Goal: Task Accomplishment & Management: Manage account settings

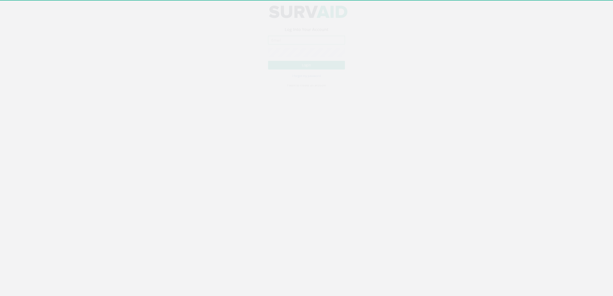
type input "[DOMAIN_NAME][EMAIL_ADDRESS][DOMAIN_NAME]"
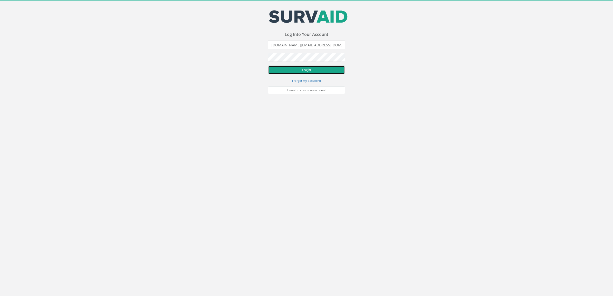
click at [299, 70] on button "Login" at bounding box center [306, 70] width 77 height 9
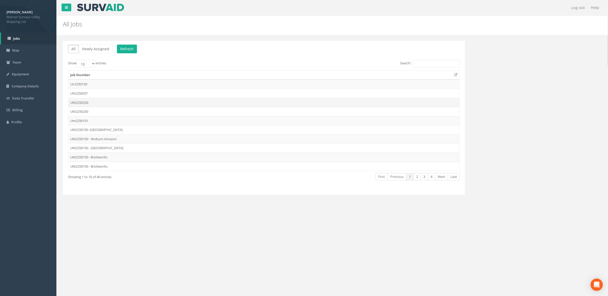
click at [101, 104] on td "UM2250230" at bounding box center [264, 102] width 392 height 9
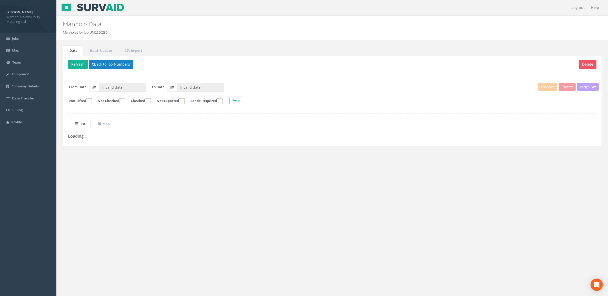
type input "[DATE]"
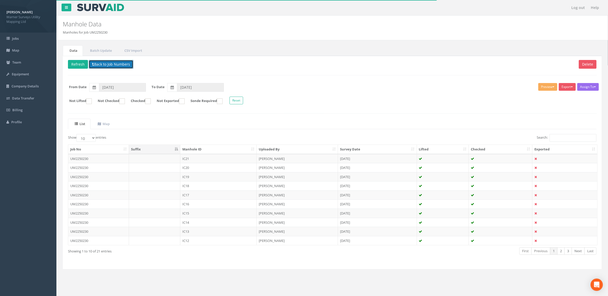
click at [111, 65] on button "Back to Job Numbers" at bounding box center [111, 64] width 45 height 9
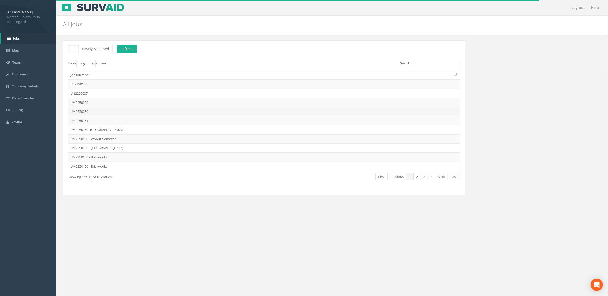
click at [102, 112] on td "UM2250230" at bounding box center [264, 111] width 392 height 9
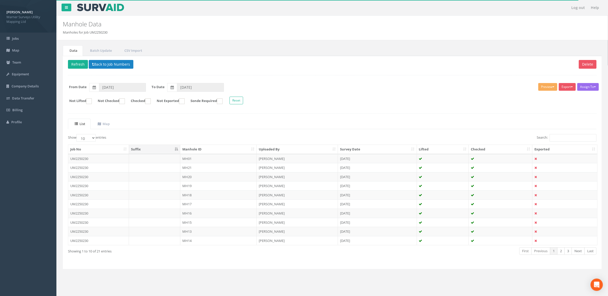
click at [199, 150] on th "Manhole ID" at bounding box center [218, 149] width 76 height 9
click at [204, 149] on th "Manhole ID" at bounding box center [218, 149] width 76 height 9
click at [92, 139] on select "10 25 50 100" at bounding box center [85, 138] width 19 height 8
select select "100"
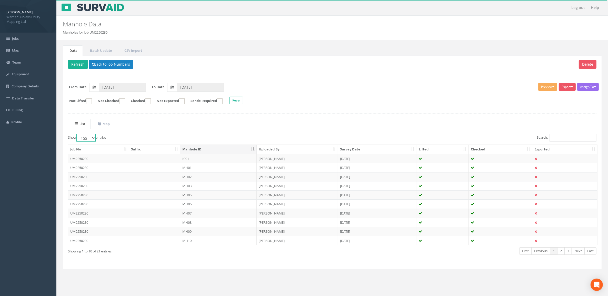
click at [77, 135] on select "10 25 50 100" at bounding box center [85, 138] width 19 height 8
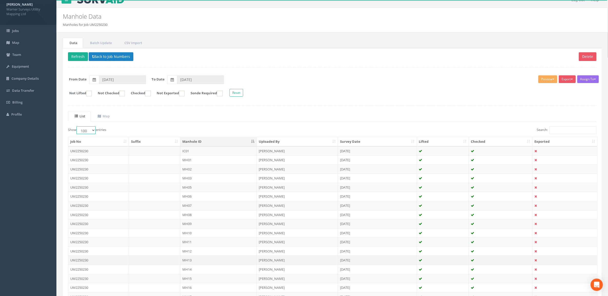
scroll to position [64, 0]
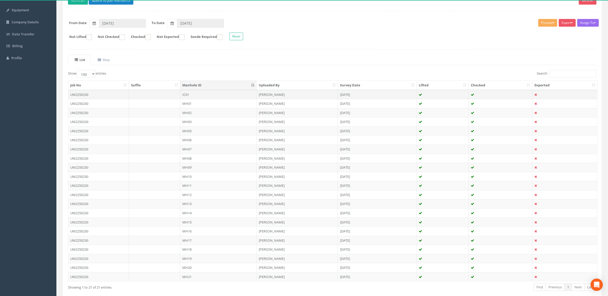
click at [197, 99] on td "IC01" at bounding box center [218, 94] width 76 height 9
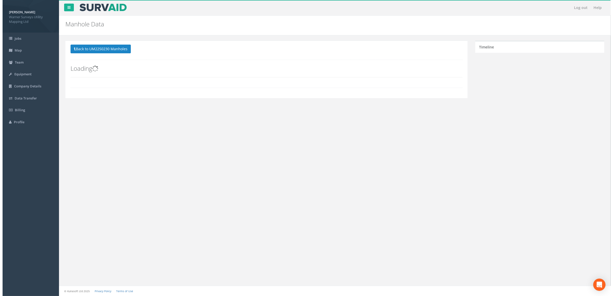
scroll to position [0, 0]
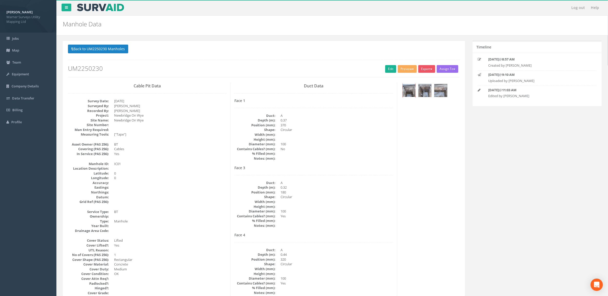
click at [409, 91] on img at bounding box center [409, 90] width 13 height 13
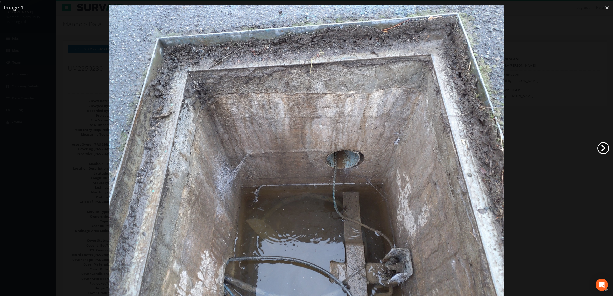
click at [606, 149] on link "›" at bounding box center [604, 148] width 12 height 12
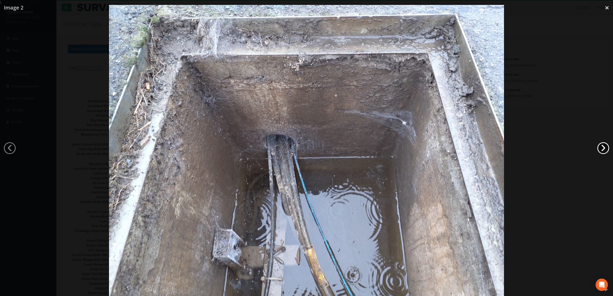
click at [606, 149] on link "›" at bounding box center [604, 148] width 12 height 12
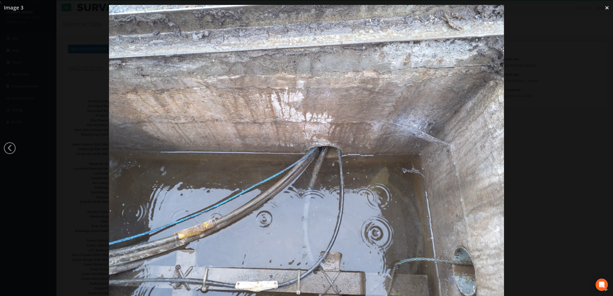
click at [552, 167] on div at bounding box center [306, 153] width 613 height 296
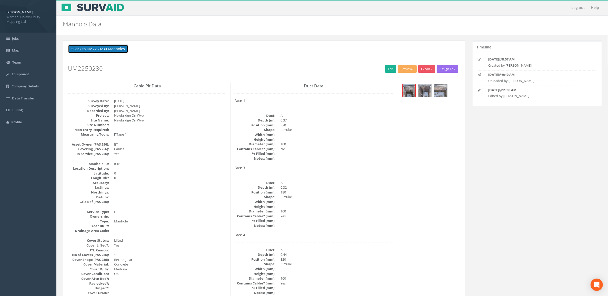
click at [96, 45] on button "Back to UM2250230 Manholes" at bounding box center [98, 49] width 60 height 9
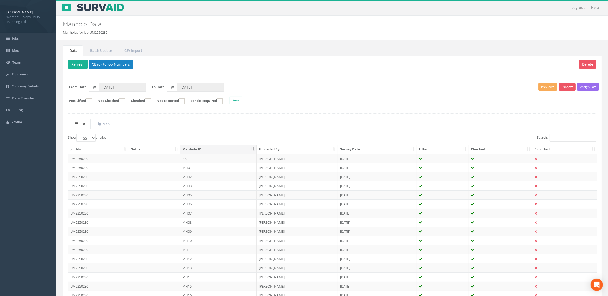
click at [192, 151] on th "Manhole ID" at bounding box center [218, 149] width 76 height 9
click at [200, 151] on th "Manhole ID" at bounding box center [218, 149] width 76 height 9
click at [96, 65] on button "Back to Job Numbers" at bounding box center [111, 64] width 45 height 9
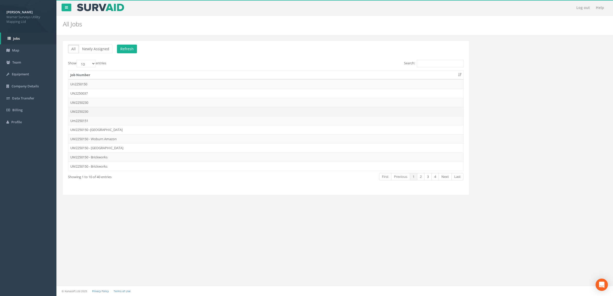
click at [104, 111] on td "UM2250230" at bounding box center [265, 111] width 395 height 9
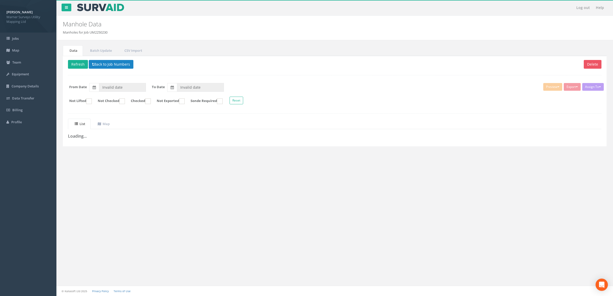
type input "[DATE]"
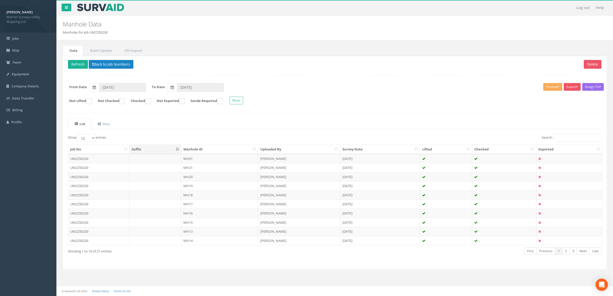
click at [198, 152] on th "Manhole ID" at bounding box center [219, 149] width 77 height 9
click at [196, 166] on td "MH01" at bounding box center [219, 167] width 77 height 9
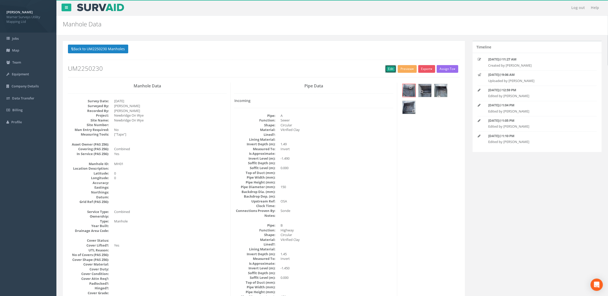
click at [388, 70] on link "Edit" at bounding box center [390, 69] width 11 height 8
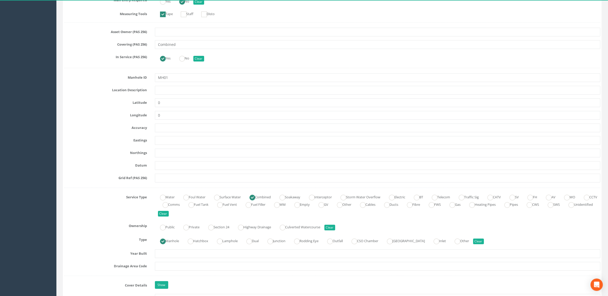
scroll to position [257, 0]
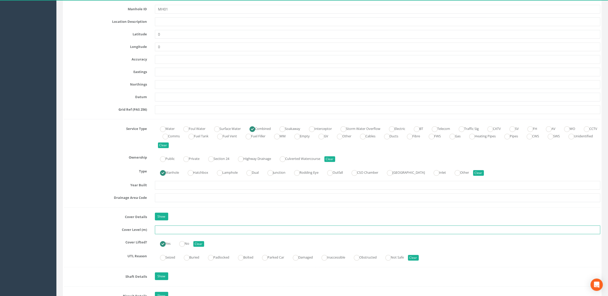
click at [179, 233] on input "text" at bounding box center [378, 230] width 446 height 9
type input "168.70"
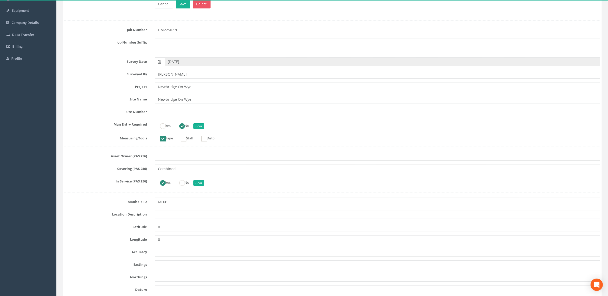
scroll to position [0, 0]
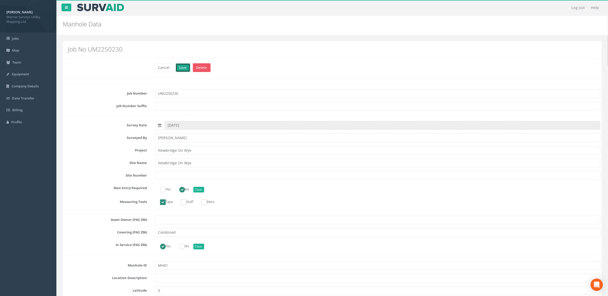
click at [183, 67] on button "Save" at bounding box center [183, 67] width 15 height 9
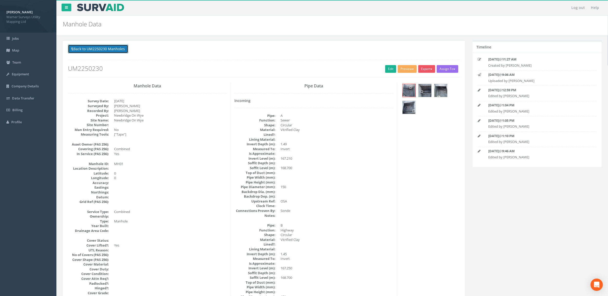
click at [92, 49] on button "Back to UM2250230 Manholes" at bounding box center [98, 49] width 60 height 9
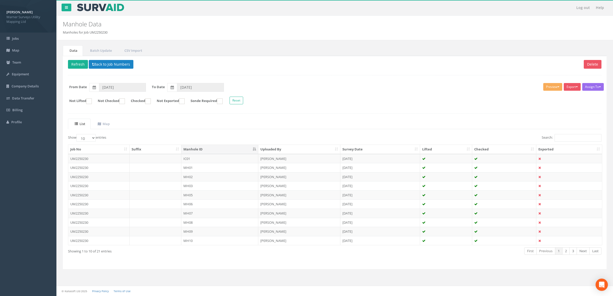
click at [201, 177] on td "MH02" at bounding box center [219, 176] width 77 height 9
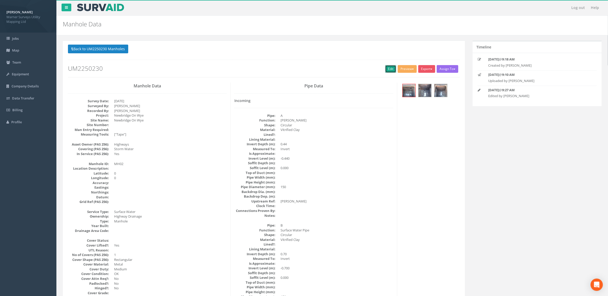
click at [393, 68] on link "Edit" at bounding box center [390, 69] width 11 height 8
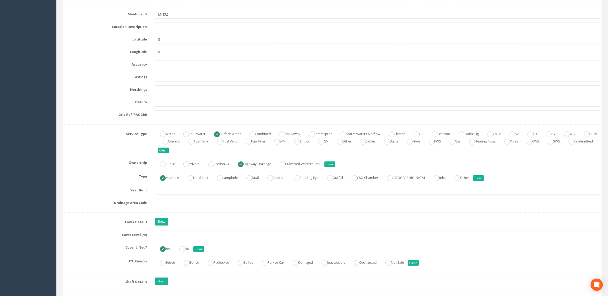
scroll to position [257, 0]
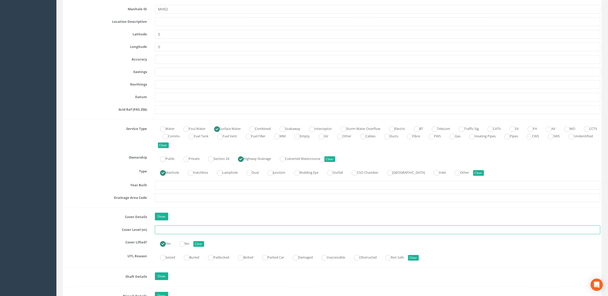
click at [174, 231] on input "text" at bounding box center [378, 230] width 446 height 9
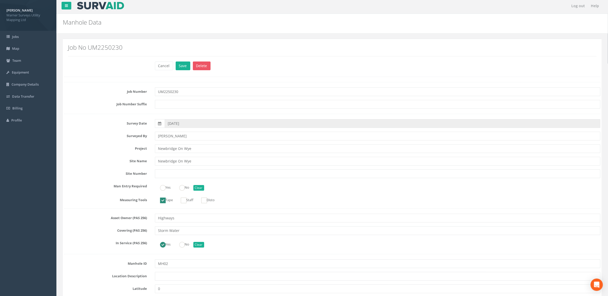
scroll to position [0, 0]
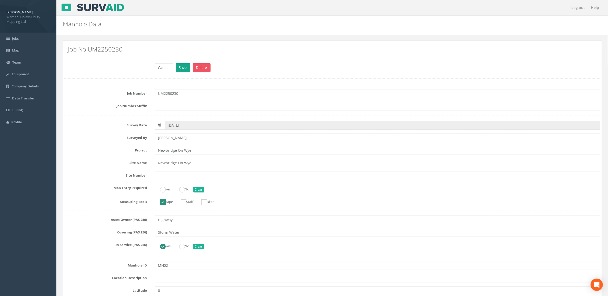
type input "169.32"
click at [185, 70] on button "Save" at bounding box center [183, 67] width 15 height 9
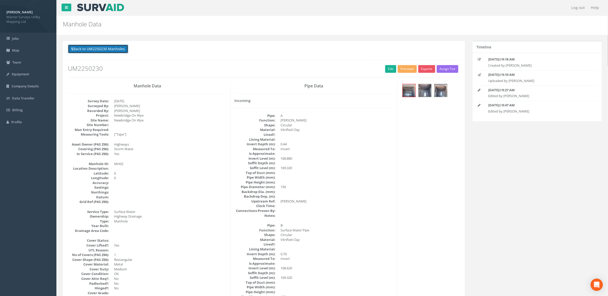
click at [103, 47] on button "Back to UM2250230 Manholes" at bounding box center [98, 49] width 60 height 9
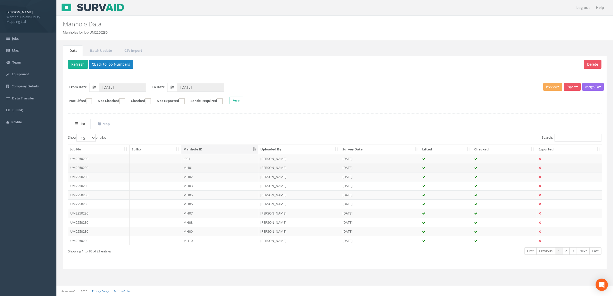
click at [190, 167] on td "MH01" at bounding box center [219, 167] width 77 height 9
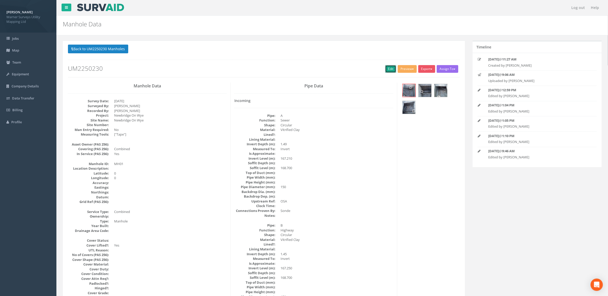
click at [388, 68] on link "Edit" at bounding box center [390, 69] width 11 height 8
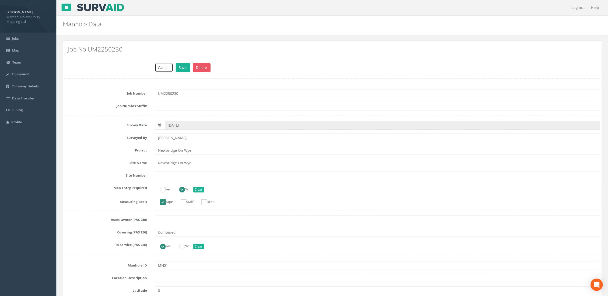
click at [170, 66] on button "Cancel" at bounding box center [164, 67] width 18 height 9
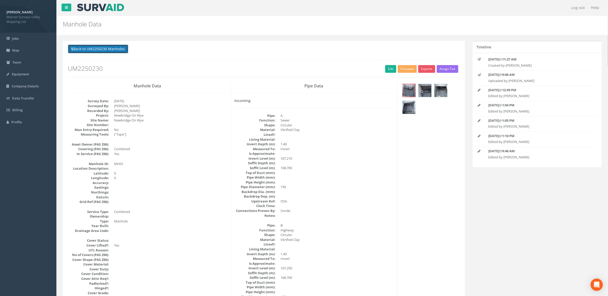
click at [109, 50] on button "Back to UM2250230 Manholes" at bounding box center [98, 49] width 60 height 9
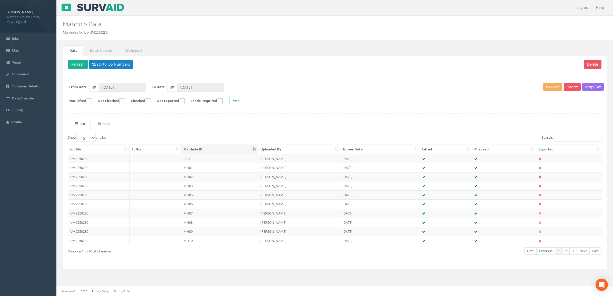
drag, startPoint x: 204, startPoint y: 188, endPoint x: 211, endPoint y: 187, distance: 6.8
click at [204, 188] on td "MH03" at bounding box center [219, 185] width 77 height 9
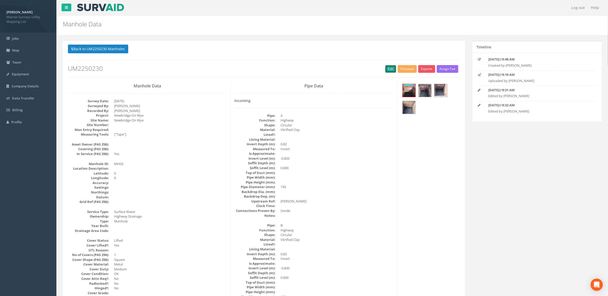
click at [387, 70] on link "Edit" at bounding box center [390, 69] width 11 height 8
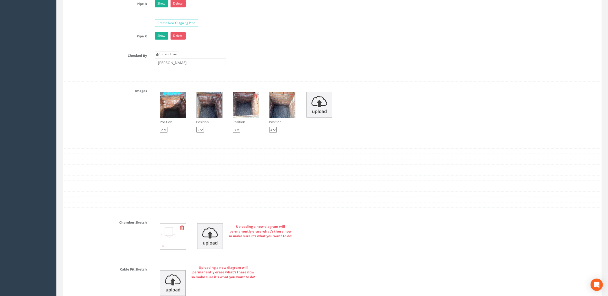
scroll to position [842, 0]
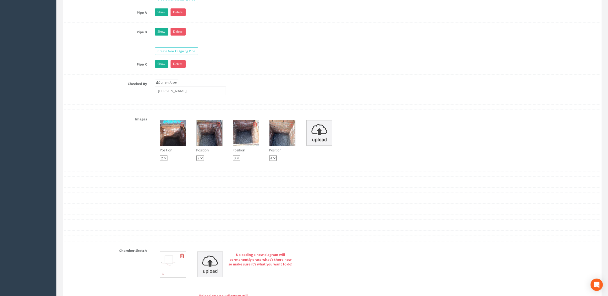
click at [172, 271] on img at bounding box center [173, 265] width 26 height 26
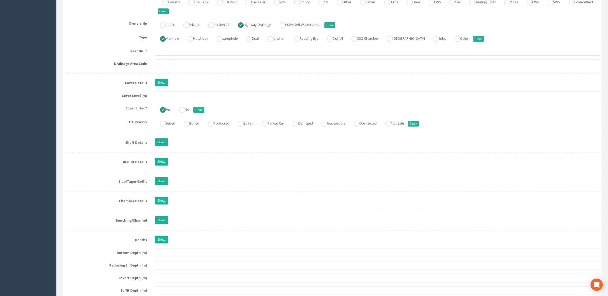
scroll to position [265, 0]
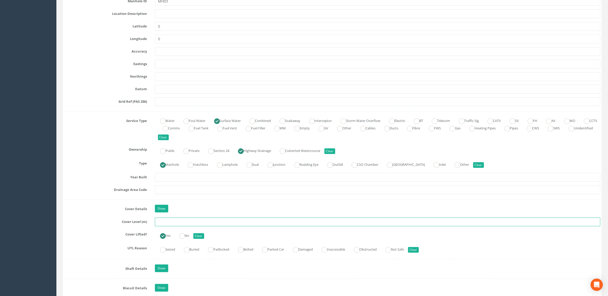
click at [176, 221] on input "text" at bounding box center [378, 222] width 446 height 9
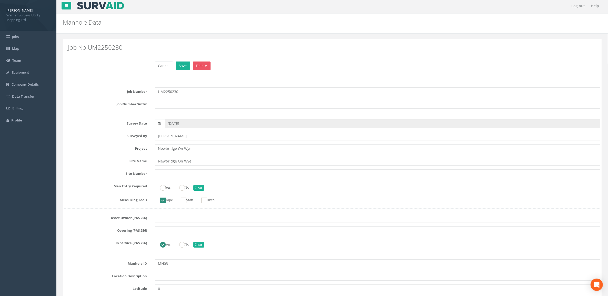
scroll to position [0, 0]
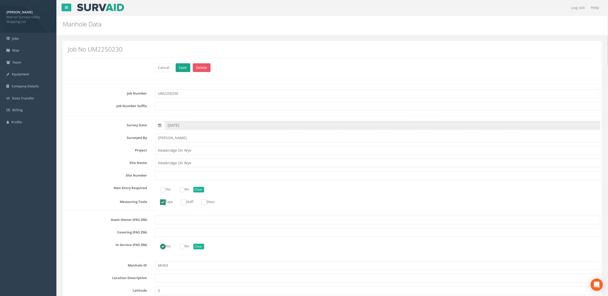
type input "169.30"
click at [187, 65] on button "Save" at bounding box center [183, 67] width 15 height 9
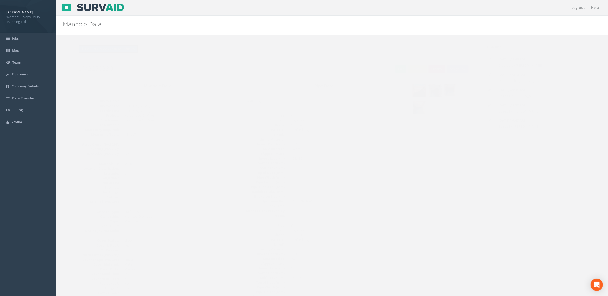
click at [107, 51] on button "Back to UM2250230 Manholes" at bounding box center [98, 49] width 60 height 9
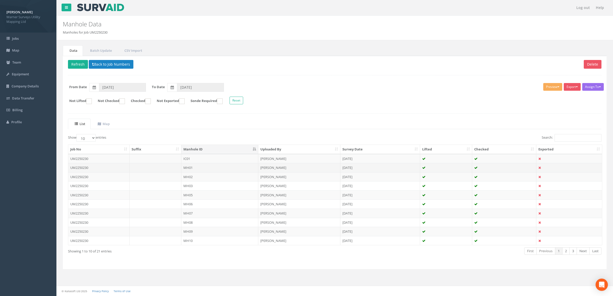
click at [217, 170] on td "MH01" at bounding box center [219, 167] width 77 height 9
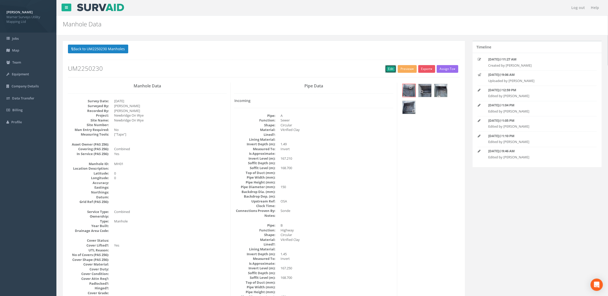
click at [386, 70] on link "Edit" at bounding box center [390, 69] width 11 height 8
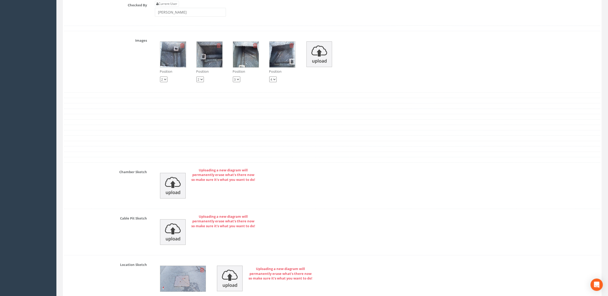
scroll to position [770, 0]
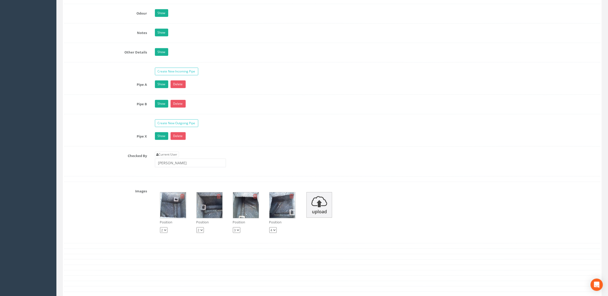
click at [167, 216] on img at bounding box center [173, 206] width 26 height 26
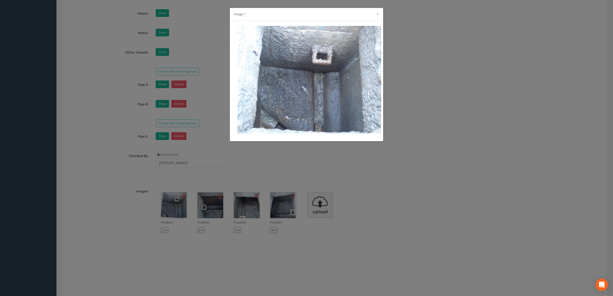
click at [212, 207] on div "Image 1 ×" at bounding box center [306, 148] width 613 height 296
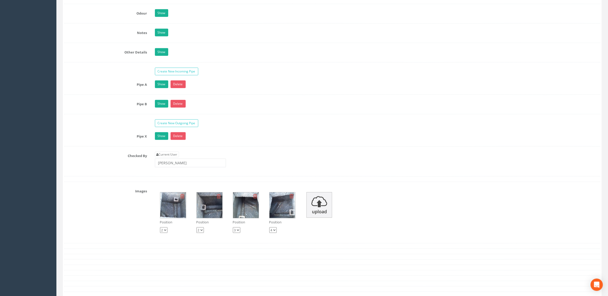
click at [201, 215] on img at bounding box center [210, 206] width 26 height 26
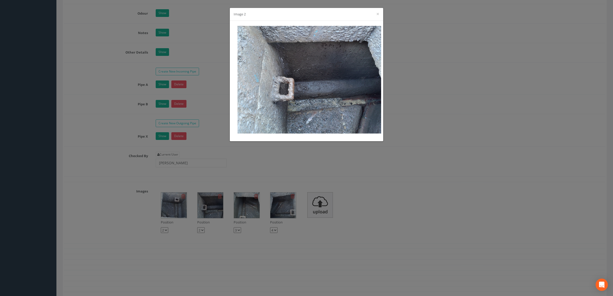
click at [251, 210] on div "Image 2 ×" at bounding box center [306, 148] width 613 height 296
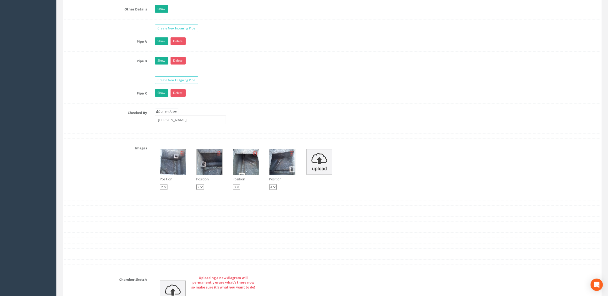
scroll to position [802, 0]
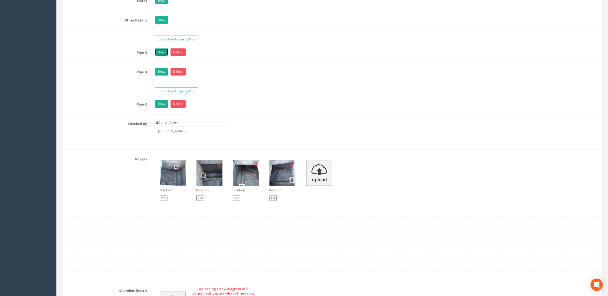
click at [157, 56] on link "Show" at bounding box center [161, 52] width 13 height 8
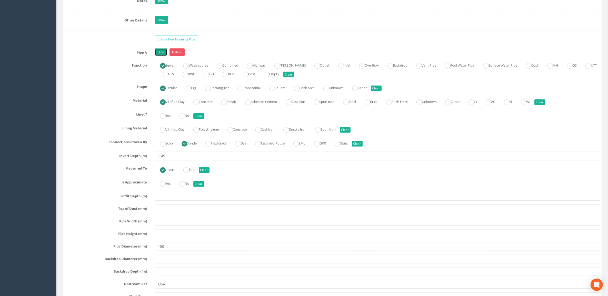
click at [157, 56] on link "Hide" at bounding box center [161, 52] width 12 height 8
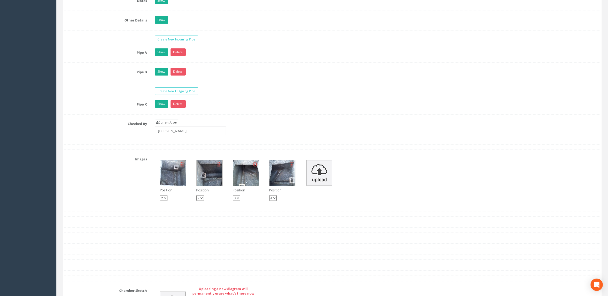
click at [211, 174] on img at bounding box center [210, 174] width 26 height 26
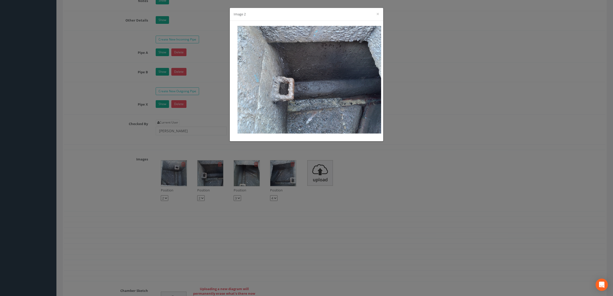
drag, startPoint x: 458, startPoint y: 150, endPoint x: 267, endPoint y: 155, distance: 191.2
click at [456, 151] on div "Image 2 ×" at bounding box center [306, 148] width 613 height 296
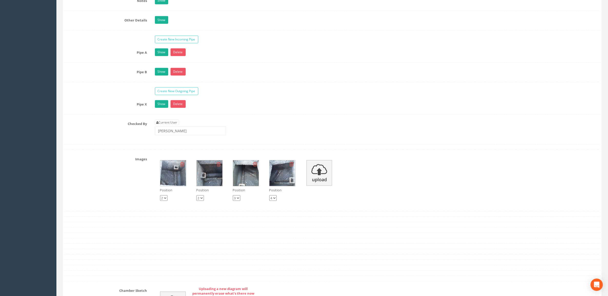
click at [249, 176] on img at bounding box center [246, 174] width 26 height 26
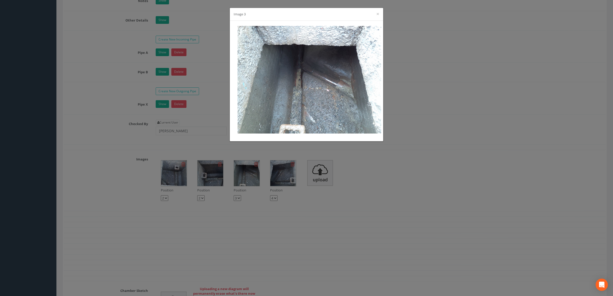
click at [459, 133] on div "Image 3 ×" at bounding box center [306, 148] width 613 height 296
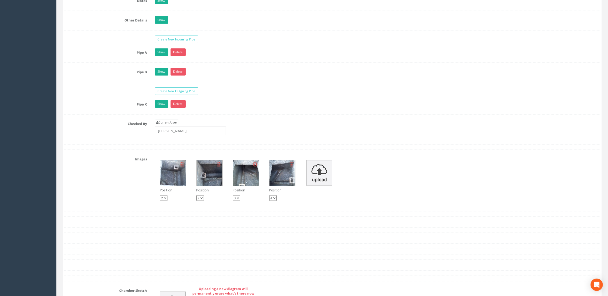
click at [276, 185] on img at bounding box center [283, 174] width 26 height 26
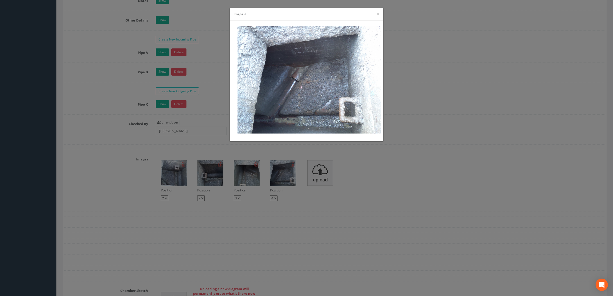
click at [572, 136] on div "Image 4 ×" at bounding box center [306, 148] width 613 height 296
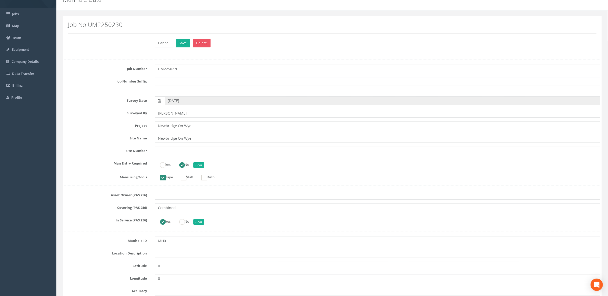
scroll to position [0, 0]
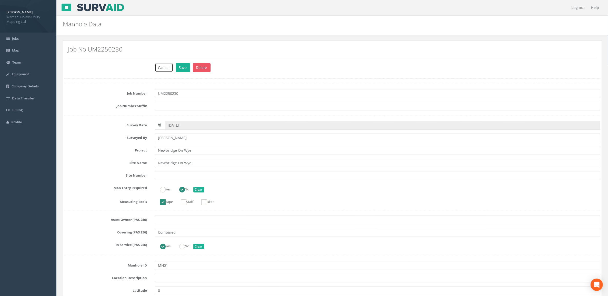
click at [158, 67] on button "Cancel" at bounding box center [164, 67] width 18 height 9
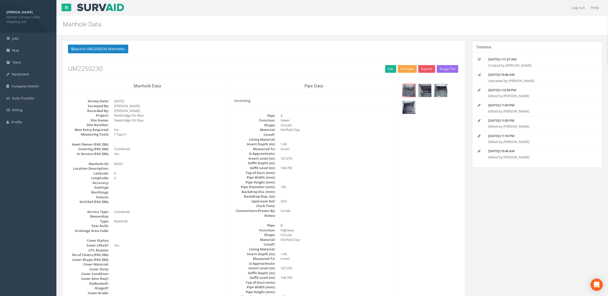
click at [403, 67] on button "Preview" at bounding box center [407, 69] width 19 height 8
click at [399, 91] on link "Warner Manhole Card" at bounding box center [396, 89] width 44 height 8
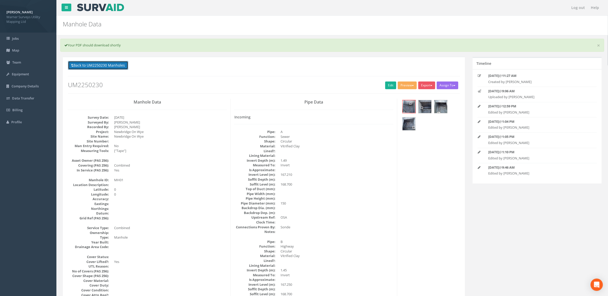
click at [92, 66] on button "Back to UM2250230 Manholes" at bounding box center [98, 65] width 60 height 9
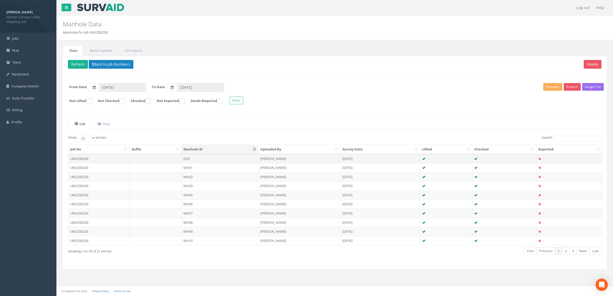
click at [162, 159] on td at bounding box center [156, 158] width 52 height 9
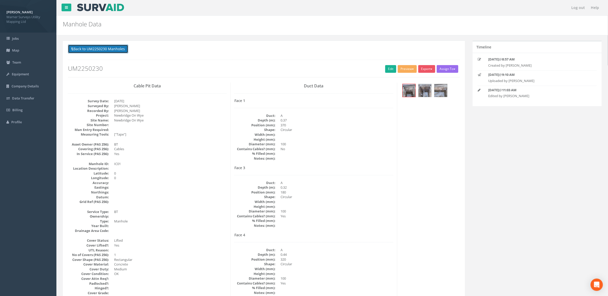
click at [96, 48] on button "Back to UM2250230 Manholes" at bounding box center [98, 49] width 60 height 9
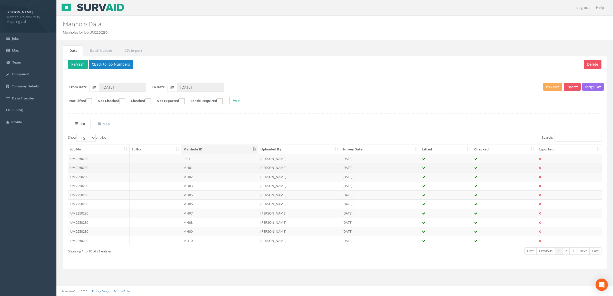
click at [151, 171] on td at bounding box center [156, 167] width 52 height 9
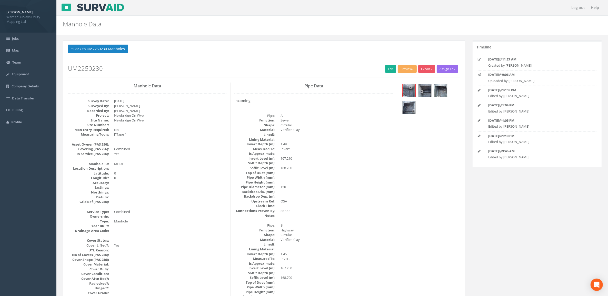
click at [440, 91] on img at bounding box center [441, 90] width 13 height 13
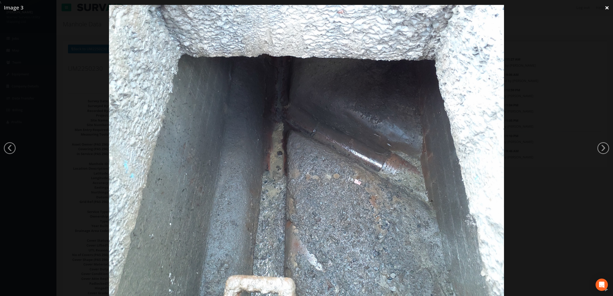
click at [607, 8] on link "×" at bounding box center [607, 7] width 12 height 15
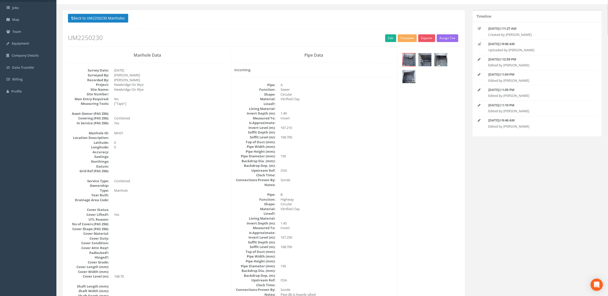
scroll to position [15, 0]
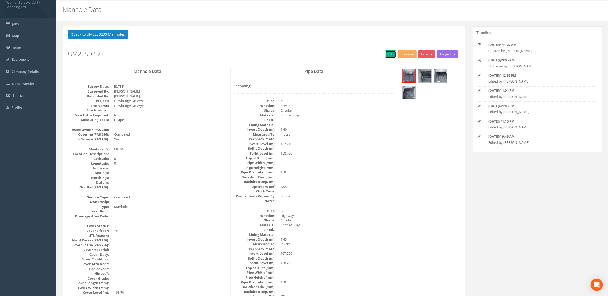
click at [390, 56] on link "Edit" at bounding box center [390, 55] width 11 height 8
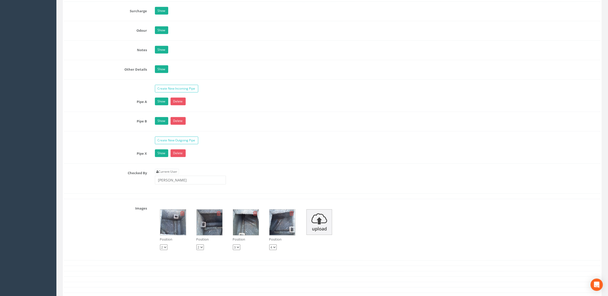
scroll to position [752, 0]
click at [236, 251] on select "1 2 3 4" at bounding box center [236, 248] width 7 height 6
select select "string:1"
click at [233, 250] on select "1 2 3 4" at bounding box center [236, 248] width 7 height 6
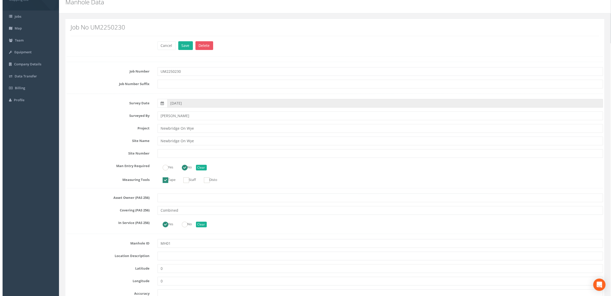
scroll to position [0, 0]
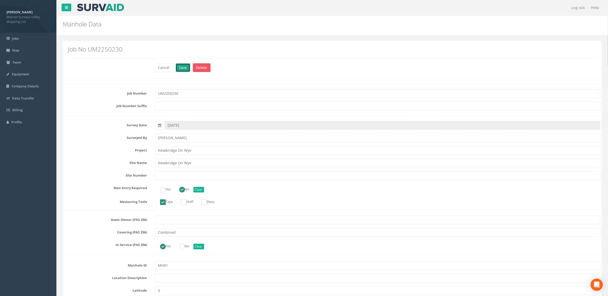
click at [180, 67] on button "Save" at bounding box center [183, 67] width 15 height 9
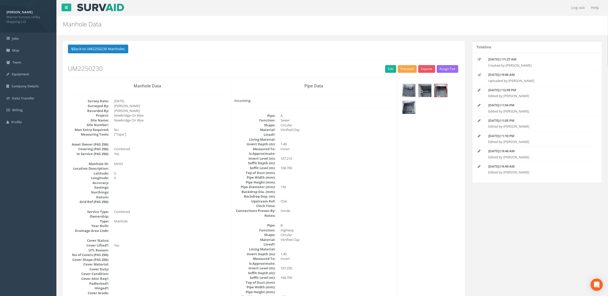
click at [399, 70] on button "Preview" at bounding box center [407, 69] width 19 height 8
click at [405, 89] on link "Warner Manhole Card" at bounding box center [396, 89] width 44 height 8
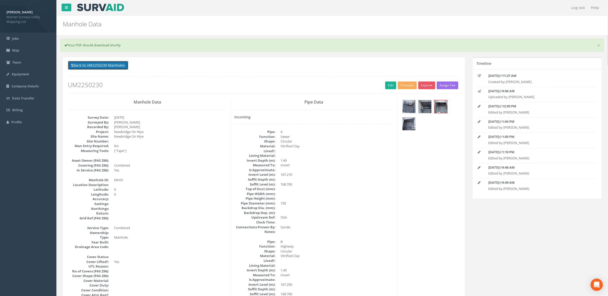
click at [110, 65] on button "Back to UM2250230 Manholes" at bounding box center [98, 65] width 60 height 9
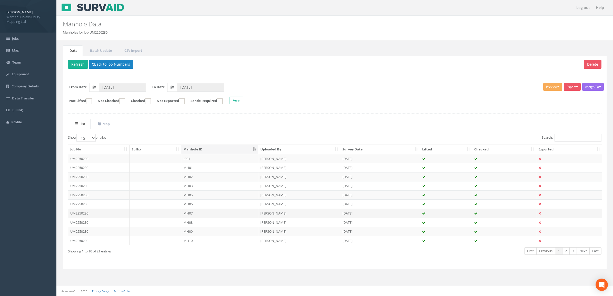
click at [206, 218] on td "MH07" at bounding box center [219, 213] width 77 height 9
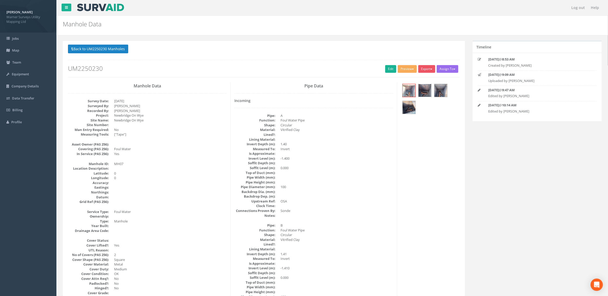
click at [424, 89] on img at bounding box center [425, 90] width 13 height 13
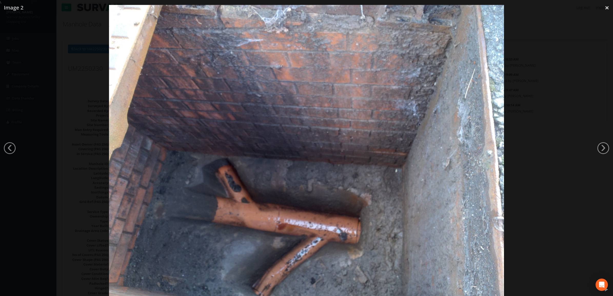
click at [417, 131] on img at bounding box center [306, 153] width 395 height 296
click at [507, 104] on div at bounding box center [306, 153] width 613 height 296
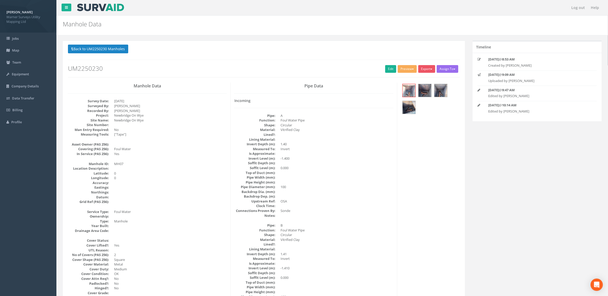
click at [433, 89] on div at bounding box center [430, 100] width 59 height 34
click at [441, 90] on img at bounding box center [441, 90] width 13 height 13
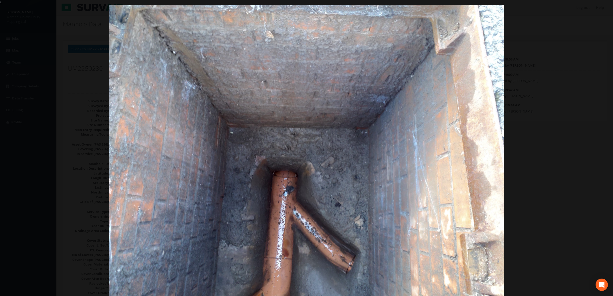
click at [564, 159] on div at bounding box center [306, 153] width 613 height 296
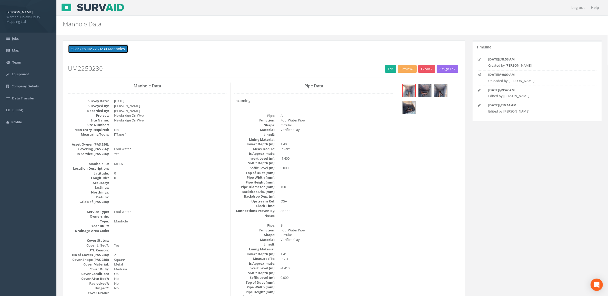
click at [111, 49] on button "Back to UM2250230 Manholes" at bounding box center [98, 49] width 60 height 9
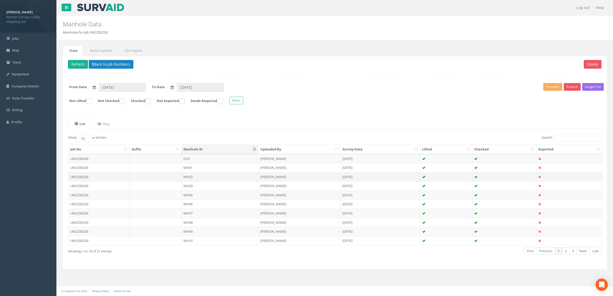
click at [196, 175] on td "MH02" at bounding box center [219, 176] width 77 height 9
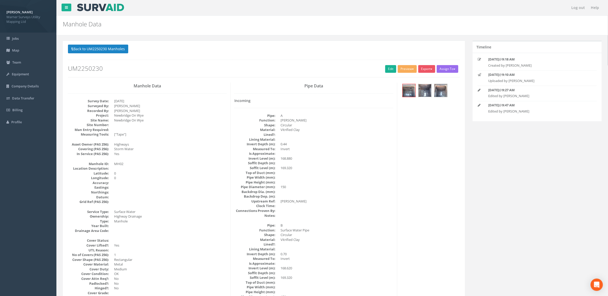
click at [423, 93] on img at bounding box center [425, 90] width 13 height 13
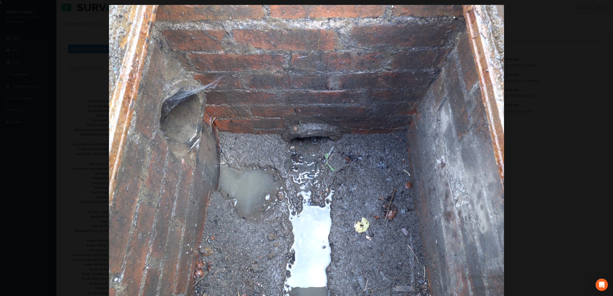
click at [465, 162] on img at bounding box center [306, 153] width 395 height 296
click at [609, 9] on link "×" at bounding box center [607, 7] width 12 height 15
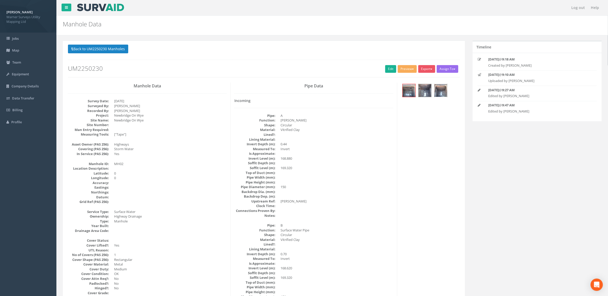
click at [436, 91] on img at bounding box center [441, 90] width 13 height 13
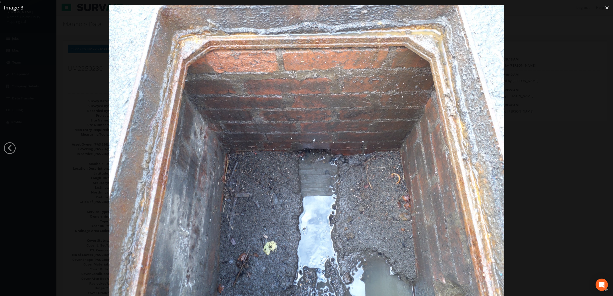
click at [444, 147] on img at bounding box center [306, 153] width 395 height 296
click at [581, 119] on div at bounding box center [306, 153] width 613 height 296
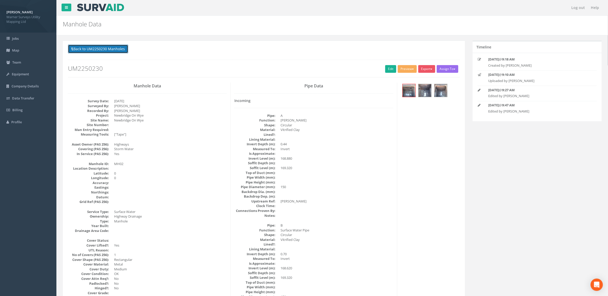
click at [103, 47] on button "Back to UM2250230 Manholes" at bounding box center [98, 49] width 60 height 9
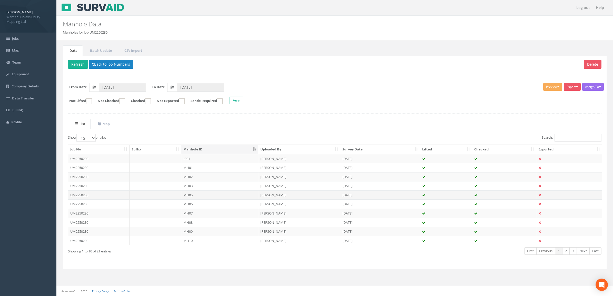
click at [245, 196] on td "MH05" at bounding box center [219, 195] width 77 height 9
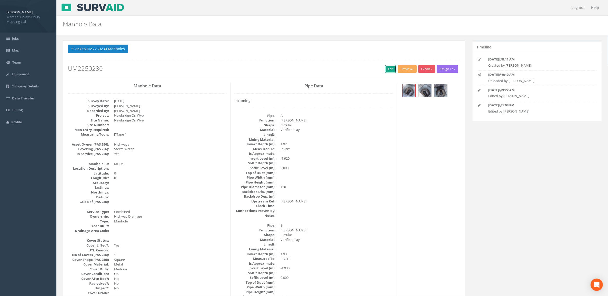
click at [390, 69] on link "Edit" at bounding box center [390, 69] width 11 height 8
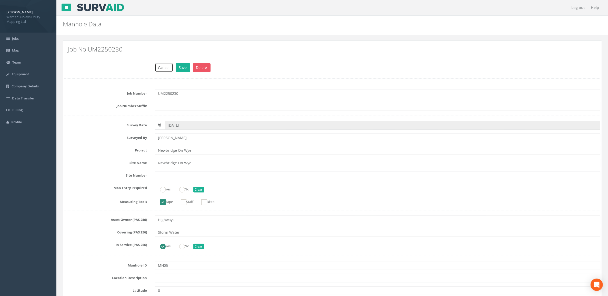
click at [164, 71] on button "Cancel" at bounding box center [164, 67] width 18 height 9
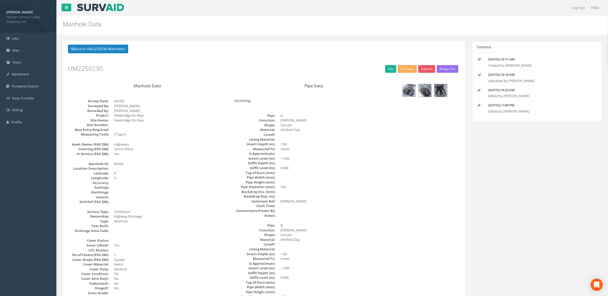
click at [416, 88] on img at bounding box center [409, 90] width 13 height 13
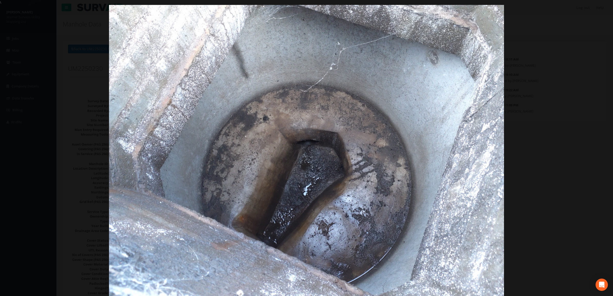
click at [588, 135] on div at bounding box center [306, 153] width 613 height 296
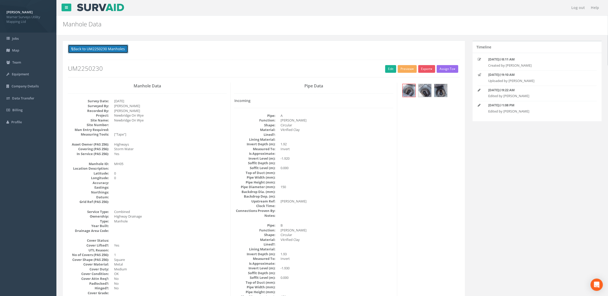
click at [99, 51] on button "Back to UM2250230 Manholes" at bounding box center [98, 49] width 60 height 9
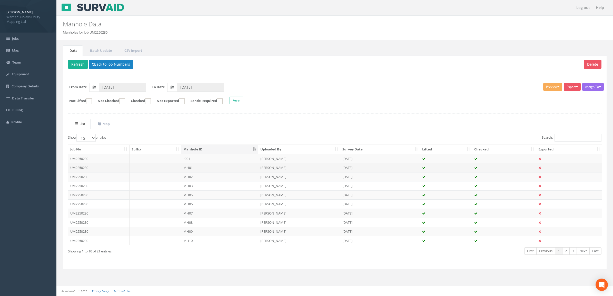
click at [228, 172] on td "MH01" at bounding box center [219, 167] width 77 height 9
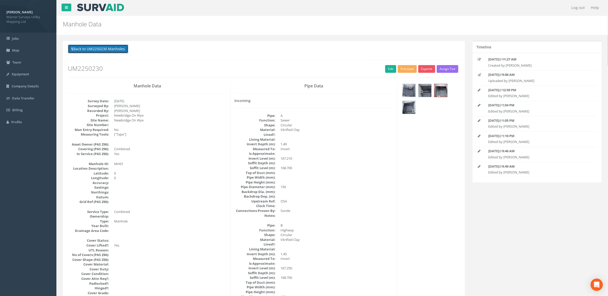
click at [115, 48] on button "Back to UM2250230 Manholes" at bounding box center [98, 49] width 60 height 9
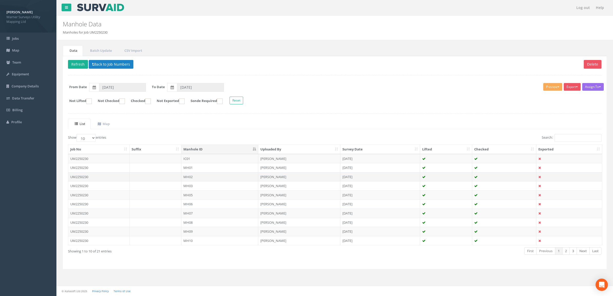
click at [262, 179] on td "[PERSON_NAME]" at bounding box center [299, 176] width 82 height 9
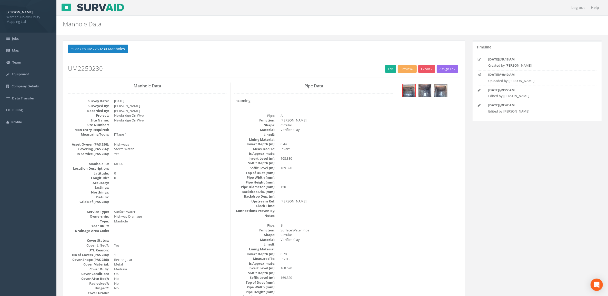
click at [421, 90] on img at bounding box center [425, 90] width 13 height 13
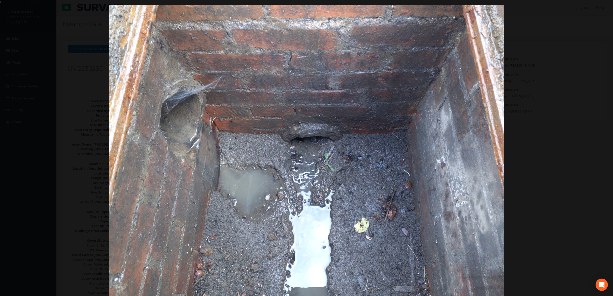
drag, startPoint x: 596, startPoint y: 191, endPoint x: 591, endPoint y: 193, distance: 5.7
click at [597, 192] on div at bounding box center [306, 153] width 613 height 296
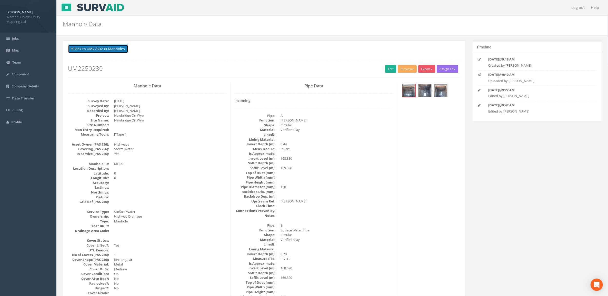
click at [103, 46] on button "Back to UM2250230 Manholes" at bounding box center [98, 49] width 60 height 9
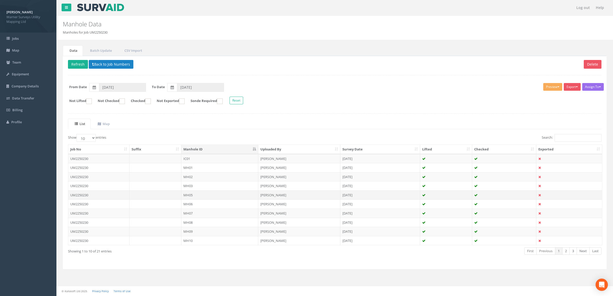
click at [197, 195] on td "MH05" at bounding box center [219, 195] width 77 height 9
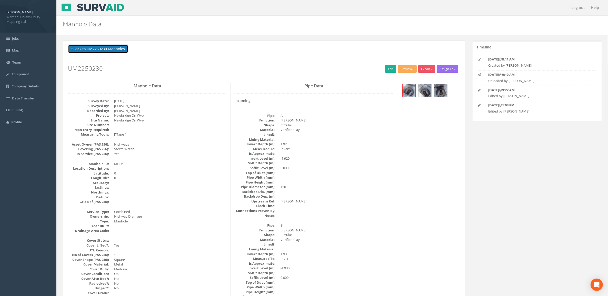
click at [82, 48] on button "Back to UM2250230 Manholes" at bounding box center [98, 49] width 60 height 9
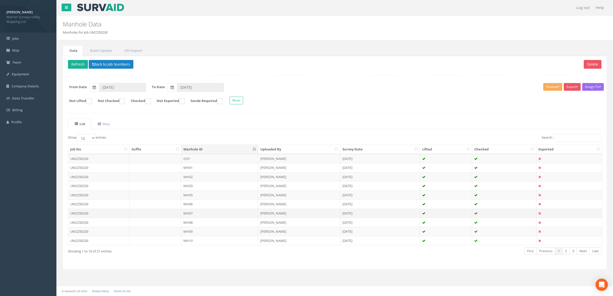
click at [231, 217] on td "MH07" at bounding box center [219, 213] width 77 height 9
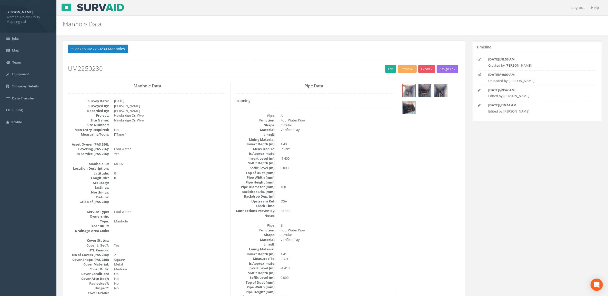
click at [430, 96] on img at bounding box center [425, 90] width 13 height 13
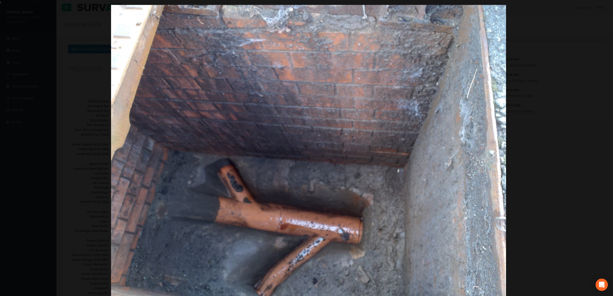
drag, startPoint x: 248, startPoint y: 216, endPoint x: 372, endPoint y: 170, distance: 131.5
click at [252, 217] on img at bounding box center [308, 153] width 395 height 296
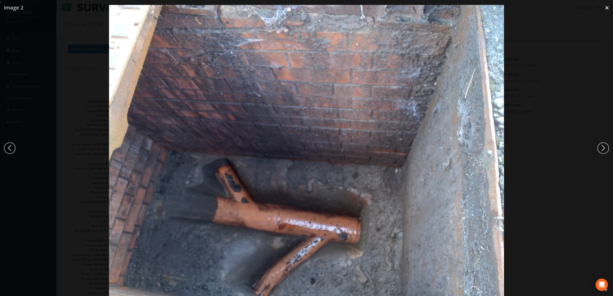
click at [375, 145] on img at bounding box center [306, 153] width 395 height 296
click at [570, 139] on div at bounding box center [306, 153] width 613 height 296
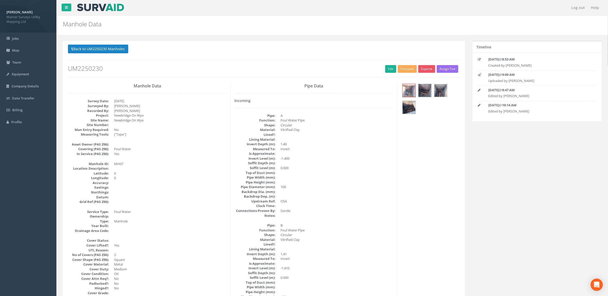
click at [442, 89] on img at bounding box center [441, 90] width 13 height 13
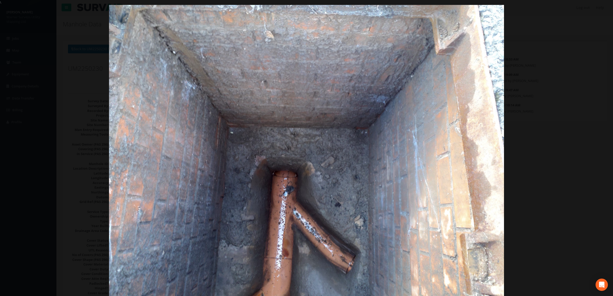
click at [442, 180] on img at bounding box center [306, 153] width 395 height 296
click at [608, 10] on link "×" at bounding box center [607, 7] width 12 height 15
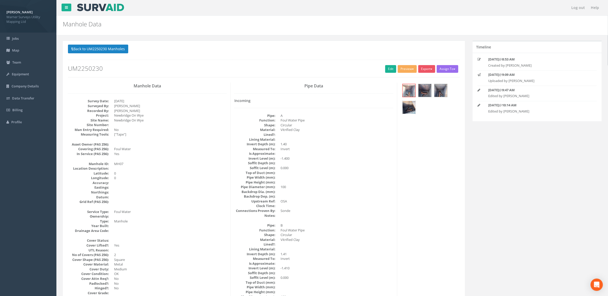
click at [411, 105] on img at bounding box center [409, 107] width 13 height 13
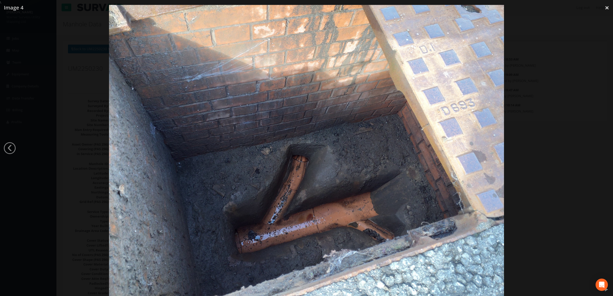
click at [554, 177] on div at bounding box center [306, 153] width 613 height 296
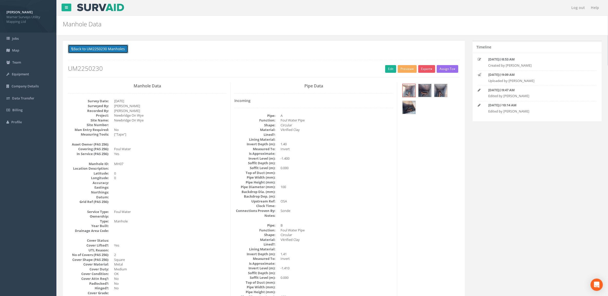
click at [117, 48] on button "Back to UM2250230 Manholes" at bounding box center [98, 49] width 60 height 9
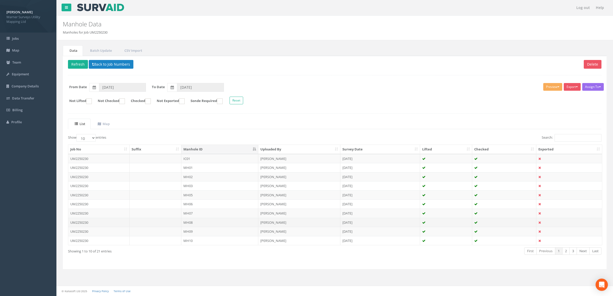
click at [194, 225] on td "MH08" at bounding box center [219, 222] width 77 height 9
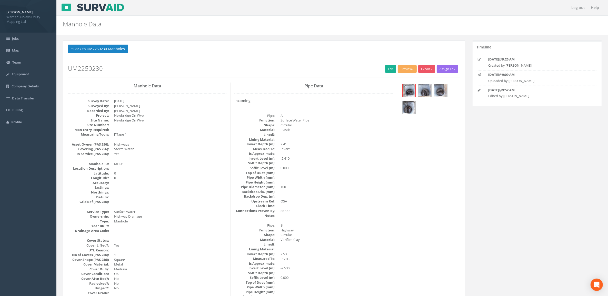
click at [416, 93] on div at bounding box center [430, 100] width 59 height 34
drag, startPoint x: 432, startPoint y: 87, endPoint x: 423, endPoint y: 95, distance: 12.6
click at [423, 95] on div at bounding box center [430, 100] width 59 height 34
click at [423, 95] on img at bounding box center [425, 90] width 13 height 13
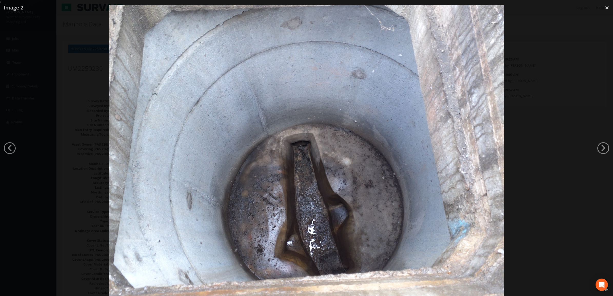
click at [539, 192] on div at bounding box center [306, 153] width 613 height 296
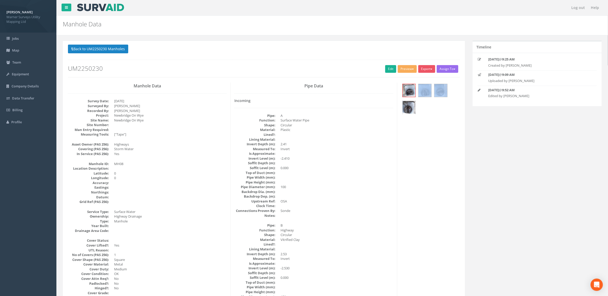
click at [409, 110] on img at bounding box center [409, 107] width 13 height 13
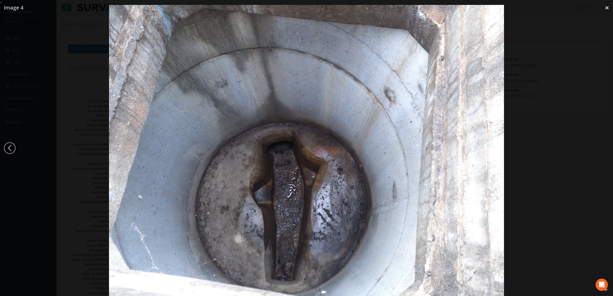
click at [552, 176] on div at bounding box center [306, 153] width 613 height 296
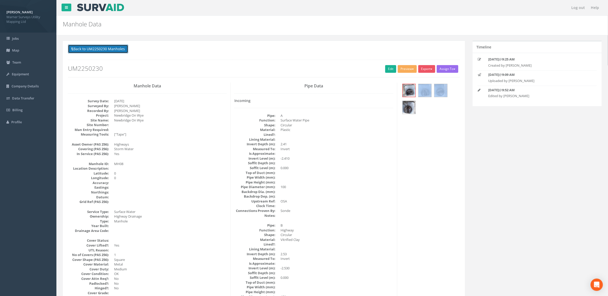
click at [77, 48] on button "Back to UM2250230 Manholes" at bounding box center [98, 49] width 60 height 9
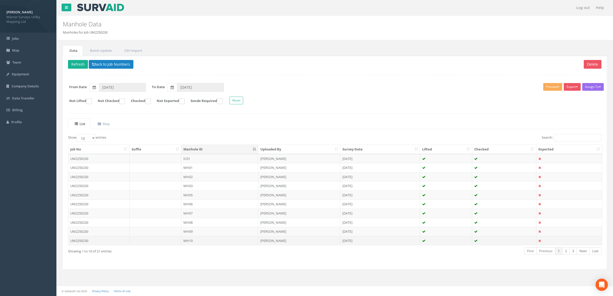
click at [200, 242] on td "MH10" at bounding box center [219, 240] width 77 height 9
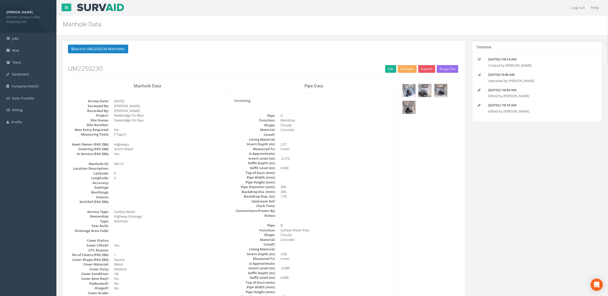
click at [406, 91] on img at bounding box center [409, 90] width 13 height 13
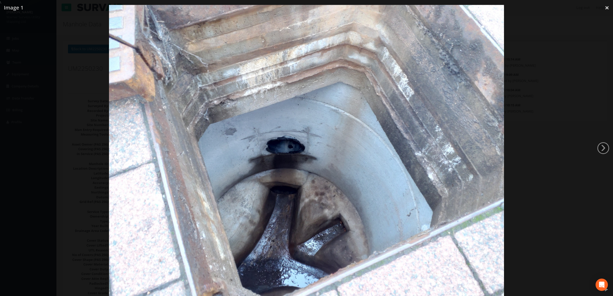
click at [583, 228] on div at bounding box center [306, 153] width 613 height 296
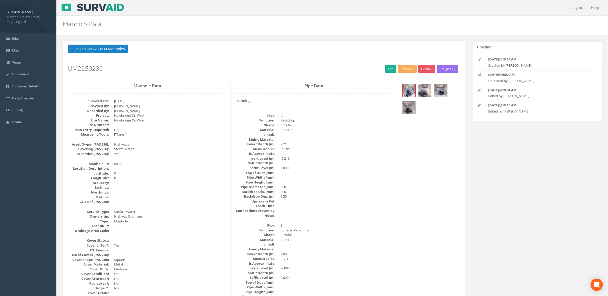
click at [429, 92] on img at bounding box center [425, 90] width 13 height 13
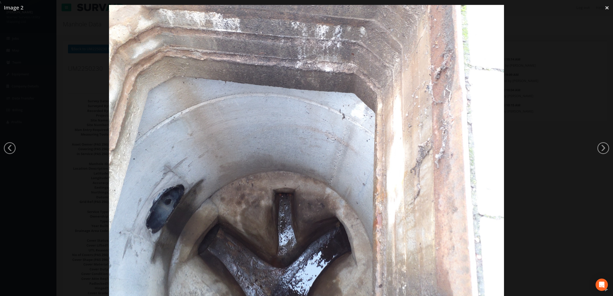
click at [567, 214] on div at bounding box center [306, 153] width 613 height 296
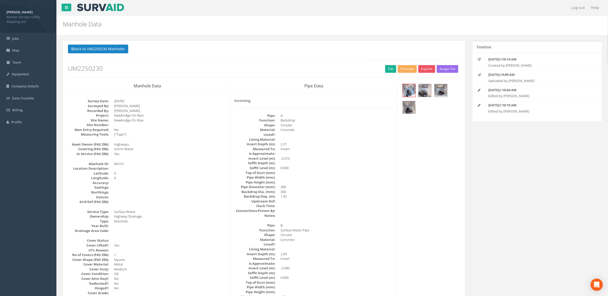
click at [405, 112] on img at bounding box center [409, 107] width 13 height 13
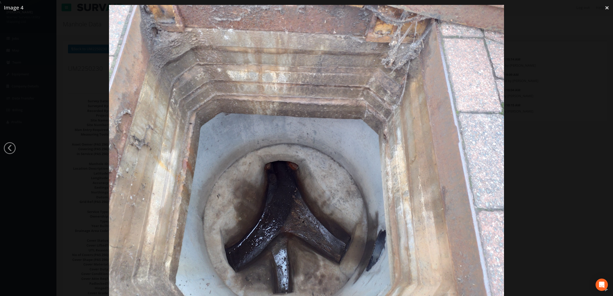
click at [584, 151] on div at bounding box center [306, 153] width 613 height 296
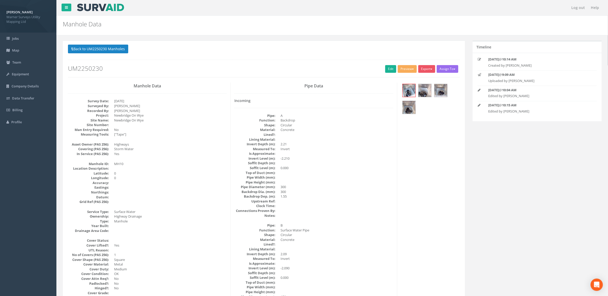
click at [131, 52] on p "Back to UM2250230 Manholes Back to Map" at bounding box center [264, 50] width 392 height 10
click at [124, 51] on button "Back to UM2250230 Manholes" at bounding box center [98, 49] width 60 height 9
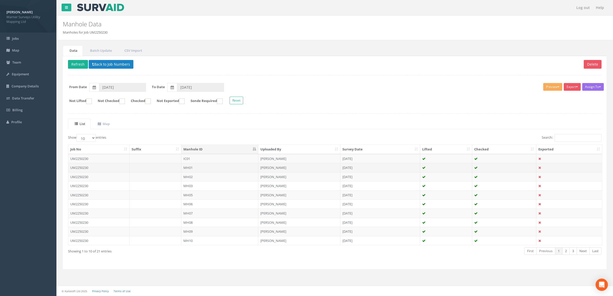
click at [190, 171] on td "MH01" at bounding box center [219, 167] width 77 height 9
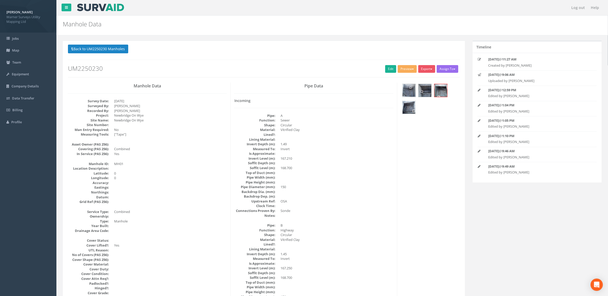
click at [411, 106] on img at bounding box center [409, 107] width 13 height 13
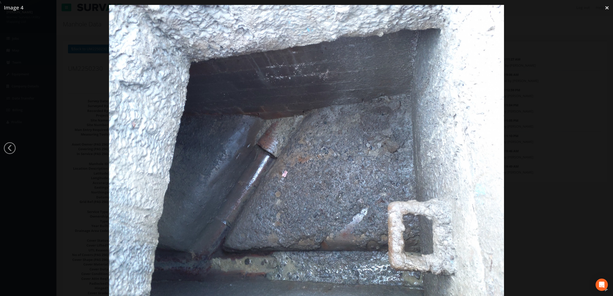
click at [557, 111] on div at bounding box center [306, 153] width 613 height 296
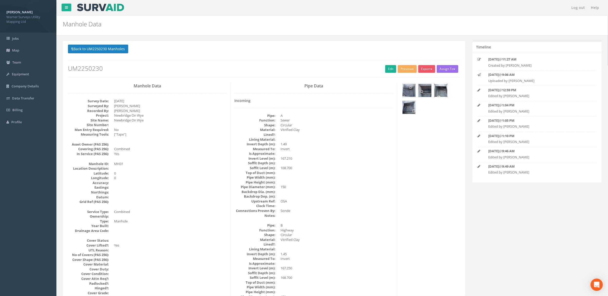
click at [440, 93] on img at bounding box center [441, 90] width 13 height 13
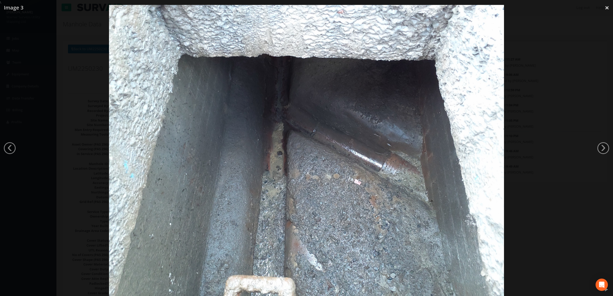
drag, startPoint x: 460, startPoint y: 158, endPoint x: 449, endPoint y: 149, distance: 13.8
click at [460, 158] on img at bounding box center [306, 153] width 395 height 296
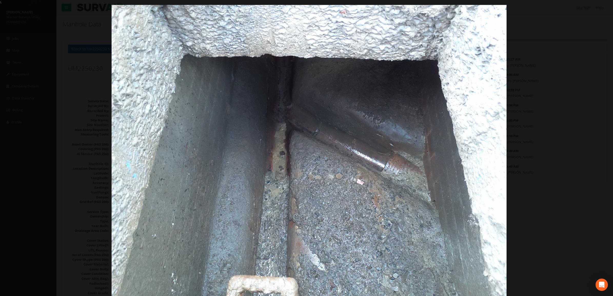
click at [556, 65] on div at bounding box center [309, 153] width 613 height 296
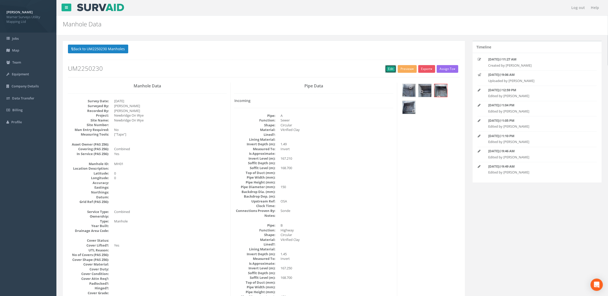
click at [388, 71] on link "Edit" at bounding box center [390, 69] width 11 height 8
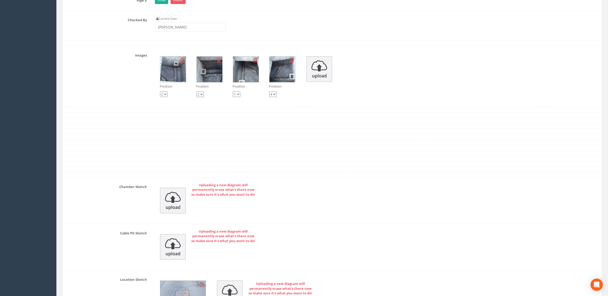
scroll to position [906, 0]
click at [280, 78] on img at bounding box center [283, 69] width 26 height 26
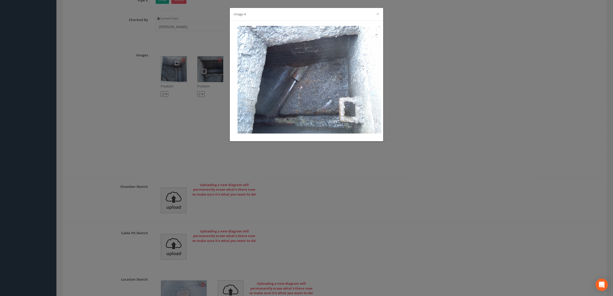
click at [416, 177] on div "Image 4 ×" at bounding box center [306, 148] width 613 height 296
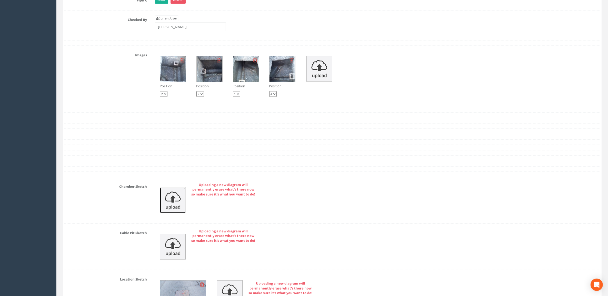
click at [175, 210] on img at bounding box center [173, 201] width 26 height 26
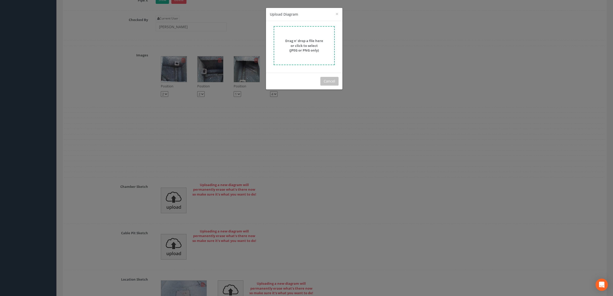
click at [309, 47] on strong "Drag n' drop a file here or click to select (JPEG or PNG only)" at bounding box center [304, 45] width 38 height 14
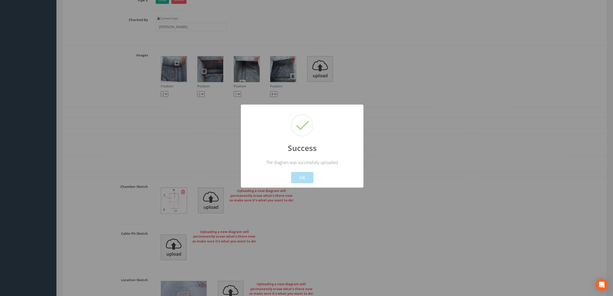
click at [345, 235] on div at bounding box center [306, 148] width 613 height 296
click at [306, 178] on button "OK" at bounding box center [302, 177] width 22 height 11
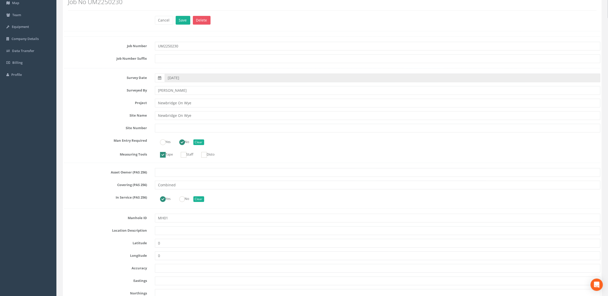
scroll to position [0, 0]
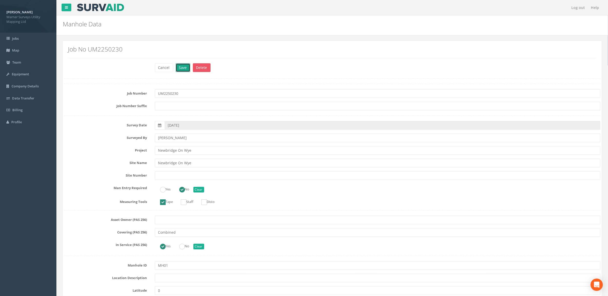
click at [180, 65] on button "Save" at bounding box center [183, 67] width 15 height 9
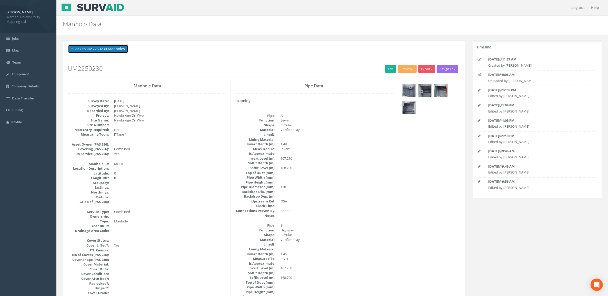
click at [101, 47] on button "Back to UM2250230 Manholes" at bounding box center [98, 49] width 60 height 9
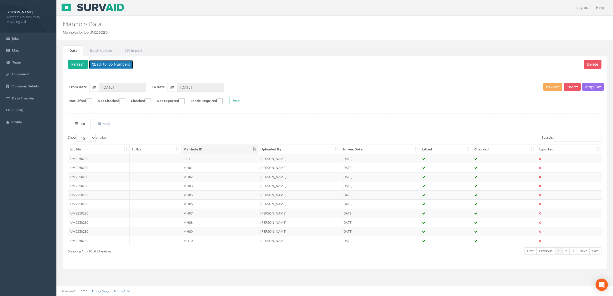
click at [101, 62] on button "Back to Job Numbers" at bounding box center [111, 64] width 45 height 9
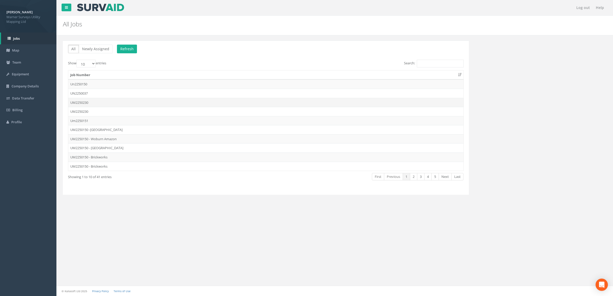
click at [101, 104] on td "UM2250230" at bounding box center [265, 102] width 395 height 9
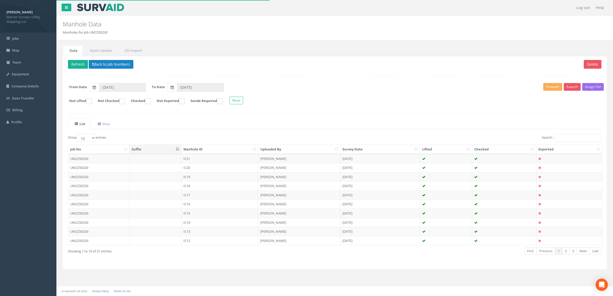
click at [202, 150] on th "Manhole ID" at bounding box center [219, 149] width 77 height 9
drag, startPoint x: 92, startPoint y: 135, endPoint x: 89, endPoint y: 136, distance: 2.9
click at [92, 135] on select "10 25 50 100" at bounding box center [85, 138] width 19 height 8
click at [89, 138] on select "10 25 50 100" at bounding box center [85, 138] width 19 height 8
drag, startPoint x: 87, startPoint y: 140, endPoint x: 87, endPoint y: 143, distance: 3.1
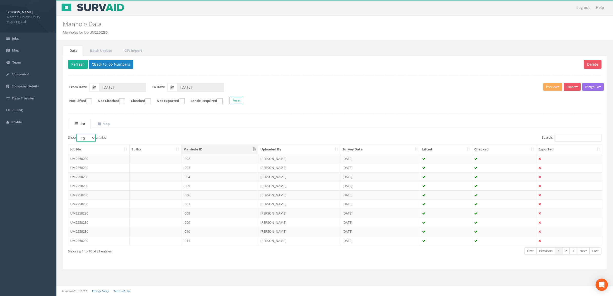
click at [87, 140] on select "10 25 50 100" at bounding box center [85, 138] width 19 height 8
select select "100"
click at [77, 135] on select "10 25 50 100" at bounding box center [85, 138] width 19 height 8
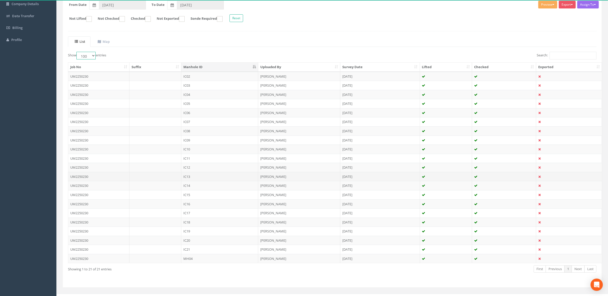
scroll to position [93, 0]
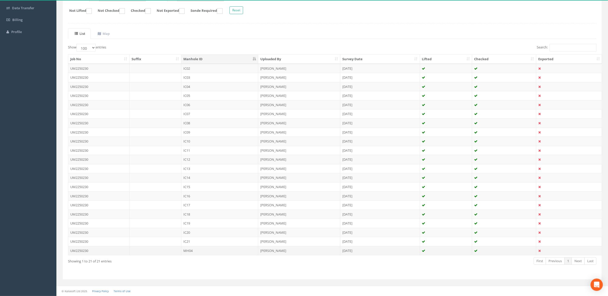
click at [194, 251] on td "MH04" at bounding box center [219, 250] width 77 height 9
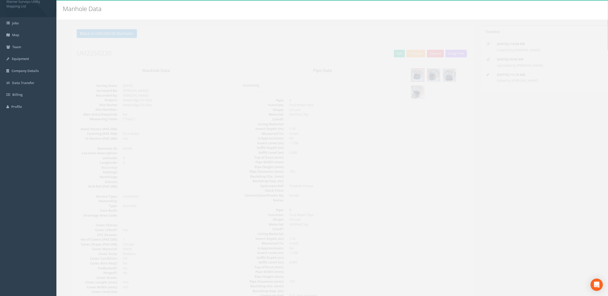
scroll to position [0, 0]
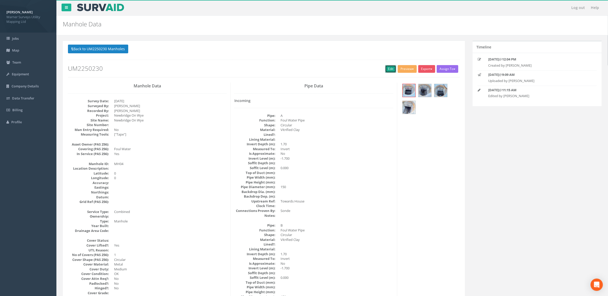
click at [392, 68] on link "Edit" at bounding box center [390, 69] width 11 height 8
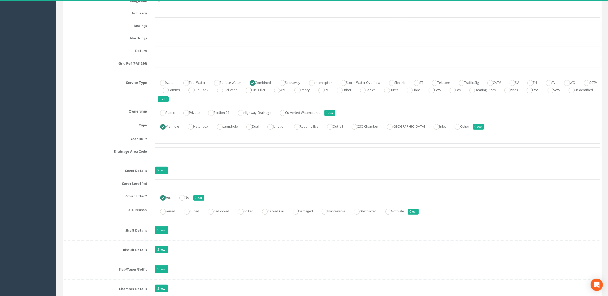
scroll to position [257, 0]
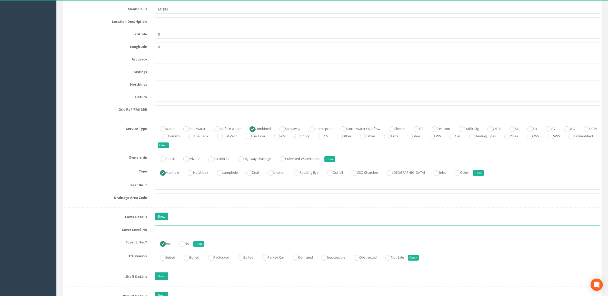
click at [172, 232] on input "text" at bounding box center [378, 230] width 446 height 9
click at [174, 232] on input "text" at bounding box center [378, 230] width 446 height 9
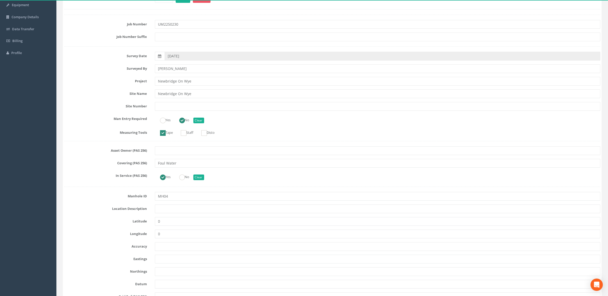
scroll to position [0, 0]
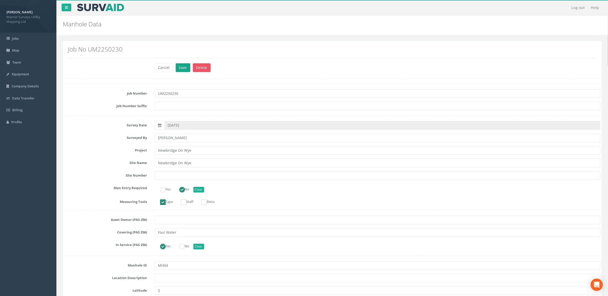
type input "168.68"
click at [187, 69] on button "Save" at bounding box center [183, 67] width 15 height 9
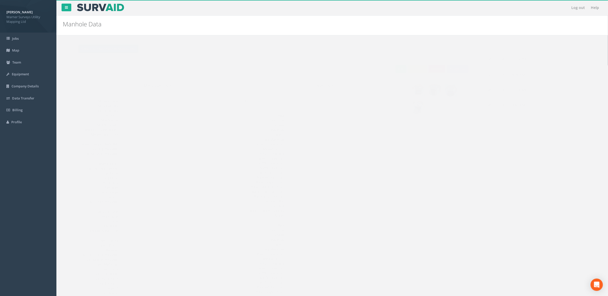
click at [104, 47] on button "Back to UM2250230 Manholes" at bounding box center [98, 49] width 60 height 9
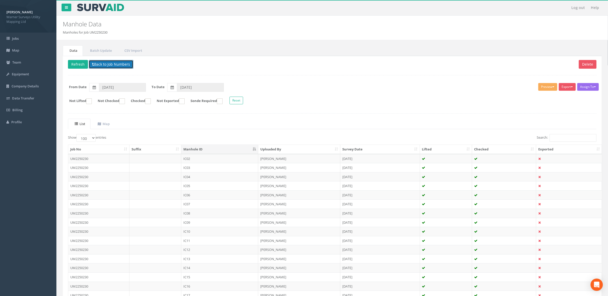
click at [106, 64] on button "Back to Job Numbers" at bounding box center [111, 64] width 45 height 9
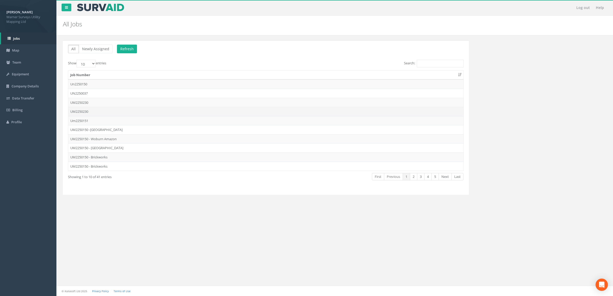
click at [105, 108] on td "UM2250230" at bounding box center [265, 111] width 395 height 9
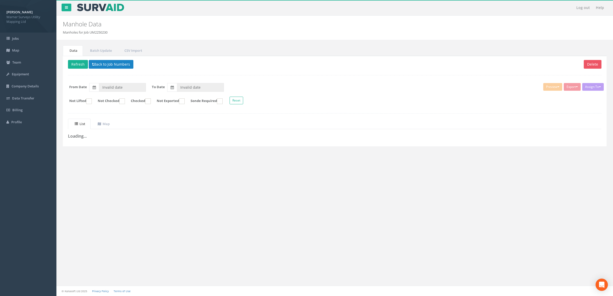
type input "[DATE]"
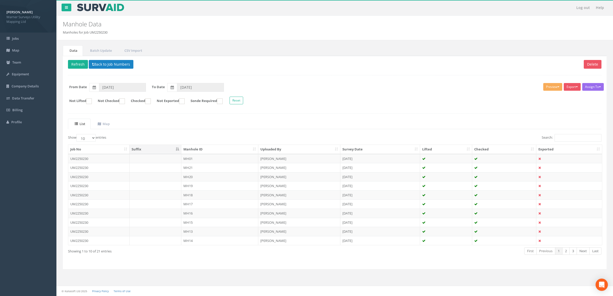
click at [202, 151] on th "Manhole ID" at bounding box center [219, 149] width 77 height 9
click at [98, 147] on th "Job No" at bounding box center [98, 149] width 61 height 9
click at [89, 135] on select "10 25 50 100" at bounding box center [85, 138] width 19 height 8
select select "100"
click at [77, 135] on select "10 25 50 100" at bounding box center [85, 138] width 19 height 8
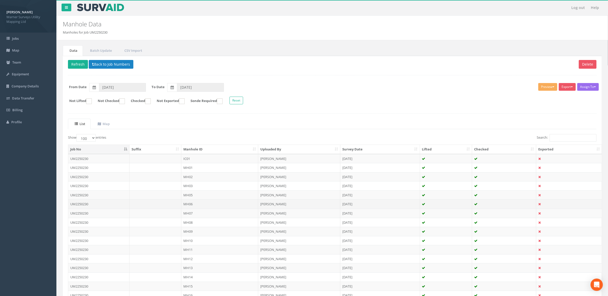
click at [196, 207] on td "MH06" at bounding box center [219, 204] width 77 height 9
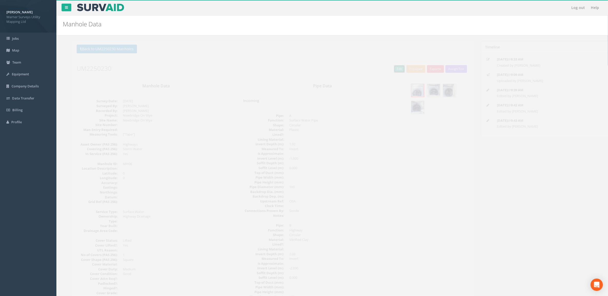
click at [390, 71] on link "Edit" at bounding box center [390, 69] width 11 height 8
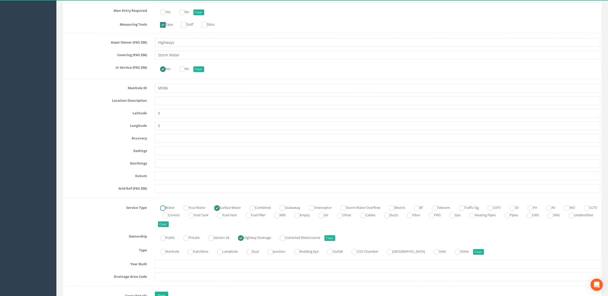
scroll to position [192, 0]
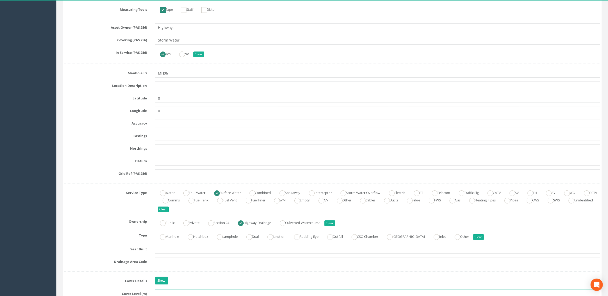
click at [173, 296] on input "text" at bounding box center [378, 294] width 446 height 9
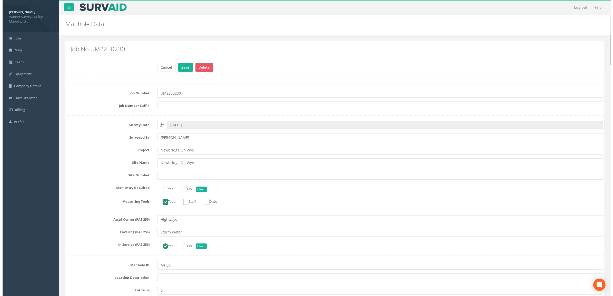
scroll to position [0, 0]
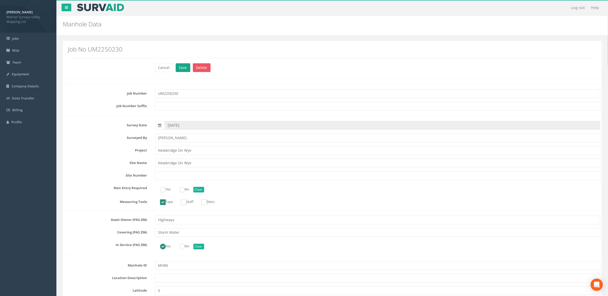
type input "168.58"
click at [181, 70] on button "Save" at bounding box center [183, 67] width 15 height 9
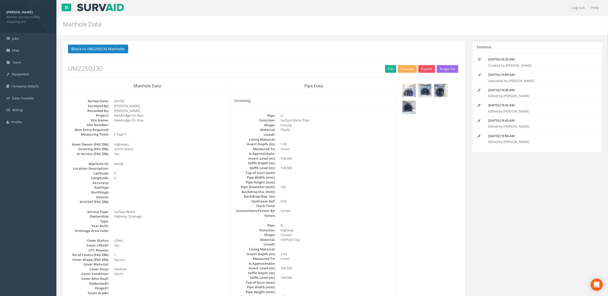
click at [411, 91] on img at bounding box center [409, 90] width 13 height 13
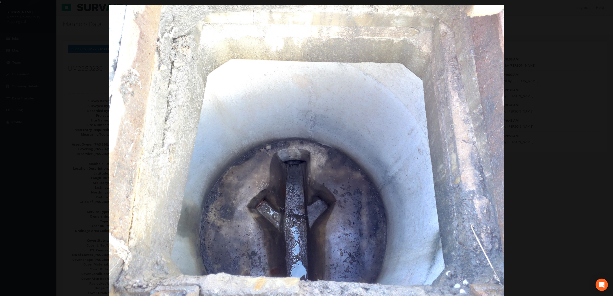
drag, startPoint x: 390, startPoint y: 192, endPoint x: 390, endPoint y: 144, distance: 48.0
click at [390, 192] on img at bounding box center [306, 153] width 395 height 296
click at [604, 8] on link "×" at bounding box center [607, 7] width 12 height 15
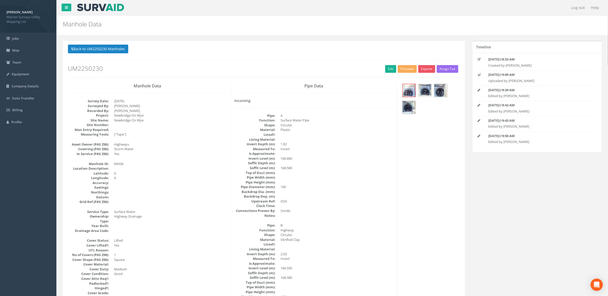
click at [429, 88] on img at bounding box center [425, 90] width 13 height 13
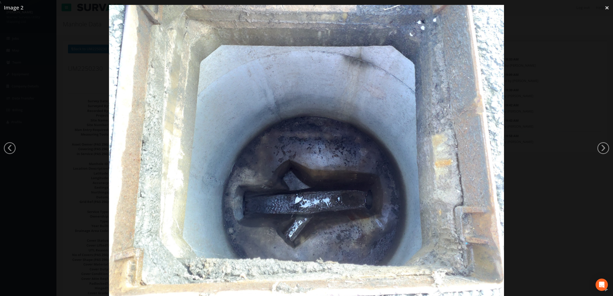
click at [607, 8] on link "×" at bounding box center [607, 7] width 12 height 15
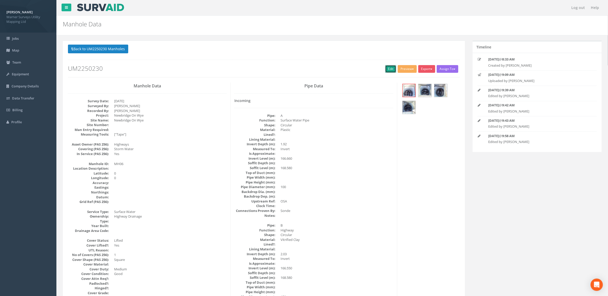
click at [392, 67] on link "Edit" at bounding box center [390, 69] width 11 height 8
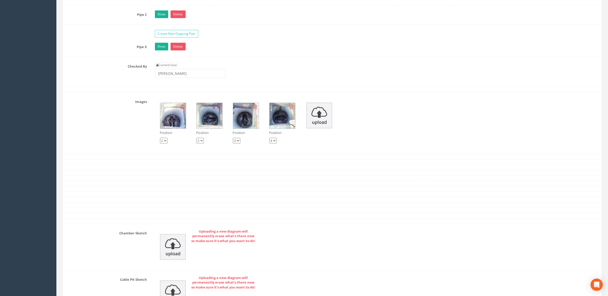
scroll to position [733, 0]
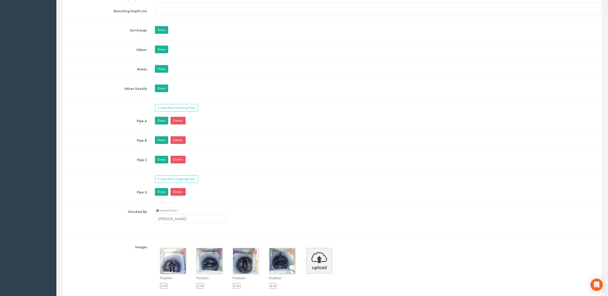
click at [203, 289] on select "1 2 3 4" at bounding box center [200, 287] width 7 height 6
select select "string:1"
click at [197, 288] on select "1 2 3 4" at bounding box center [200, 287] width 7 height 6
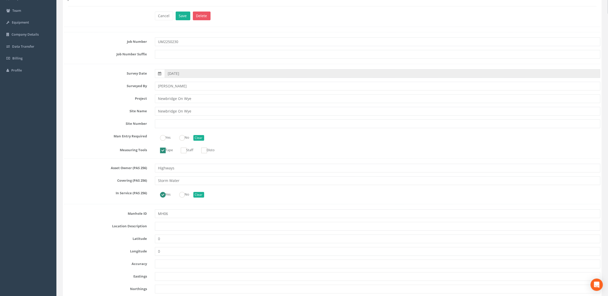
scroll to position [0, 0]
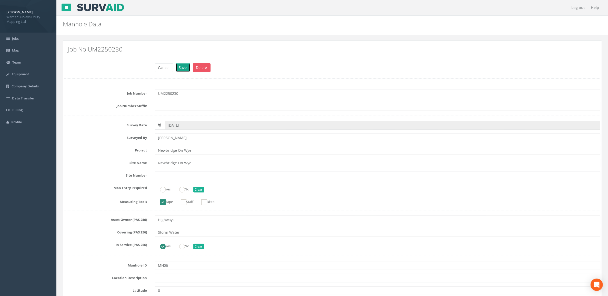
click at [184, 69] on button "Save" at bounding box center [183, 67] width 15 height 9
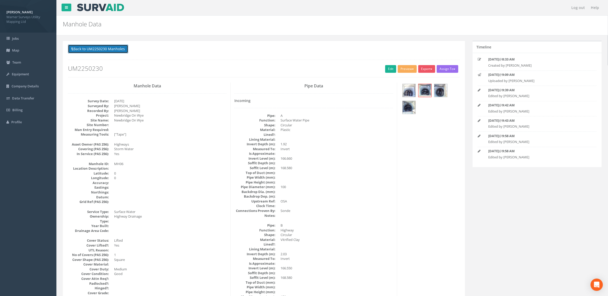
click at [94, 51] on button "Back to UM2250230 Manholes" at bounding box center [98, 49] width 60 height 9
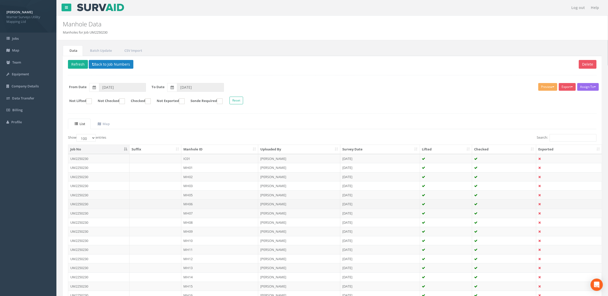
click at [197, 206] on td "MH06" at bounding box center [219, 204] width 77 height 9
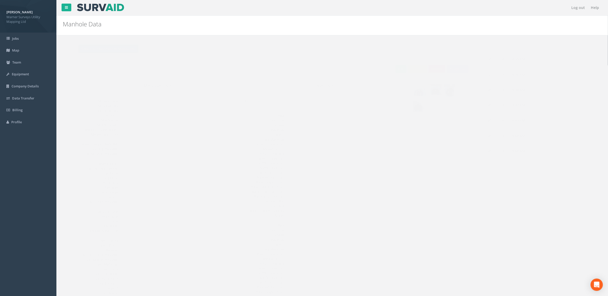
click at [81, 48] on button "Back to UM2250230 Manholes" at bounding box center [98, 49] width 60 height 9
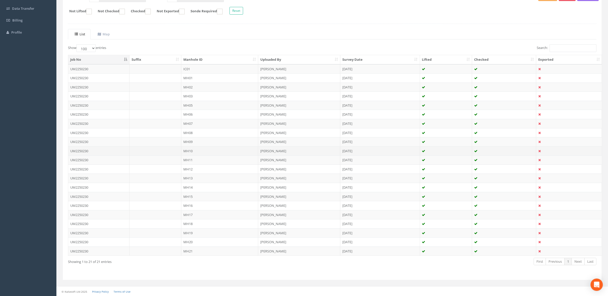
scroll to position [93, 0]
click at [198, 112] on td "MH06" at bounding box center [219, 113] width 77 height 9
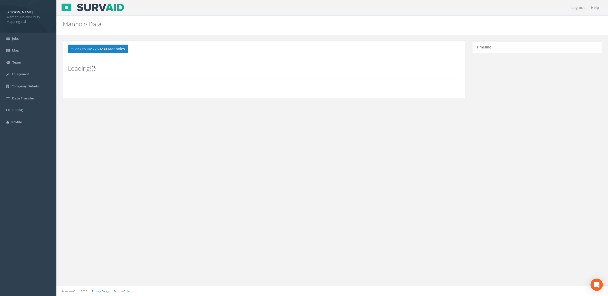
scroll to position [0, 0]
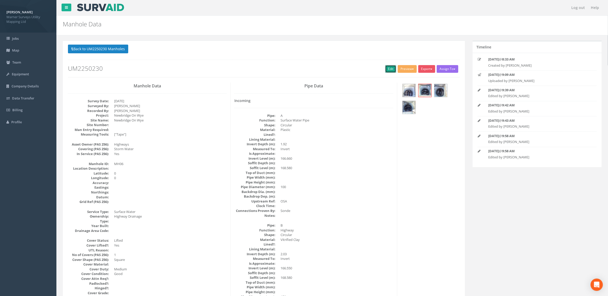
click at [389, 72] on link "Edit" at bounding box center [390, 69] width 11 height 8
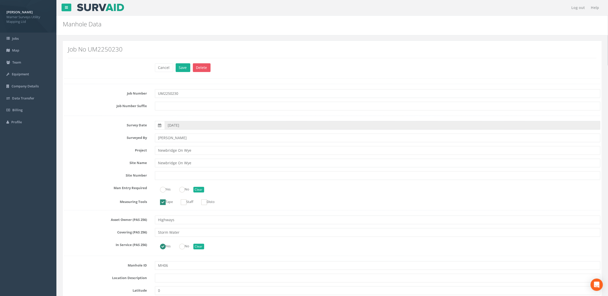
scroll to position [289, 0]
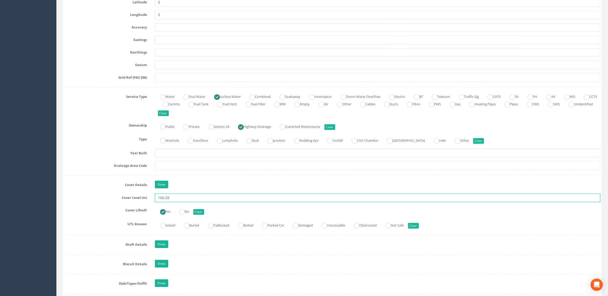
click at [187, 199] on input "168.58" at bounding box center [378, 198] width 446 height 9
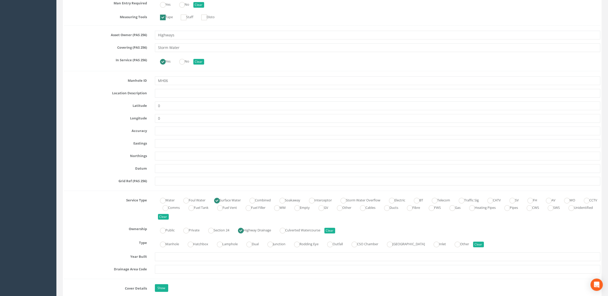
scroll to position [64, 0]
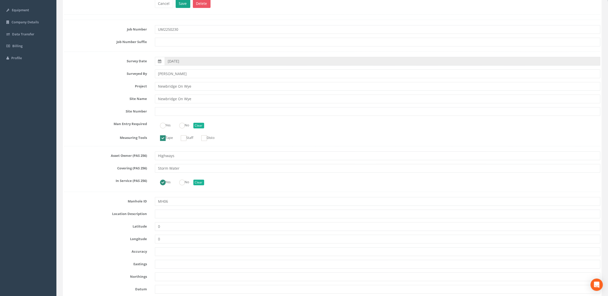
type input "168.77"
click at [183, 4] on button "Save" at bounding box center [183, 3] width 15 height 9
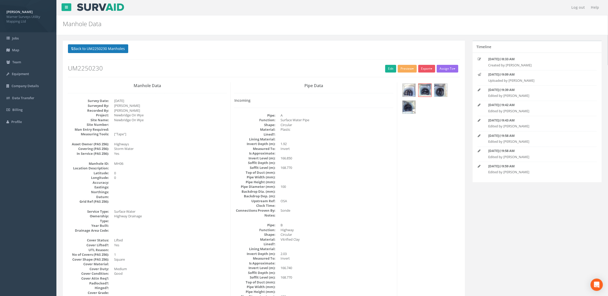
scroll to position [0, 0]
click at [95, 47] on button "Back to UM2250230 Manholes" at bounding box center [98, 49] width 60 height 9
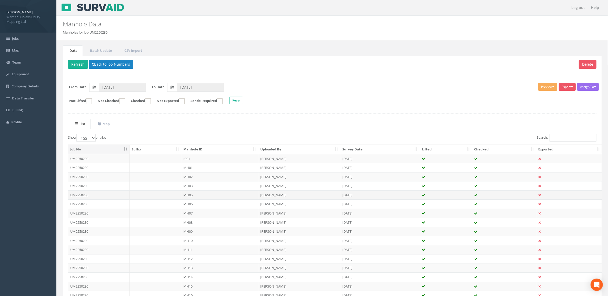
click at [199, 196] on td "MH05" at bounding box center [219, 195] width 77 height 9
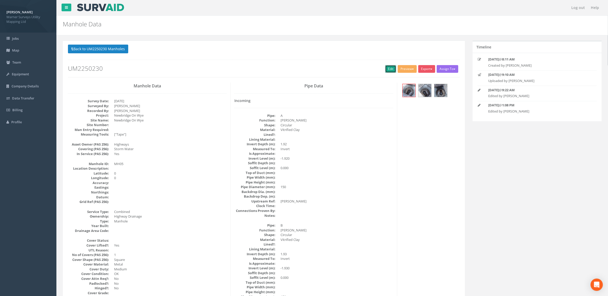
click at [385, 67] on link "Edit" at bounding box center [390, 69] width 11 height 8
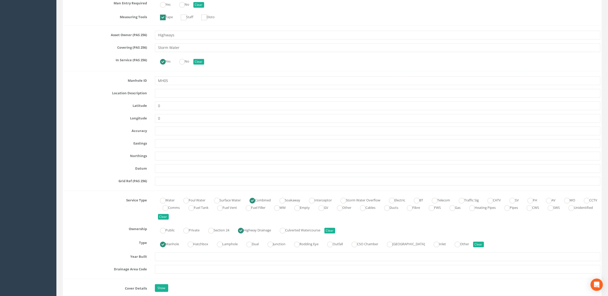
scroll to position [257, 0]
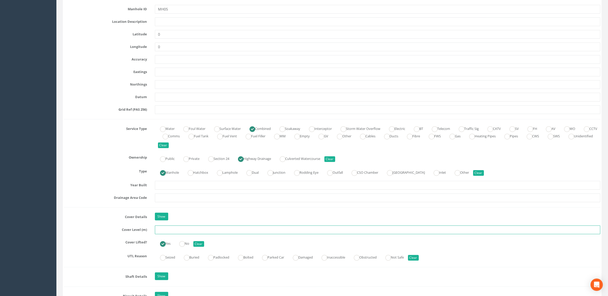
click at [176, 234] on input "text" at bounding box center [378, 230] width 446 height 9
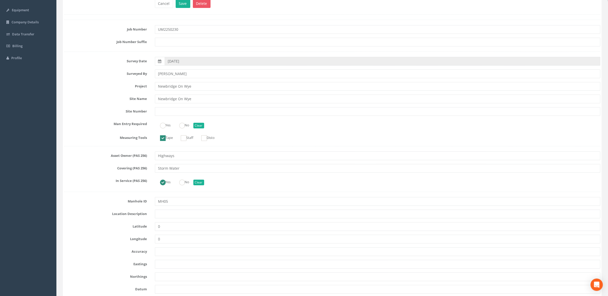
scroll to position [0, 0]
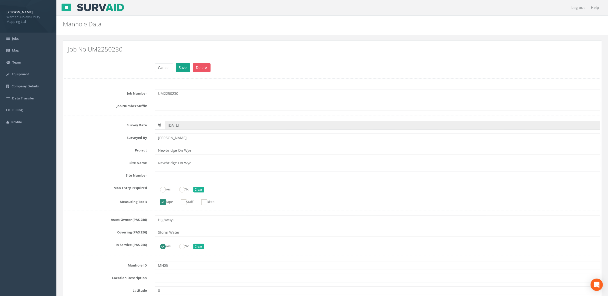
type input "168.58"
click at [181, 67] on button "Save" at bounding box center [183, 67] width 15 height 9
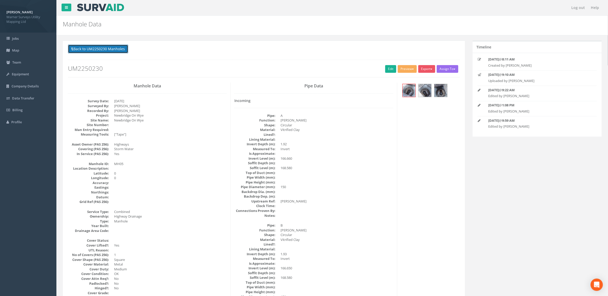
click at [105, 47] on button "Back to UM2250230 Manholes" at bounding box center [98, 49] width 60 height 9
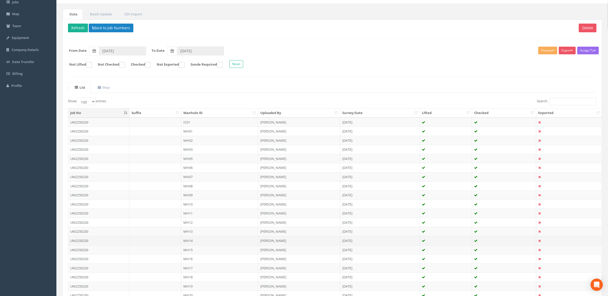
scroll to position [64, 0]
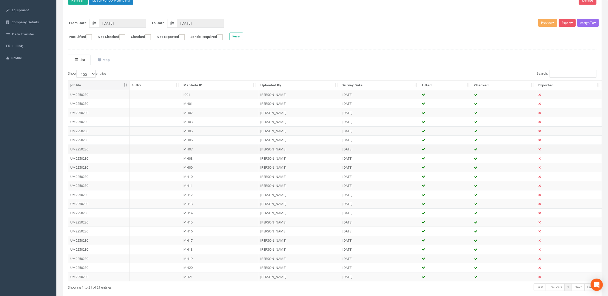
click at [198, 151] on td "MH07" at bounding box center [219, 149] width 77 height 9
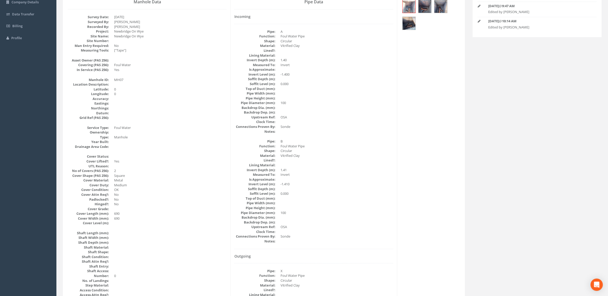
scroll to position [0, 0]
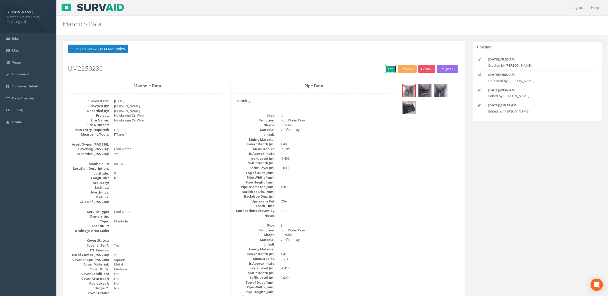
click at [392, 71] on link "Edit" at bounding box center [390, 69] width 11 height 8
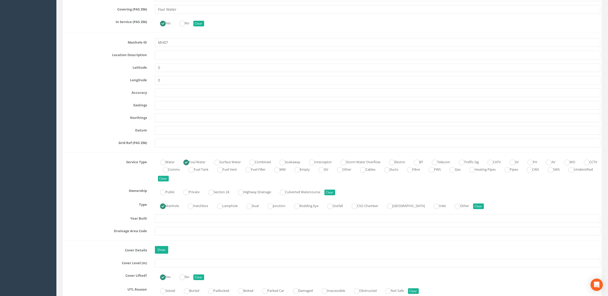
scroll to position [257, 0]
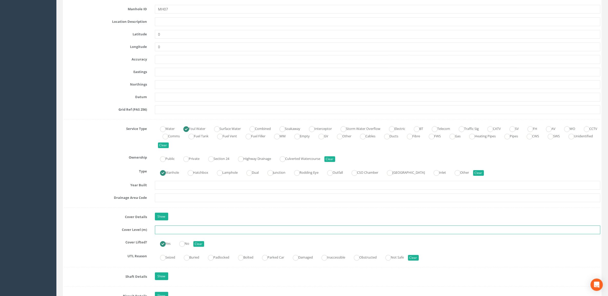
click at [173, 233] on input "text" at bounding box center [378, 230] width 446 height 9
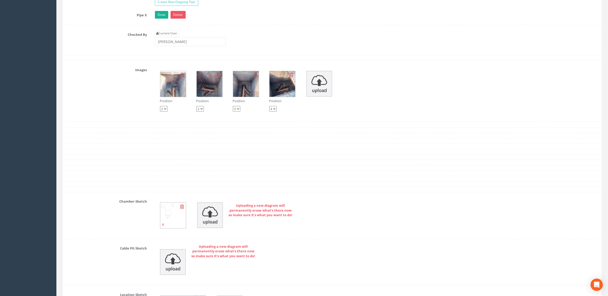
scroll to position [802, 0]
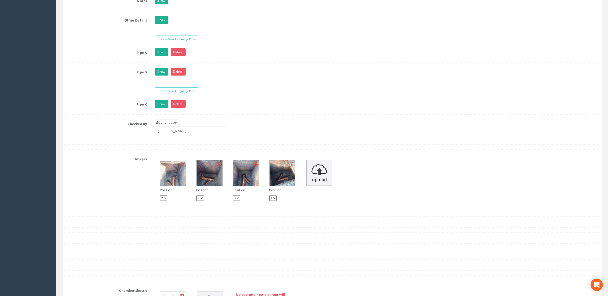
type input "166.43"
click at [275, 201] on select "1 2 3 4" at bounding box center [272, 199] width 7 height 6
select select "string:1"
click at [270, 200] on select "1 2 3 4" at bounding box center [272, 199] width 7 height 6
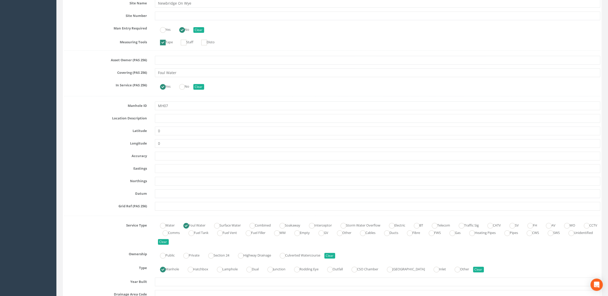
scroll to position [0, 0]
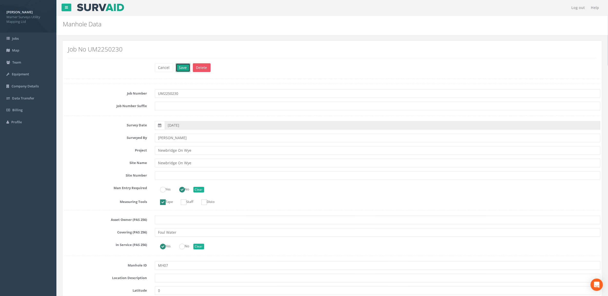
click at [182, 70] on button "Save" at bounding box center [183, 67] width 15 height 9
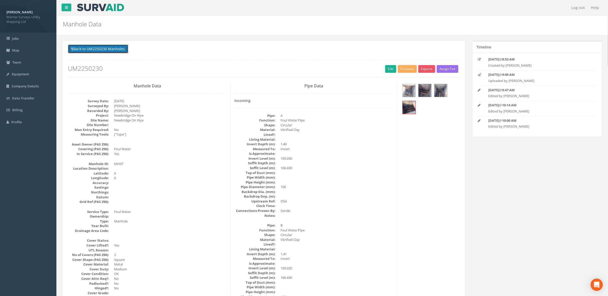
click at [99, 46] on button "Back to UM2250230 Manholes" at bounding box center [98, 49] width 60 height 9
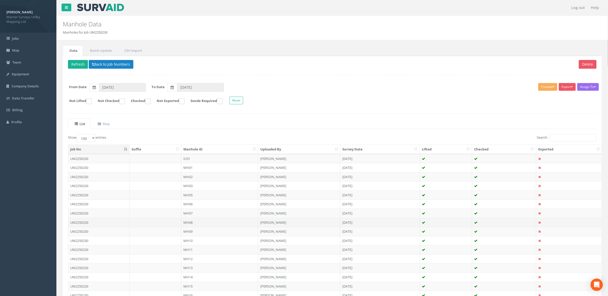
click at [188, 226] on td "MH08" at bounding box center [219, 222] width 77 height 9
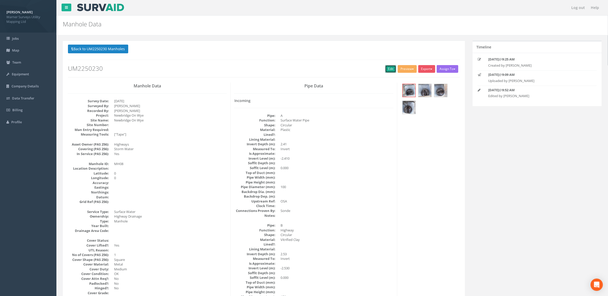
click at [387, 68] on link "Edit" at bounding box center [390, 69] width 11 height 8
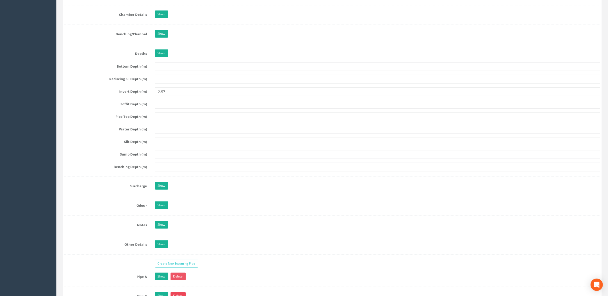
scroll to position [449, 0]
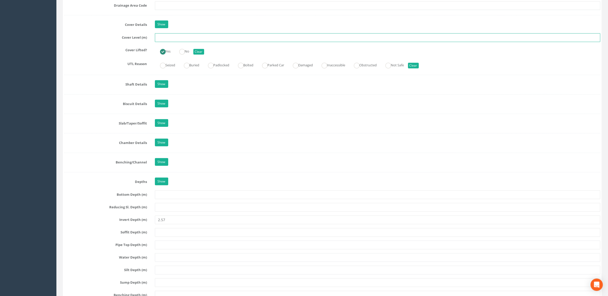
click at [167, 35] on input "text" at bounding box center [378, 37] width 446 height 9
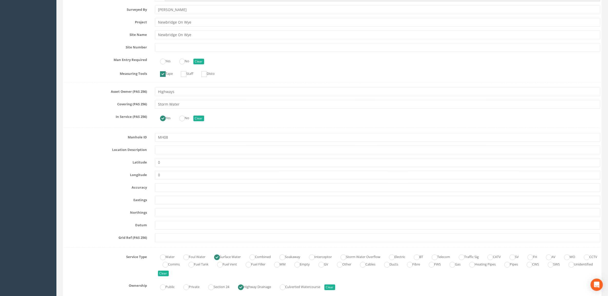
scroll to position [0, 0]
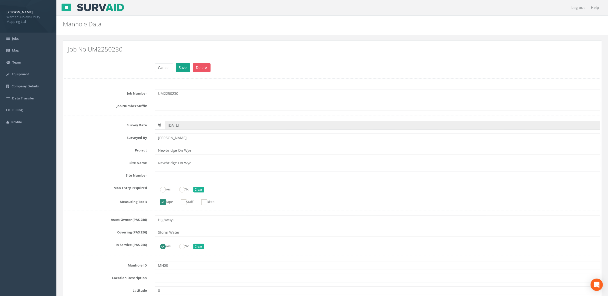
type input "164.55"
click at [184, 67] on button "Save" at bounding box center [183, 67] width 15 height 9
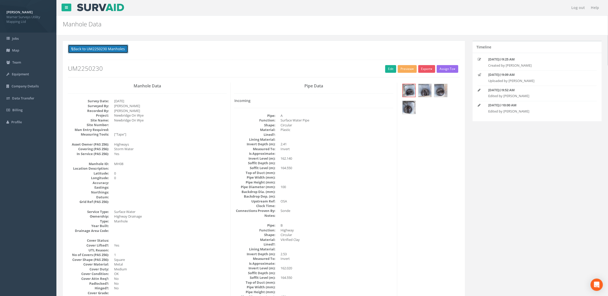
click at [96, 46] on button "Back to UM2250230 Manholes" at bounding box center [98, 49] width 60 height 9
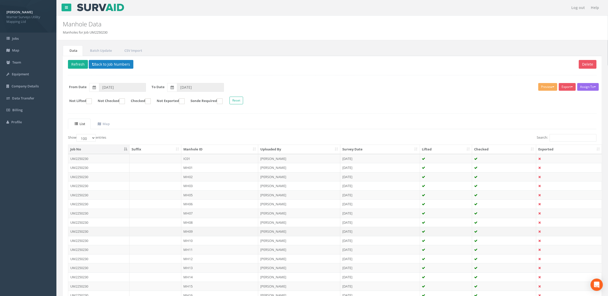
click at [200, 236] on td "MH09" at bounding box center [219, 231] width 77 height 9
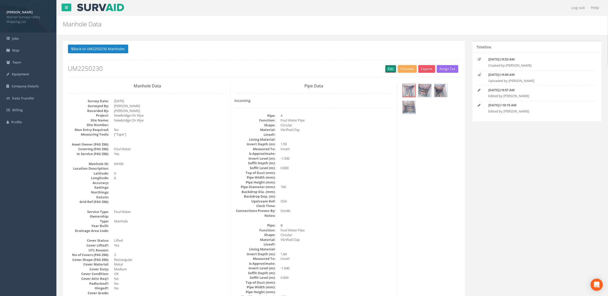
click at [389, 70] on link "Edit" at bounding box center [390, 69] width 11 height 8
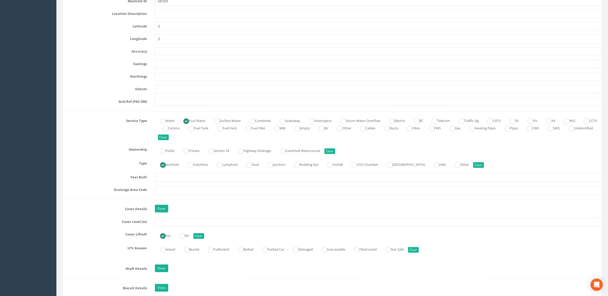
scroll to position [257, 0]
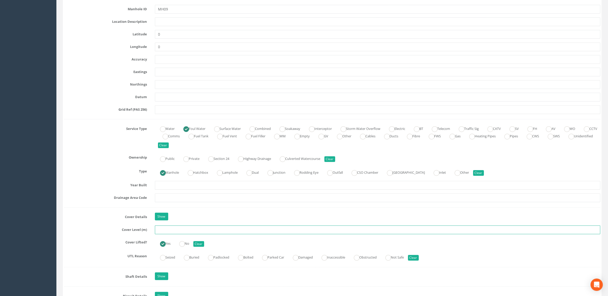
click at [172, 231] on input "text" at bounding box center [378, 230] width 446 height 9
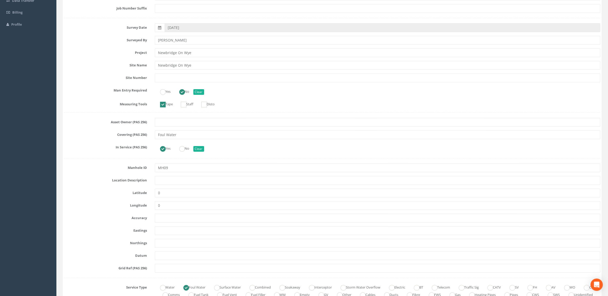
scroll to position [32, 0]
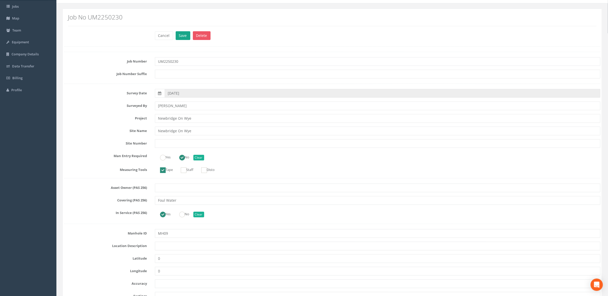
type input "163.99"
drag, startPoint x: 179, startPoint y: 34, endPoint x: 170, endPoint y: 64, distance: 31.1
click at [179, 34] on button "Save" at bounding box center [183, 35] width 15 height 9
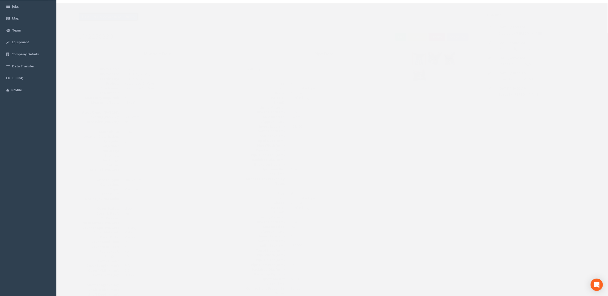
click at [113, 20] on button "Back to UM2250230 Manholes" at bounding box center [98, 17] width 60 height 9
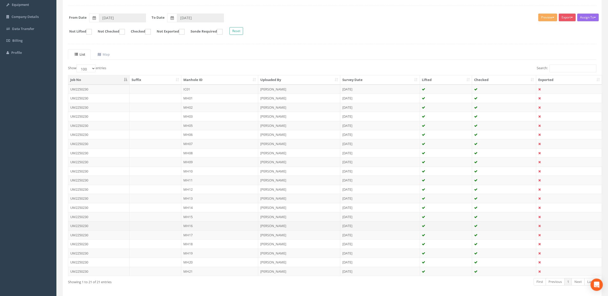
scroll to position [93, 0]
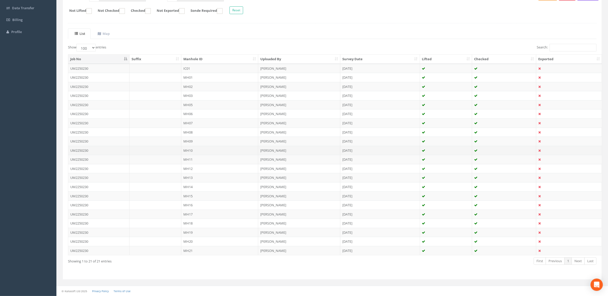
click at [203, 146] on td "MH10" at bounding box center [219, 150] width 77 height 9
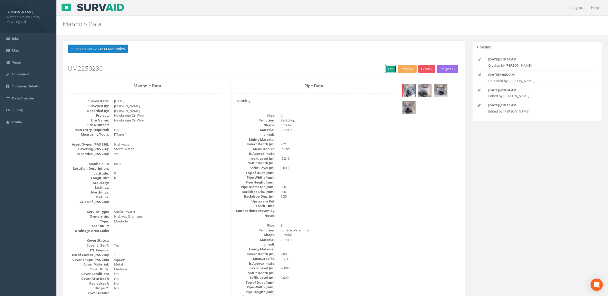
click at [385, 71] on link "Edit" at bounding box center [390, 69] width 11 height 8
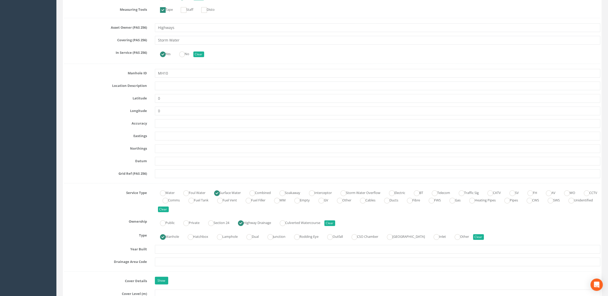
scroll to position [257, 0]
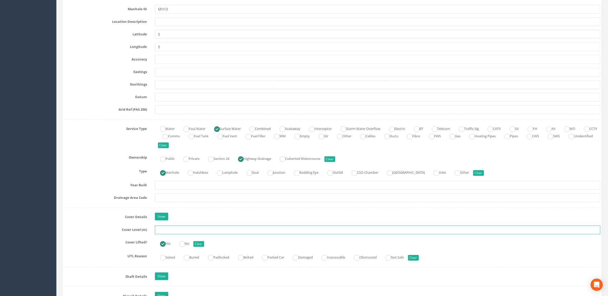
click at [168, 231] on input "text" at bounding box center [378, 230] width 446 height 9
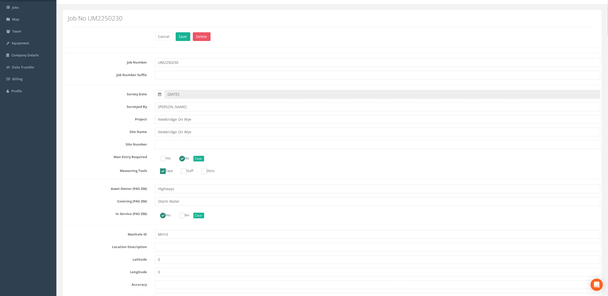
scroll to position [0, 0]
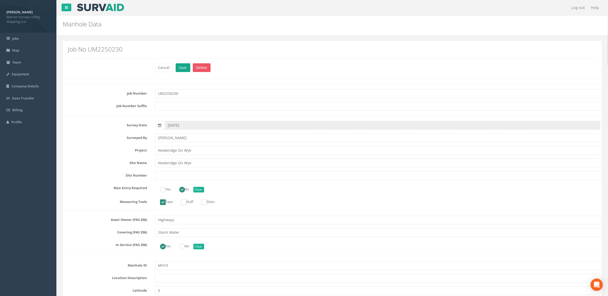
type input "159.48"
click at [181, 66] on button "Save" at bounding box center [183, 67] width 15 height 9
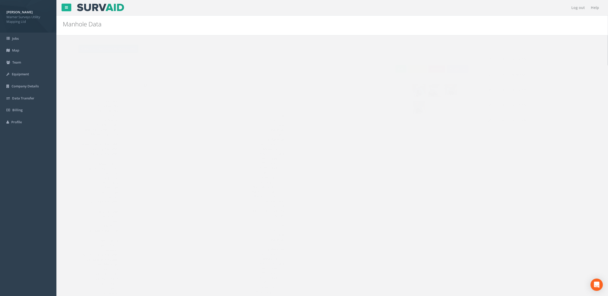
click at [120, 50] on button "Back to UM2250230 Manholes" at bounding box center [98, 49] width 60 height 9
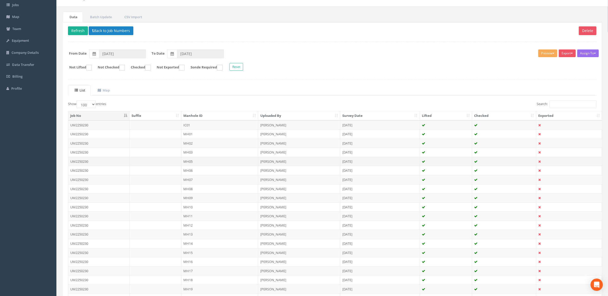
scroll to position [64, 0]
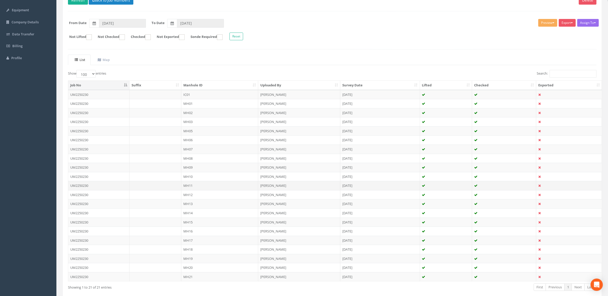
click at [197, 190] on td "MH11" at bounding box center [219, 185] width 77 height 9
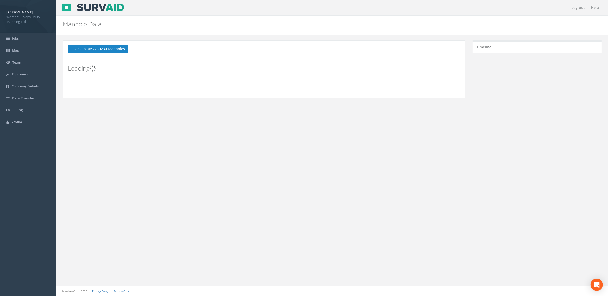
scroll to position [0, 0]
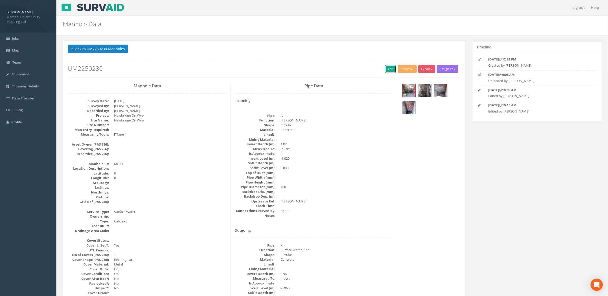
click at [389, 67] on link "Edit" at bounding box center [390, 69] width 11 height 8
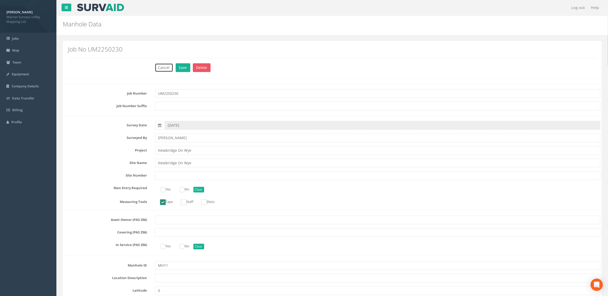
click at [163, 71] on button "Cancel" at bounding box center [164, 67] width 18 height 9
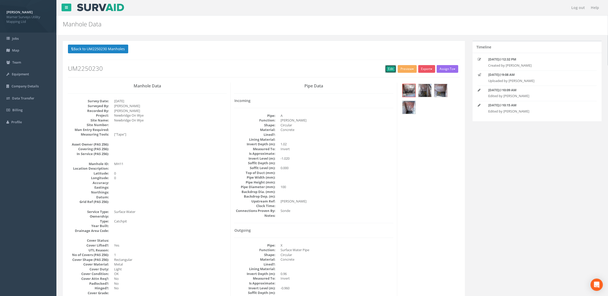
click at [388, 68] on link "Edit" at bounding box center [390, 69] width 11 height 8
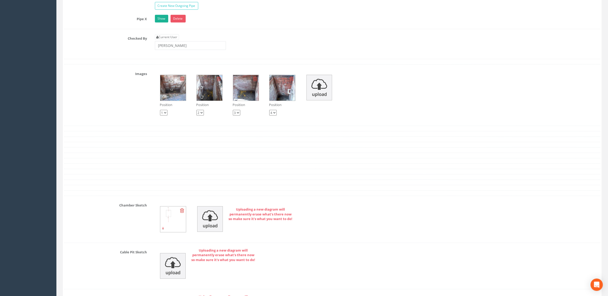
scroll to position [834, 0]
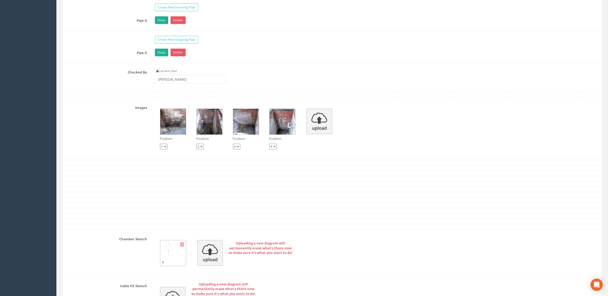
click at [206, 126] on img at bounding box center [210, 122] width 26 height 26
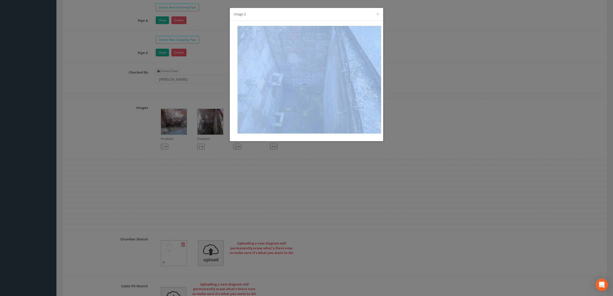
click at [206, 126] on div "Image 2 ×" at bounding box center [306, 148] width 613 height 296
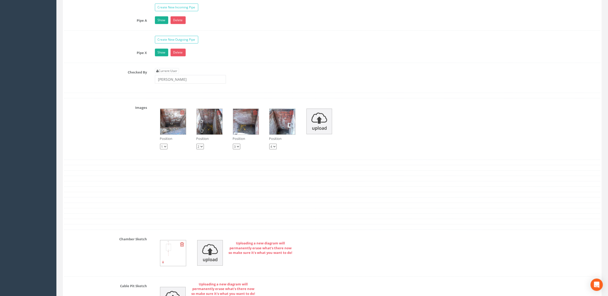
click at [207, 128] on img at bounding box center [210, 122] width 26 height 26
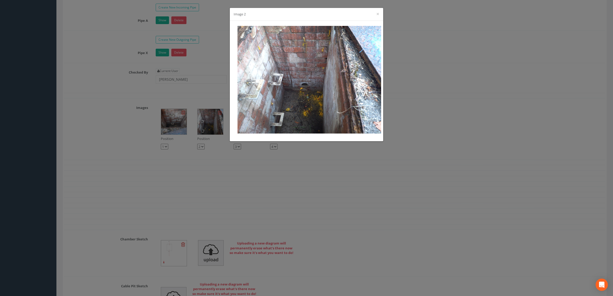
click at [186, 129] on div "Image 2 ×" at bounding box center [306, 148] width 613 height 296
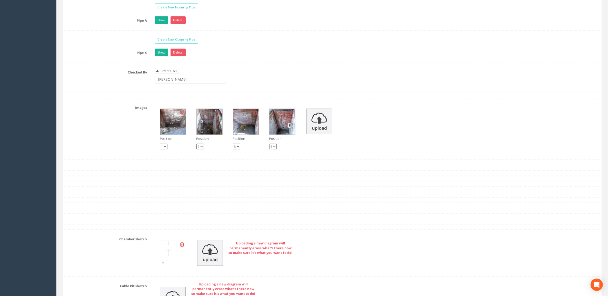
click at [169, 126] on img at bounding box center [173, 122] width 26 height 26
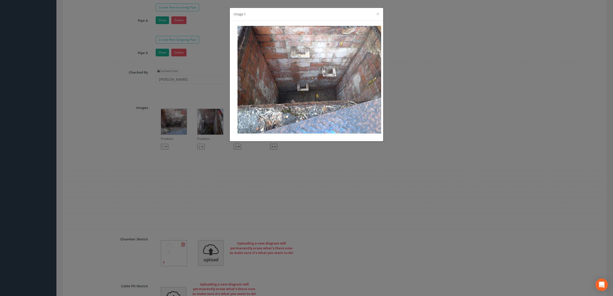
drag, startPoint x: 198, startPoint y: 161, endPoint x: 217, endPoint y: 151, distance: 21.8
click at [198, 161] on div "Image 1 ×" at bounding box center [306, 148] width 613 height 296
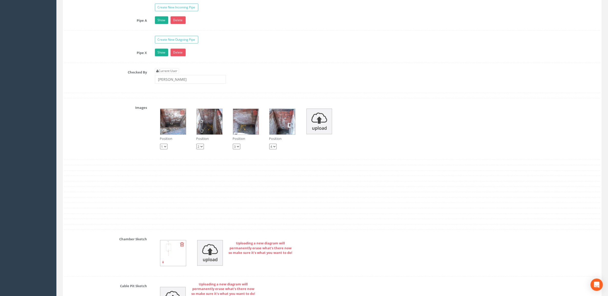
click at [241, 125] on img at bounding box center [246, 122] width 26 height 26
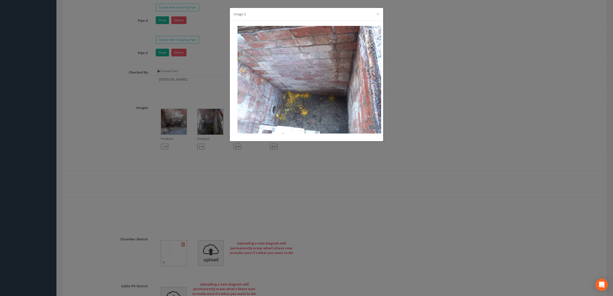
click at [261, 173] on div "Image 3 ×" at bounding box center [306, 148] width 613 height 296
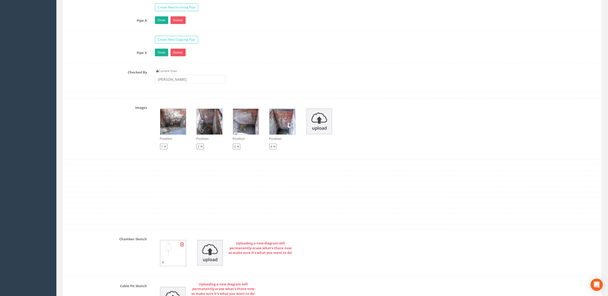
click at [284, 135] on img at bounding box center [283, 122] width 26 height 26
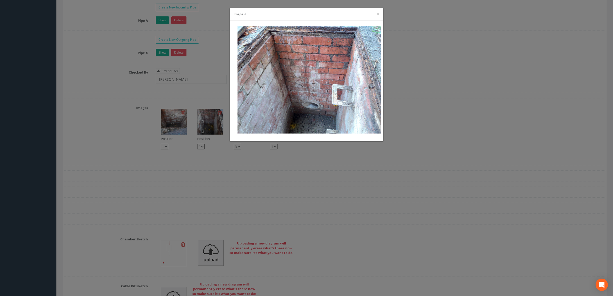
click at [265, 171] on div "Image 4 ×" at bounding box center [306, 148] width 613 height 296
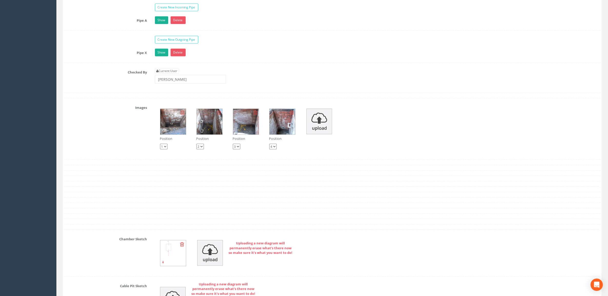
click at [212, 131] on img at bounding box center [210, 122] width 26 height 26
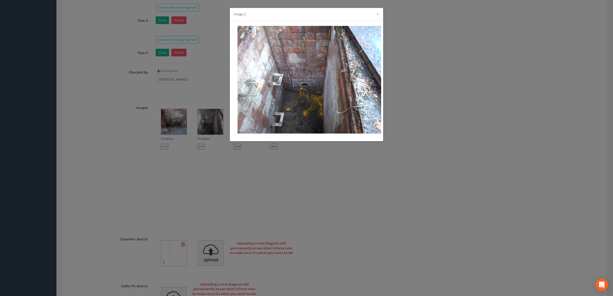
drag, startPoint x: 190, startPoint y: 174, endPoint x: 207, endPoint y: 149, distance: 29.9
click at [191, 174] on div "Image 2 ×" at bounding box center [306, 148] width 613 height 296
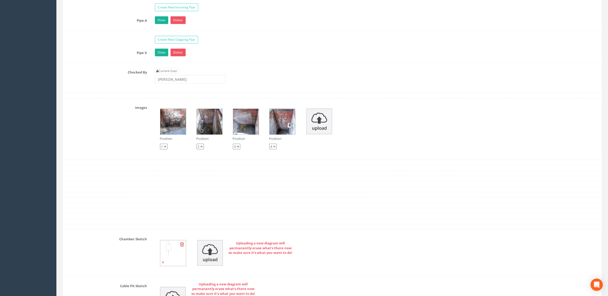
click at [197, 150] on select "1 2 3 4" at bounding box center [200, 147] width 7 height 6
click at [206, 155] on div "Position 1 2 3 4 Position 1 2 3 4 Position 1 2 3 4 Position 1 2 3 4" at bounding box center [378, 129] width 454 height 51
click at [202, 150] on select "1 2 3 4" at bounding box center [200, 147] width 7 height 6
select select "string:1"
click at [197, 148] on select "1 2 3 4" at bounding box center [200, 147] width 7 height 6
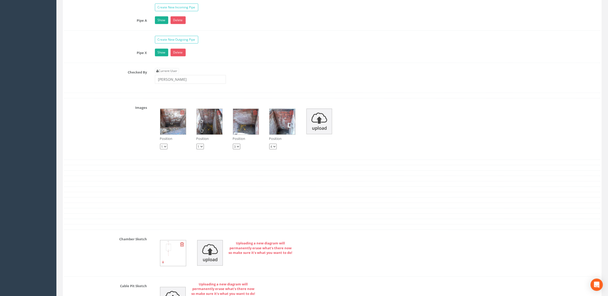
select select "string:2"
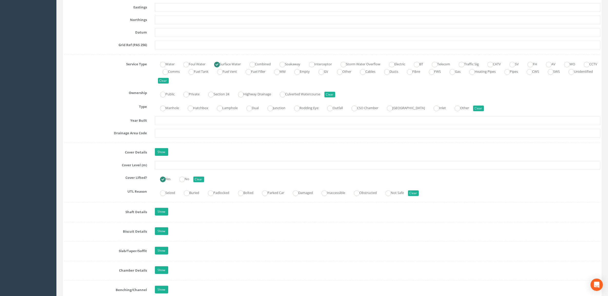
scroll to position [321, 0]
click at [179, 169] on input "text" at bounding box center [378, 166] width 446 height 9
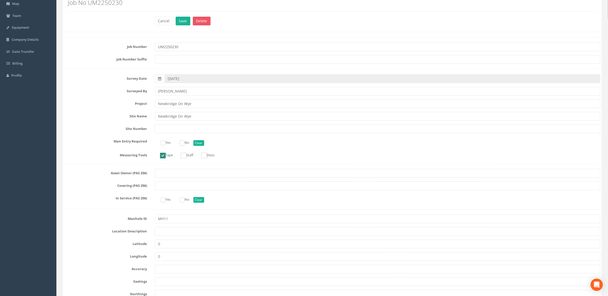
scroll to position [0, 0]
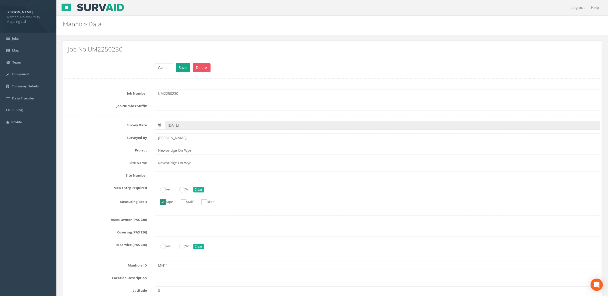
type input "151.45"
click at [177, 67] on button "Save" at bounding box center [183, 67] width 15 height 9
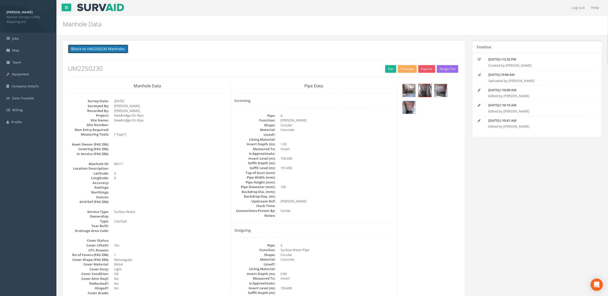
click at [101, 52] on button "Back to UM2250230 Manholes" at bounding box center [98, 49] width 60 height 9
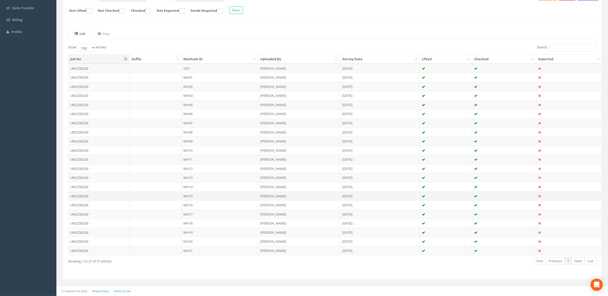
scroll to position [93, 0]
click at [200, 169] on td "MH12" at bounding box center [219, 168] width 77 height 9
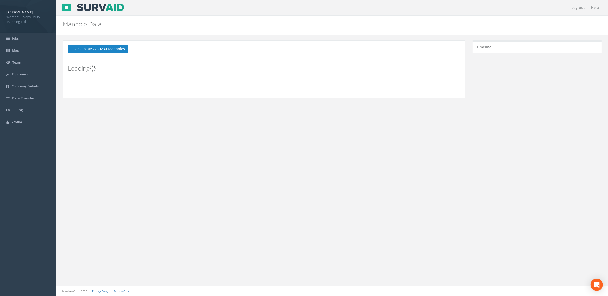
scroll to position [0, 0]
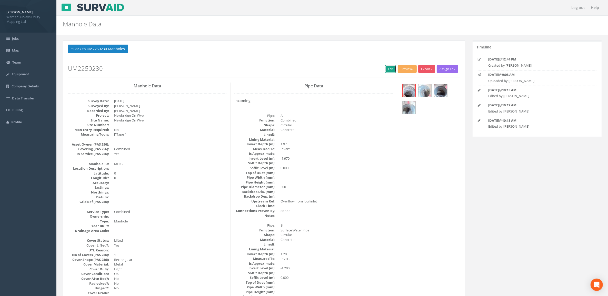
click at [385, 67] on link "Edit" at bounding box center [390, 69] width 11 height 8
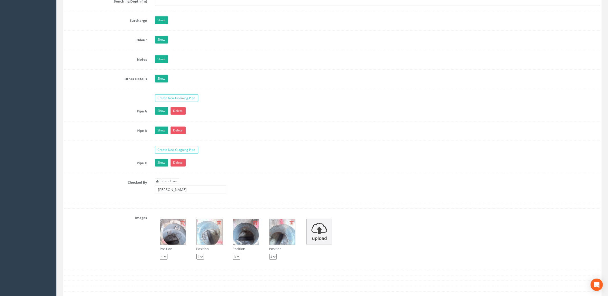
scroll to position [770, 0]
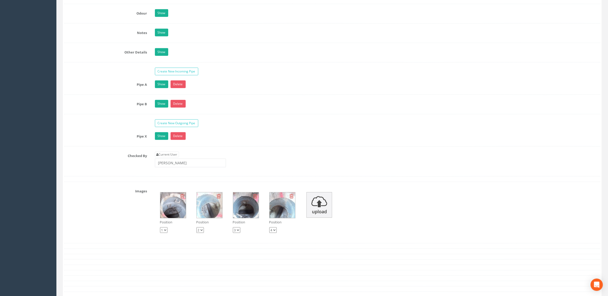
click at [205, 233] on div "Position 1 2 3 4" at bounding box center [210, 226] width 26 height 13
click at [203, 233] on select "1 2 3 4" at bounding box center [200, 231] width 7 height 6
click at [240, 233] on select "1 2 3 4" at bounding box center [236, 231] width 7 height 6
select select "string:1"
click at [233, 232] on select "1 2 3 4" at bounding box center [236, 231] width 7 height 6
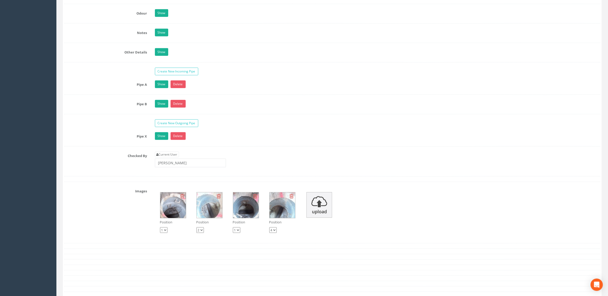
select select "string:3"
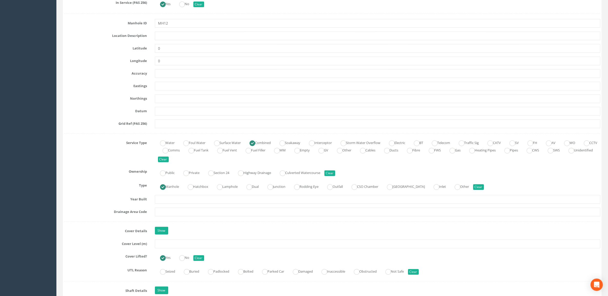
scroll to position [289, 0]
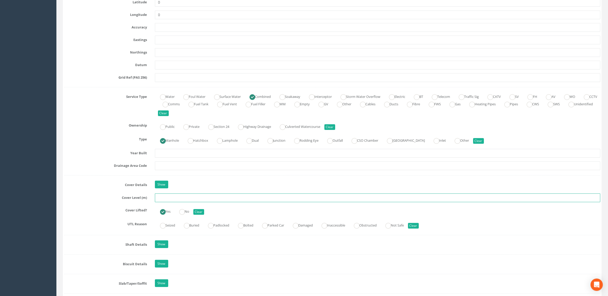
click at [182, 197] on input "text" at bounding box center [378, 198] width 446 height 9
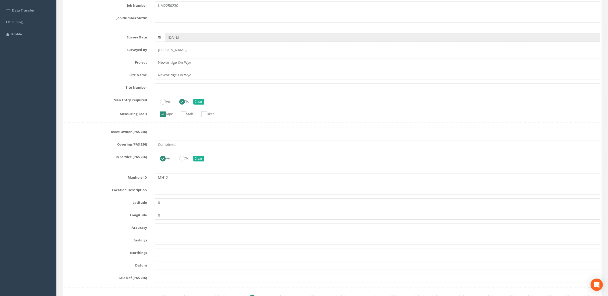
scroll to position [32, 0]
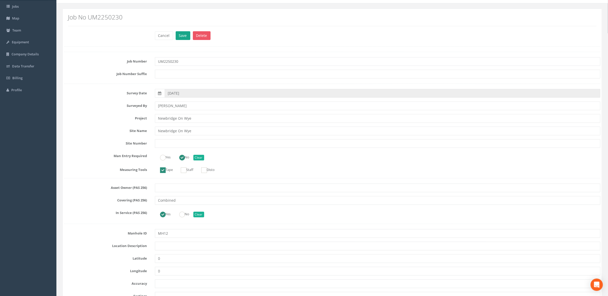
type input "151.45"
click at [185, 37] on button "Save" at bounding box center [183, 35] width 15 height 9
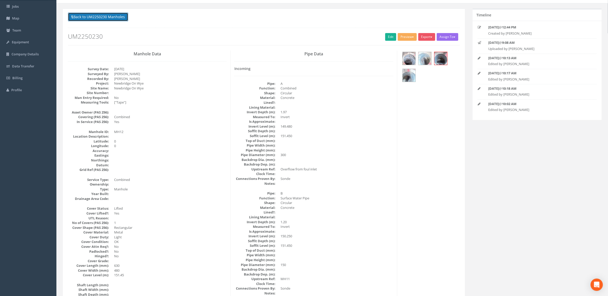
click at [107, 17] on button "Back to UM2250230 Manholes" at bounding box center [98, 17] width 60 height 9
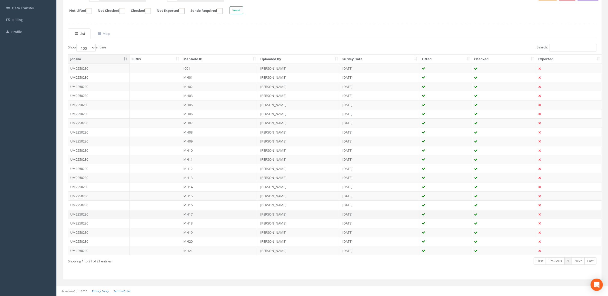
scroll to position [93, 0]
click at [200, 159] on td "MH11" at bounding box center [219, 159] width 77 height 9
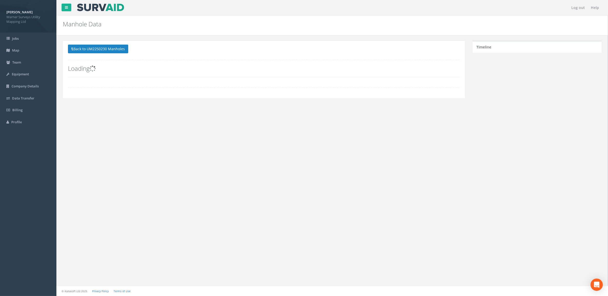
scroll to position [0, 0]
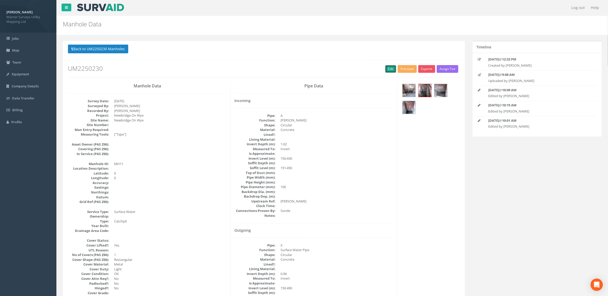
click at [387, 70] on link "Edit" at bounding box center [390, 69] width 11 height 8
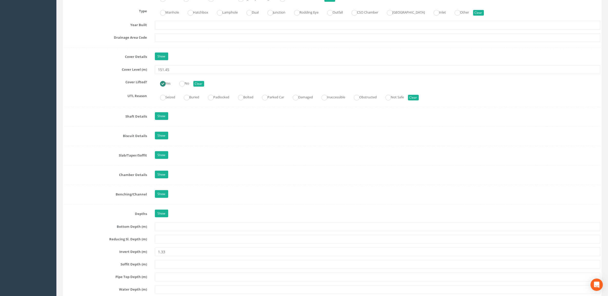
scroll to position [385, 0]
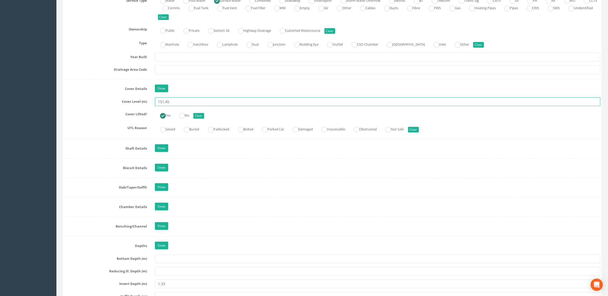
click at [180, 102] on input "151.45" at bounding box center [378, 101] width 446 height 9
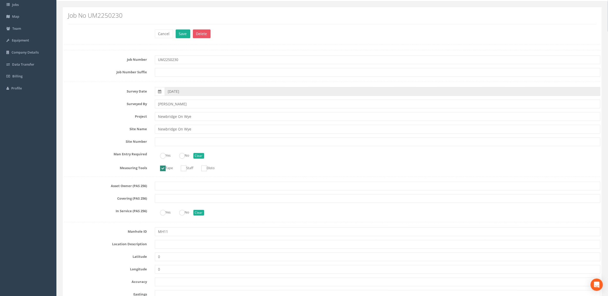
scroll to position [0, 0]
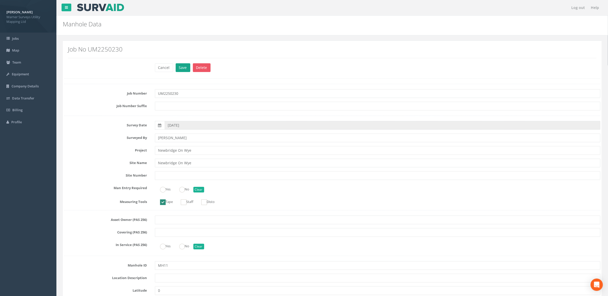
type input "151.68"
click at [186, 67] on button "Save" at bounding box center [183, 67] width 15 height 9
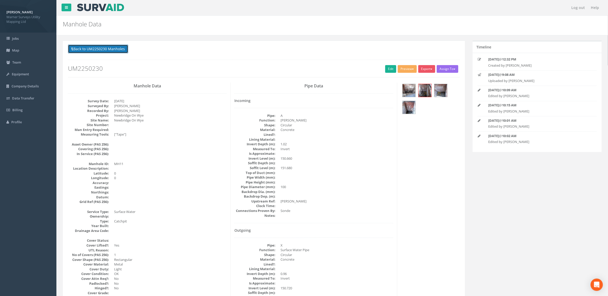
click at [123, 50] on button "Back to UM2250230 Manholes" at bounding box center [98, 49] width 60 height 9
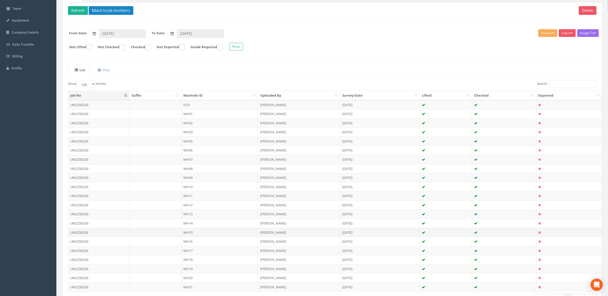
scroll to position [64, 0]
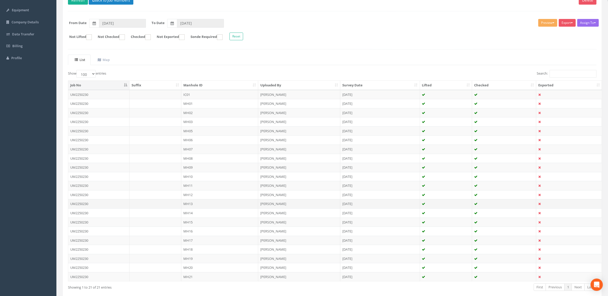
click at [204, 204] on td "MH13" at bounding box center [219, 203] width 77 height 9
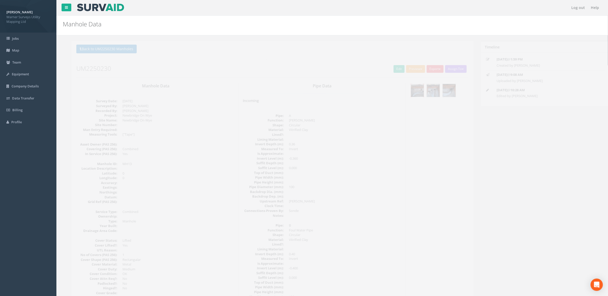
click at [405, 93] on img at bounding box center [409, 90] width 13 height 13
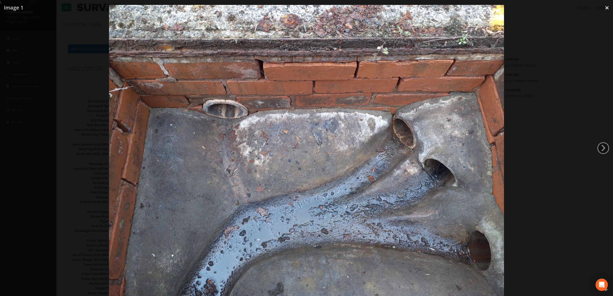
drag, startPoint x: 325, startPoint y: 163, endPoint x: 341, endPoint y: 150, distance: 20.6
click at [325, 163] on img at bounding box center [306, 153] width 395 height 296
click at [438, 114] on img at bounding box center [306, 153] width 395 height 296
click at [606, 7] on link "×" at bounding box center [607, 7] width 12 height 15
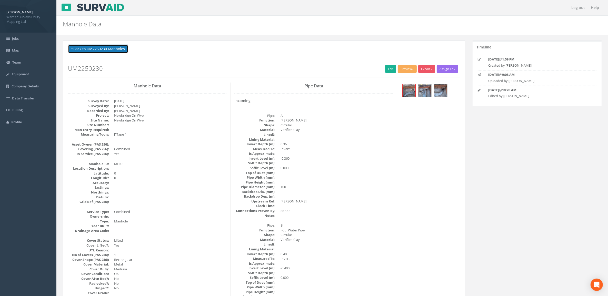
click at [104, 45] on button "Back to UM2250230 Manholes" at bounding box center [98, 49] width 60 height 9
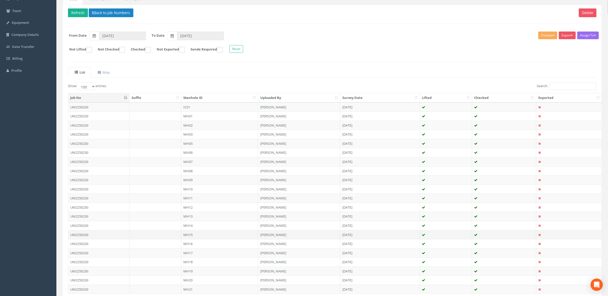
scroll to position [64, 0]
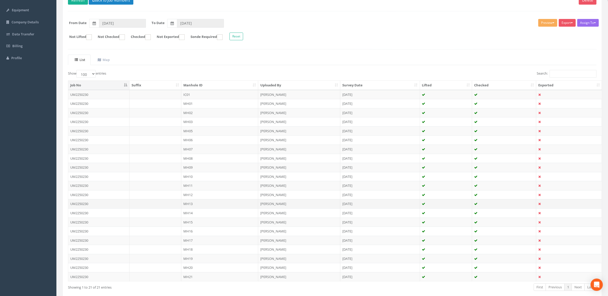
click at [206, 205] on td "MH13" at bounding box center [219, 203] width 77 height 9
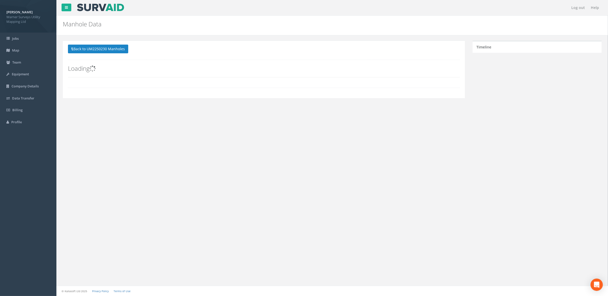
scroll to position [0, 0]
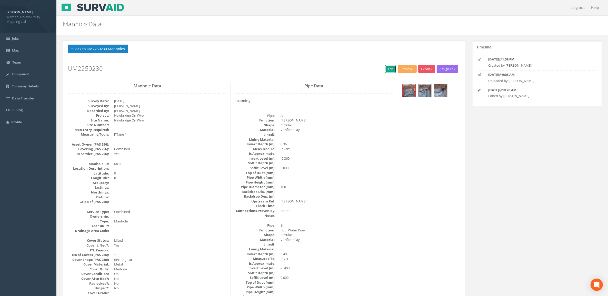
click at [386, 71] on link "Edit" at bounding box center [390, 69] width 11 height 8
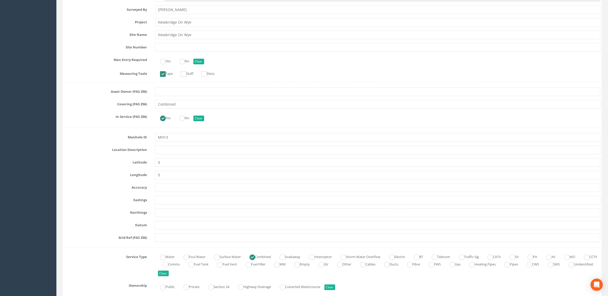
scroll to position [257, 0]
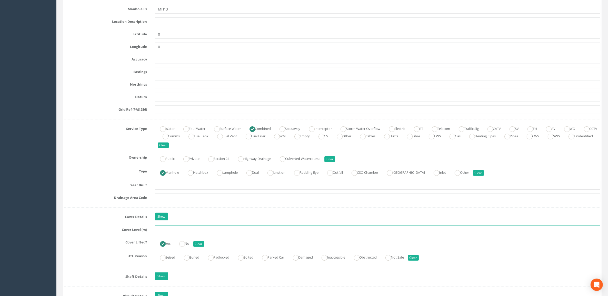
click at [175, 231] on input "text" at bounding box center [378, 230] width 446 height 9
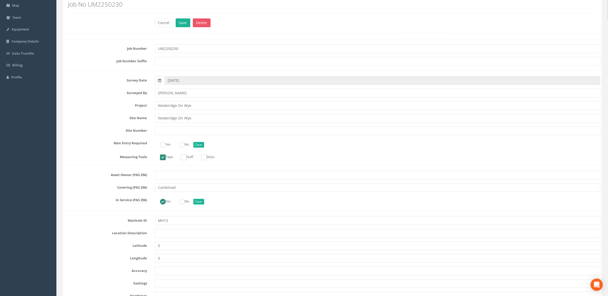
scroll to position [0, 0]
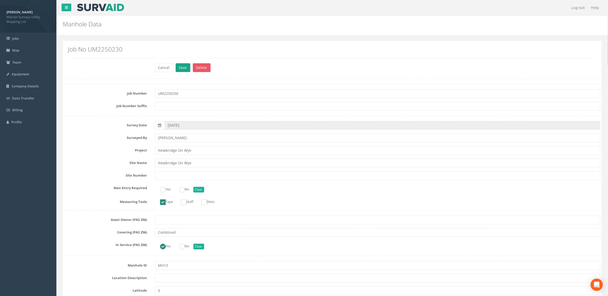
type input "152.16"
click at [181, 68] on button "Save" at bounding box center [183, 67] width 15 height 9
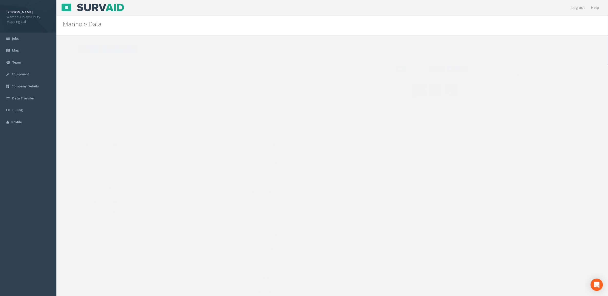
click at [122, 65] on div "Back to UM2250230 Manholes Back to Map Assign To No Companies Added Export Warn…" at bounding box center [264, 61] width 392 height 33
click at [124, 50] on button "Back to UM2250230 Manholes" at bounding box center [98, 49] width 60 height 9
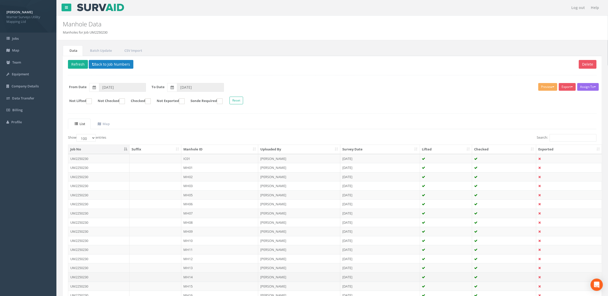
click at [196, 277] on td "MH14" at bounding box center [219, 277] width 77 height 9
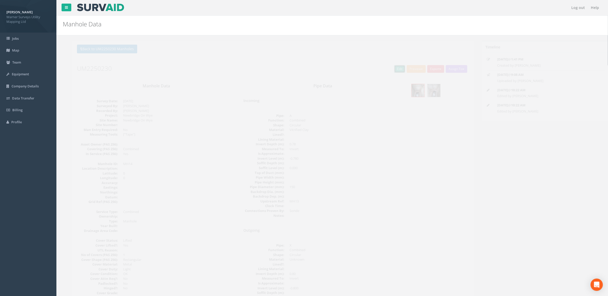
click at [387, 67] on link "Edit" at bounding box center [390, 69] width 11 height 8
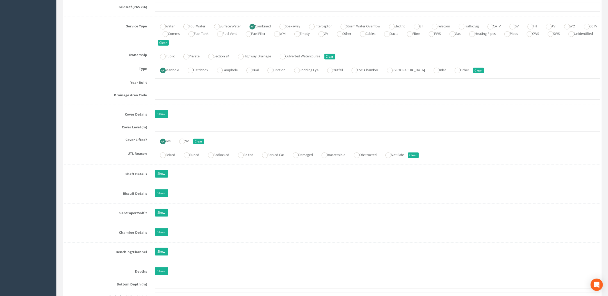
scroll to position [353, 0]
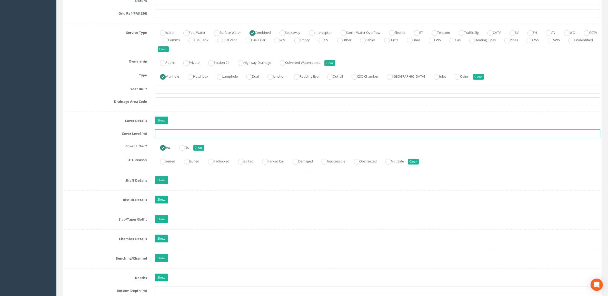
click at [176, 138] on input "text" at bounding box center [378, 134] width 446 height 9
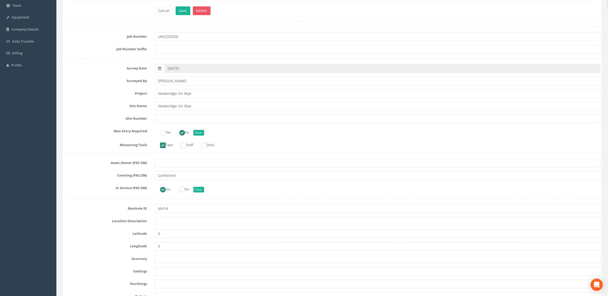
scroll to position [0, 0]
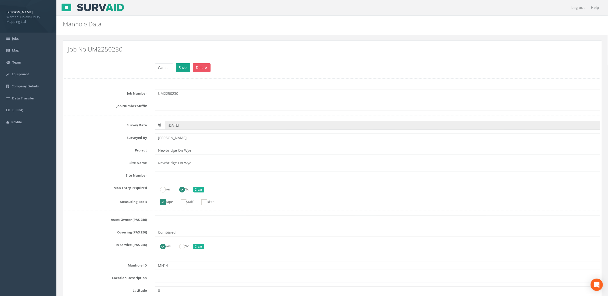
type input "152.30"
click at [180, 68] on button "Save" at bounding box center [183, 67] width 15 height 9
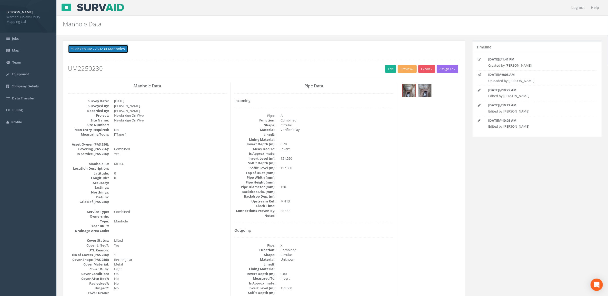
click at [115, 52] on button "Back to UM2250230 Manholes" at bounding box center [98, 49] width 60 height 9
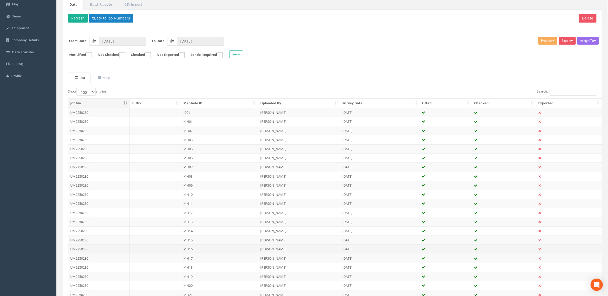
scroll to position [93, 0]
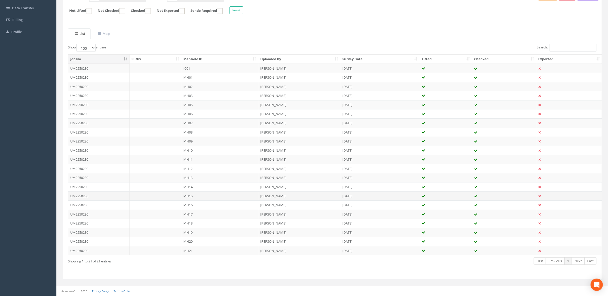
click at [216, 197] on td "MH15" at bounding box center [219, 196] width 77 height 9
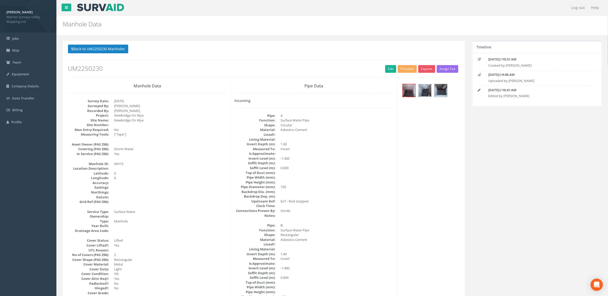
click at [426, 90] on img at bounding box center [425, 90] width 13 height 13
click at [444, 92] on img at bounding box center [441, 90] width 13 height 13
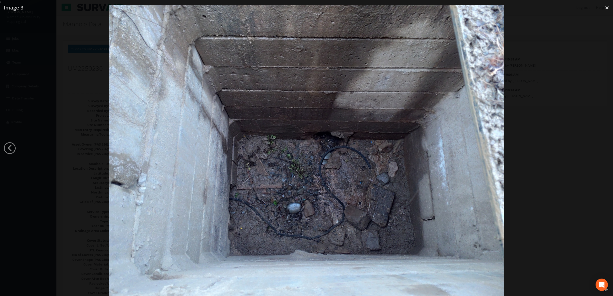
click at [366, 182] on img at bounding box center [306, 153] width 395 height 296
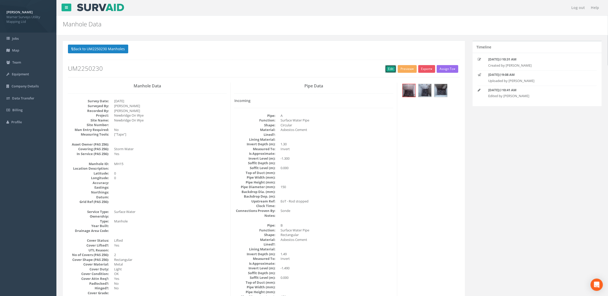
click at [391, 70] on link "Edit" at bounding box center [390, 69] width 11 height 8
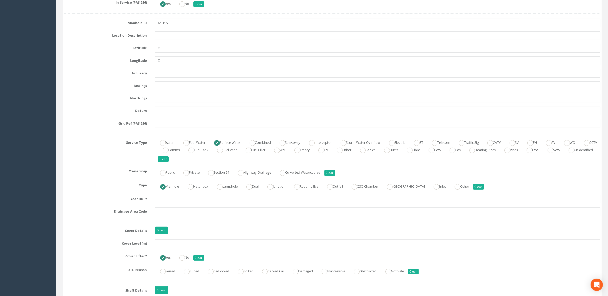
scroll to position [321, 0]
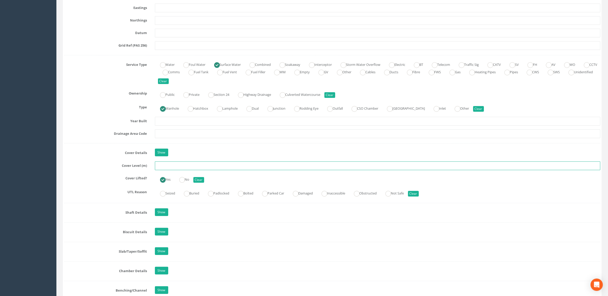
click at [179, 170] on input "text" at bounding box center [378, 166] width 446 height 9
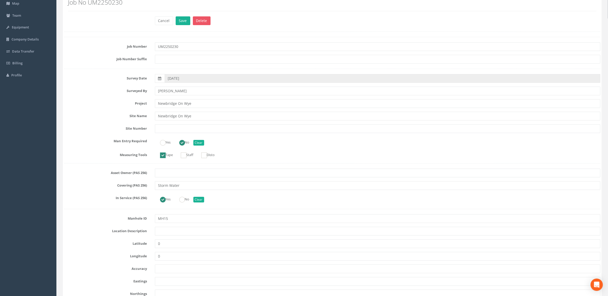
scroll to position [0, 0]
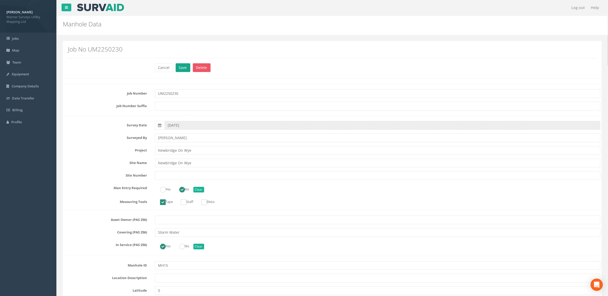
type input "151.88"
click at [185, 67] on button "Save" at bounding box center [183, 67] width 15 height 9
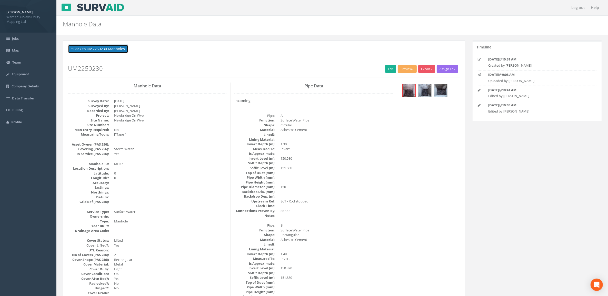
click at [112, 47] on button "Back to UM2250230 Manholes" at bounding box center [98, 49] width 60 height 9
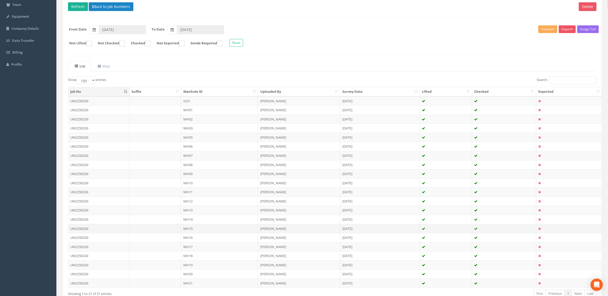
scroll to position [93, 0]
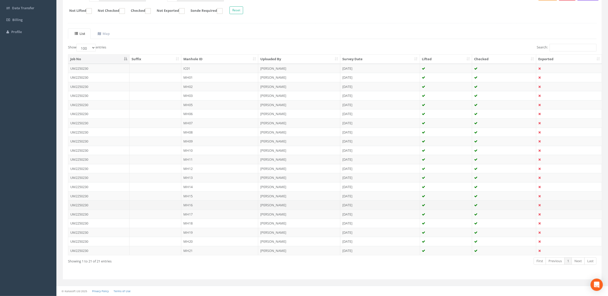
click at [204, 205] on td "MH16" at bounding box center [219, 205] width 77 height 9
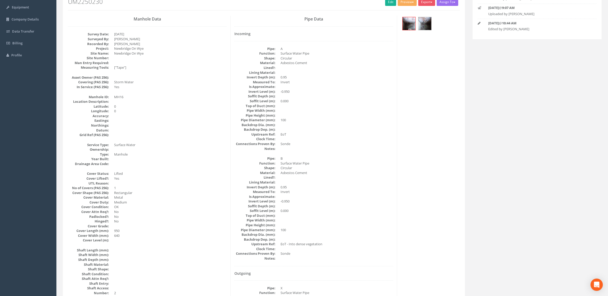
scroll to position [0, 0]
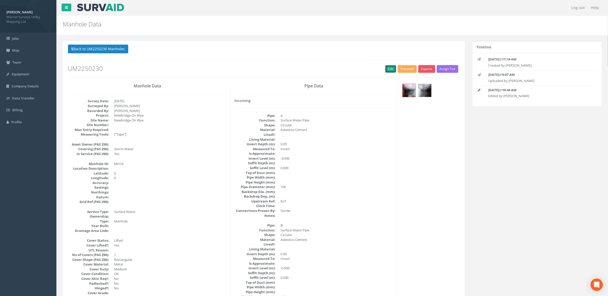
click at [389, 69] on link "Edit" at bounding box center [390, 69] width 11 height 8
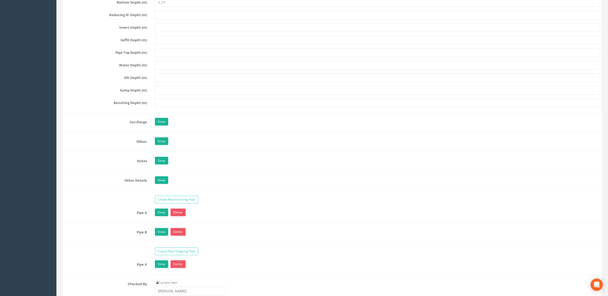
scroll to position [385, 0]
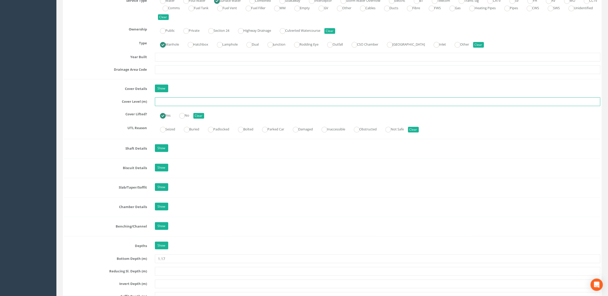
click at [172, 101] on input "text" at bounding box center [378, 101] width 446 height 9
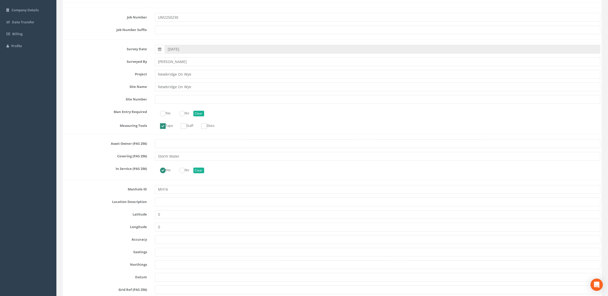
scroll to position [0, 0]
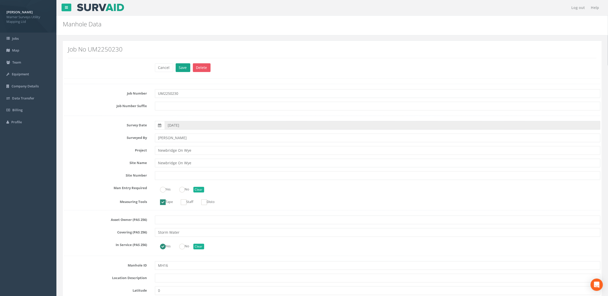
type input "151.54"
click at [182, 64] on button "Save" at bounding box center [183, 67] width 15 height 9
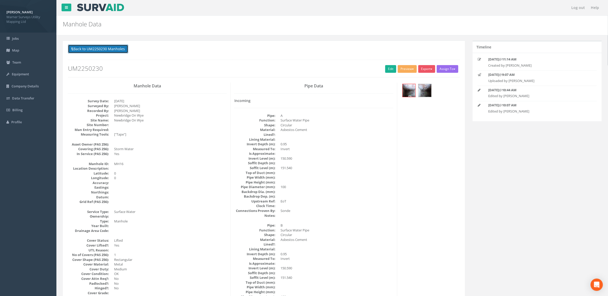
click at [110, 52] on button "Back to UM2250230 Manholes" at bounding box center [98, 49] width 60 height 9
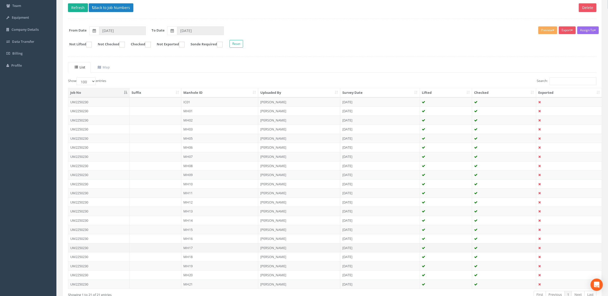
scroll to position [93, 0]
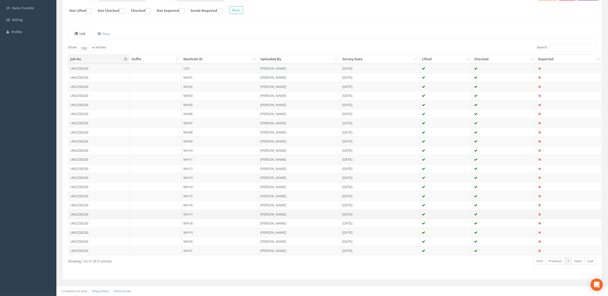
click at [224, 214] on td "MH17" at bounding box center [219, 214] width 77 height 9
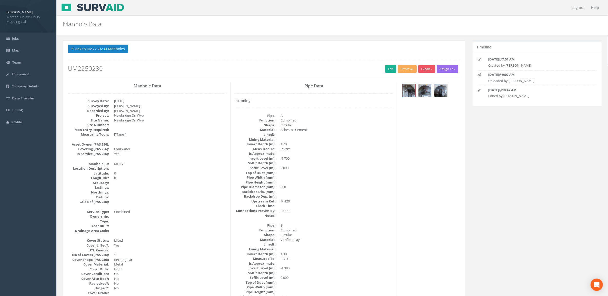
click at [429, 91] on img at bounding box center [425, 90] width 13 height 13
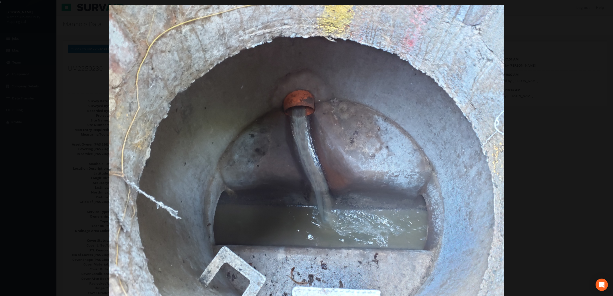
click at [483, 162] on img at bounding box center [306, 153] width 395 height 296
click at [581, 116] on div at bounding box center [306, 153] width 613 height 296
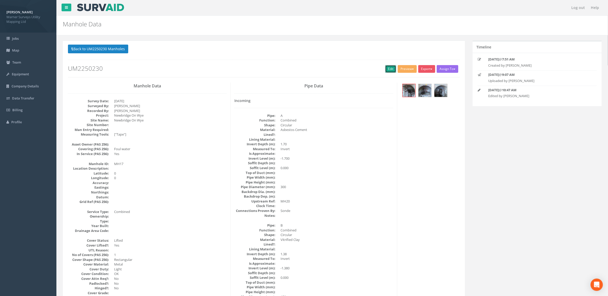
click at [390, 69] on link "Edit" at bounding box center [390, 69] width 11 height 8
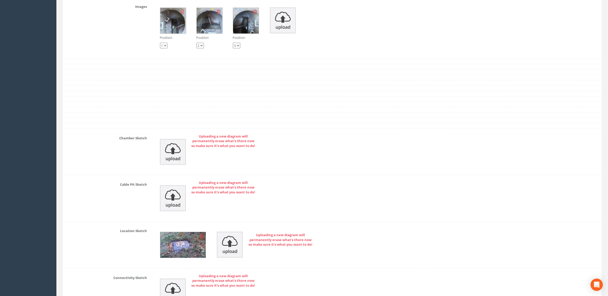
scroll to position [866, 0]
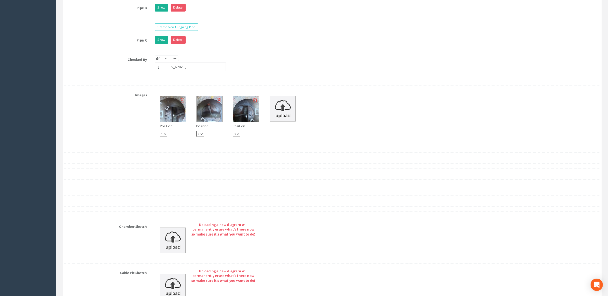
click at [216, 111] on img at bounding box center [210, 109] width 26 height 26
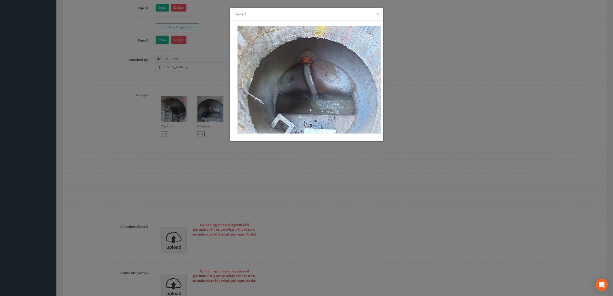
click at [209, 136] on div "Image 2 ×" at bounding box center [306, 148] width 613 height 296
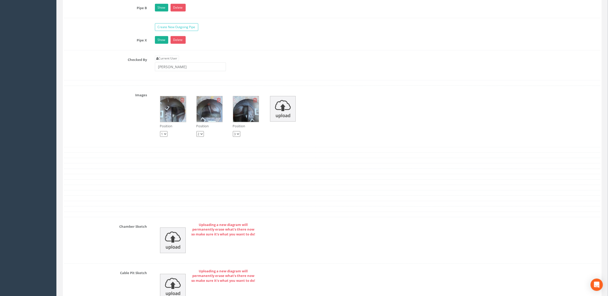
click at [195, 137] on div "Position 1 2 3 Position 1 2 3 Position 1 2 3" at bounding box center [378, 116] width 454 height 51
click at [198, 137] on select "1 2 3" at bounding box center [200, 134] width 7 height 6
select select "string:1"
click at [197, 136] on select "1 2 3" at bounding box center [200, 134] width 7 height 6
select select "string:2"
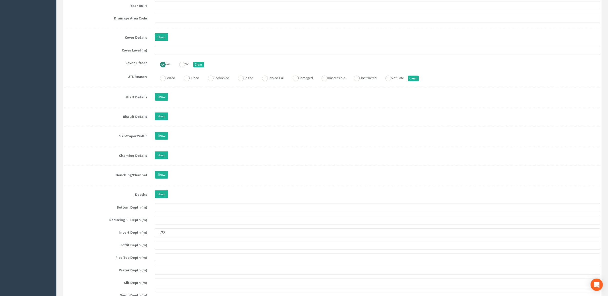
scroll to position [417, 0]
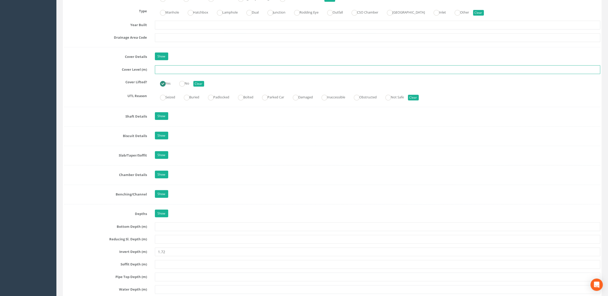
click at [170, 72] on input "text" at bounding box center [378, 69] width 446 height 9
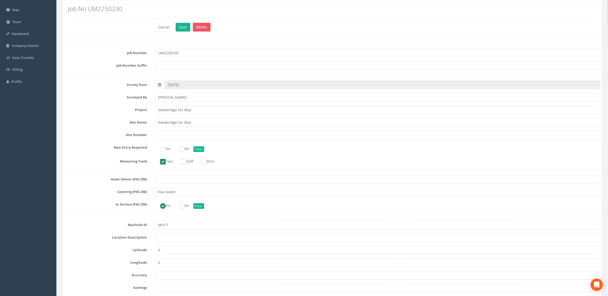
scroll to position [0, 0]
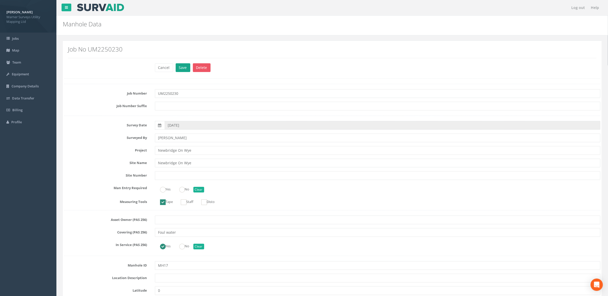
type input "154.11"
click at [188, 68] on button "Save" at bounding box center [183, 67] width 15 height 9
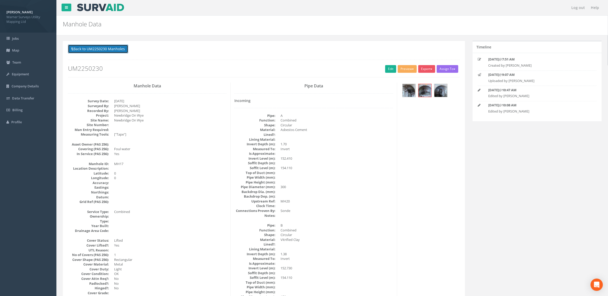
click at [116, 51] on button "Back to UM2250230 Manholes" at bounding box center [98, 49] width 60 height 9
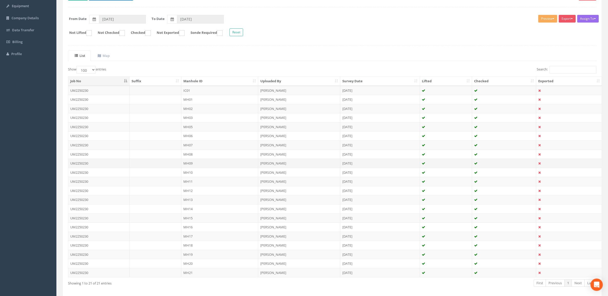
scroll to position [93, 0]
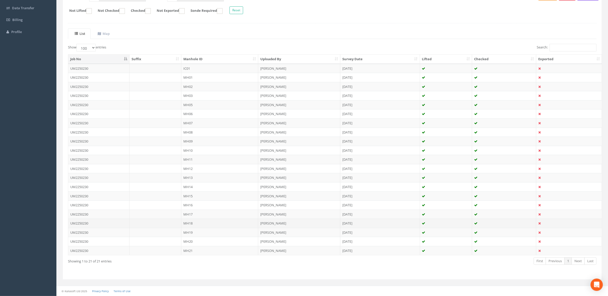
click at [202, 225] on td "MH18" at bounding box center [219, 223] width 77 height 9
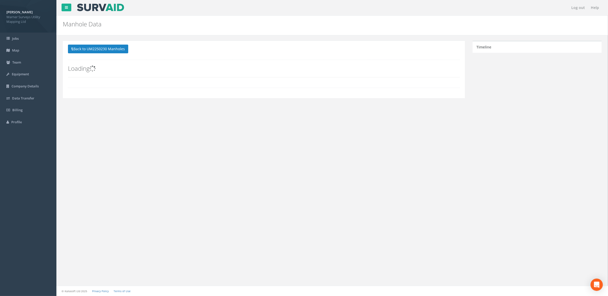
scroll to position [0, 0]
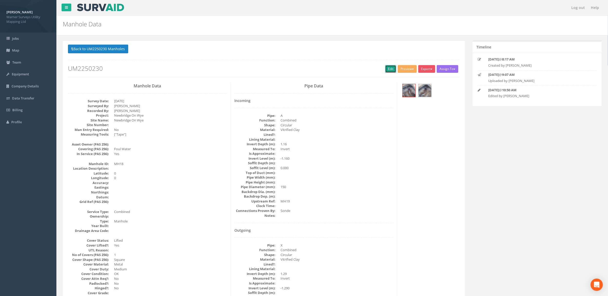
click at [386, 70] on link "Edit" at bounding box center [390, 69] width 11 height 8
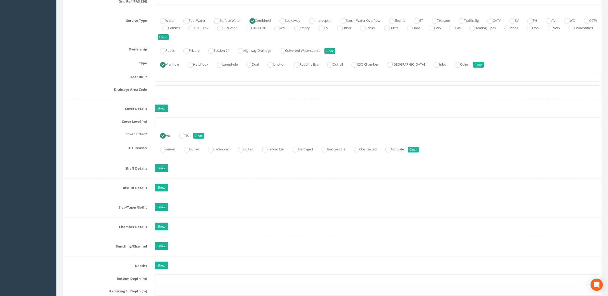
scroll to position [353, 0]
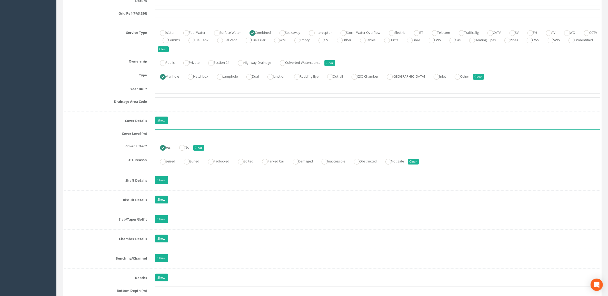
click at [177, 136] on input "text" at bounding box center [378, 134] width 446 height 9
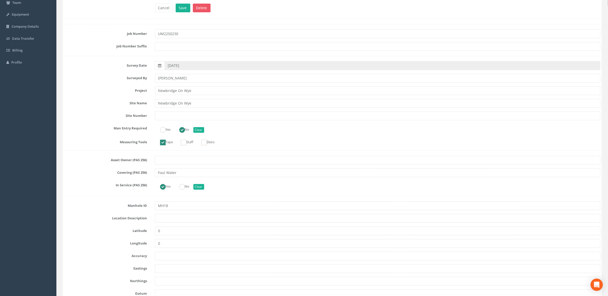
scroll to position [0, 0]
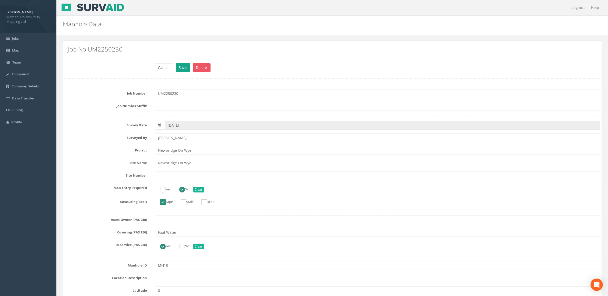
type input "157.73"
click at [181, 66] on button "Save" at bounding box center [183, 67] width 15 height 9
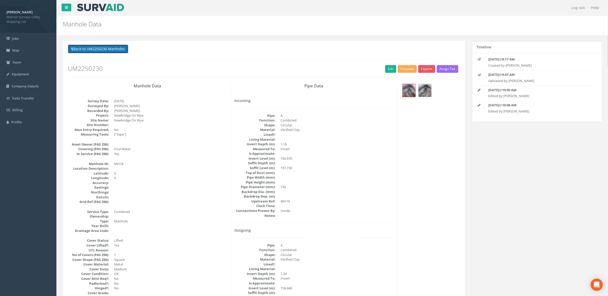
click at [95, 51] on button "Back to UM2250230 Manholes" at bounding box center [98, 49] width 60 height 9
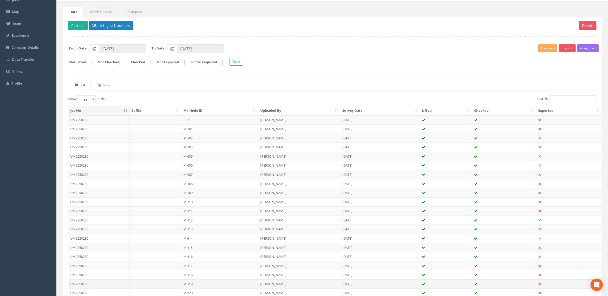
scroll to position [93, 0]
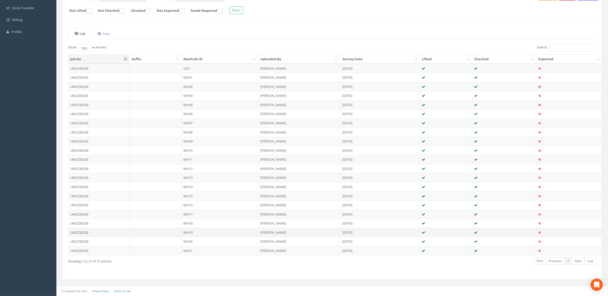
click at [209, 230] on td "MH19" at bounding box center [219, 232] width 77 height 9
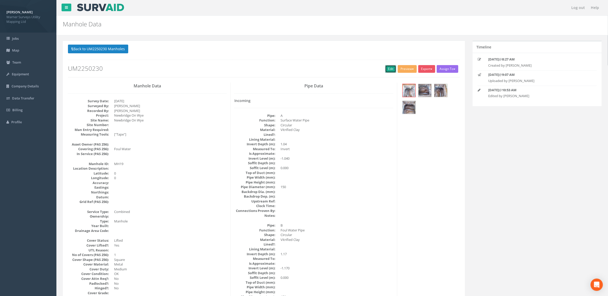
click at [390, 67] on link "Edit" at bounding box center [390, 69] width 11 height 8
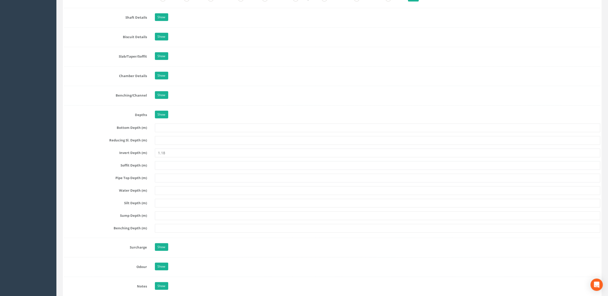
scroll to position [449, 0]
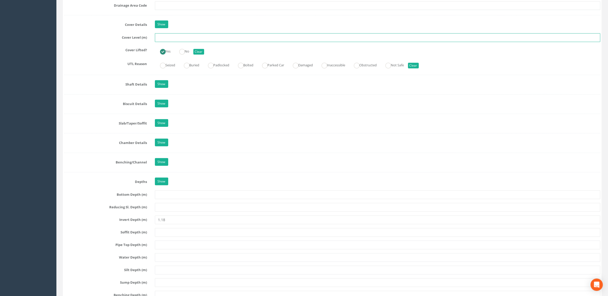
click at [183, 40] on input "text" at bounding box center [378, 37] width 446 height 9
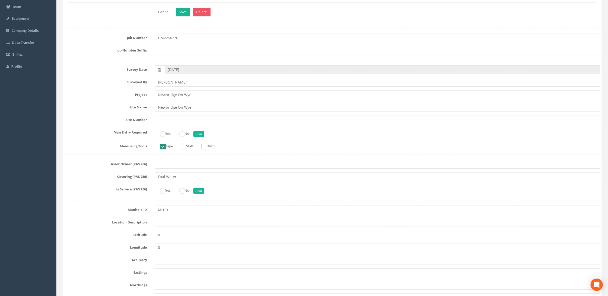
scroll to position [0, 0]
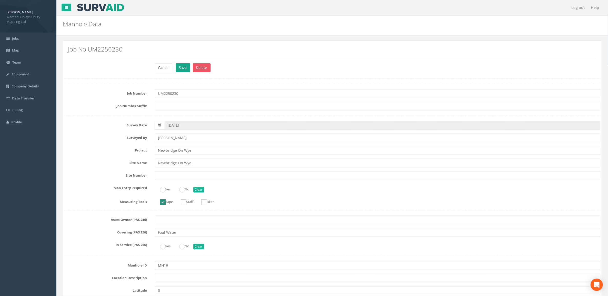
type input "160.80"
click at [183, 71] on button "Save" at bounding box center [183, 67] width 15 height 9
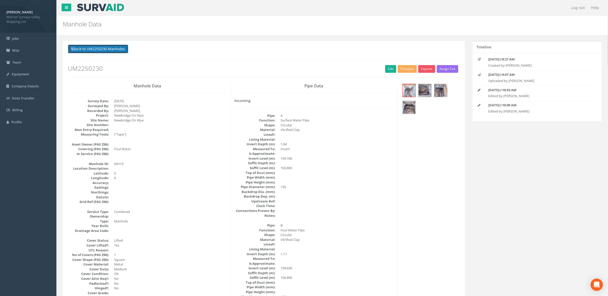
click at [113, 51] on button "Back to UM2250230 Manholes" at bounding box center [98, 49] width 60 height 9
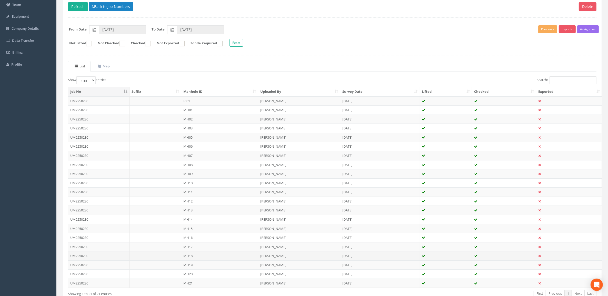
scroll to position [93, 0]
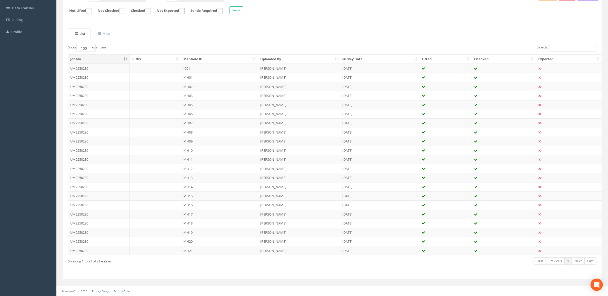
click at [193, 241] on td "MH20" at bounding box center [219, 241] width 77 height 9
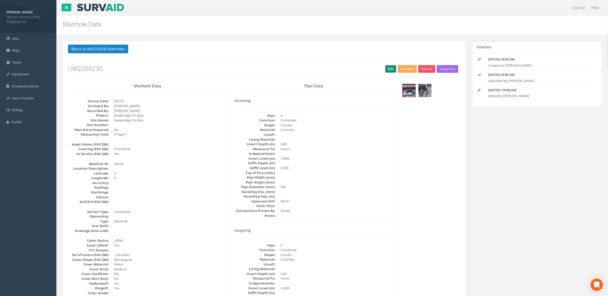
click at [385, 67] on link "Edit" at bounding box center [390, 69] width 11 height 8
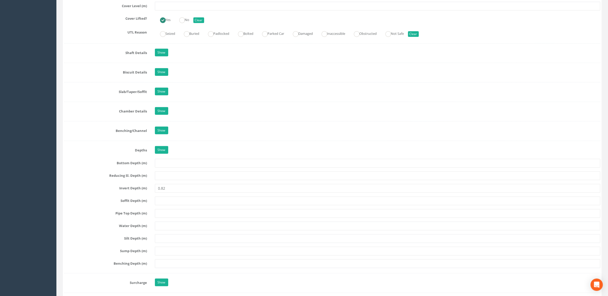
scroll to position [321, 0]
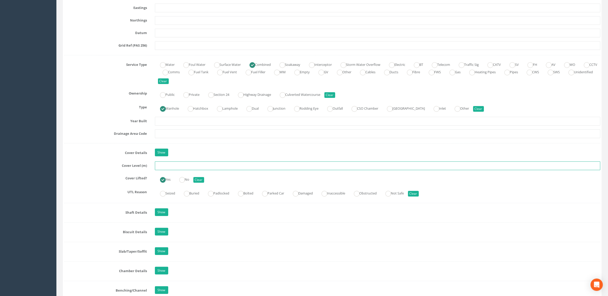
click at [171, 166] on input "text" at bounding box center [378, 166] width 446 height 9
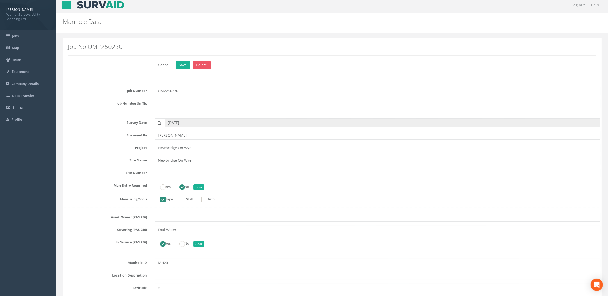
scroll to position [0, 0]
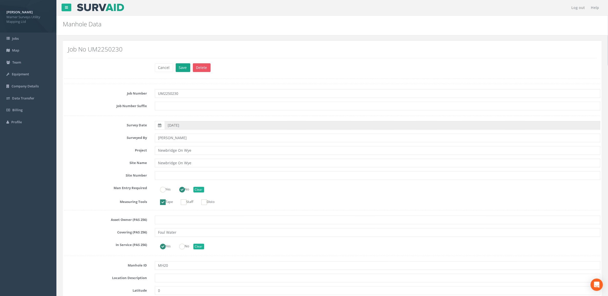
type input "153.61"
click at [184, 67] on button "Save" at bounding box center [183, 67] width 15 height 9
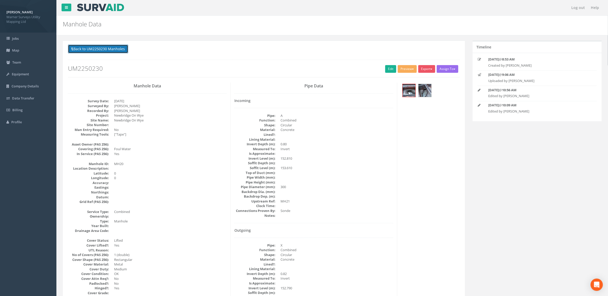
drag, startPoint x: 105, startPoint y: 51, endPoint x: 123, endPoint y: 55, distance: 18.0
click at [105, 51] on button "Back to UM2250230 Manholes" at bounding box center [98, 49] width 60 height 9
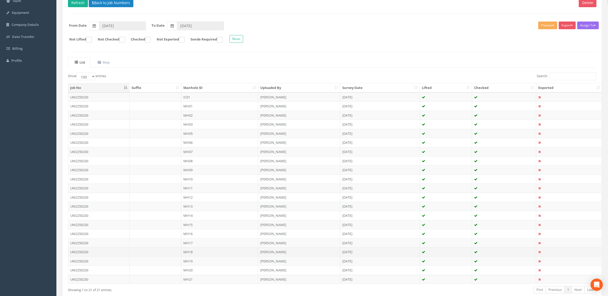
scroll to position [93, 0]
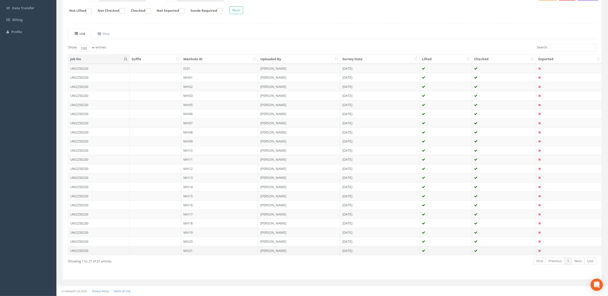
click at [216, 249] on td "MH21" at bounding box center [219, 250] width 77 height 9
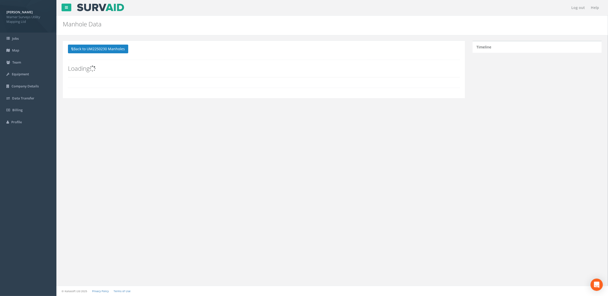
scroll to position [0, 0]
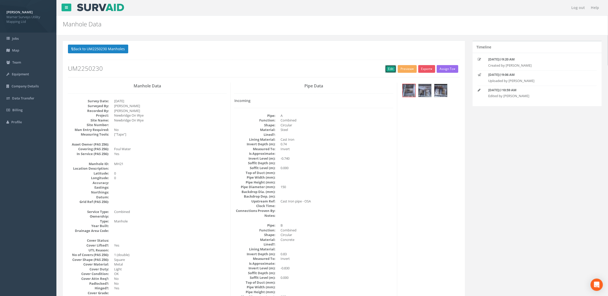
click at [389, 72] on link "Edit" at bounding box center [390, 69] width 11 height 8
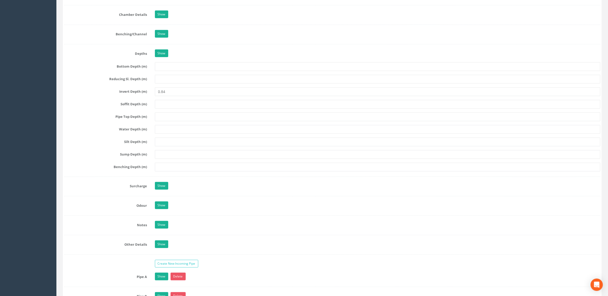
scroll to position [417, 0]
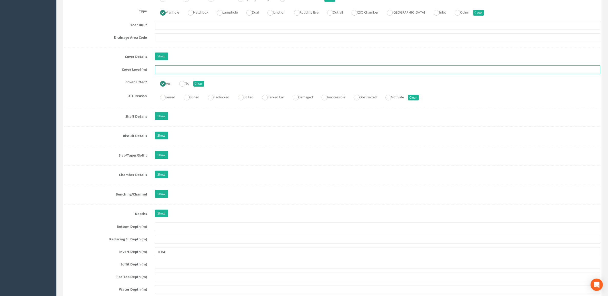
click at [170, 71] on input "text" at bounding box center [378, 69] width 446 height 9
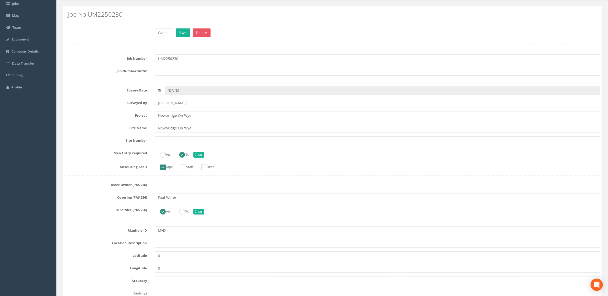
scroll to position [0, 0]
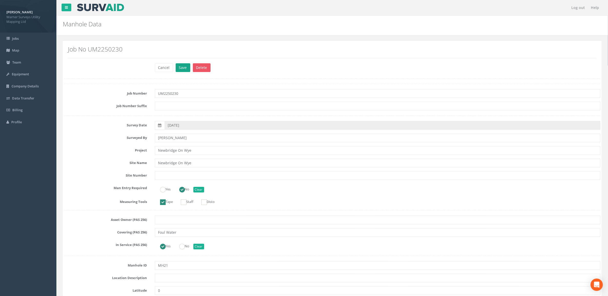
type input "153.91"
click at [180, 67] on button "Save" at bounding box center [183, 67] width 15 height 9
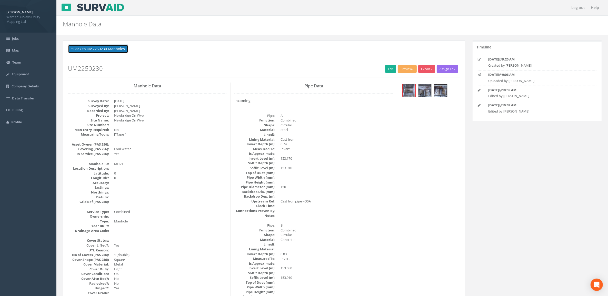
click at [126, 50] on button "Back to UM2250230 Manholes" at bounding box center [98, 49] width 60 height 9
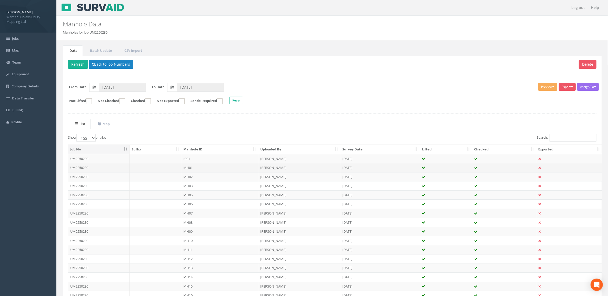
click at [174, 170] on td at bounding box center [156, 167] width 52 height 9
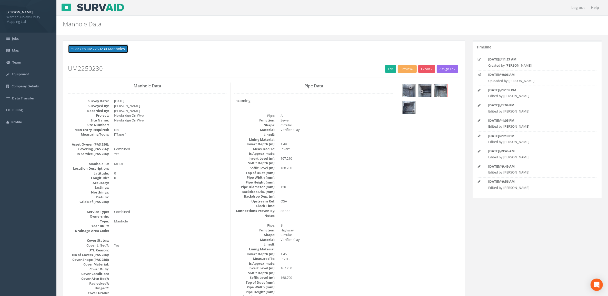
click at [107, 51] on button "Back to UM2250230 Manholes" at bounding box center [98, 49] width 60 height 9
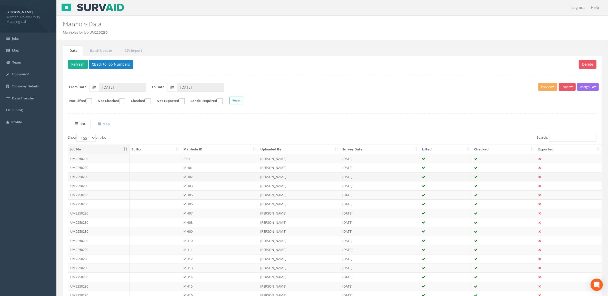
click at [219, 178] on td "MH02" at bounding box center [219, 176] width 77 height 9
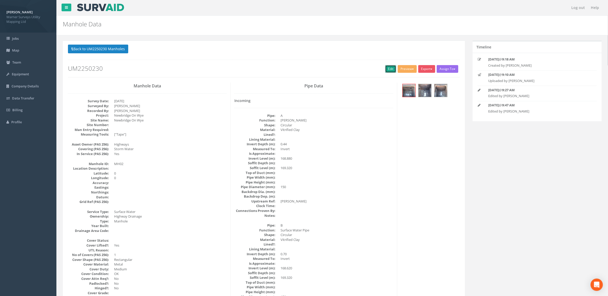
click at [385, 68] on link "Edit" at bounding box center [390, 69] width 11 height 8
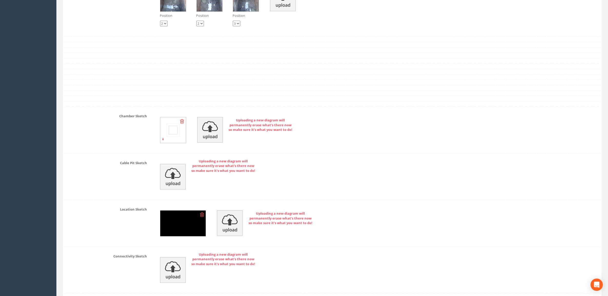
scroll to position [1067, 0]
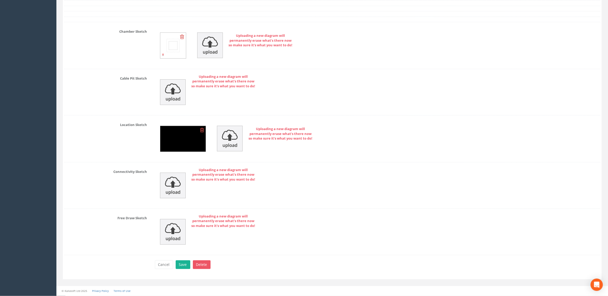
click at [180, 46] on img at bounding box center [173, 46] width 26 height 26
click at [181, 35] on icon at bounding box center [182, 36] width 4 height 5
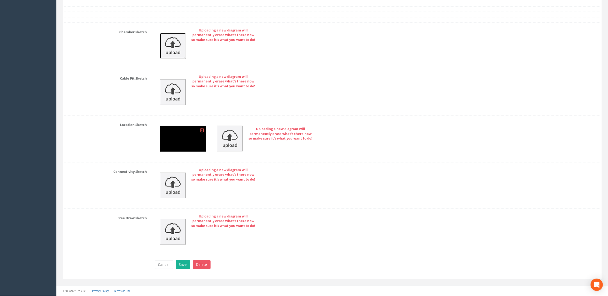
click at [176, 44] on img at bounding box center [173, 46] width 26 height 26
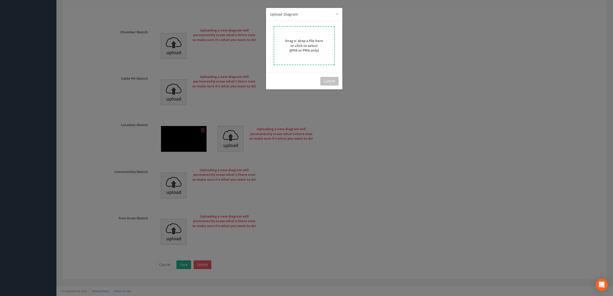
click at [305, 49] on strong "Drag n' drop a file here or click to select (JPEG or PNG only)" at bounding box center [304, 45] width 38 height 14
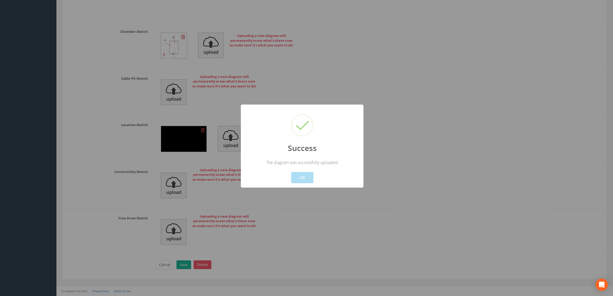
click at [427, 157] on div at bounding box center [306, 148] width 613 height 296
click at [306, 179] on button "OK" at bounding box center [302, 177] width 22 height 11
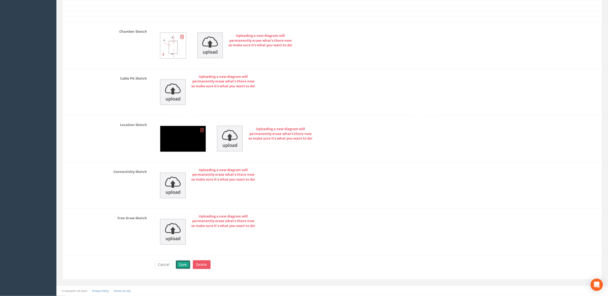
click at [180, 268] on button "Save" at bounding box center [183, 265] width 15 height 9
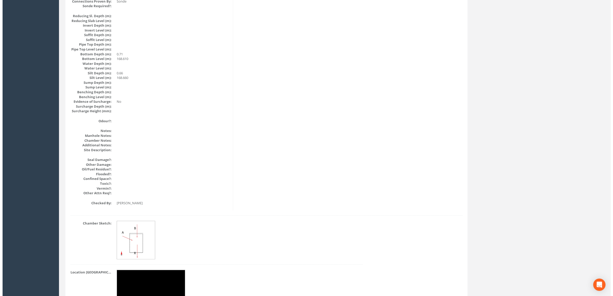
scroll to position [545, 0]
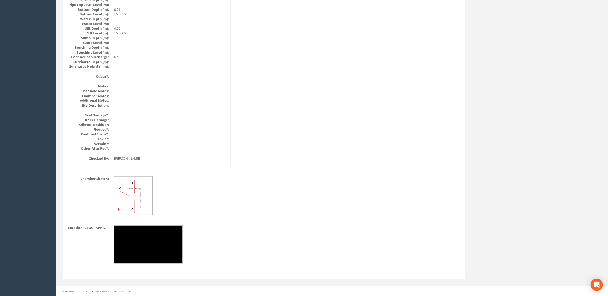
click at [153, 232] on img at bounding box center [148, 245] width 69 height 38
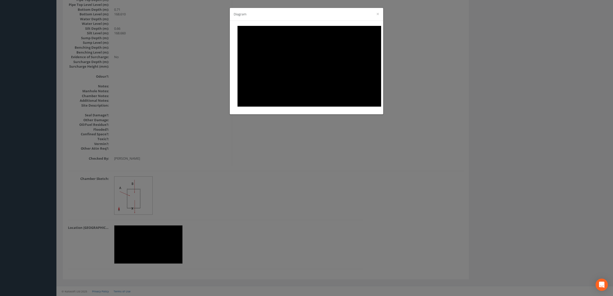
click at [331, 251] on div "Diagram ×" at bounding box center [306, 148] width 613 height 296
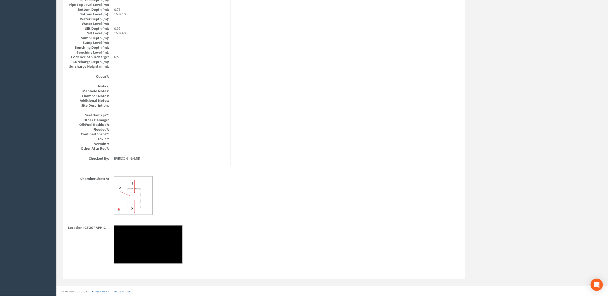
click at [154, 245] on img at bounding box center [148, 245] width 69 height 38
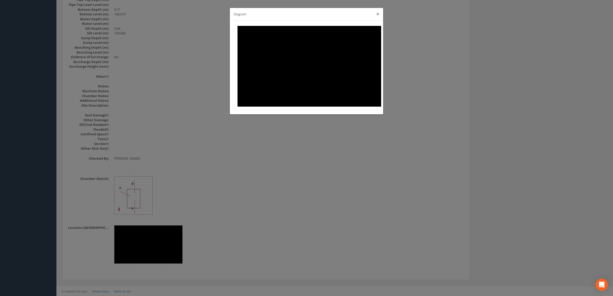
click at [377, 14] on button "×" at bounding box center [377, 13] width 3 height 5
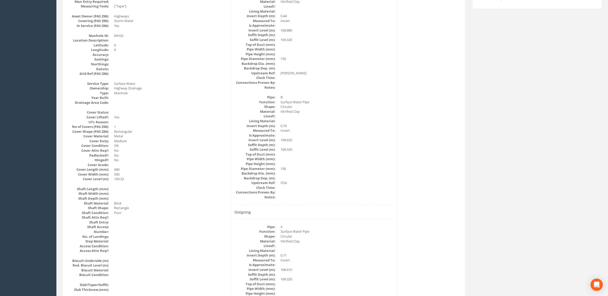
scroll to position [0, 0]
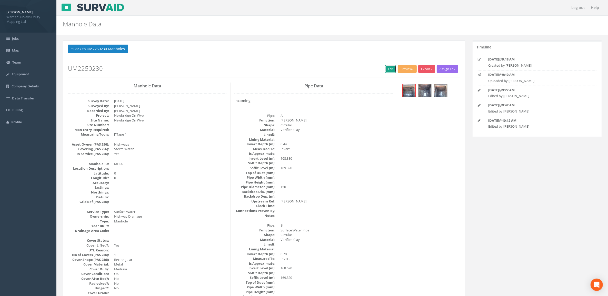
click at [387, 67] on link "Edit" at bounding box center [390, 69] width 11 height 8
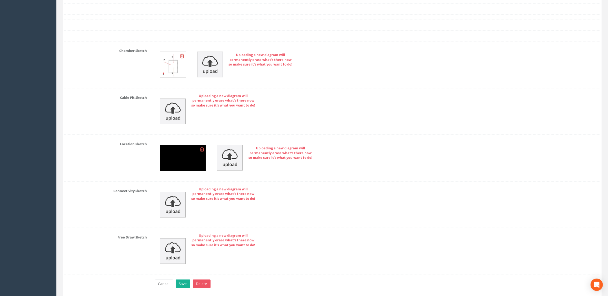
scroll to position [1067, 0]
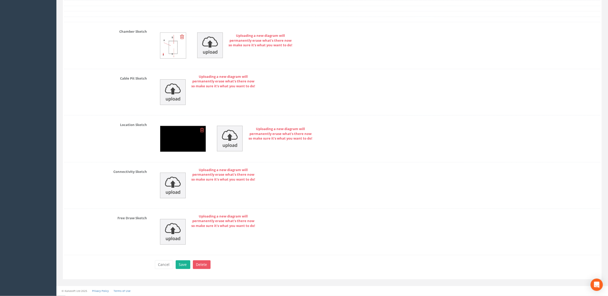
click at [202, 130] on icon at bounding box center [202, 130] width 4 height 5
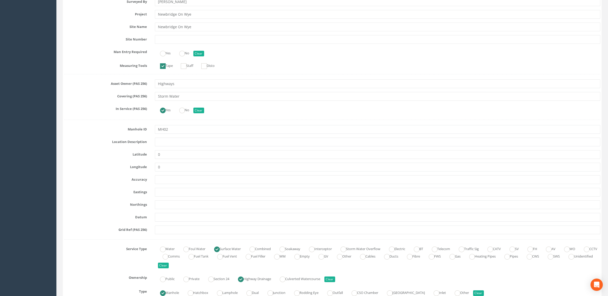
scroll to position [0, 0]
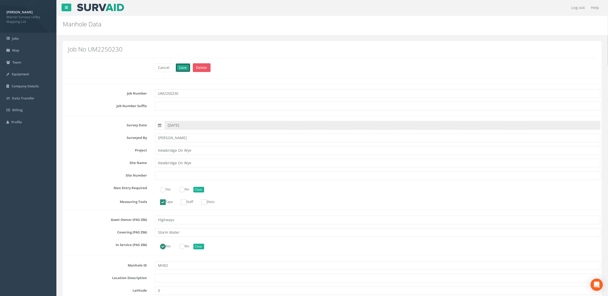
click at [182, 69] on button "Save" at bounding box center [183, 67] width 15 height 9
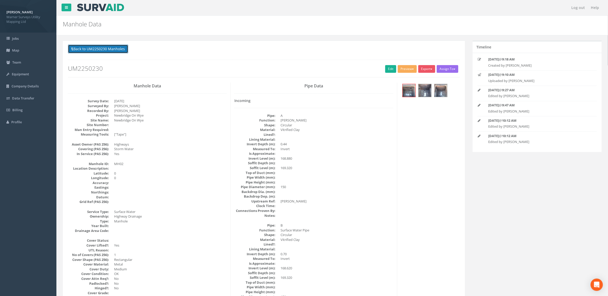
click at [117, 51] on button "Back to UM2250230 Manholes" at bounding box center [98, 49] width 60 height 9
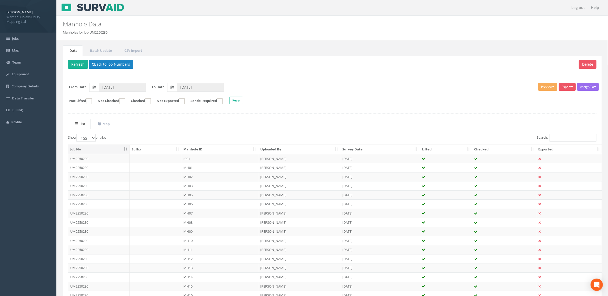
click at [198, 185] on td "MH03" at bounding box center [219, 185] width 77 height 9
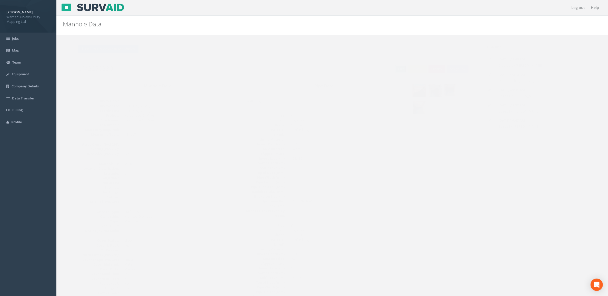
click at [388, 69] on link "Edit" at bounding box center [390, 69] width 11 height 8
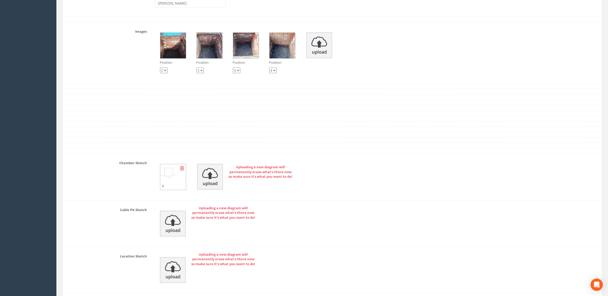
scroll to position [930, 0]
click at [176, 184] on img at bounding box center [173, 177] width 26 height 26
click at [165, 180] on img at bounding box center [173, 177] width 26 height 26
click at [166, 180] on img at bounding box center [173, 177] width 26 height 26
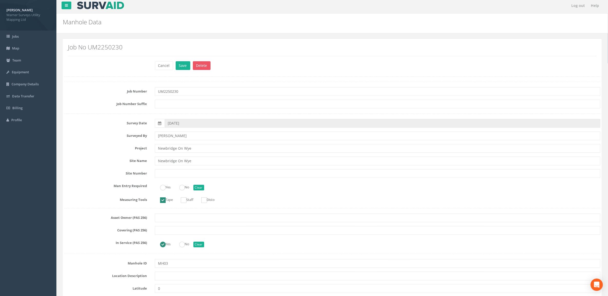
scroll to position [0, 0]
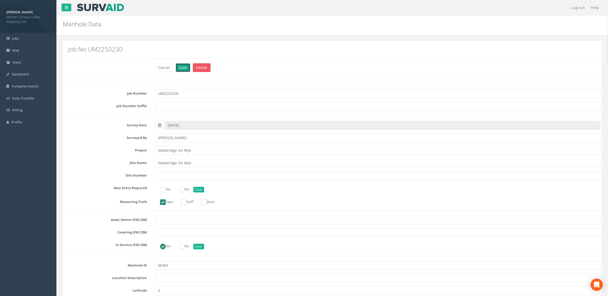
click at [186, 66] on button "Save" at bounding box center [183, 67] width 15 height 9
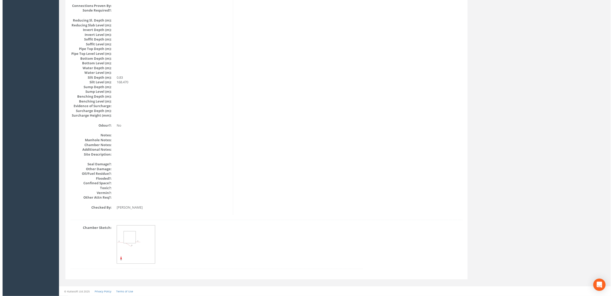
scroll to position [496, 0]
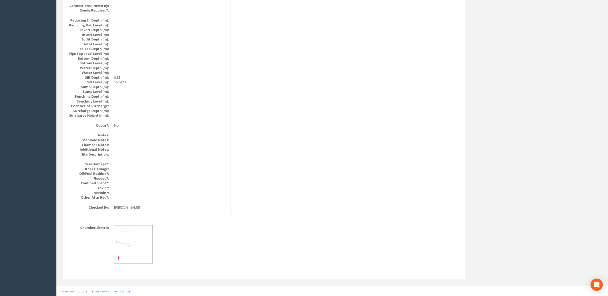
click at [133, 243] on img at bounding box center [133, 245] width 38 height 38
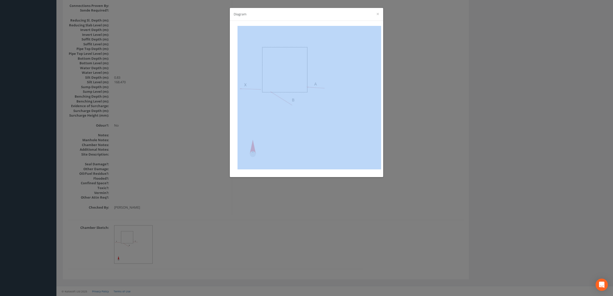
drag, startPoint x: 452, startPoint y: 167, endPoint x: 452, endPoint y: 171, distance: 4.1
click at [452, 171] on div "Diagram ×" at bounding box center [306, 148] width 613 height 296
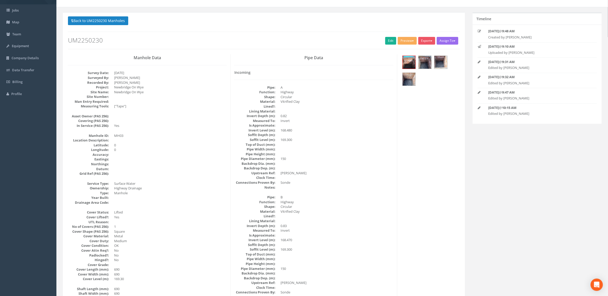
scroll to position [0, 0]
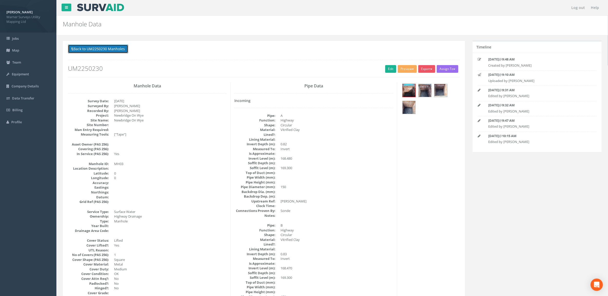
click at [118, 51] on button "Back to UM2250230 Manholes" at bounding box center [98, 49] width 60 height 9
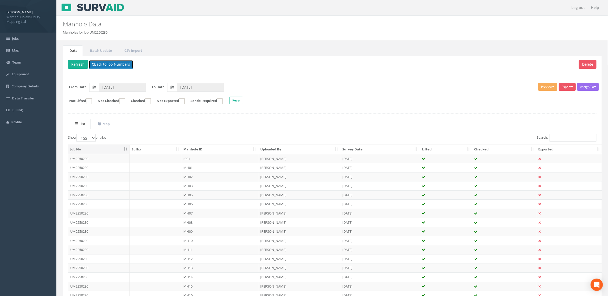
click at [100, 64] on button "Back to Job Numbers" at bounding box center [111, 64] width 45 height 9
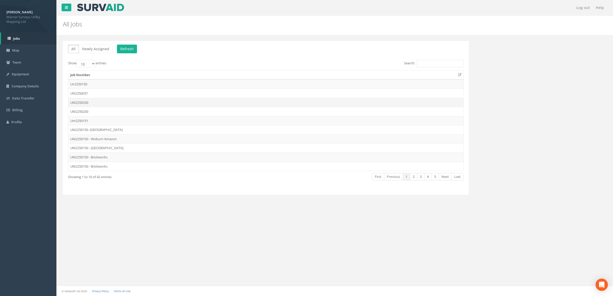
click at [131, 103] on td "UM2250230" at bounding box center [265, 102] width 395 height 9
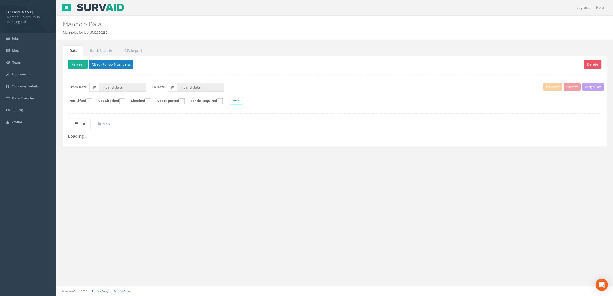
type input "[DATE]"
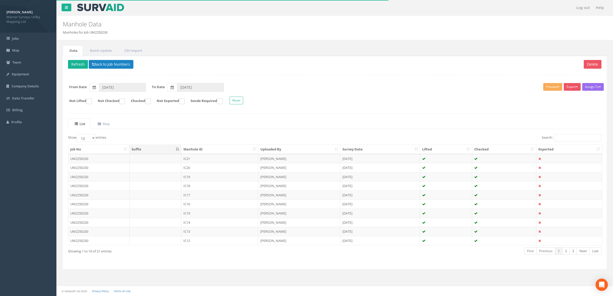
click at [190, 151] on th "Manhole ID" at bounding box center [219, 149] width 77 height 9
click at [204, 150] on th "Manhole ID" at bounding box center [219, 149] width 77 height 9
drag, startPoint x: 85, startPoint y: 135, endPoint x: 89, endPoint y: 140, distance: 5.9
click at [85, 135] on select "10 25 50 100" at bounding box center [85, 138] width 19 height 8
select select "100"
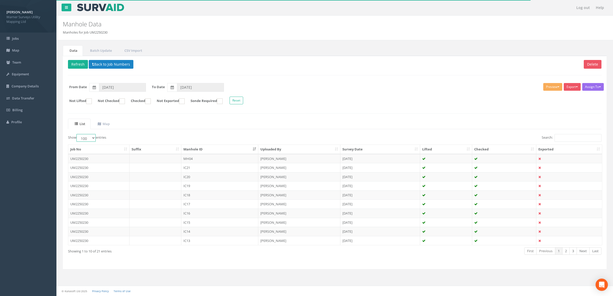
click at [77, 135] on select "10 25 50 100" at bounding box center [85, 138] width 19 height 8
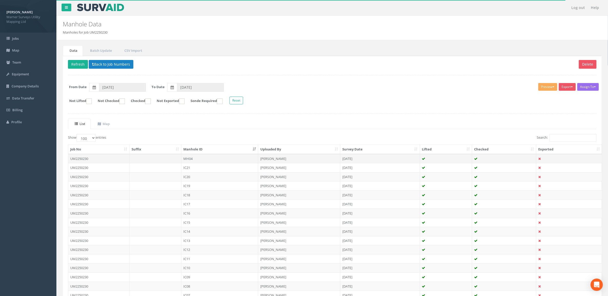
click at [189, 158] on td "MH04" at bounding box center [219, 158] width 77 height 9
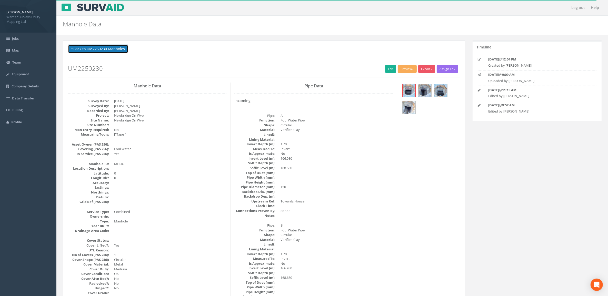
click at [91, 47] on button "Back to UM2250230 Manholes" at bounding box center [98, 49] width 60 height 9
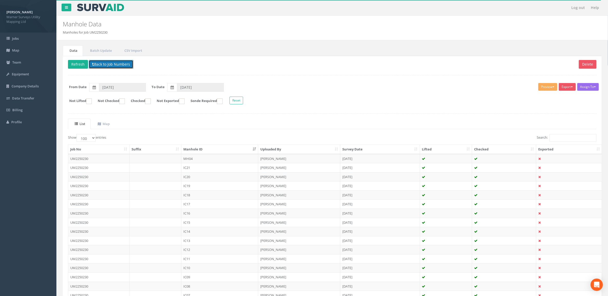
click at [110, 67] on button "Back to Job Numbers" at bounding box center [111, 64] width 45 height 9
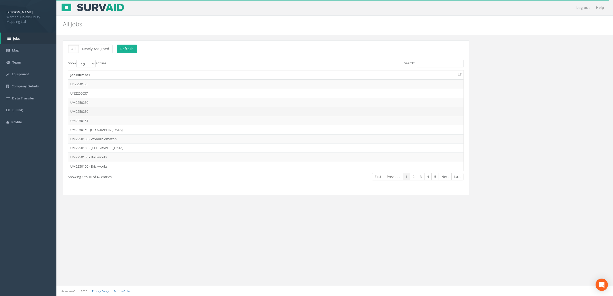
click at [100, 112] on td "UM2250230" at bounding box center [265, 111] width 395 height 9
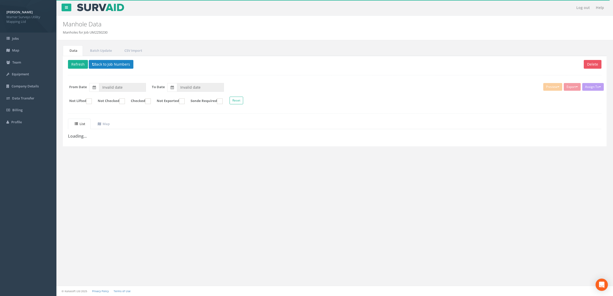
type input "[DATE]"
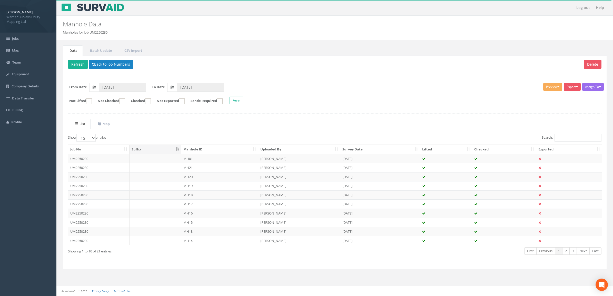
drag, startPoint x: 195, startPoint y: 152, endPoint x: 198, endPoint y: 155, distance: 3.8
click at [196, 152] on th "Manhole ID" at bounding box center [219, 149] width 77 height 9
click at [90, 140] on select "10 25 50 100" at bounding box center [85, 138] width 19 height 8
select select "100"
click at [77, 135] on select "10 25 50 100" at bounding box center [85, 138] width 19 height 8
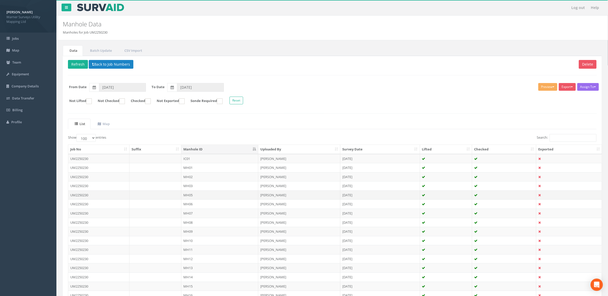
click at [203, 196] on td "MH05" at bounding box center [219, 195] width 77 height 9
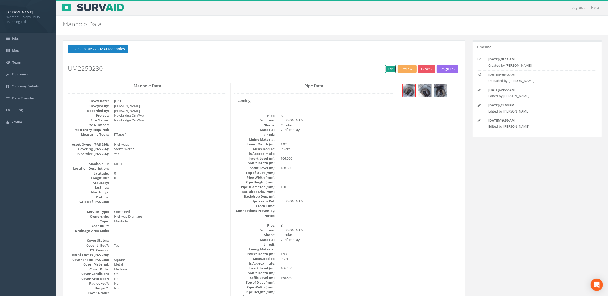
click at [389, 73] on link "Edit" at bounding box center [390, 69] width 11 height 8
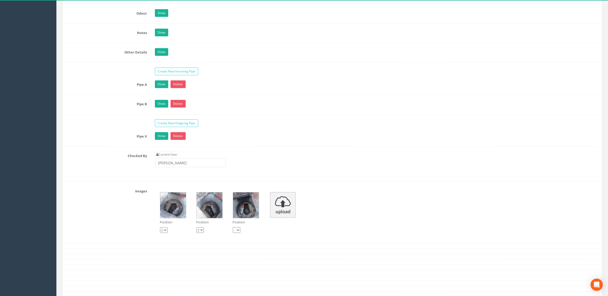
scroll to position [994, 0]
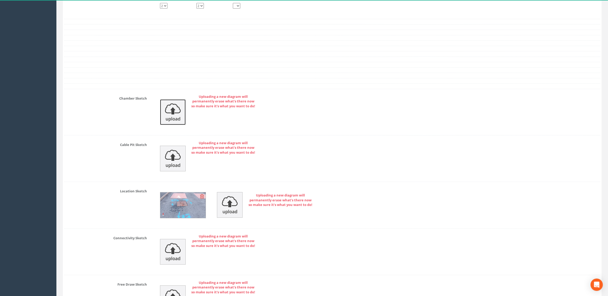
click at [175, 113] on img at bounding box center [173, 113] width 26 height 26
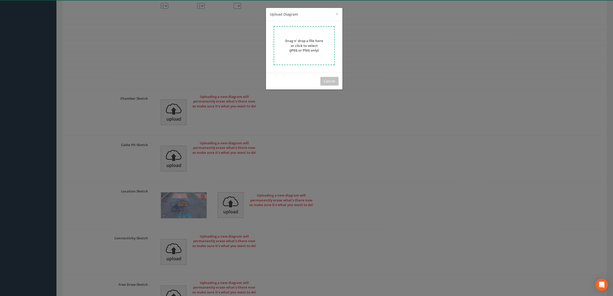
click at [300, 43] on strong "Drag n' drop a file here or click to select (JPEG or PNG only)" at bounding box center [304, 45] width 38 height 14
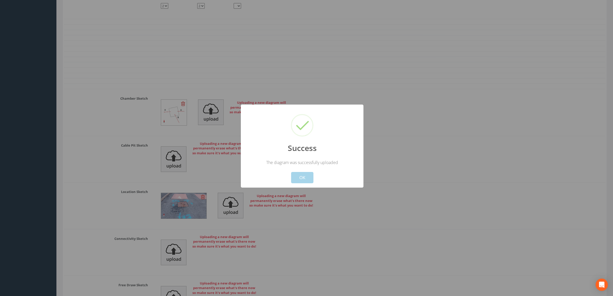
click at [311, 179] on button "OK" at bounding box center [302, 177] width 22 height 11
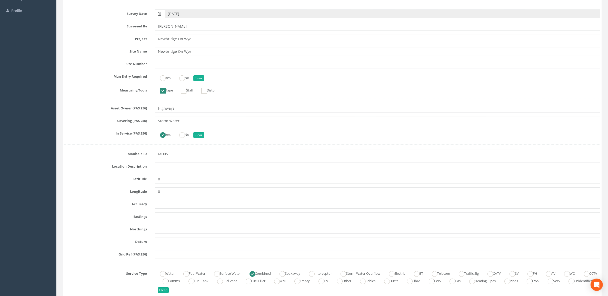
scroll to position [0, 0]
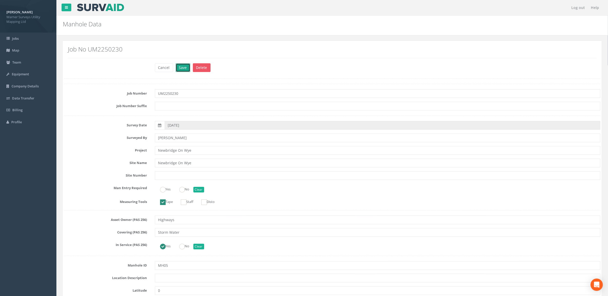
click at [185, 70] on button "Save" at bounding box center [183, 67] width 15 height 9
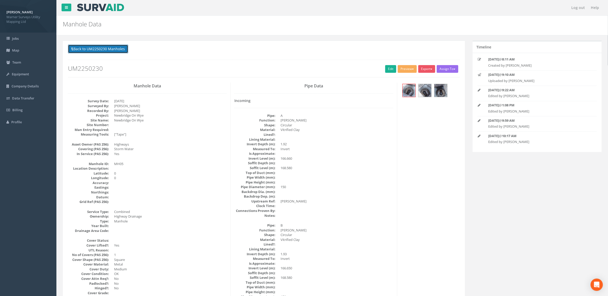
click at [111, 47] on button "Back to UM2250230 Manholes" at bounding box center [98, 49] width 60 height 9
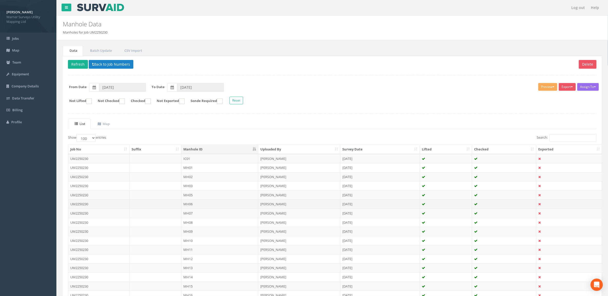
click at [204, 209] on td "MH06" at bounding box center [219, 204] width 77 height 9
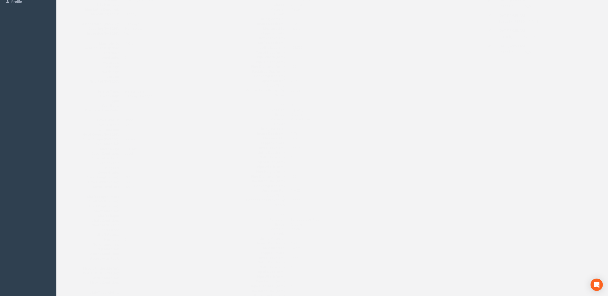
scroll to position [15, 0]
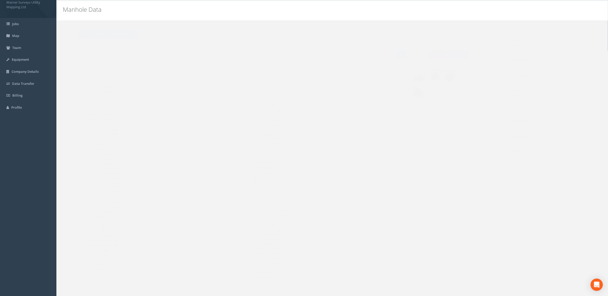
click at [387, 52] on link "Edit" at bounding box center [390, 55] width 11 height 8
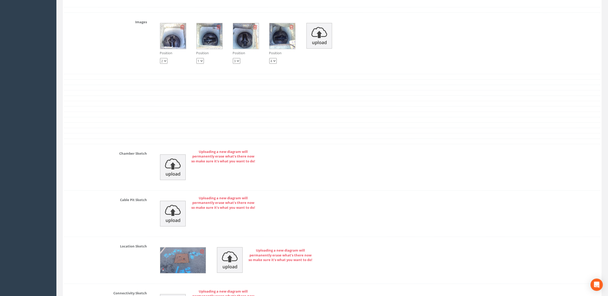
scroll to position [926, 0]
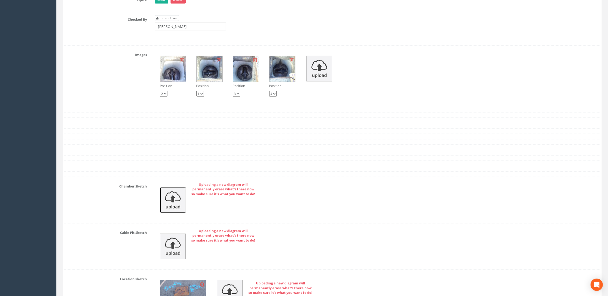
click at [171, 211] on img at bounding box center [173, 201] width 26 height 26
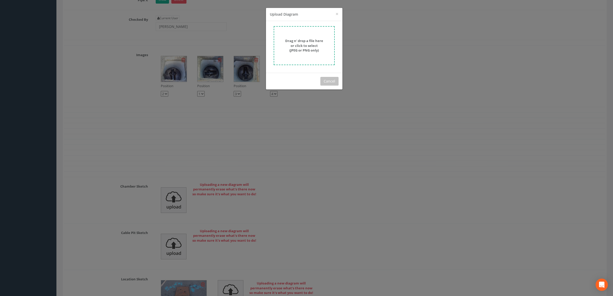
click at [306, 42] on strong "Drag n' drop a file here or click to select (JPEG or PNG only)" at bounding box center [304, 45] width 38 height 14
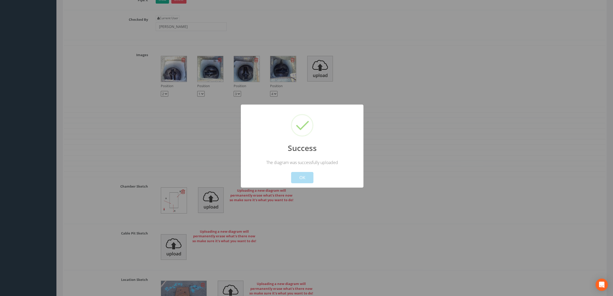
click at [415, 256] on div at bounding box center [306, 148] width 613 height 296
click at [308, 181] on button "OK" at bounding box center [302, 177] width 22 height 11
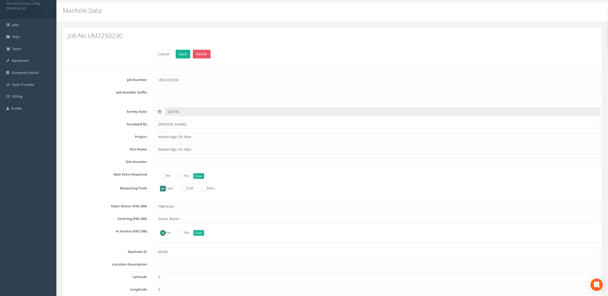
scroll to position [0, 0]
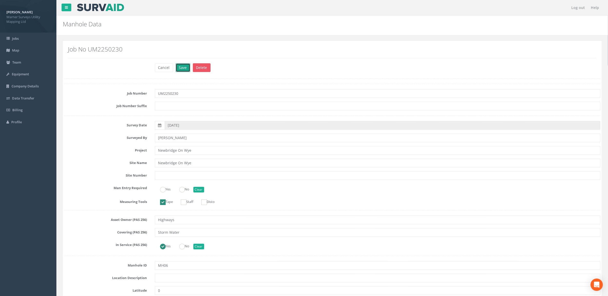
click at [178, 72] on button "Save" at bounding box center [183, 67] width 15 height 9
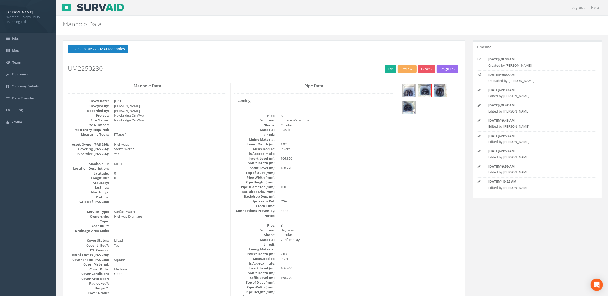
click at [110, 48] on button "Back to UM2250230 Manholes" at bounding box center [98, 49] width 60 height 9
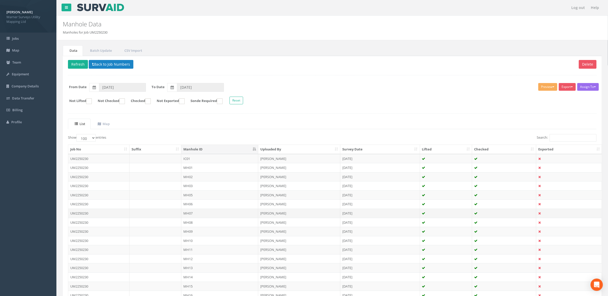
click at [206, 213] on td "MH07" at bounding box center [219, 213] width 77 height 9
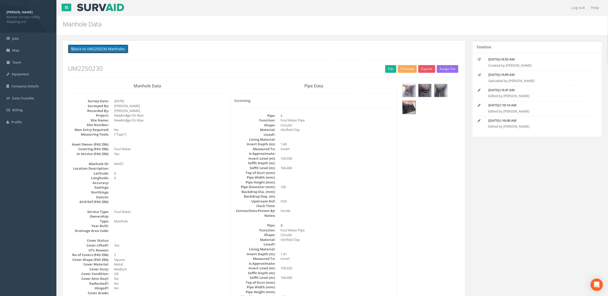
click at [102, 46] on button "Back to UM2250230 Manholes" at bounding box center [98, 49] width 60 height 9
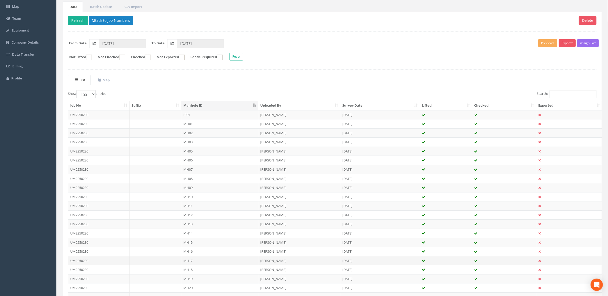
scroll to position [93, 0]
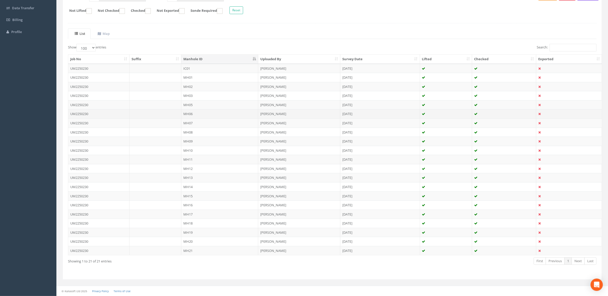
click at [208, 111] on td "MH06" at bounding box center [219, 113] width 77 height 9
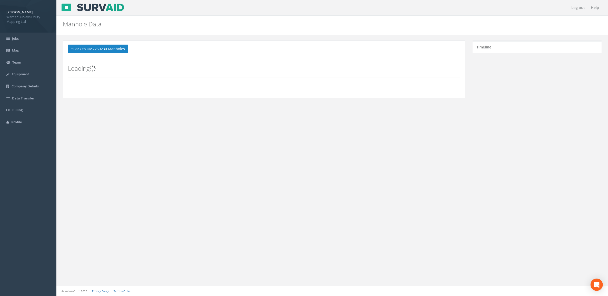
scroll to position [0, 0]
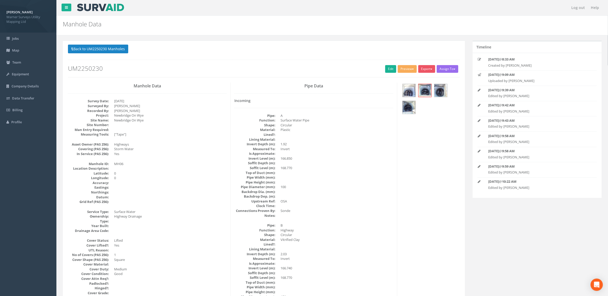
click at [387, 64] on div "Back to UM2250230 Manholes Back to Map Assign To No Companies Added Export Warn…" at bounding box center [264, 61] width 392 height 33
click at [389, 69] on link "Edit" at bounding box center [390, 69] width 11 height 8
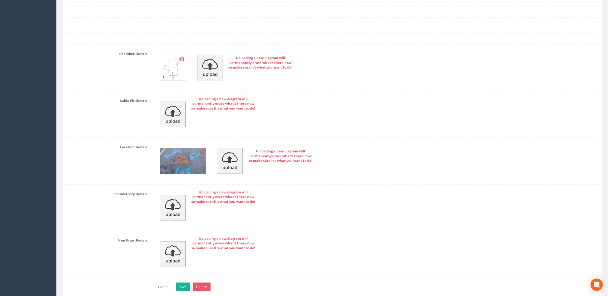
scroll to position [1026, 0]
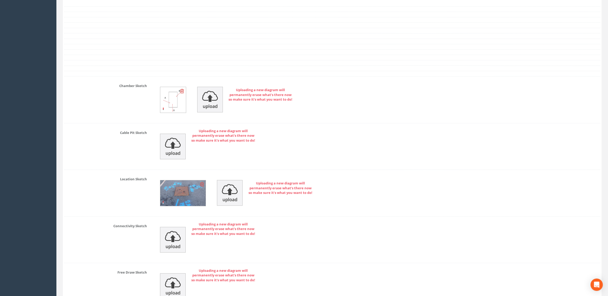
click at [174, 102] on img at bounding box center [173, 100] width 26 height 26
click at [183, 94] on icon at bounding box center [182, 91] width 4 height 5
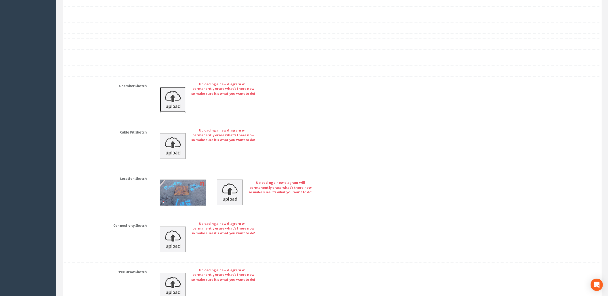
click at [173, 106] on img at bounding box center [173, 100] width 26 height 26
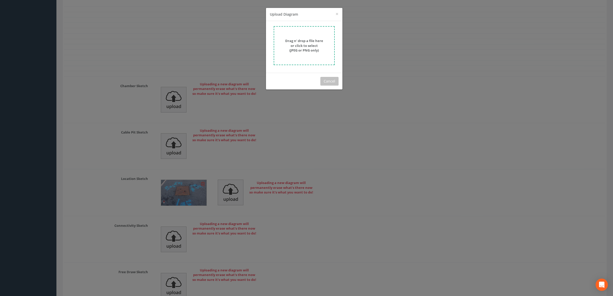
click at [310, 48] on strong "Drag n' drop a file here or click to select (JPEG or PNG only)" at bounding box center [304, 45] width 38 height 14
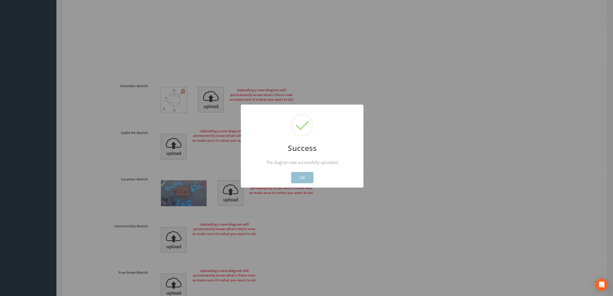
click at [300, 173] on button "OK" at bounding box center [302, 177] width 22 height 11
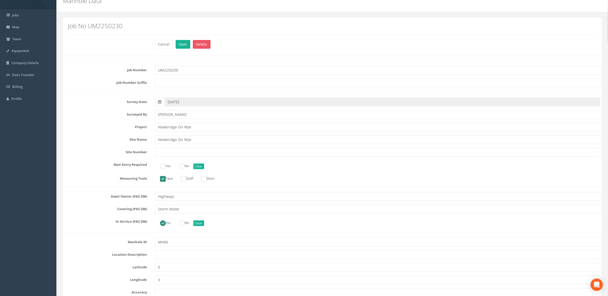
scroll to position [0, 0]
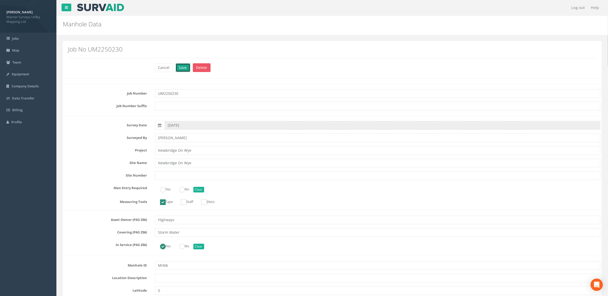
click at [182, 72] on button "Save" at bounding box center [183, 67] width 15 height 9
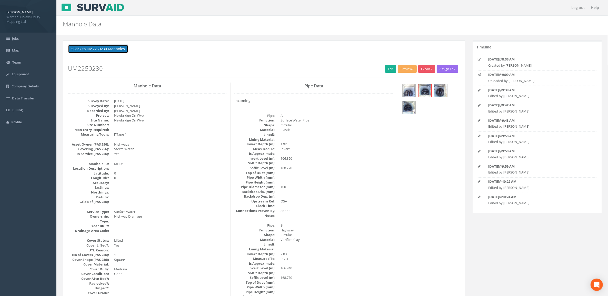
click at [102, 51] on button "Back to UM2250230 Manholes" at bounding box center [98, 49] width 60 height 9
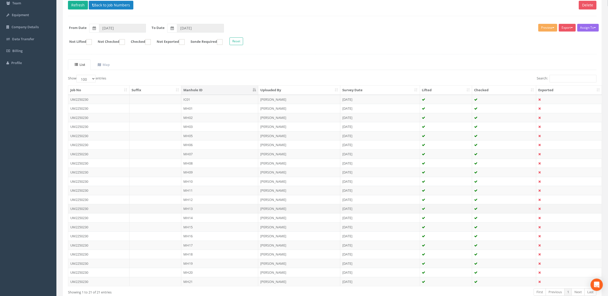
scroll to position [93, 0]
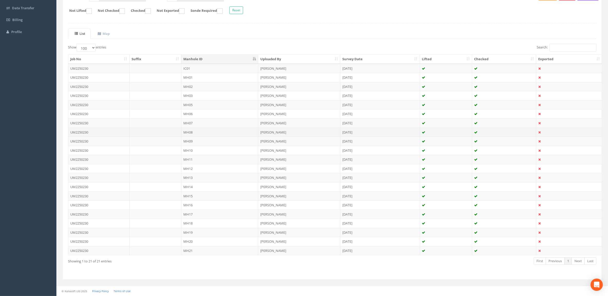
click at [199, 133] on td "MH08" at bounding box center [219, 132] width 77 height 9
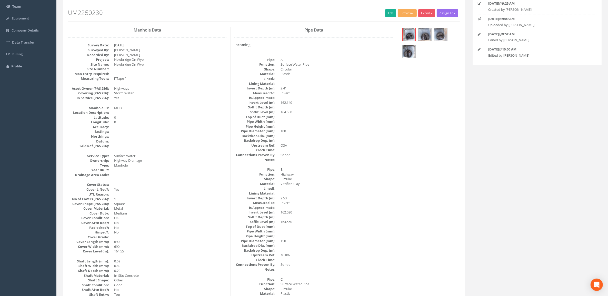
scroll to position [0, 0]
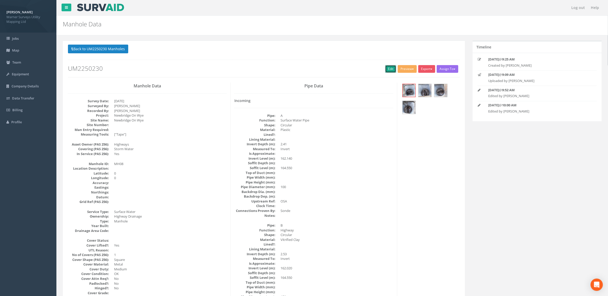
click at [386, 71] on link "Edit" at bounding box center [390, 69] width 11 height 8
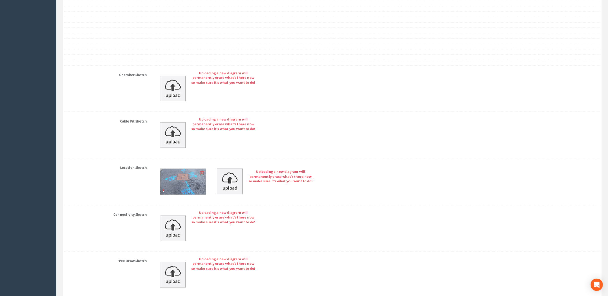
scroll to position [1026, 0]
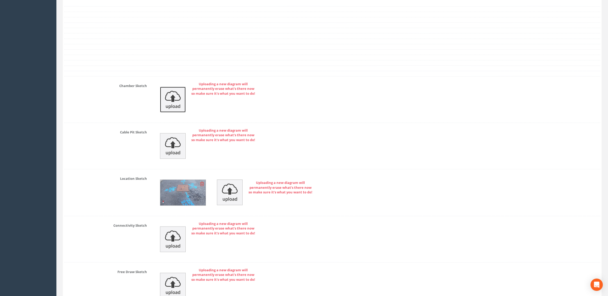
click at [168, 103] on img at bounding box center [173, 100] width 26 height 26
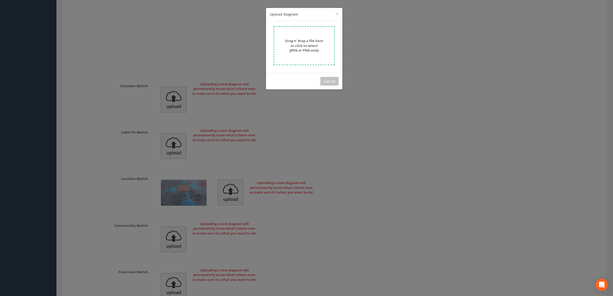
click at [300, 47] on strong "Drag n' drop a file here or click to select (JPEG or PNG only)" at bounding box center [304, 45] width 38 height 14
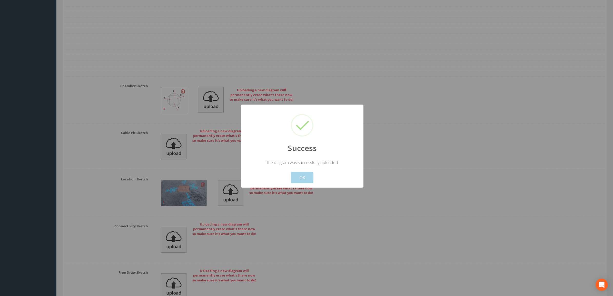
click at [303, 177] on button "OK" at bounding box center [302, 177] width 22 height 11
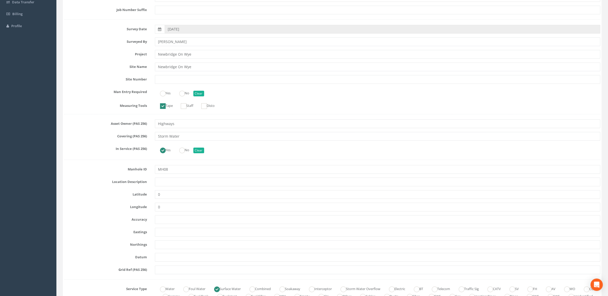
scroll to position [0, 0]
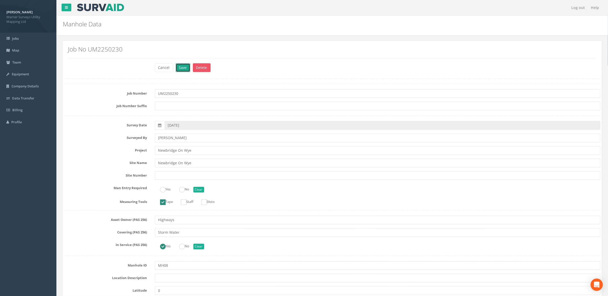
click at [180, 68] on button "Save" at bounding box center [183, 67] width 15 height 9
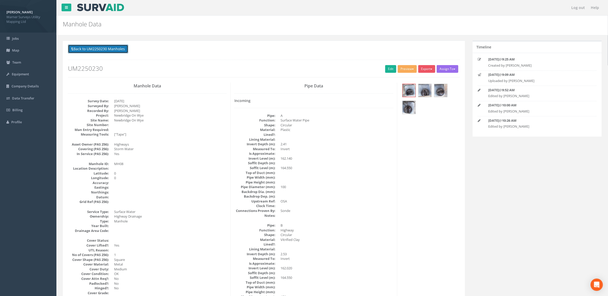
click at [94, 48] on button "Back to UM2250230 Manholes" at bounding box center [98, 49] width 60 height 9
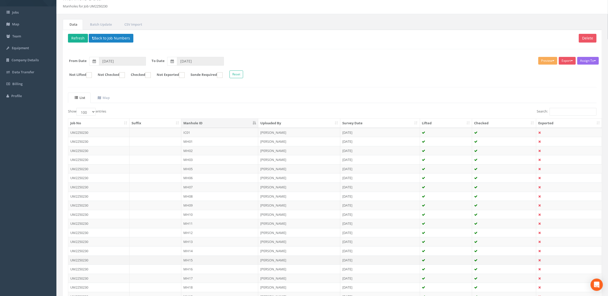
scroll to position [64, 0]
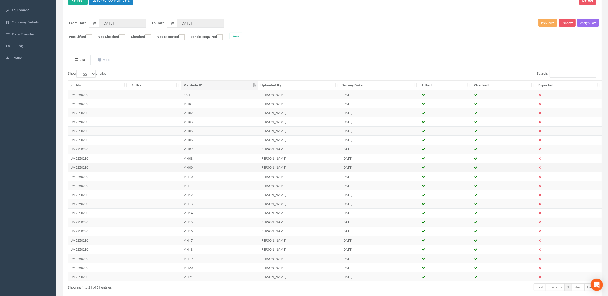
click at [203, 167] on td "MH09" at bounding box center [219, 167] width 77 height 9
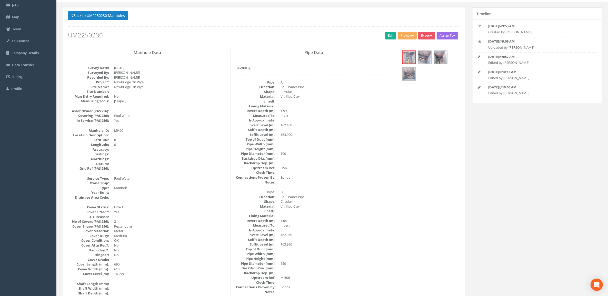
scroll to position [0, 0]
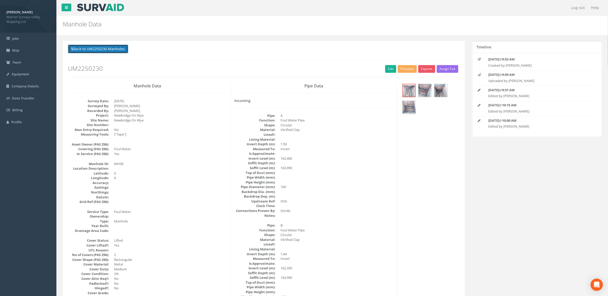
click at [103, 50] on button "Back to UM2250230 Manholes" at bounding box center [98, 49] width 60 height 9
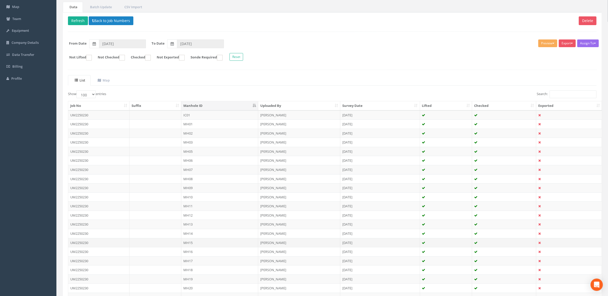
scroll to position [93, 0]
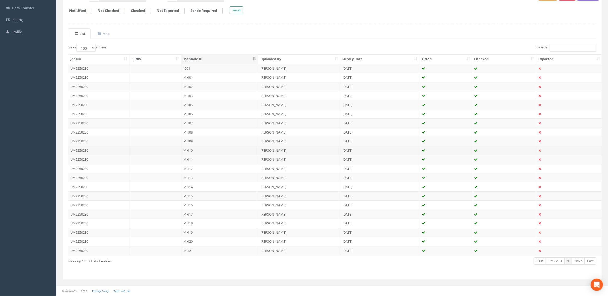
click at [202, 151] on td "MH10" at bounding box center [219, 150] width 77 height 9
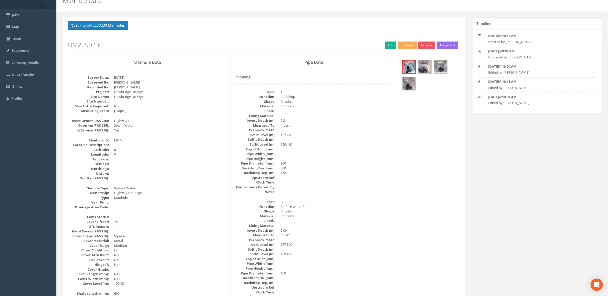
scroll to position [0, 0]
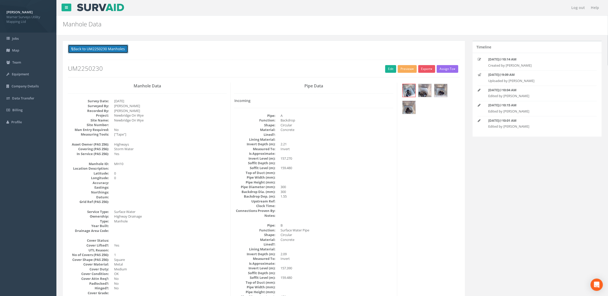
click at [109, 47] on button "Back to UM2250230 Manholes" at bounding box center [98, 49] width 60 height 9
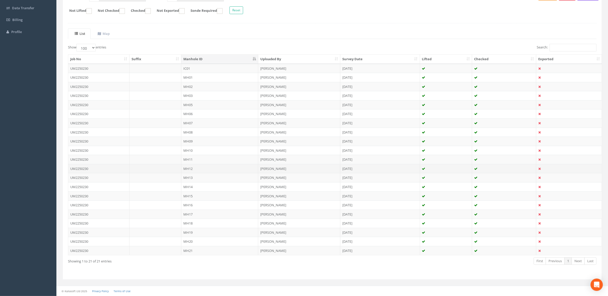
scroll to position [93, 0]
click at [197, 160] on td "MH11" at bounding box center [219, 159] width 77 height 9
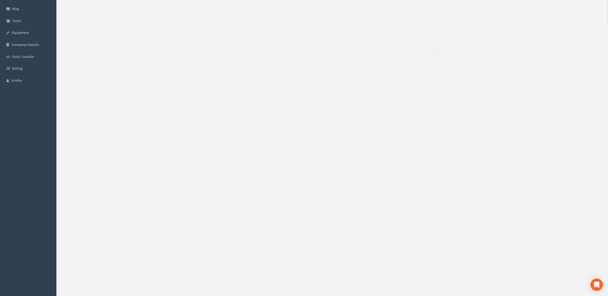
scroll to position [0, 0]
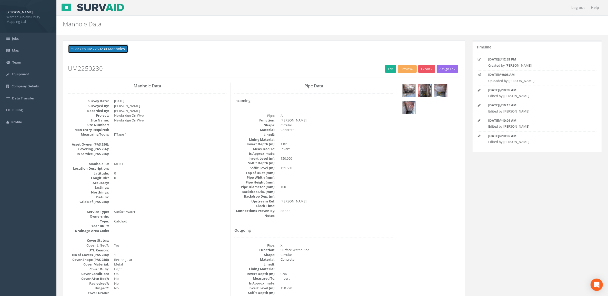
click at [107, 48] on button "Back to UM2250230 Manholes" at bounding box center [98, 49] width 60 height 9
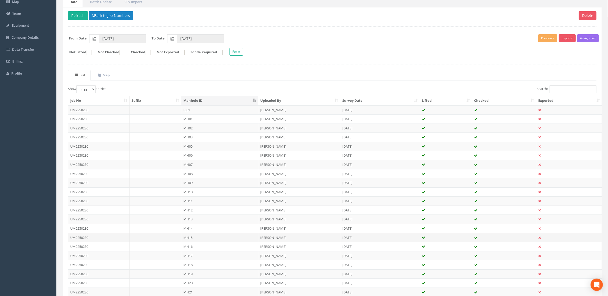
scroll to position [93, 0]
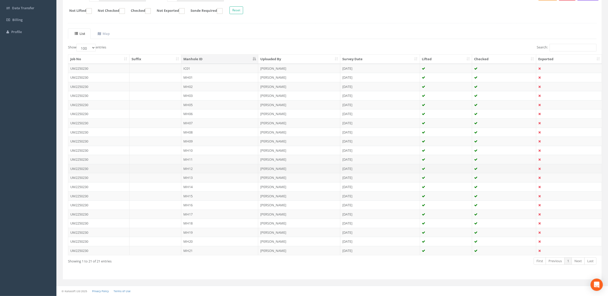
click at [202, 171] on td "MH12" at bounding box center [219, 168] width 77 height 9
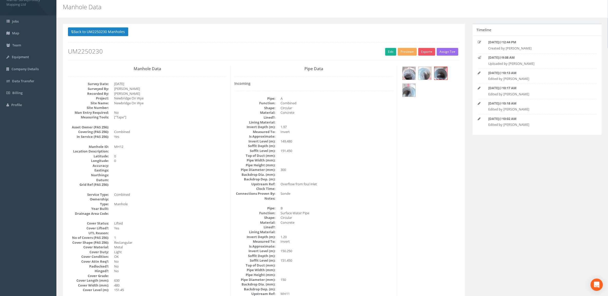
scroll to position [0, 0]
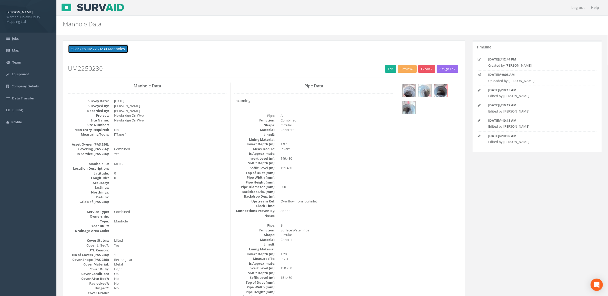
click at [116, 48] on button "Back to UM2250230 Manholes" at bounding box center [98, 49] width 60 height 9
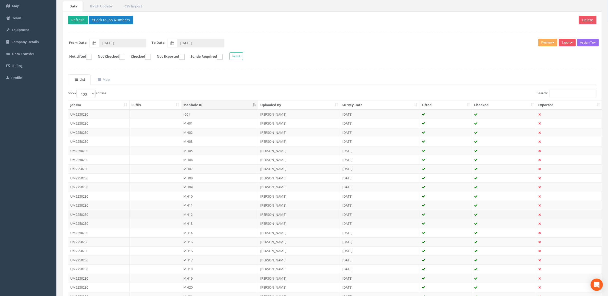
scroll to position [93, 0]
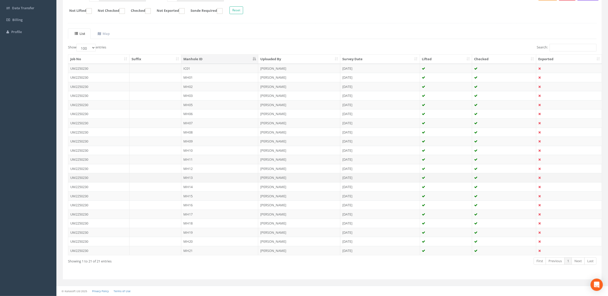
click at [199, 175] on td "MH13" at bounding box center [219, 177] width 77 height 9
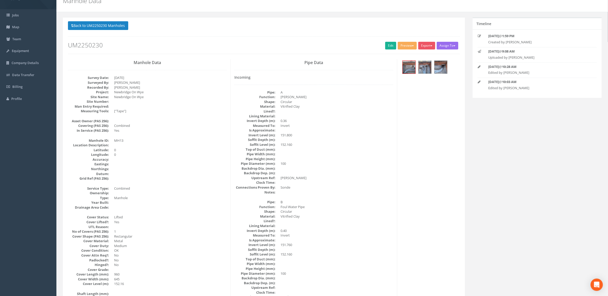
scroll to position [0, 0]
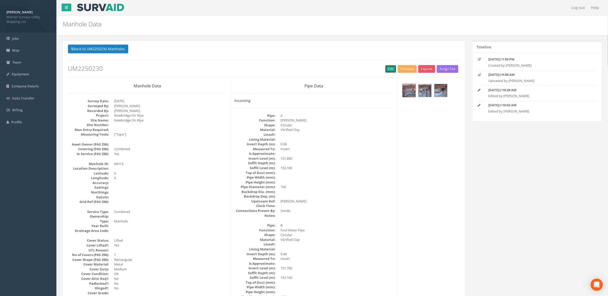
click at [387, 67] on link "Edit" at bounding box center [390, 69] width 11 height 8
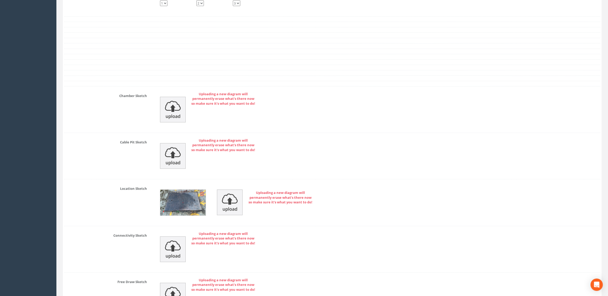
scroll to position [1106, 0]
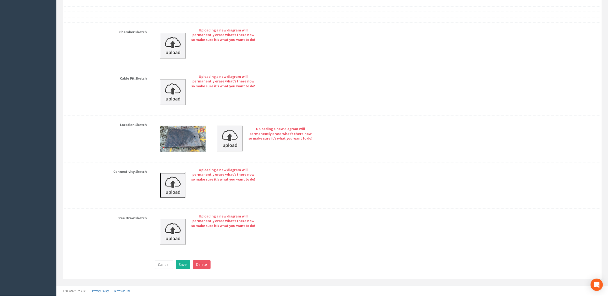
click at [174, 188] on img at bounding box center [173, 186] width 26 height 26
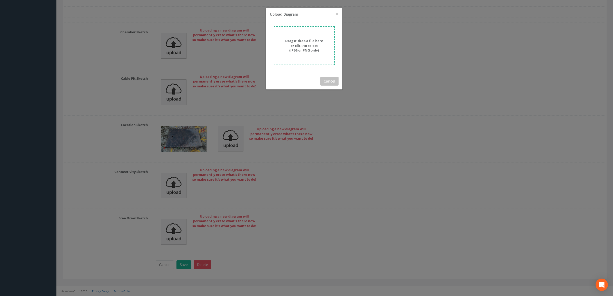
click at [397, 81] on div "× Close Upload Diagram Drag n' drop a file here or click to select (JPEG or PNG…" at bounding box center [306, 148] width 613 height 296
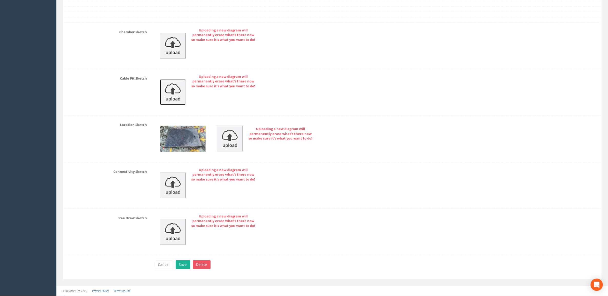
click at [170, 94] on img at bounding box center [173, 93] width 26 height 26
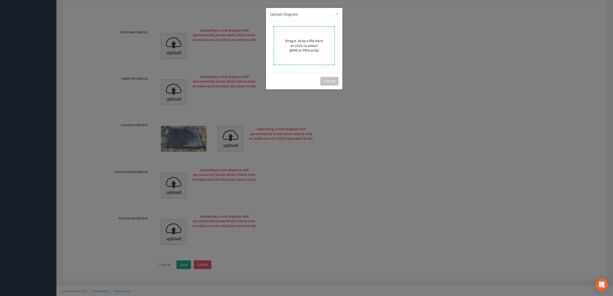
click at [384, 104] on div "× Close Upload Diagram Drag n' drop a file here or click to select (JPEG or PNG…" at bounding box center [306, 148] width 613 height 296
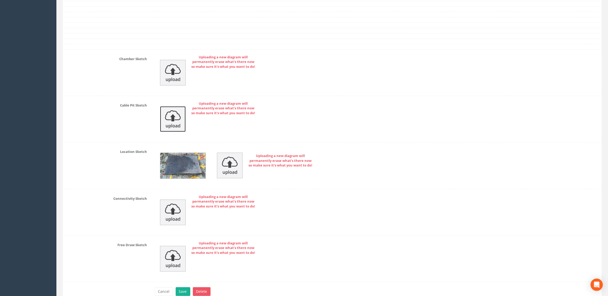
scroll to position [1042, 0]
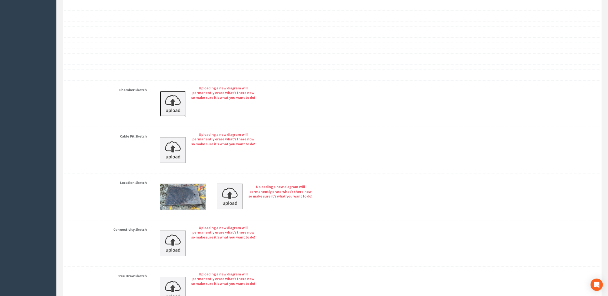
click at [174, 105] on img at bounding box center [173, 104] width 26 height 26
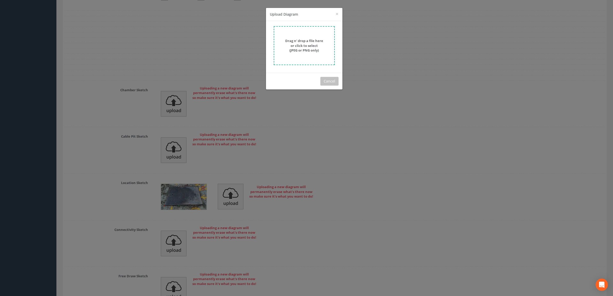
click at [290, 41] on strong "Drag n' drop a file here or click to select (JPEG or PNG only)" at bounding box center [304, 45] width 38 height 14
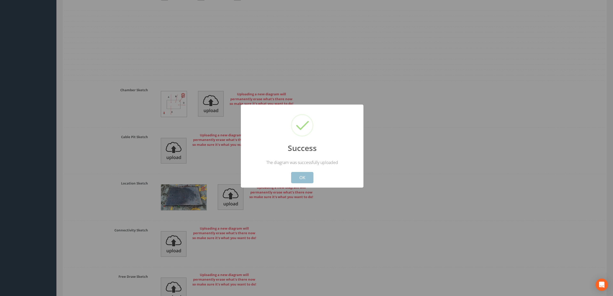
click at [304, 179] on button "OK" at bounding box center [302, 177] width 22 height 11
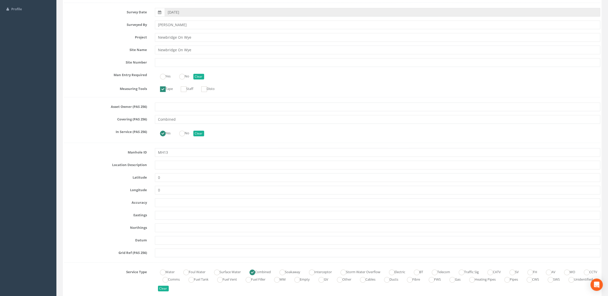
scroll to position [0, 0]
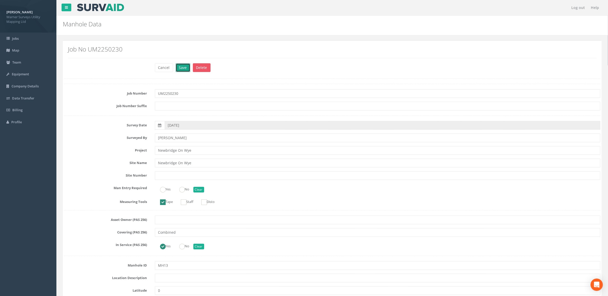
click at [183, 65] on button "Save" at bounding box center [183, 67] width 15 height 9
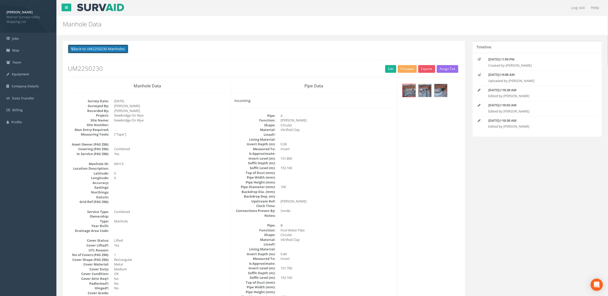
click at [108, 48] on button "Back to UM2250230 Manholes" at bounding box center [98, 49] width 60 height 9
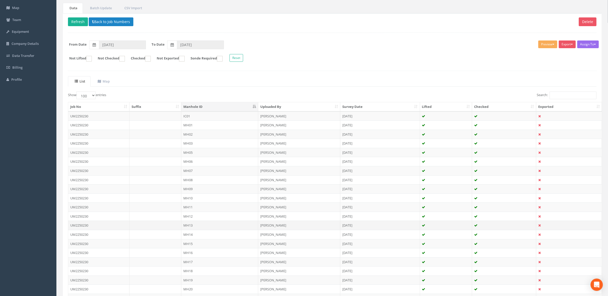
scroll to position [93, 0]
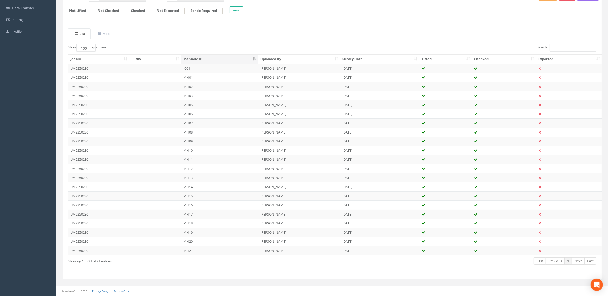
click at [186, 184] on td "MH14" at bounding box center [219, 186] width 77 height 9
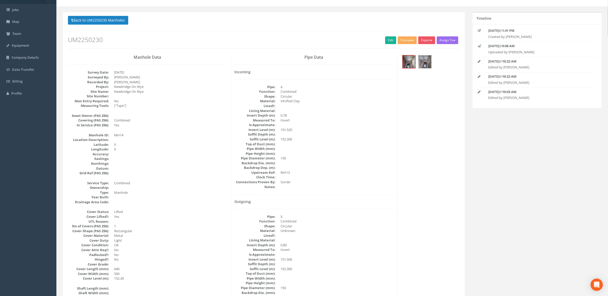
scroll to position [0, 0]
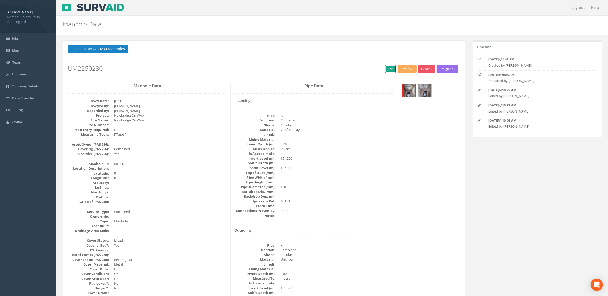
click at [385, 69] on link "Edit" at bounding box center [390, 69] width 11 height 8
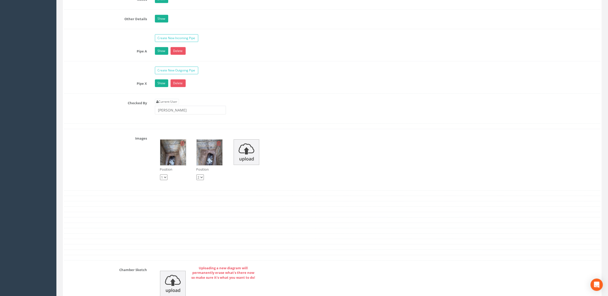
scroll to position [930, 0]
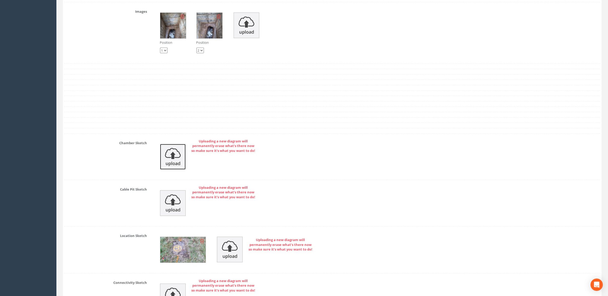
click at [173, 162] on img at bounding box center [173, 157] width 26 height 26
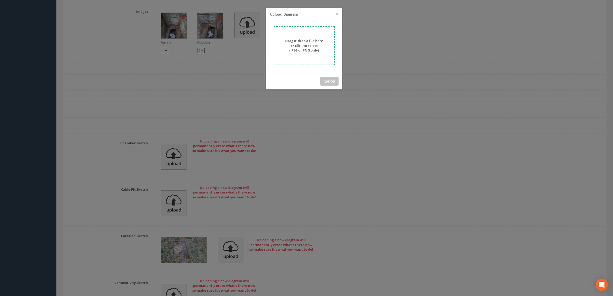
click at [300, 53] on form "Drag n' drop a file here or click to select (JPEG or PNG only)" at bounding box center [304, 45] width 61 height 39
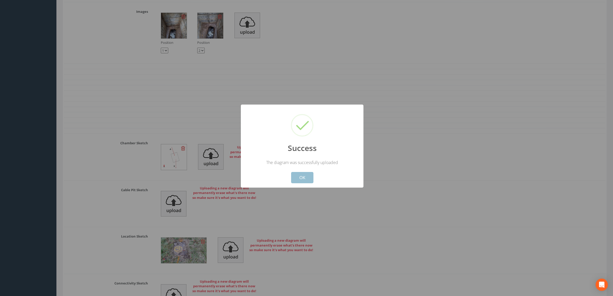
click at [303, 181] on button "OK" at bounding box center [302, 177] width 22 height 11
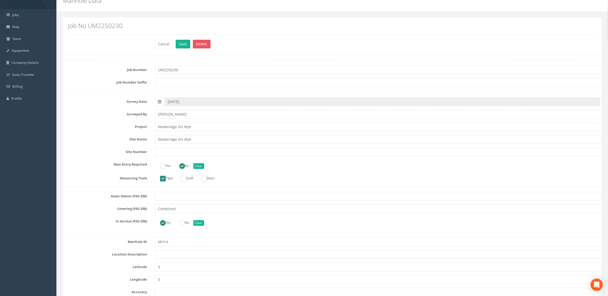
scroll to position [0, 0]
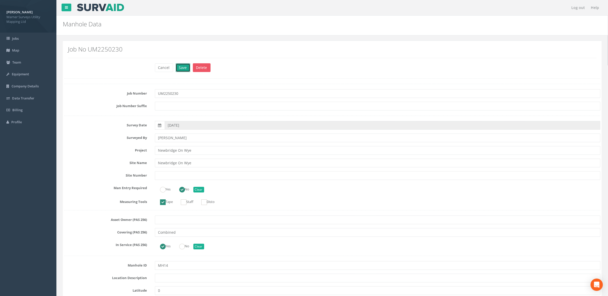
click at [180, 64] on button "Save" at bounding box center [183, 67] width 15 height 9
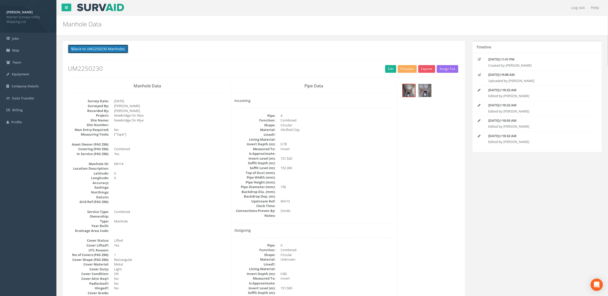
click at [114, 47] on button "Back to UM2250230 Manholes" at bounding box center [98, 49] width 60 height 9
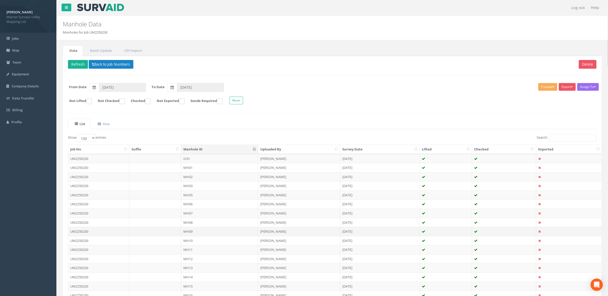
scroll to position [93, 0]
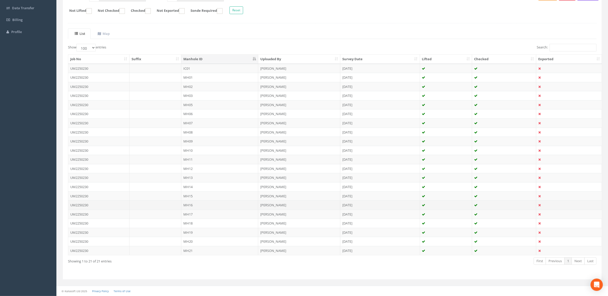
click at [210, 203] on td "MH16" at bounding box center [219, 205] width 77 height 9
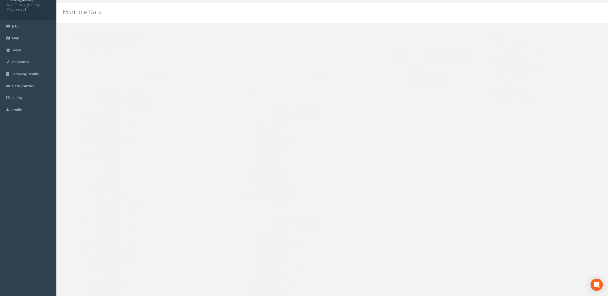
scroll to position [0, 0]
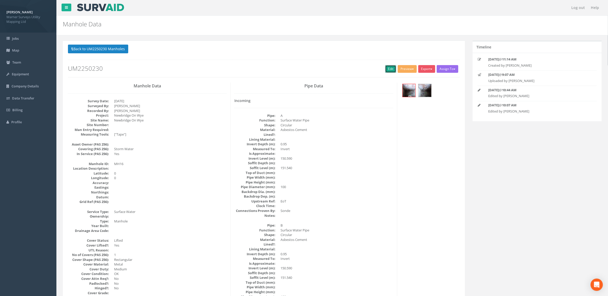
click at [388, 70] on link "Edit" at bounding box center [390, 69] width 11 height 8
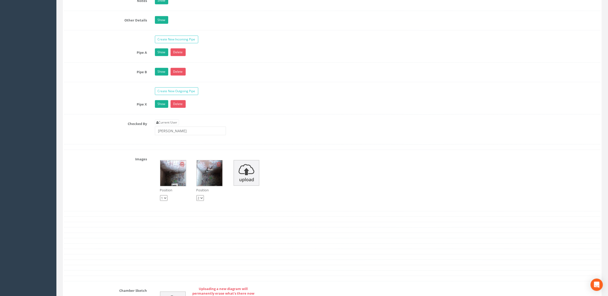
scroll to position [962, 0]
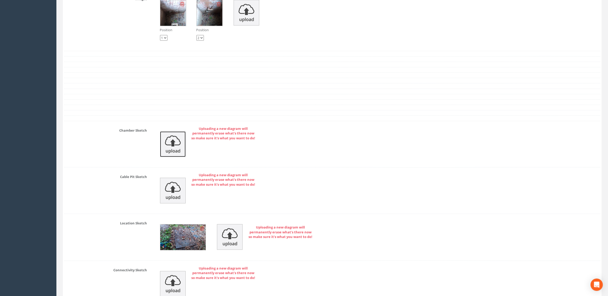
click at [170, 151] on img at bounding box center [173, 145] width 26 height 26
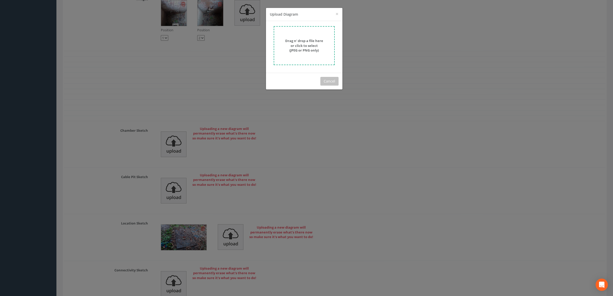
click at [311, 45] on strong "Drag n' drop a file here or click to select (JPEG or PNG only)" at bounding box center [304, 45] width 38 height 14
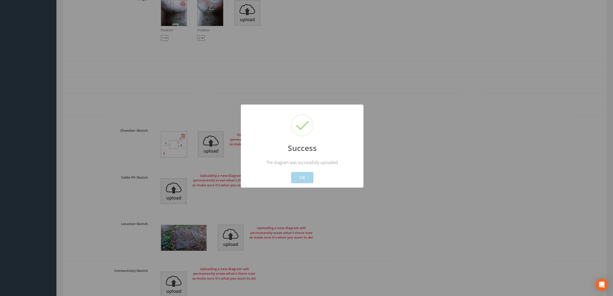
click at [305, 179] on button "OK" at bounding box center [302, 177] width 22 height 11
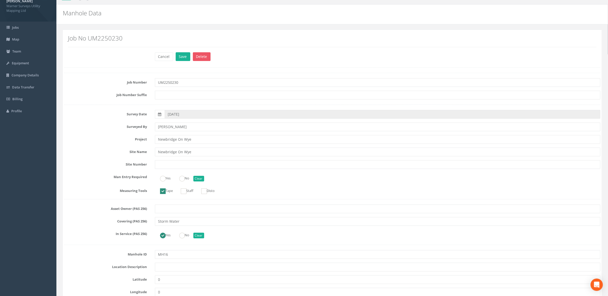
scroll to position [0, 0]
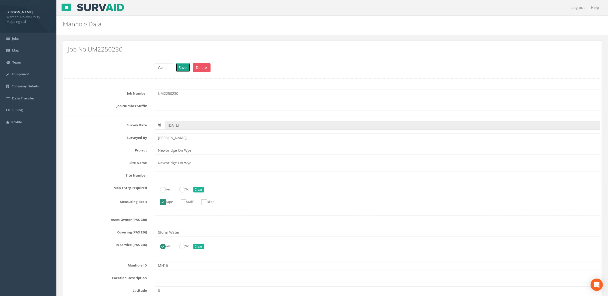
click at [183, 65] on button "Save" at bounding box center [183, 67] width 15 height 9
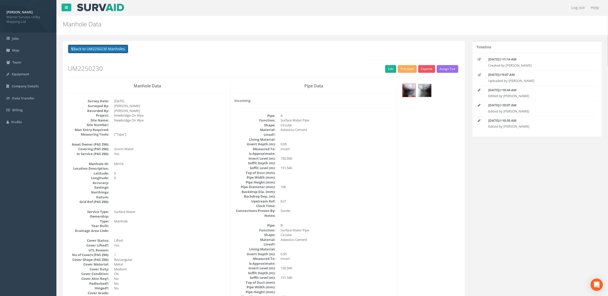
click at [104, 50] on button "Back to UM2250230 Manholes" at bounding box center [98, 49] width 60 height 9
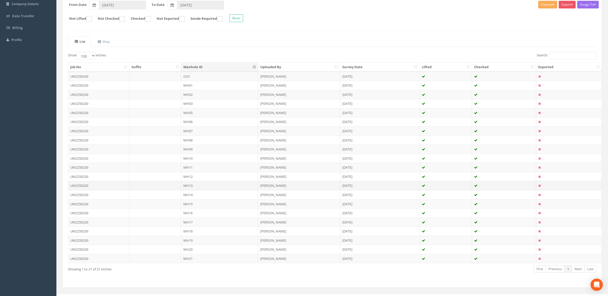
scroll to position [93, 0]
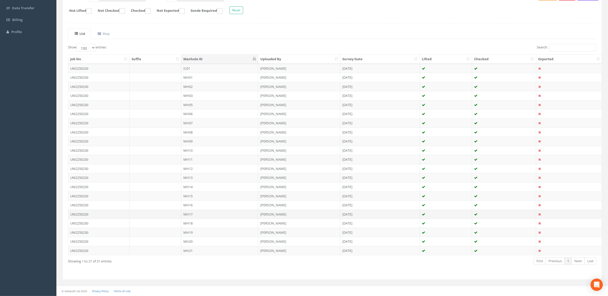
click at [203, 213] on td "MH17" at bounding box center [219, 214] width 77 height 9
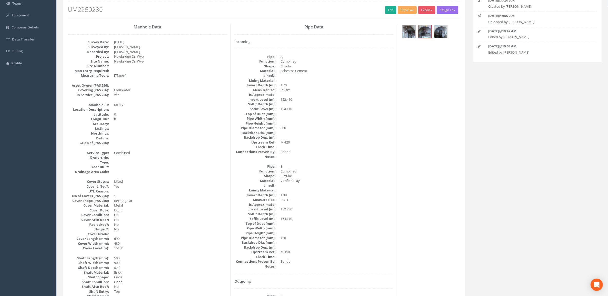
scroll to position [0, 0]
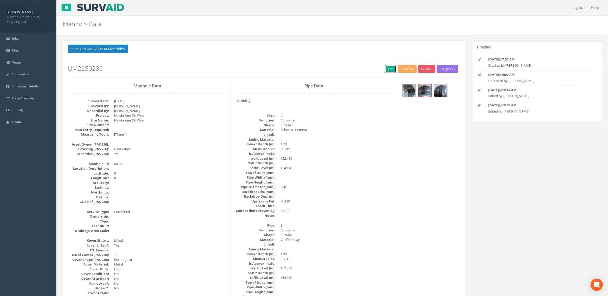
click at [387, 67] on link "Edit" at bounding box center [390, 69] width 11 height 8
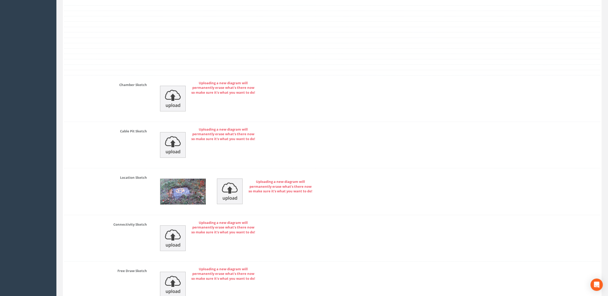
scroll to position [938, 0]
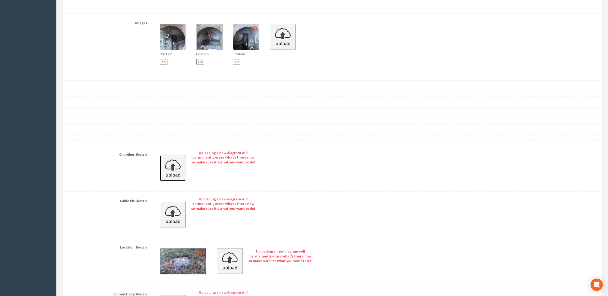
click at [174, 176] on img at bounding box center [173, 169] width 26 height 26
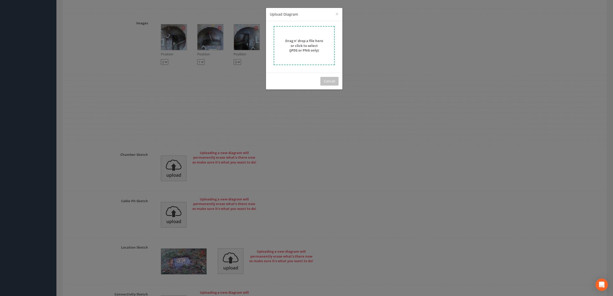
click at [300, 49] on strong "Drag n' drop a file here or click to select (JPEG or PNG only)" at bounding box center [304, 45] width 38 height 14
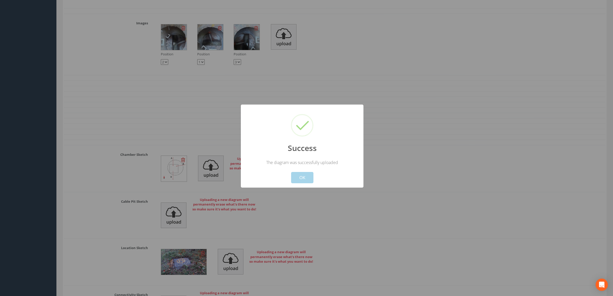
click at [305, 177] on button "OK" at bounding box center [302, 177] width 22 height 11
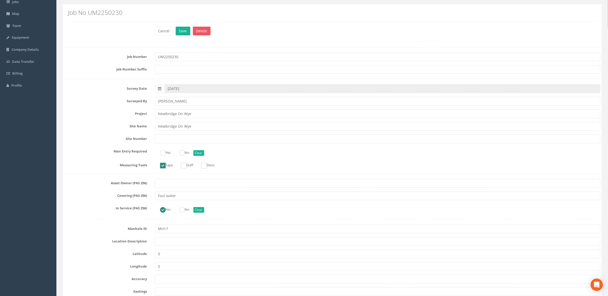
scroll to position [0, 0]
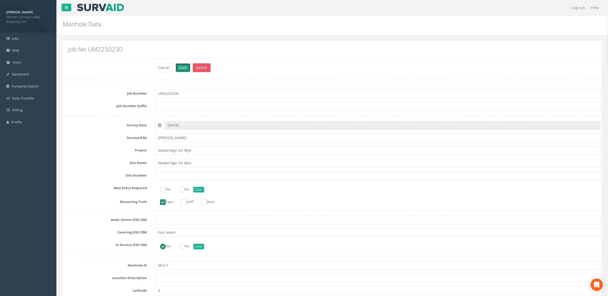
click at [183, 67] on button "Save" at bounding box center [183, 67] width 15 height 9
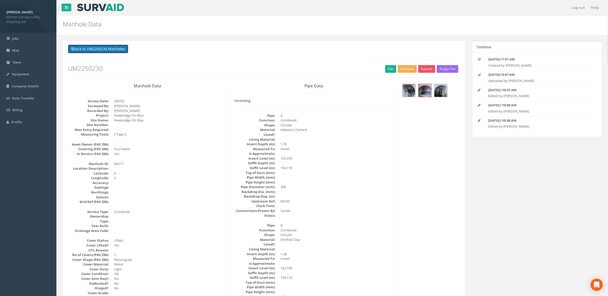
click at [102, 48] on button "Back to UM2250230 Manholes" at bounding box center [98, 49] width 60 height 9
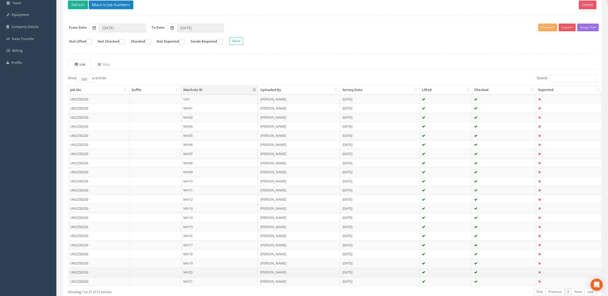
scroll to position [93, 0]
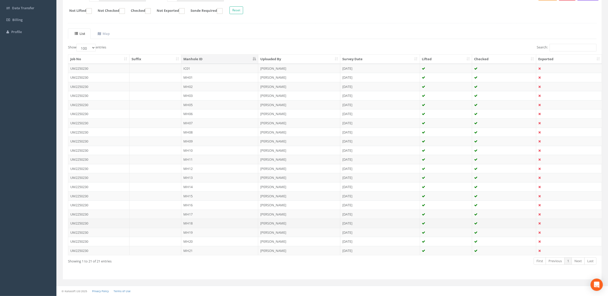
click at [198, 222] on td "MH18" at bounding box center [219, 223] width 77 height 9
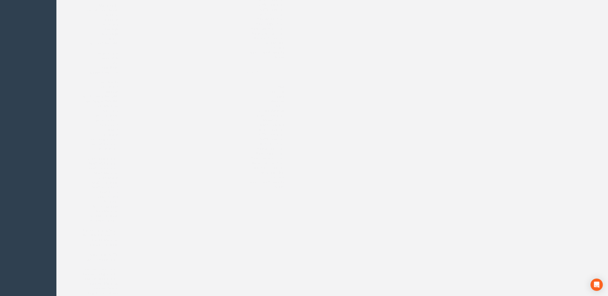
scroll to position [47, 0]
click at [95, 5] on button "Back to UM2250230 Manholes" at bounding box center [98, 2] width 60 height 9
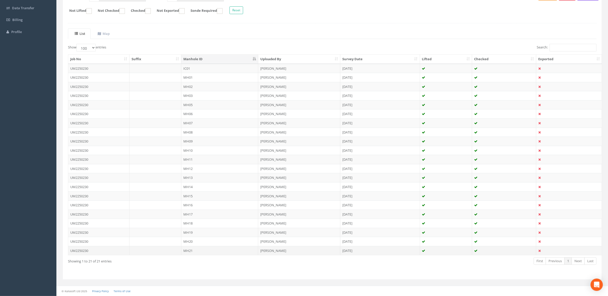
scroll to position [93, 0]
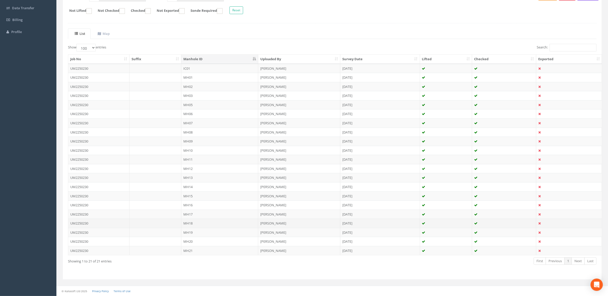
click at [196, 222] on td "MH18" at bounding box center [219, 223] width 77 height 9
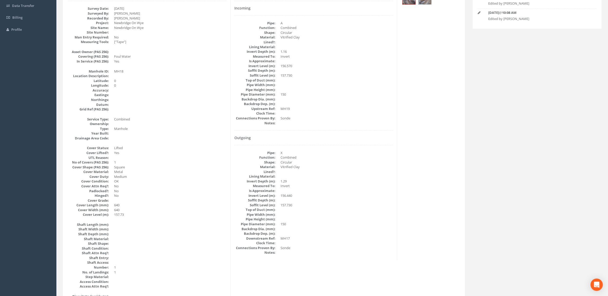
scroll to position [0, 0]
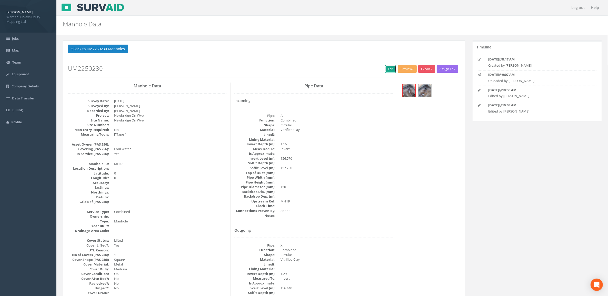
click at [388, 71] on link "Edit" at bounding box center [390, 69] width 11 height 8
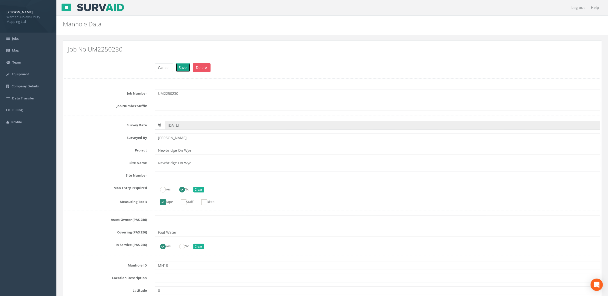
click at [176, 67] on button "Save" at bounding box center [183, 67] width 15 height 9
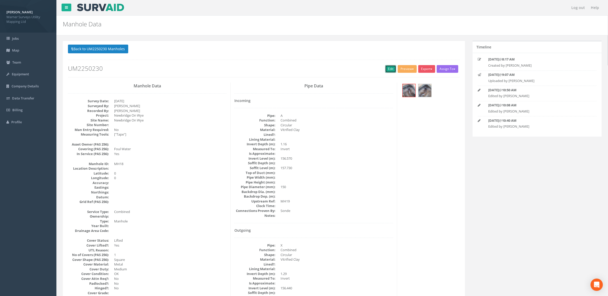
click at [391, 72] on link "Edit" at bounding box center [390, 69] width 11 height 8
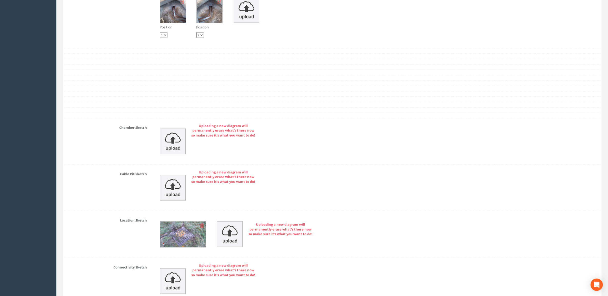
scroll to position [994, 0]
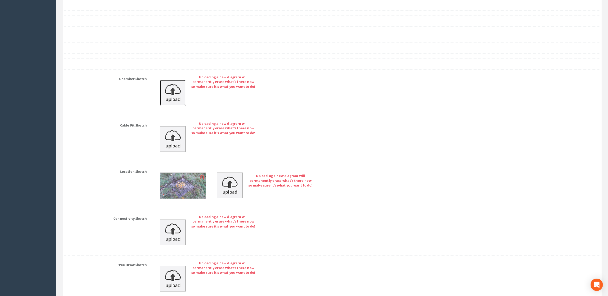
click at [170, 94] on img at bounding box center [173, 93] width 26 height 26
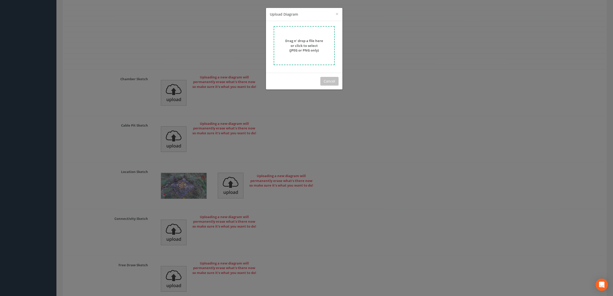
click at [322, 29] on form "Drag n' drop a file here or click to select (JPEG or PNG only)" at bounding box center [304, 45] width 61 height 39
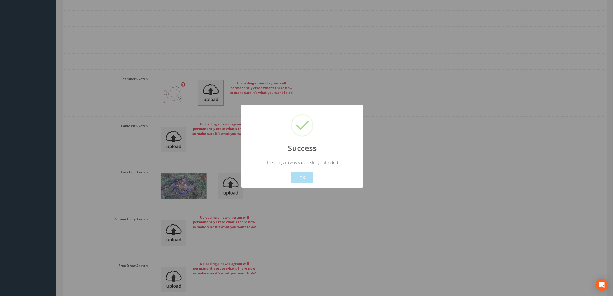
click at [484, 212] on div at bounding box center [306, 148] width 613 height 296
click at [295, 177] on button "OK" at bounding box center [302, 177] width 22 height 11
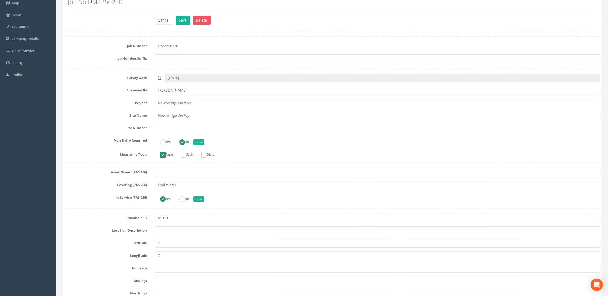
scroll to position [0, 0]
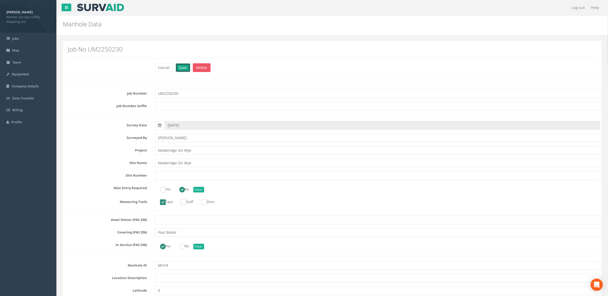
click at [180, 69] on button "Save" at bounding box center [183, 67] width 15 height 9
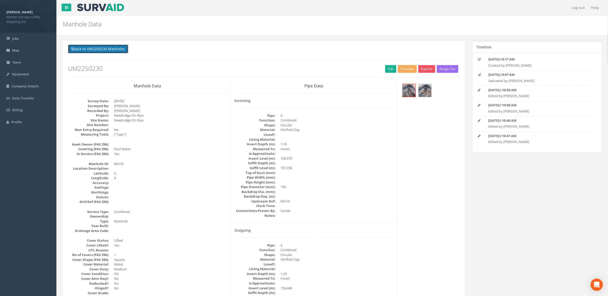
click at [100, 45] on button "Back to UM2250230 Manholes" at bounding box center [98, 49] width 60 height 9
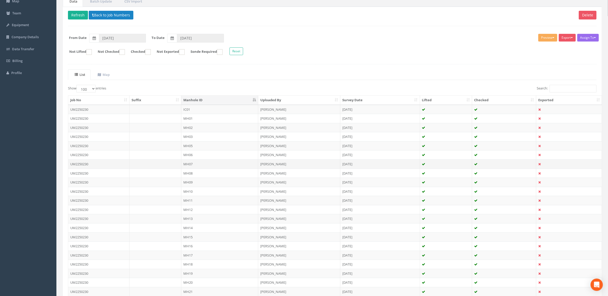
scroll to position [93, 0]
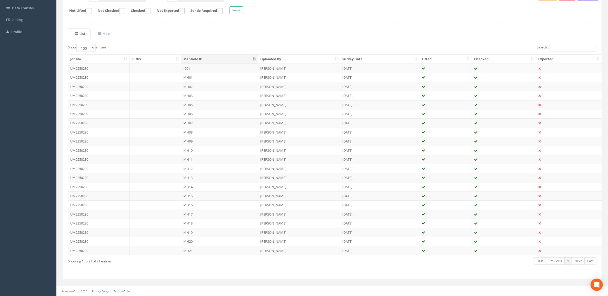
click at [186, 232] on td "MH19" at bounding box center [219, 232] width 77 height 9
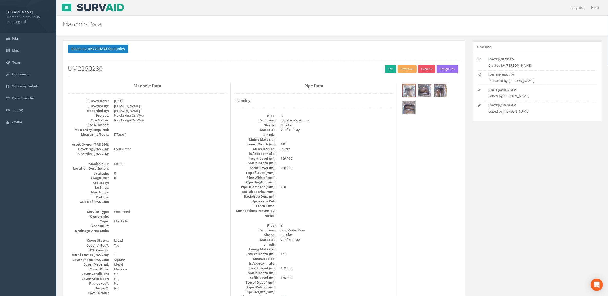
click at [426, 88] on img at bounding box center [425, 90] width 13 height 13
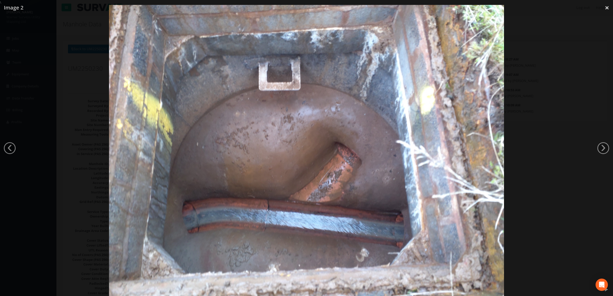
click at [402, 203] on img at bounding box center [306, 153] width 395 height 296
click at [532, 152] on div at bounding box center [306, 153] width 613 height 296
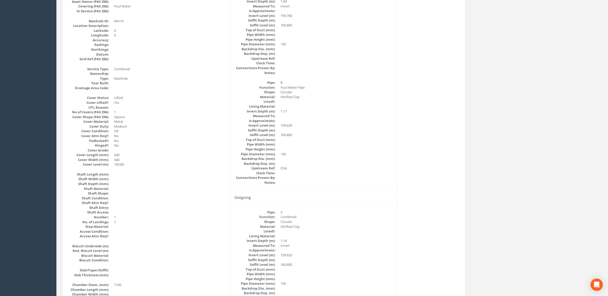
scroll to position [47, 0]
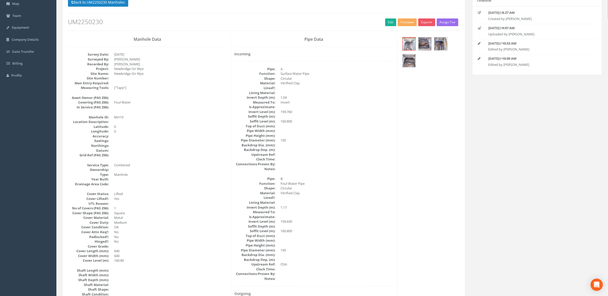
click at [385, 18] on div "Back to UM2250230 Manholes Back to Map Assign To No Companies Added Export Warn…" at bounding box center [264, 14] width 392 height 33
click at [389, 23] on link "Edit" at bounding box center [390, 22] width 11 height 8
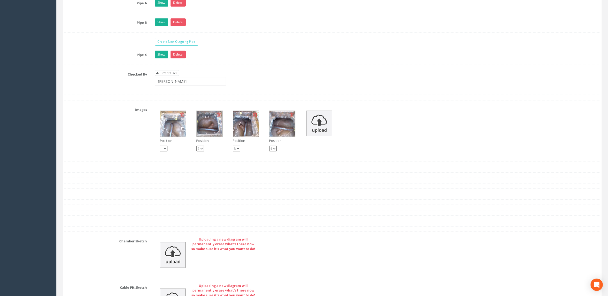
scroll to position [913, 0]
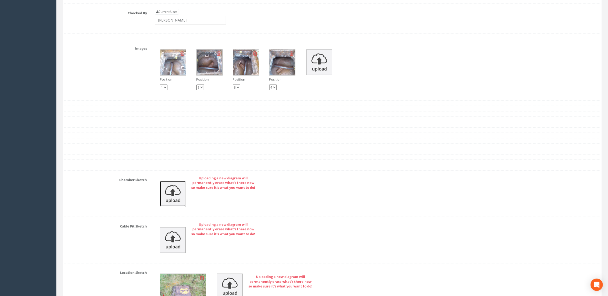
click at [173, 196] on img at bounding box center [173, 194] width 26 height 26
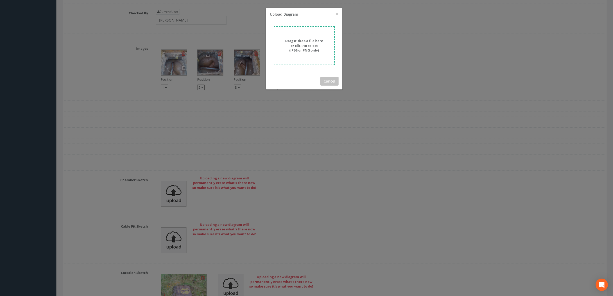
click at [297, 46] on strong "Drag n' drop a file here or click to select (JPEG or PNG only)" at bounding box center [304, 45] width 38 height 14
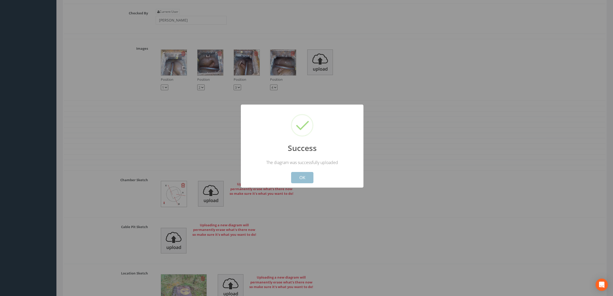
click at [306, 179] on button "OK" at bounding box center [302, 177] width 22 height 11
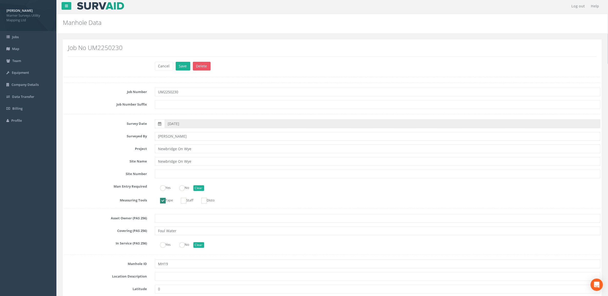
scroll to position [0, 0]
click at [186, 71] on button "Save" at bounding box center [183, 67] width 15 height 9
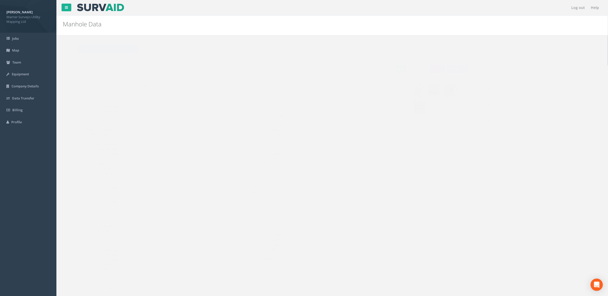
click at [110, 50] on button "Back to UM2250230 Manholes" at bounding box center [98, 49] width 60 height 9
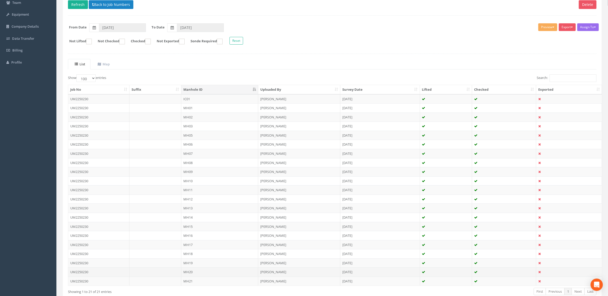
scroll to position [93, 0]
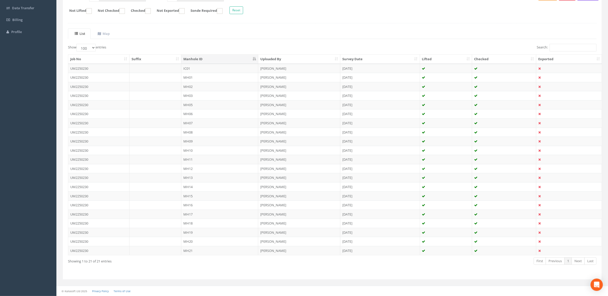
click at [206, 241] on td "MH20" at bounding box center [219, 241] width 77 height 9
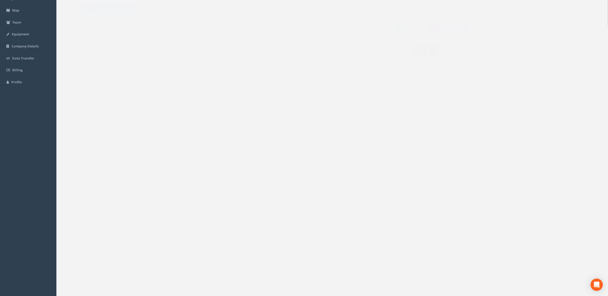
scroll to position [0, 0]
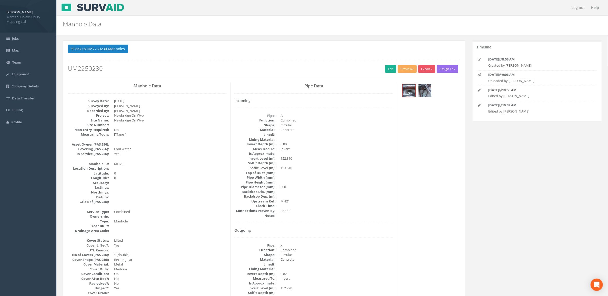
click at [419, 90] on img at bounding box center [425, 90] width 13 height 13
click at [392, 71] on link "Edit" at bounding box center [390, 69] width 11 height 8
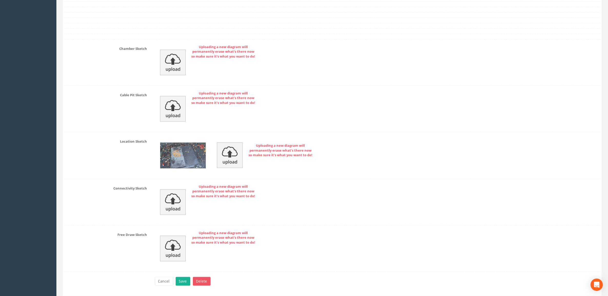
scroll to position [1015, 0]
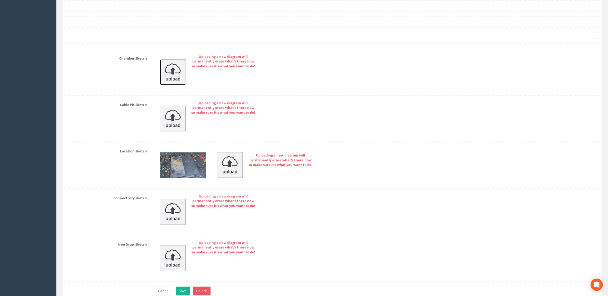
click at [169, 74] on img at bounding box center [173, 73] width 26 height 26
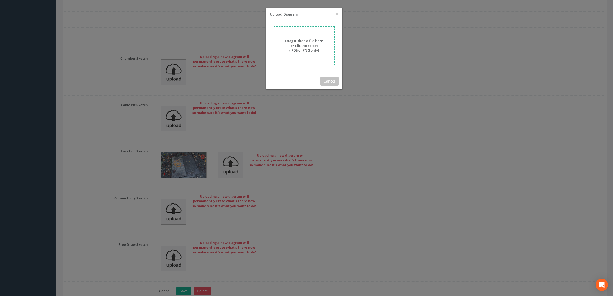
click at [315, 45] on strong "Drag n' drop a file here or click to select (JPEG or PNG only)" at bounding box center [304, 45] width 38 height 14
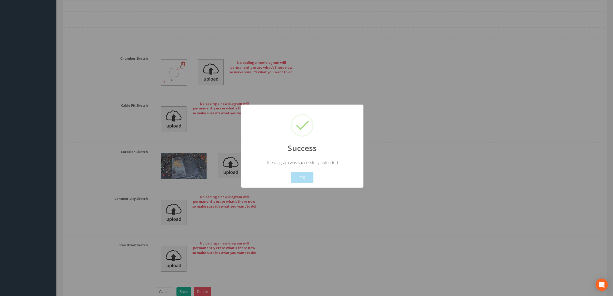
click at [403, 148] on div at bounding box center [306, 148] width 613 height 296
click at [311, 178] on button "OK" at bounding box center [302, 177] width 22 height 11
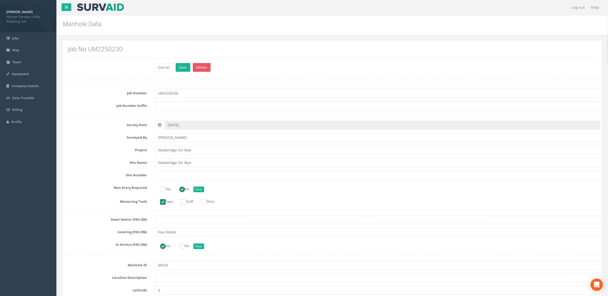
scroll to position [0, 0]
click at [185, 69] on button "Save" at bounding box center [183, 67] width 15 height 9
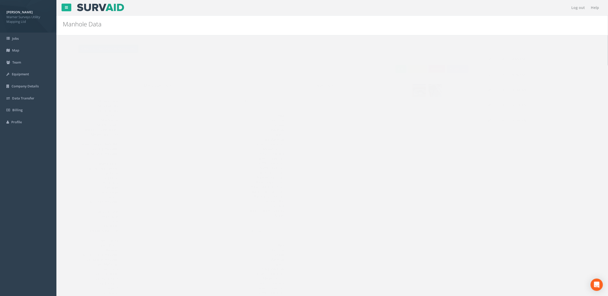
click at [111, 53] on button "Back to UM2250230 Manholes" at bounding box center [98, 49] width 60 height 9
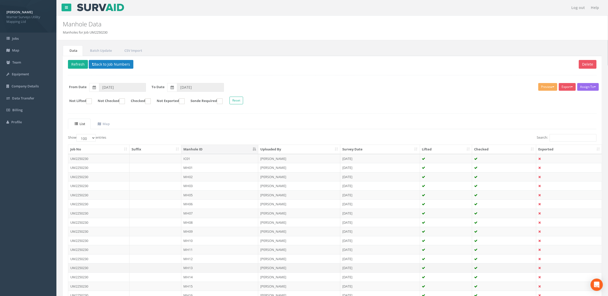
scroll to position [93, 0]
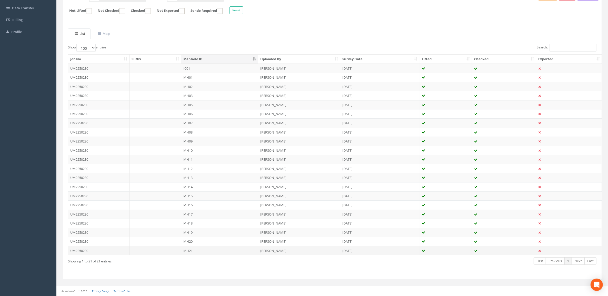
click at [192, 251] on td "MH21" at bounding box center [219, 250] width 77 height 9
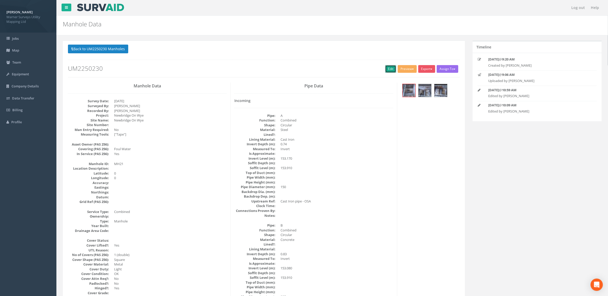
click at [388, 68] on link "Edit" at bounding box center [390, 69] width 11 height 8
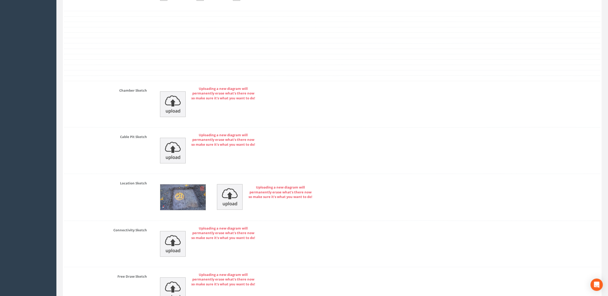
scroll to position [1066, 0]
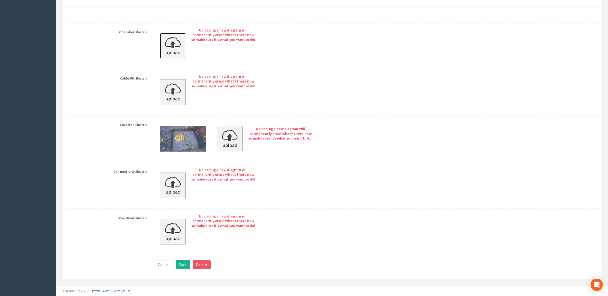
click at [176, 45] on img at bounding box center [173, 46] width 26 height 26
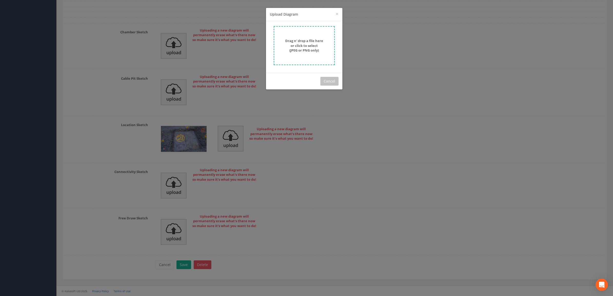
click at [280, 44] on div "Drag n' drop a file here or click to select (JPEG or PNG only)" at bounding box center [304, 45] width 50 height 14
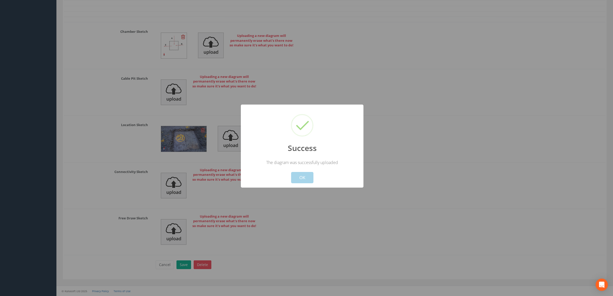
click at [304, 178] on button "OK" at bounding box center [302, 177] width 22 height 11
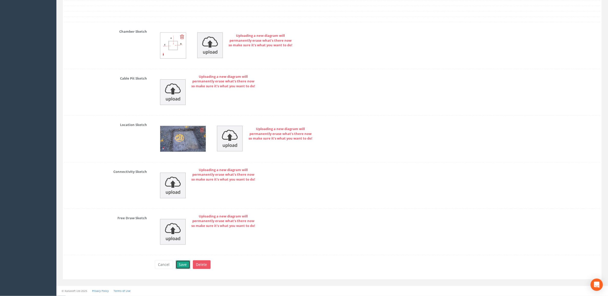
click at [186, 267] on button "Save" at bounding box center [183, 265] width 15 height 9
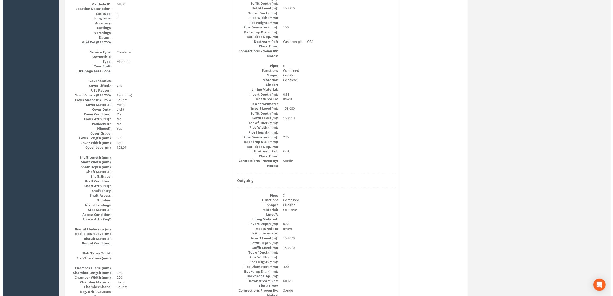
scroll to position [0, 0]
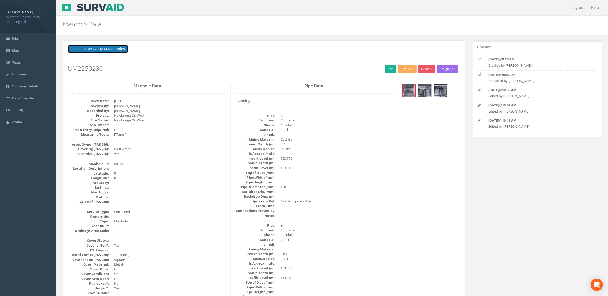
click at [115, 51] on button "Back to UM2250230 Manholes" at bounding box center [98, 49] width 60 height 9
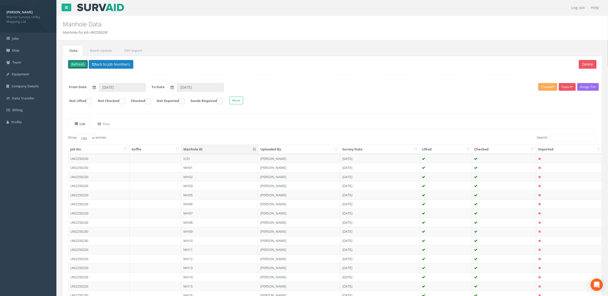
click at [79, 64] on button "Refresh" at bounding box center [78, 64] width 20 height 9
click at [563, 90] on button "Export" at bounding box center [567, 87] width 17 height 8
click at [406, 117] on div "Delete Refresh Back to Job Numbers Assign To No Companies Added Export Warner A…" at bounding box center [332, 213] width 539 height 314
click at [564, 136] on input "Search:" at bounding box center [573, 138] width 47 height 8
click at [567, 87] on button "Export" at bounding box center [567, 87] width 17 height 8
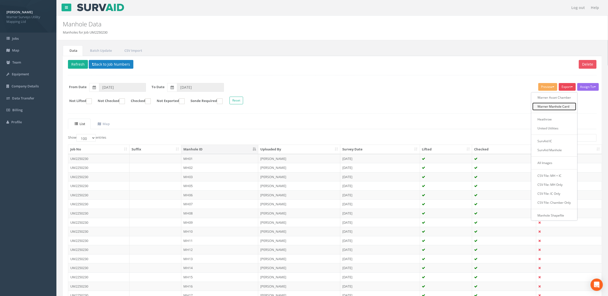
click at [555, 110] on link "Warner Manhole Card" at bounding box center [555, 107] width 44 height 8
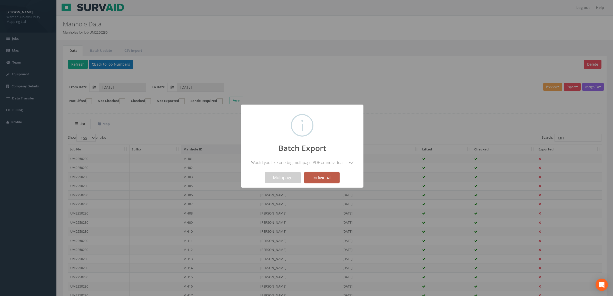
click at [315, 178] on button "Individual" at bounding box center [321, 177] width 35 height 11
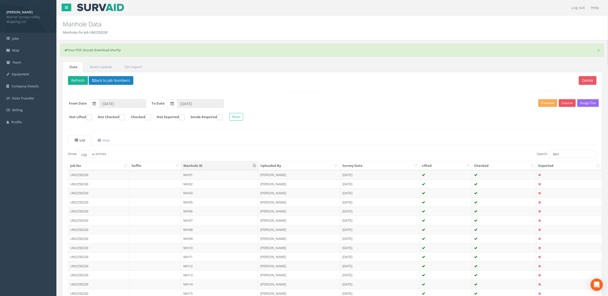
drag, startPoint x: 337, startPoint y: 133, endPoint x: 334, endPoint y: 137, distance: 5.4
click at [337, 133] on div "Delete Refresh Back to Job Numbers Assign To No Companies Added Export Warner A…" at bounding box center [332, 224] width 539 height 305
drag, startPoint x: 561, startPoint y: 153, endPoint x: 479, endPoint y: 156, distance: 82.4
click at [479, 156] on div "Search: MH" at bounding box center [466, 155] width 261 height 9
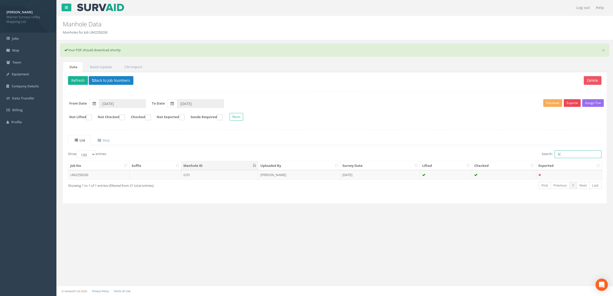
type input "IC"
click at [572, 101] on button "Export" at bounding box center [572, 103] width 17 height 8
click at [575, 114] on link "Warner Asset Chamber" at bounding box center [560, 114] width 44 height 8
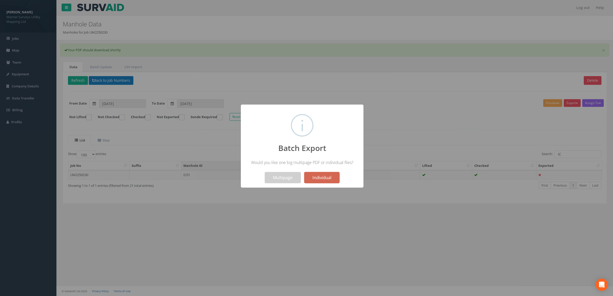
click at [323, 176] on button "Individual" at bounding box center [321, 177] width 35 height 11
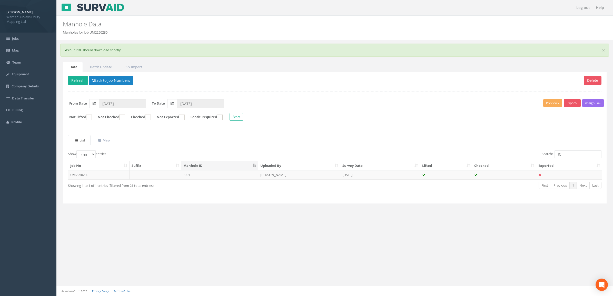
drag, startPoint x: 409, startPoint y: 142, endPoint x: 359, endPoint y: 147, distance: 51.0
click at [409, 142] on ul "List Map" at bounding box center [335, 140] width 534 height 11
click at [101, 81] on button "Back to Job Numbers" at bounding box center [111, 80] width 45 height 9
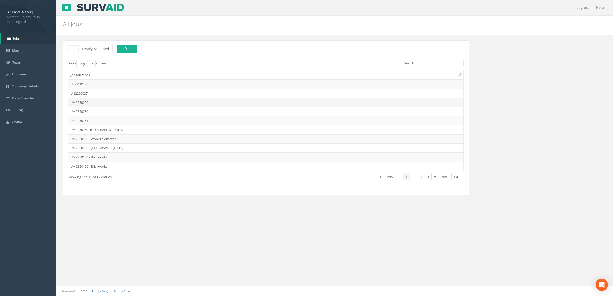
click at [98, 102] on td "UM2250230" at bounding box center [265, 102] width 395 height 9
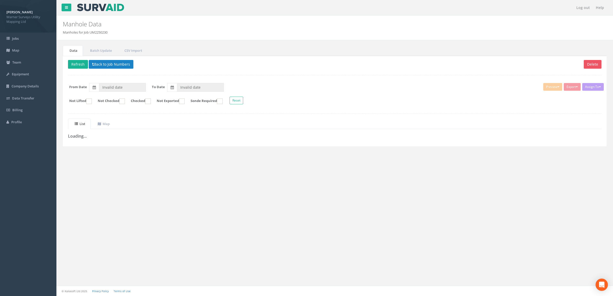
type input "[DATE]"
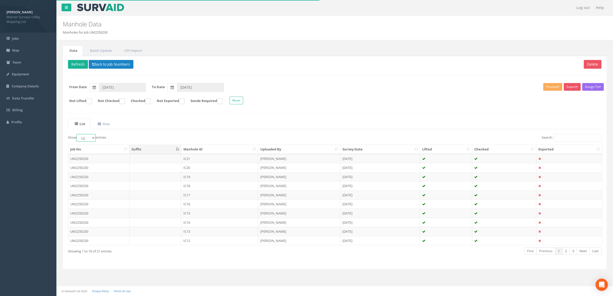
drag, startPoint x: 93, startPoint y: 140, endPoint x: 92, endPoint y: 143, distance: 2.8
click at [93, 140] on select "10 25 50 100" at bounding box center [85, 138] width 19 height 8
select select "100"
click at [77, 135] on select "10 25 50 100" at bounding box center [85, 138] width 19 height 8
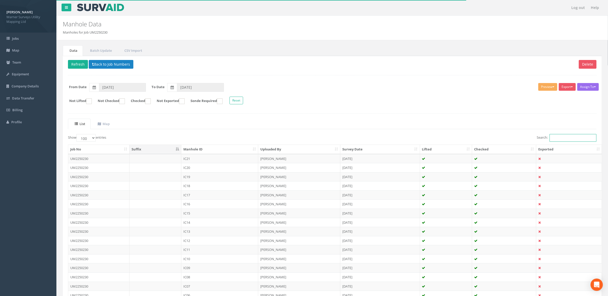
click at [559, 139] on input "Search:" at bounding box center [573, 138] width 47 height 8
drag, startPoint x: 197, startPoint y: 151, endPoint x: 200, endPoint y: 153, distance: 3.3
click at [198, 153] on th "Manhole ID" at bounding box center [219, 149] width 77 height 9
click at [569, 89] on button "Export" at bounding box center [567, 87] width 17 height 8
click at [564, 98] on link "Warner Asset Chamber" at bounding box center [555, 98] width 44 height 8
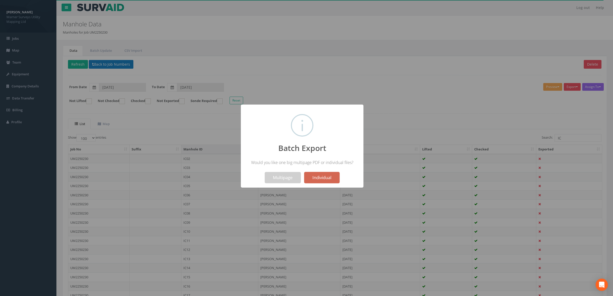
click at [320, 177] on button "Individual" at bounding box center [321, 177] width 35 height 11
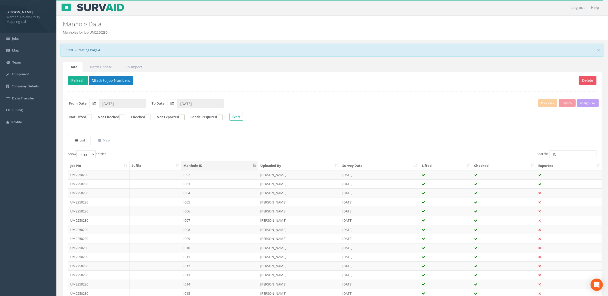
click at [388, 163] on th "Survey Date" at bounding box center [380, 165] width 80 height 9
drag, startPoint x: 556, startPoint y: 155, endPoint x: 515, endPoint y: 155, distance: 41.3
click at [515, 155] on div "Search: IC" at bounding box center [466, 155] width 261 height 9
type input "N"
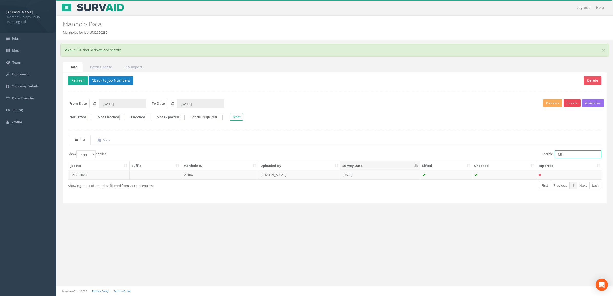
type input "MH"
click at [568, 102] on button "Export" at bounding box center [572, 103] width 17 height 8
click at [561, 124] on link "Warner Manhole Card" at bounding box center [560, 123] width 44 height 8
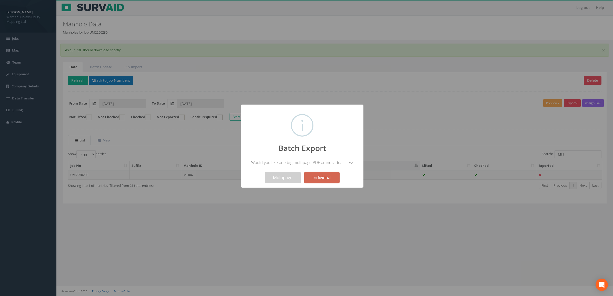
click at [325, 178] on button "Individual" at bounding box center [321, 177] width 35 height 11
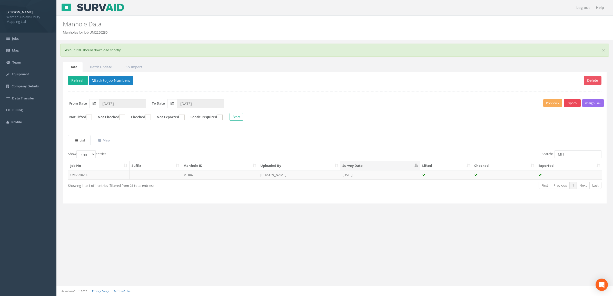
click at [571, 103] on button "Export" at bounding box center [572, 103] width 17 height 8
click at [560, 126] on link "Warner Manhole Card" at bounding box center [560, 123] width 44 height 8
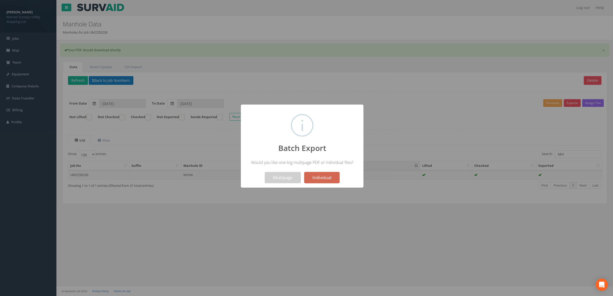
click at [321, 180] on button "Individual" at bounding box center [321, 177] width 35 height 11
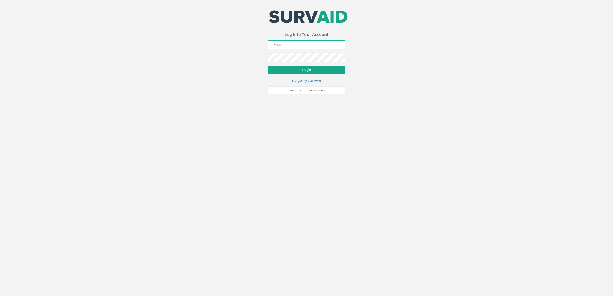
type input "[DOMAIN_NAME][EMAIL_ADDRESS][DOMAIN_NAME]"
click at [303, 71] on button "Login" at bounding box center [306, 70] width 77 height 9
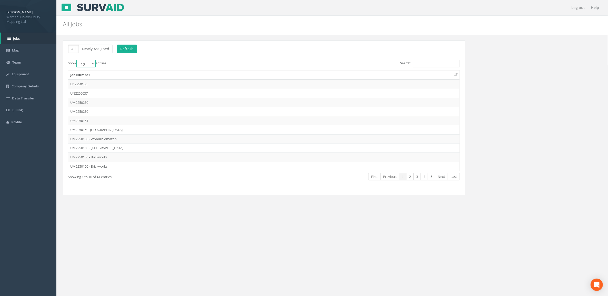
click at [92, 62] on select "10 25 50 100" at bounding box center [85, 64] width 19 height 8
select select "100"
click at [77, 60] on select "10 25 50 100" at bounding box center [85, 64] width 19 height 8
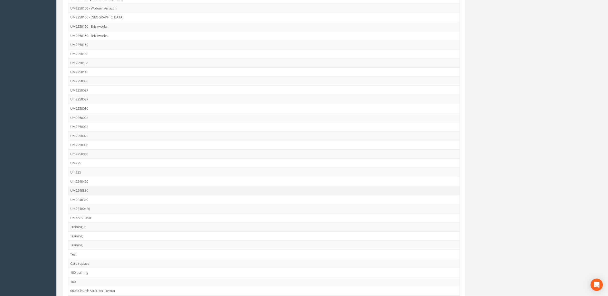
scroll to position [201, 0]
click at [117, 198] on td "Card replace" at bounding box center [264, 196] width 392 height 9
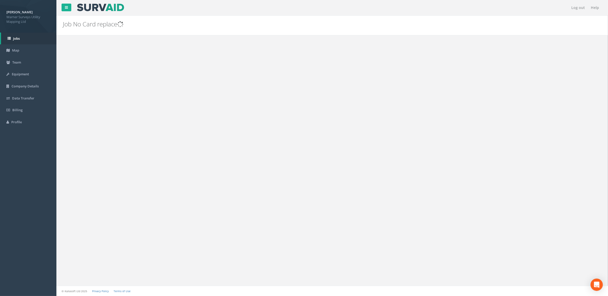
scroll to position [0, 0]
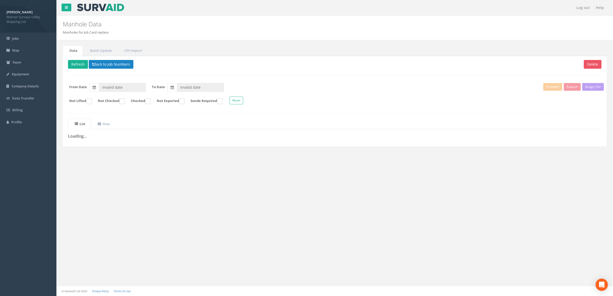
type input "[DATE]"
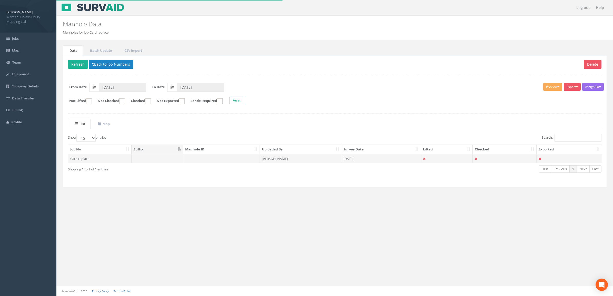
click at [135, 159] on td at bounding box center [158, 158] width 52 height 9
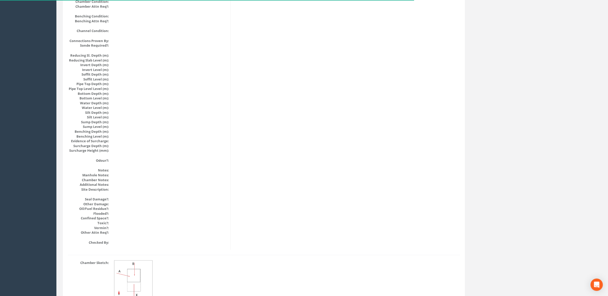
scroll to position [496, 0]
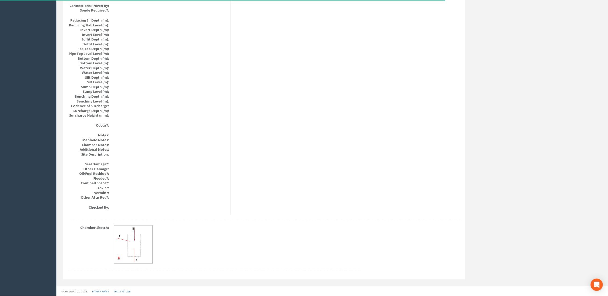
click at [133, 246] on img at bounding box center [133, 245] width 38 height 38
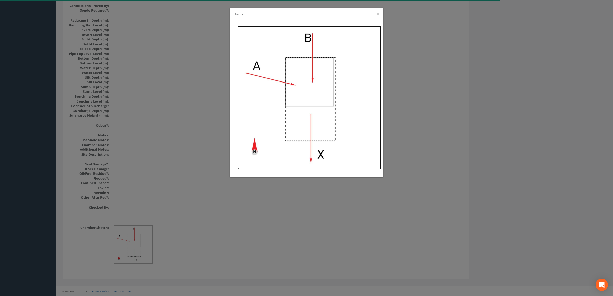
click at [305, 81] on img at bounding box center [310, 98] width 144 height 144
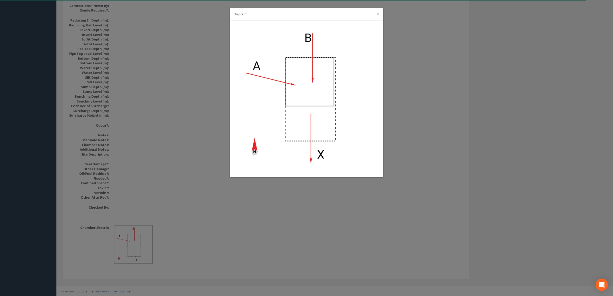
drag, startPoint x: 449, startPoint y: 122, endPoint x: 416, endPoint y: 116, distance: 33.7
click at [450, 122] on div "Diagram ×" at bounding box center [306, 148] width 613 height 296
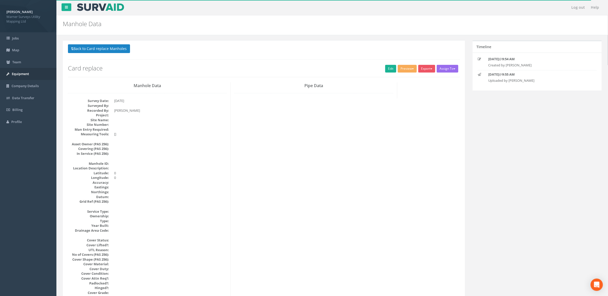
scroll to position [0, 0]
click at [80, 51] on button "Back to Card replace Manholes" at bounding box center [99, 49] width 62 height 9
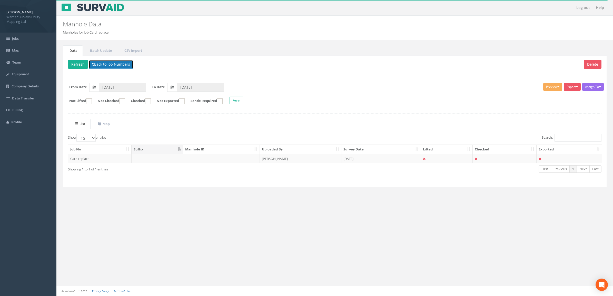
click at [109, 66] on button "Back to Job Numbers" at bounding box center [111, 64] width 45 height 9
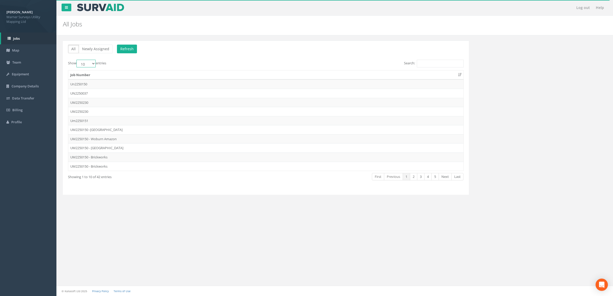
drag, startPoint x: 90, startPoint y: 62, endPoint x: 93, endPoint y: 68, distance: 7.1
click at [91, 62] on select "10 25 50 100" at bounding box center [85, 64] width 19 height 8
select select "100"
click at [77, 60] on select "10 25 50 100" at bounding box center [85, 64] width 19 height 8
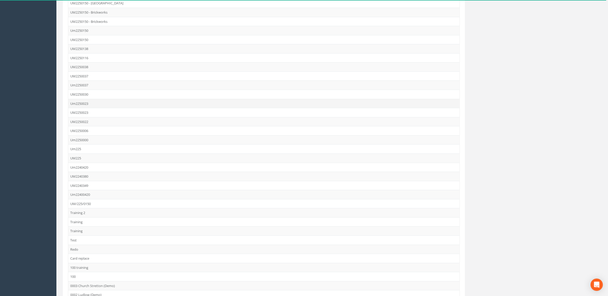
scroll to position [211, 0]
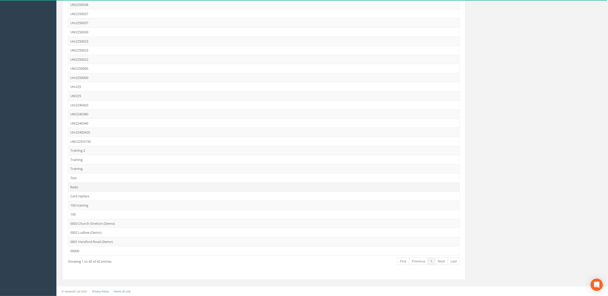
click at [94, 186] on td "Redo" at bounding box center [264, 187] width 392 height 9
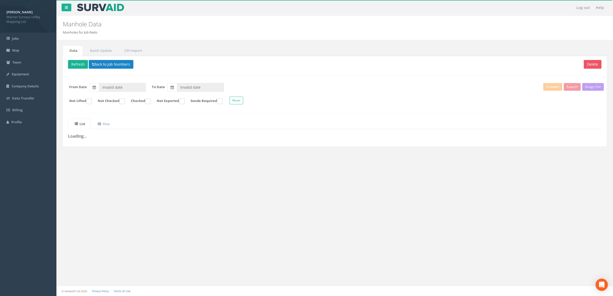
type input "[DATE]"
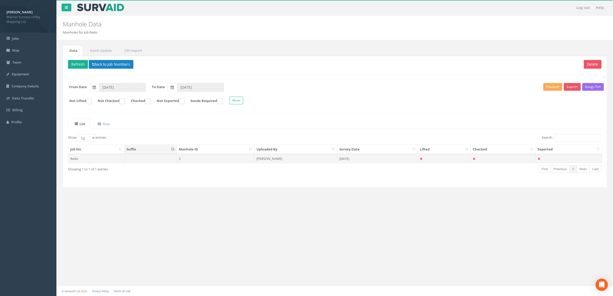
click at [249, 158] on td "2" at bounding box center [216, 158] width 78 height 9
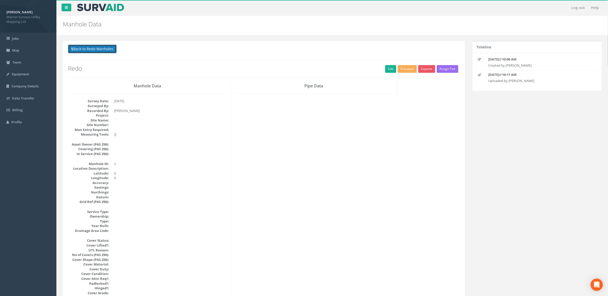
click at [97, 47] on button "Back to Redo Manholes" at bounding box center [92, 49] width 49 height 9
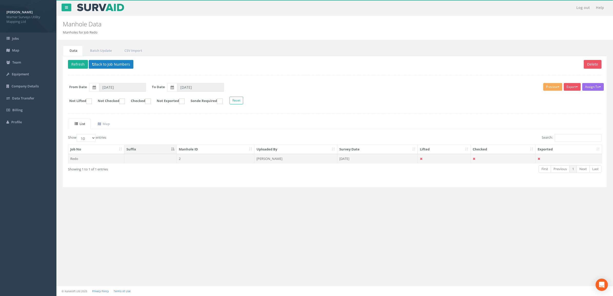
click at [198, 159] on td "2" at bounding box center [216, 158] width 78 height 9
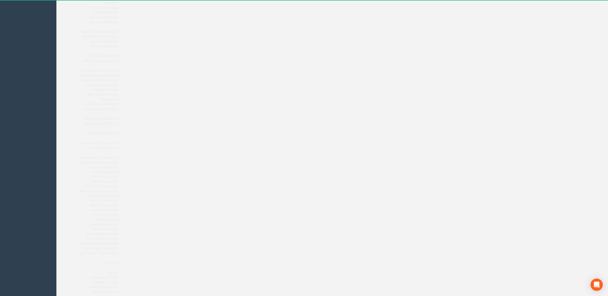
scroll to position [496, 0]
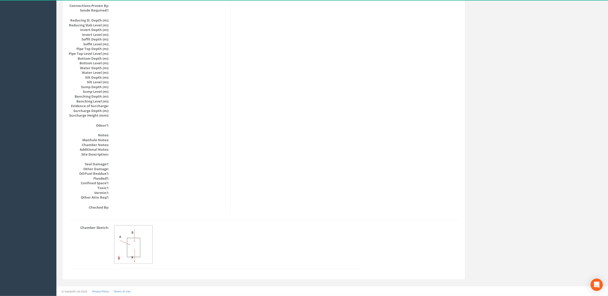
click at [135, 250] on img at bounding box center [133, 245] width 38 height 38
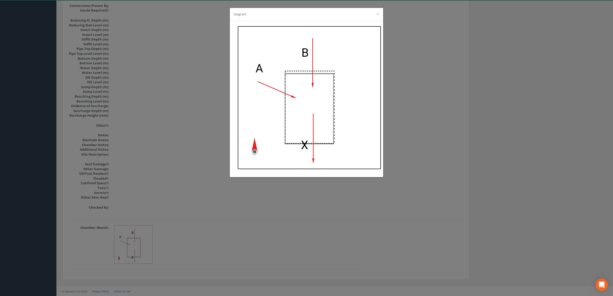
click at [306, 92] on img at bounding box center [310, 98] width 144 height 144
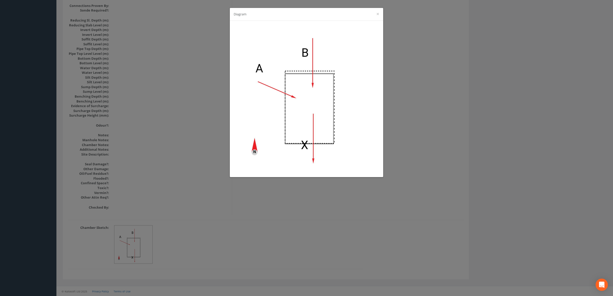
drag, startPoint x: 416, startPoint y: 88, endPoint x: 390, endPoint y: 75, distance: 29.3
click at [418, 87] on div "Diagram ×" at bounding box center [306, 148] width 613 height 296
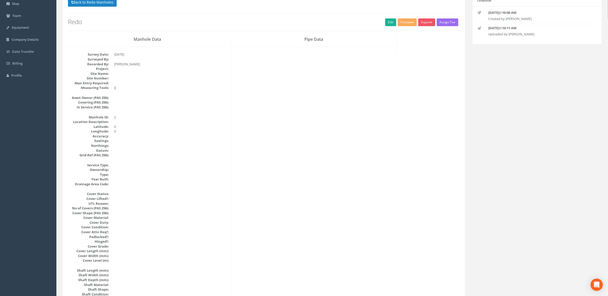
scroll to position [0, 0]
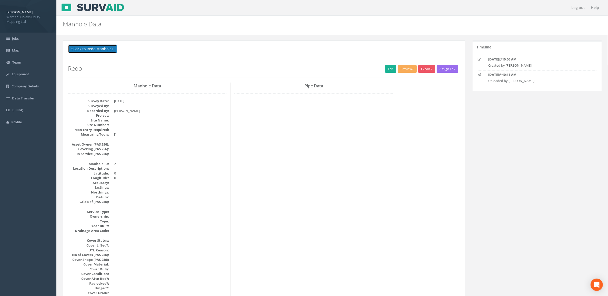
click at [89, 52] on button "Back to Redo Manholes" at bounding box center [92, 49] width 49 height 9
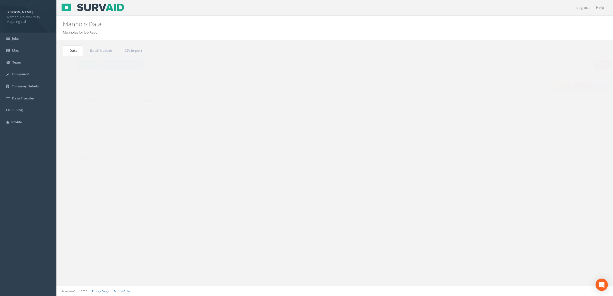
click at [78, 62] on button "Refresh" at bounding box center [78, 64] width 20 height 9
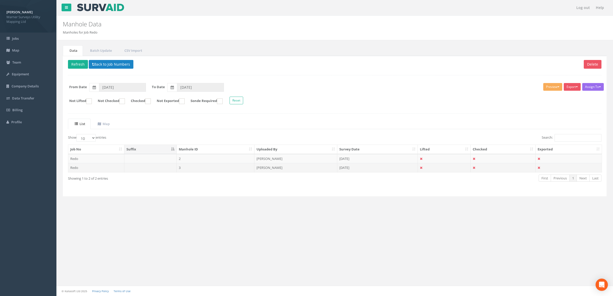
click at [198, 172] on td "3" at bounding box center [216, 167] width 78 height 9
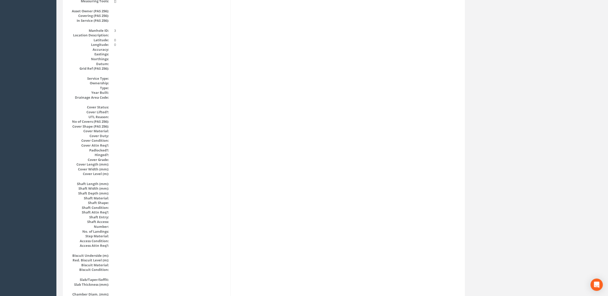
scroll to position [64, 0]
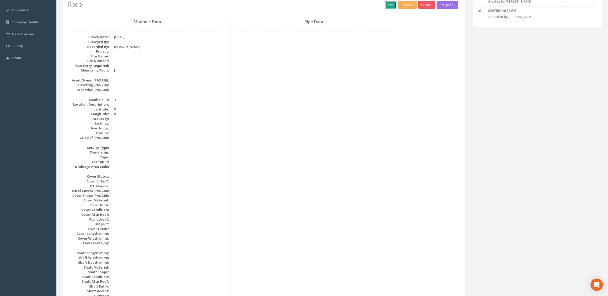
click at [388, 8] on link "Edit" at bounding box center [390, 5] width 11 height 8
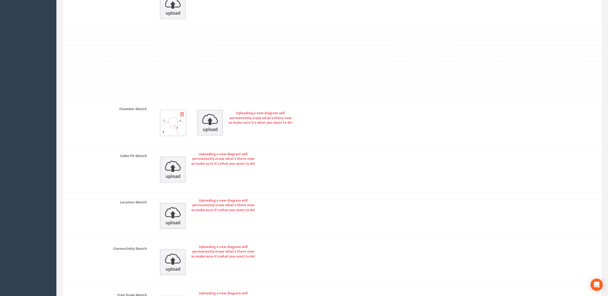
scroll to position [839, 0]
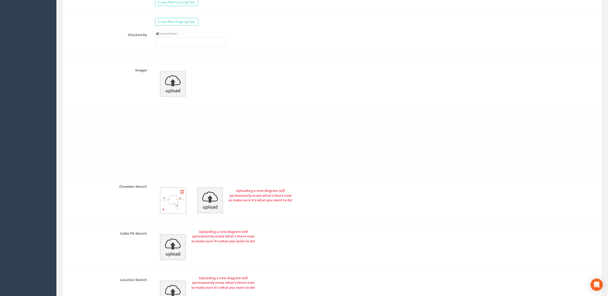
click at [171, 204] on img at bounding box center [173, 201] width 26 height 26
click at [174, 208] on img at bounding box center [173, 201] width 26 height 26
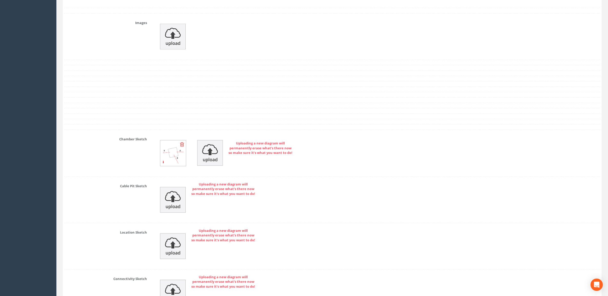
scroll to position [935, 0]
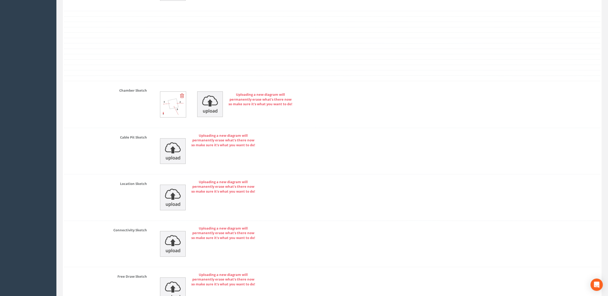
click at [172, 111] on img at bounding box center [173, 105] width 26 height 26
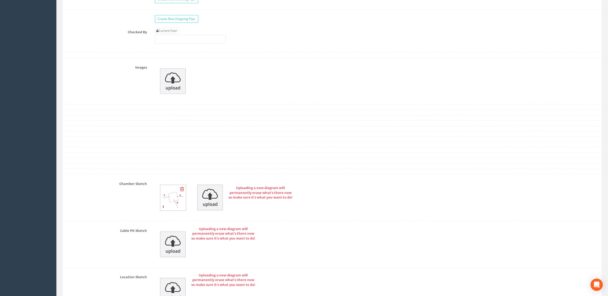
scroll to position [839, 0]
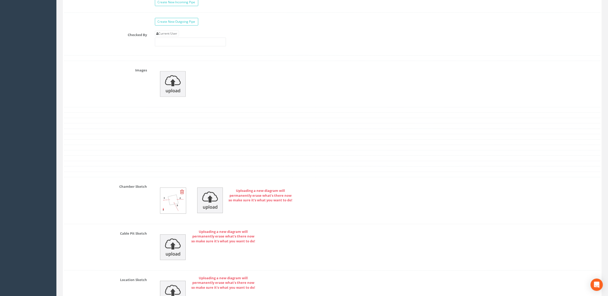
click at [168, 205] on img at bounding box center [173, 201] width 26 height 26
click at [168, 204] on img at bounding box center [173, 201] width 26 height 26
click at [176, 207] on img at bounding box center [173, 201] width 26 height 26
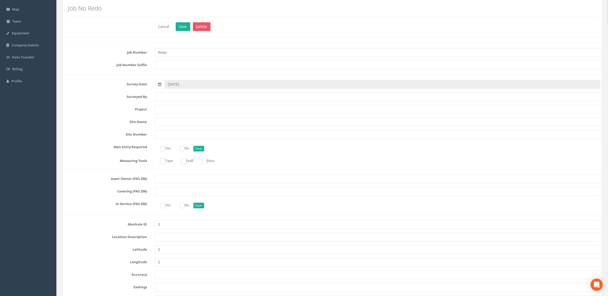
scroll to position [0, 0]
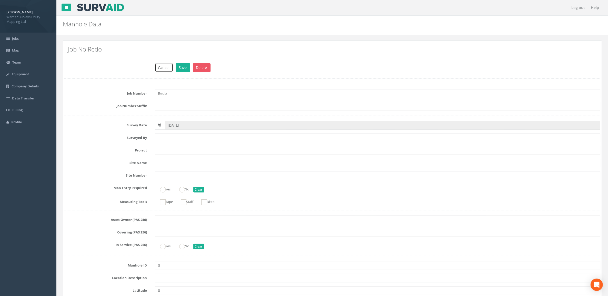
click at [168, 71] on button "Cancel" at bounding box center [164, 67] width 18 height 9
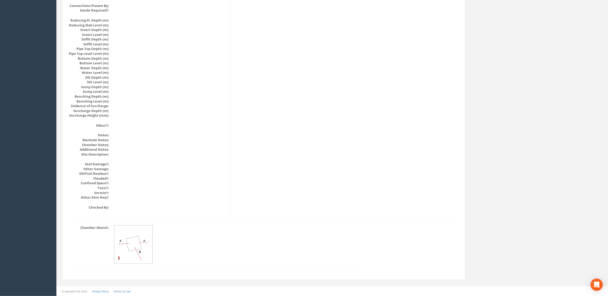
scroll to position [496, 0]
click at [128, 233] on img at bounding box center [133, 245] width 38 height 38
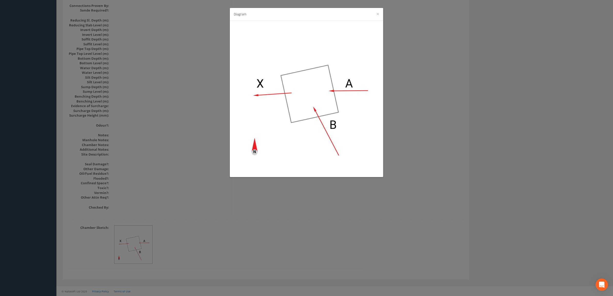
click at [173, 65] on div "Diagram ×" at bounding box center [306, 148] width 613 height 296
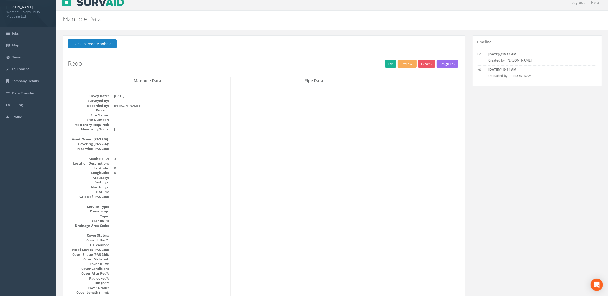
scroll to position [0, 0]
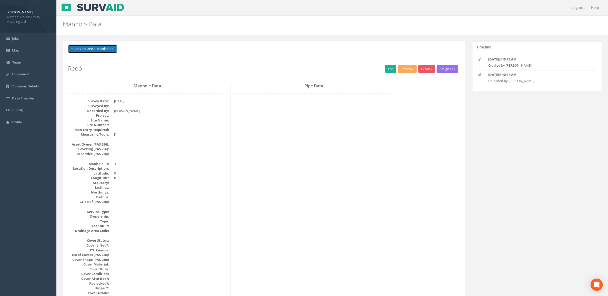
click at [97, 52] on button "Back to Redo Manholes" at bounding box center [92, 49] width 49 height 9
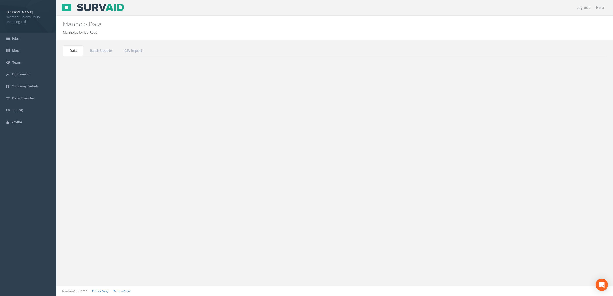
click at [72, 63] on button "Refresh" at bounding box center [78, 64] width 20 height 9
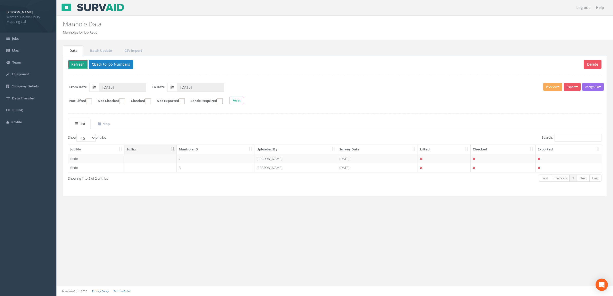
click at [77, 63] on button "Refresh" at bounding box center [78, 64] width 20 height 9
click at [79, 65] on button "Refresh" at bounding box center [78, 64] width 20 height 9
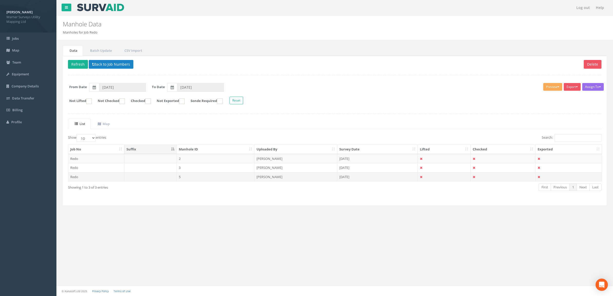
click at [178, 181] on td "5" at bounding box center [216, 176] width 78 height 9
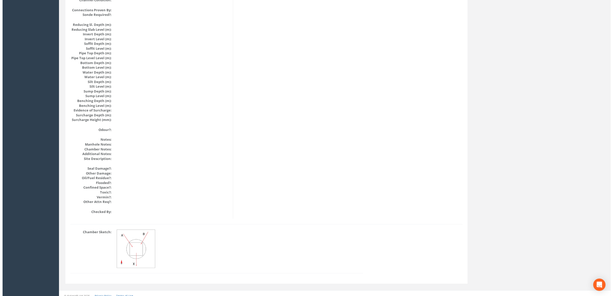
scroll to position [496, 0]
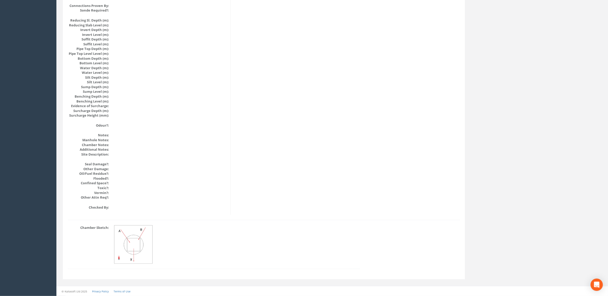
click at [128, 237] on img at bounding box center [133, 245] width 38 height 38
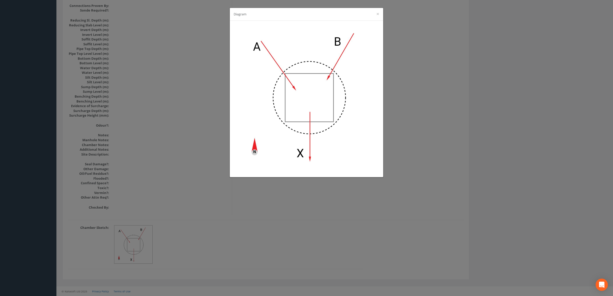
click at [202, 51] on div "Diagram ×" at bounding box center [306, 148] width 613 height 296
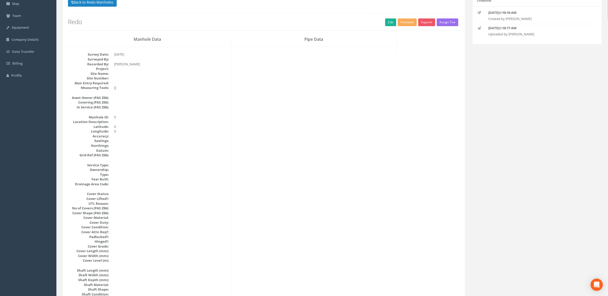
scroll to position [0, 0]
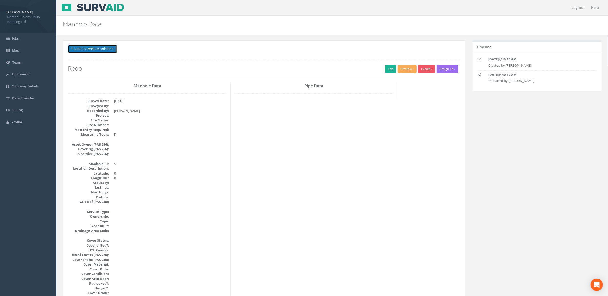
click at [89, 50] on button "Back to Redo Manholes" at bounding box center [92, 49] width 49 height 9
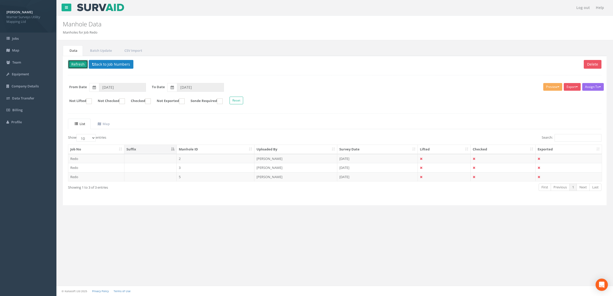
click at [79, 65] on button "Refresh" at bounding box center [78, 64] width 20 height 9
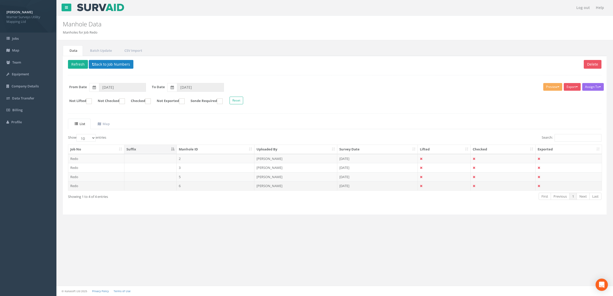
click at [180, 186] on td "6" at bounding box center [216, 185] width 78 height 9
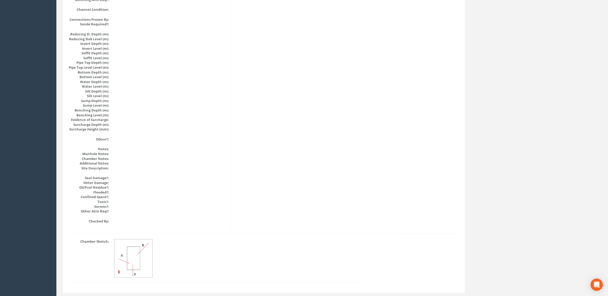
scroll to position [496, 0]
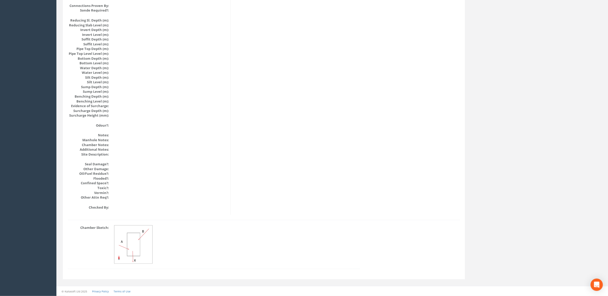
click at [125, 238] on img at bounding box center [133, 245] width 38 height 38
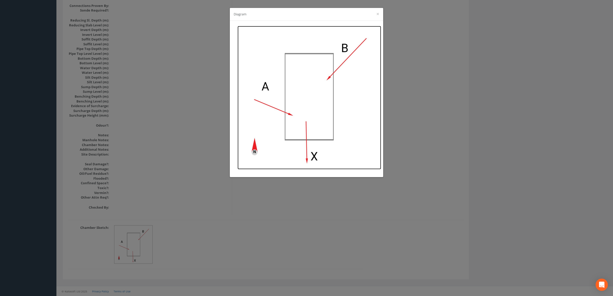
drag, startPoint x: 125, startPoint y: 238, endPoint x: 285, endPoint y: 123, distance: 196.6
click at [285, 123] on img at bounding box center [310, 98] width 144 height 144
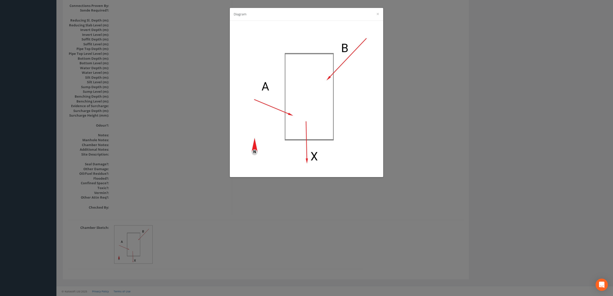
click at [203, 85] on div "Diagram ×" at bounding box center [306, 148] width 613 height 296
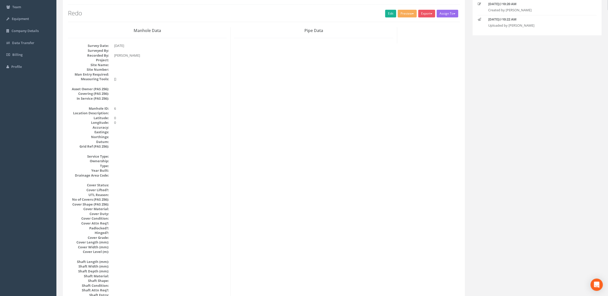
scroll to position [0, 0]
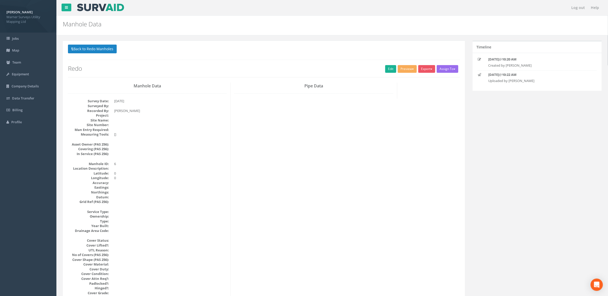
click at [89, 48] on button "Back to Redo Manholes" at bounding box center [92, 49] width 49 height 9
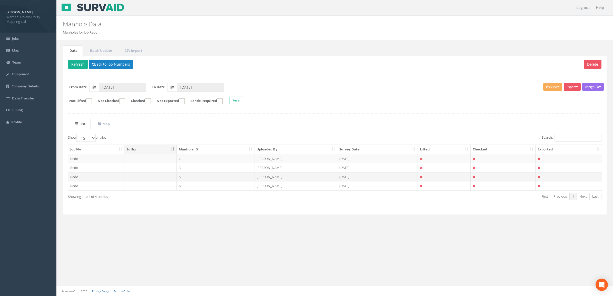
click at [182, 174] on td "5" at bounding box center [216, 176] width 78 height 9
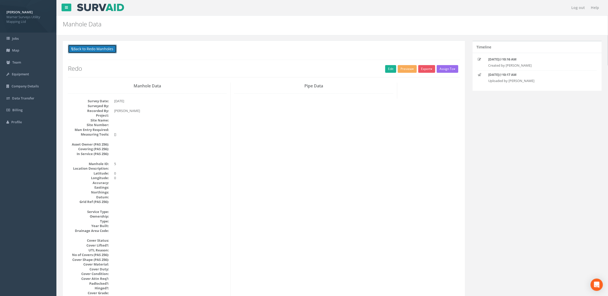
click at [97, 52] on button "Back to Redo Manholes" at bounding box center [92, 49] width 49 height 9
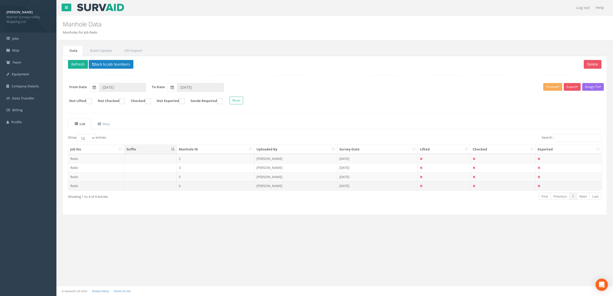
click at [187, 185] on td "6" at bounding box center [216, 185] width 78 height 9
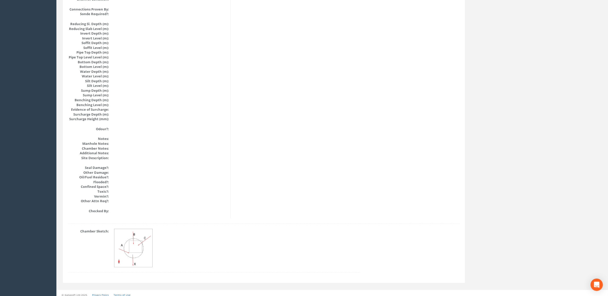
scroll to position [496, 0]
click at [130, 242] on img at bounding box center [133, 245] width 38 height 38
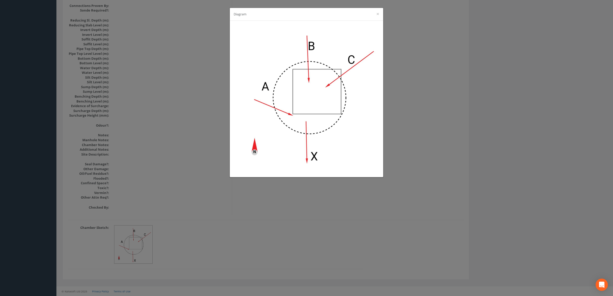
click at [139, 99] on div "Diagram ×" at bounding box center [306, 148] width 613 height 296
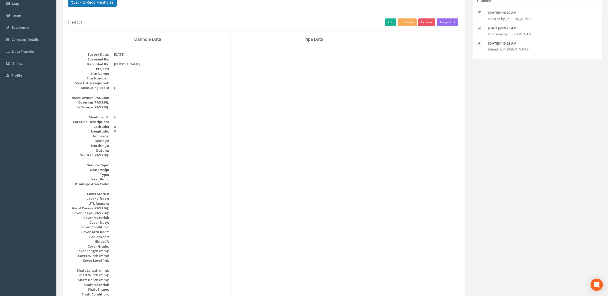
scroll to position [0, 0]
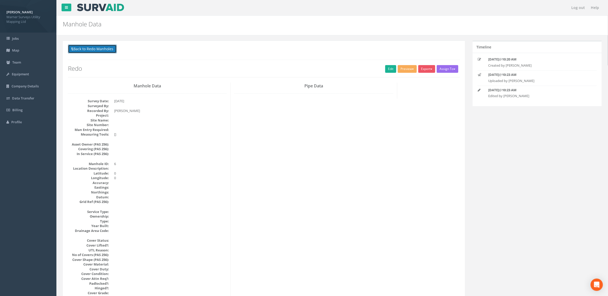
click at [105, 49] on button "Back to Redo Manholes" at bounding box center [92, 49] width 49 height 9
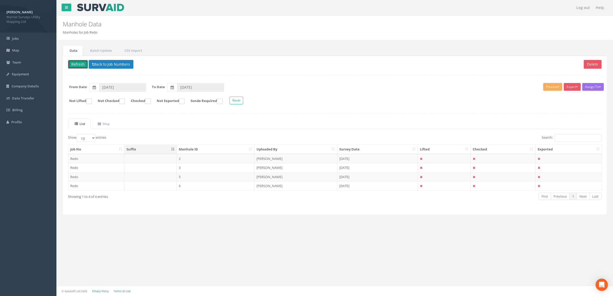
click at [77, 67] on button "Refresh" at bounding box center [78, 64] width 20 height 9
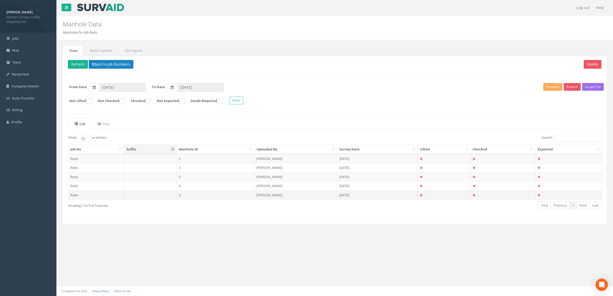
click at [184, 197] on td "8" at bounding box center [216, 195] width 78 height 9
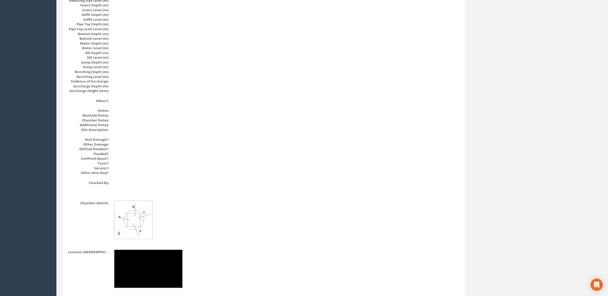
scroll to position [545, 0]
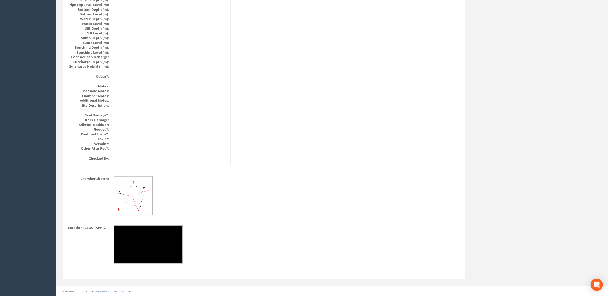
click at [136, 197] on img at bounding box center [133, 196] width 38 height 38
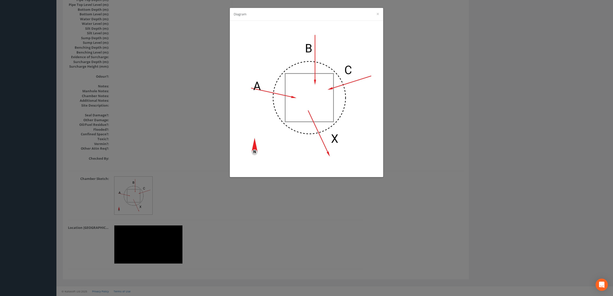
click at [201, 65] on div "Diagram ×" at bounding box center [306, 148] width 613 height 296
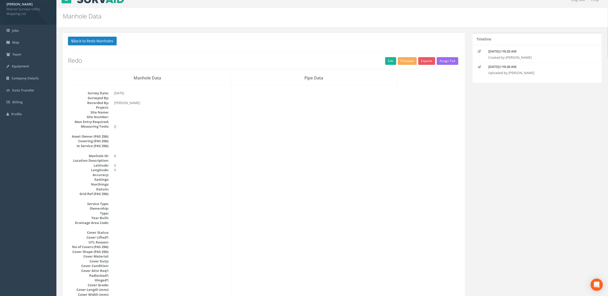
scroll to position [0, 0]
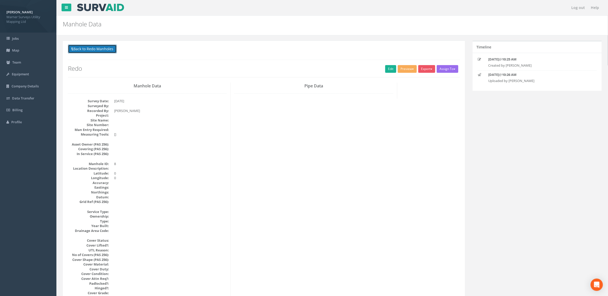
click at [81, 51] on button "Back to Redo Manholes" at bounding box center [92, 49] width 49 height 9
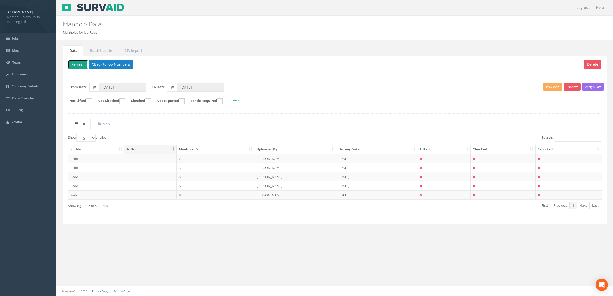
click at [82, 63] on button "Refresh" at bounding box center [78, 64] width 20 height 9
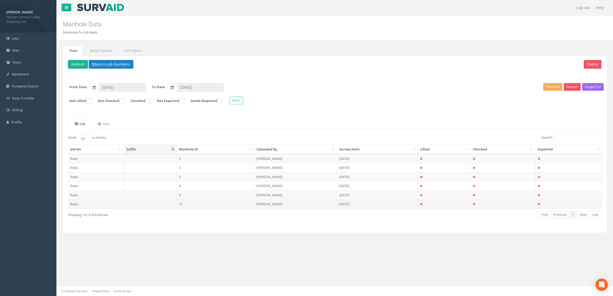
click at [203, 204] on td "13" at bounding box center [216, 204] width 78 height 9
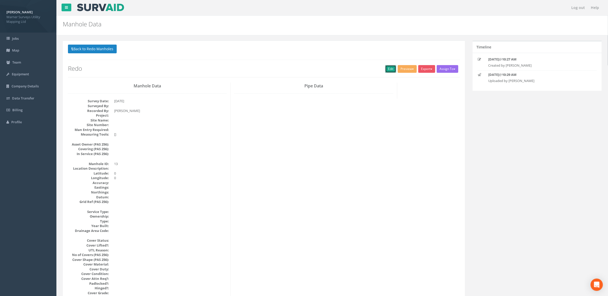
click at [390, 67] on link "Edit" at bounding box center [390, 69] width 11 height 8
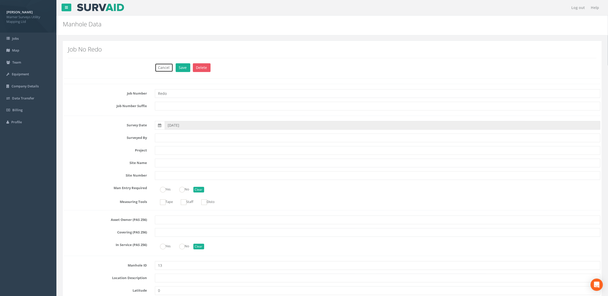
click at [167, 64] on button "Cancel" at bounding box center [164, 67] width 18 height 9
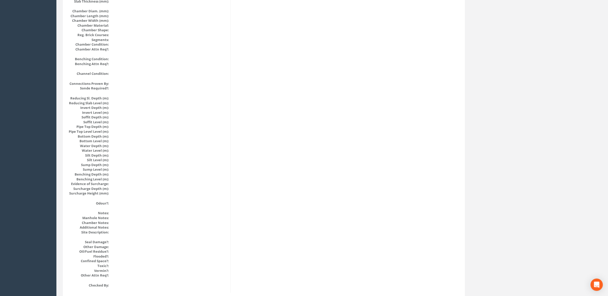
scroll to position [496, 0]
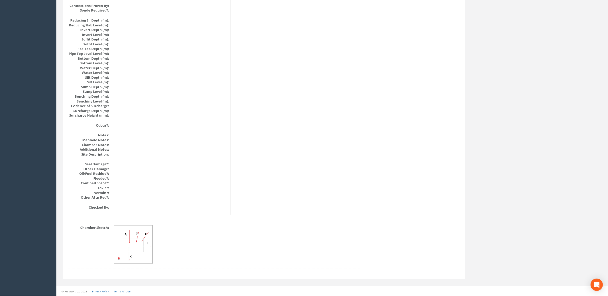
click at [134, 232] on img at bounding box center [133, 245] width 38 height 38
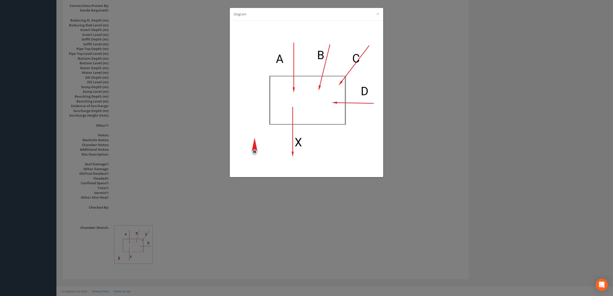
click at [177, 154] on div "Diagram ×" at bounding box center [306, 148] width 613 height 296
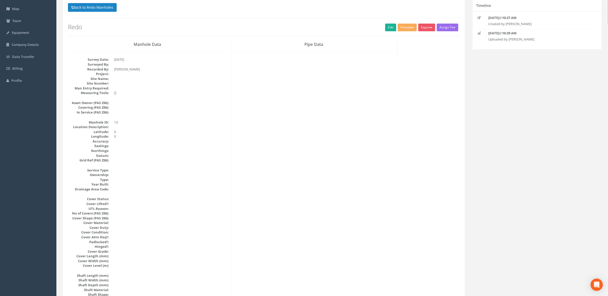
scroll to position [0, 0]
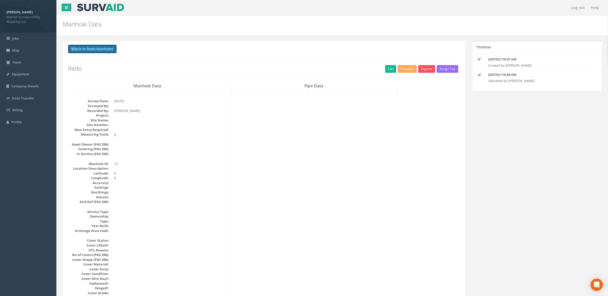
click at [94, 45] on button "Back to Redo Manholes" at bounding box center [92, 49] width 49 height 9
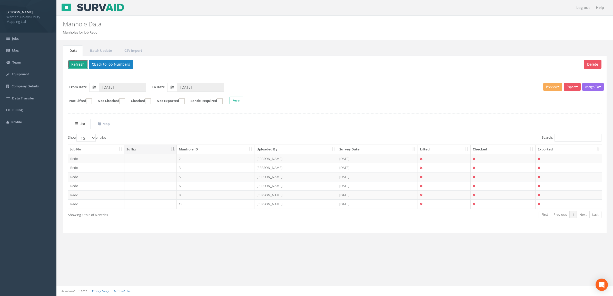
click at [80, 64] on button "Refresh" at bounding box center [78, 64] width 20 height 9
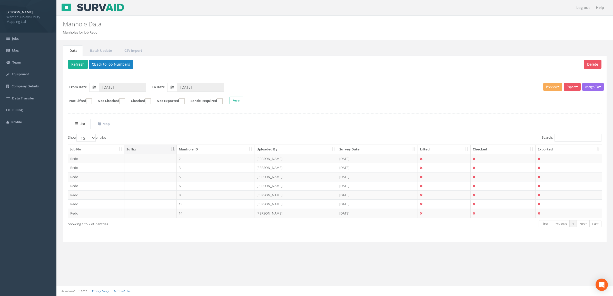
click at [203, 216] on td "14" at bounding box center [216, 213] width 78 height 9
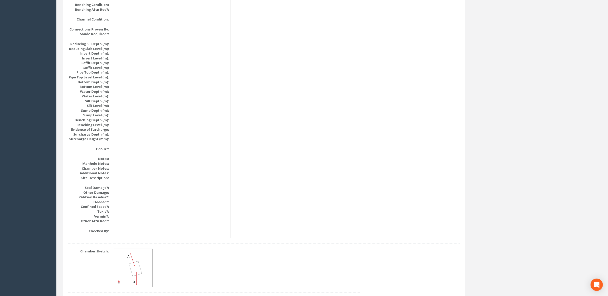
scroll to position [496, 0]
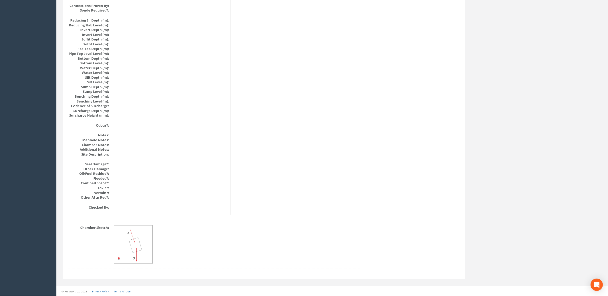
click at [131, 248] on img at bounding box center [133, 245] width 38 height 38
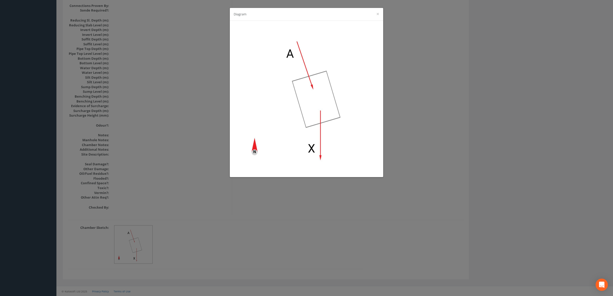
drag, startPoint x: 221, startPoint y: 53, endPoint x: 213, endPoint y: 53, distance: 8.2
click at [221, 53] on div "Diagram ×" at bounding box center [306, 148] width 613 height 296
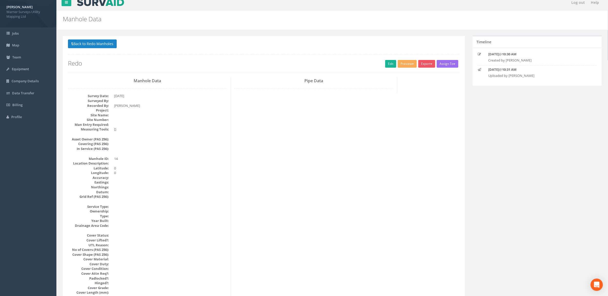
scroll to position [0, 0]
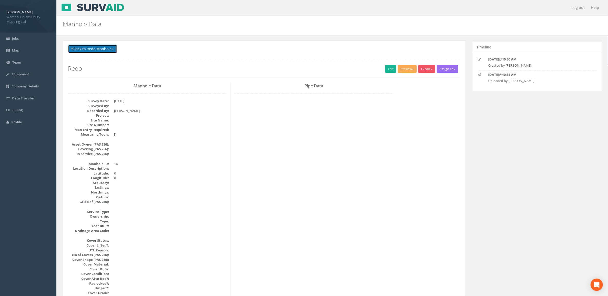
click at [90, 53] on button "Back to Redo Manholes" at bounding box center [92, 49] width 49 height 9
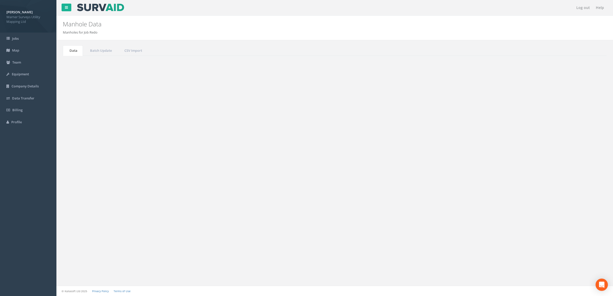
click at [84, 64] on button "Refresh" at bounding box center [78, 64] width 20 height 9
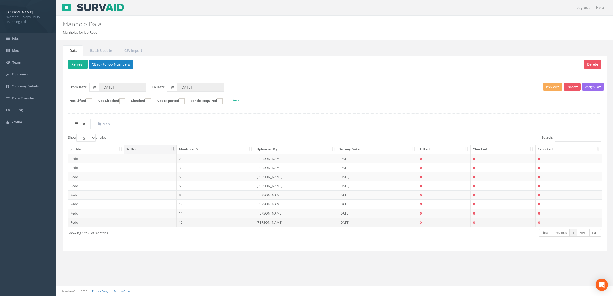
click at [195, 227] on td "16" at bounding box center [216, 222] width 78 height 9
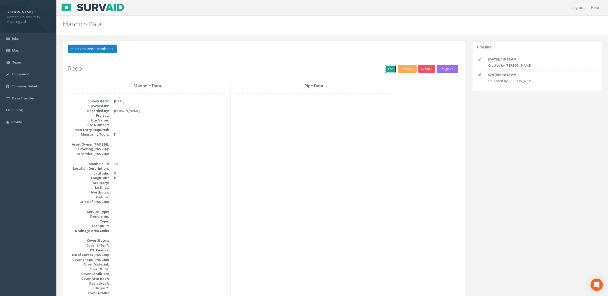
click at [389, 67] on link "Edit" at bounding box center [390, 69] width 11 height 8
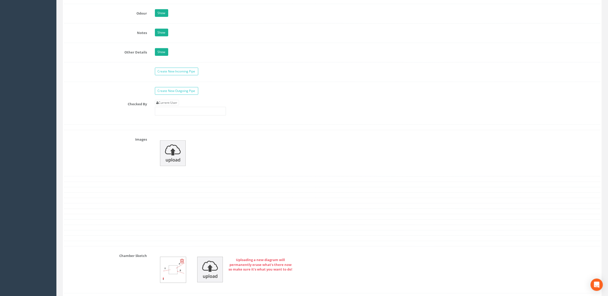
scroll to position [930, 0]
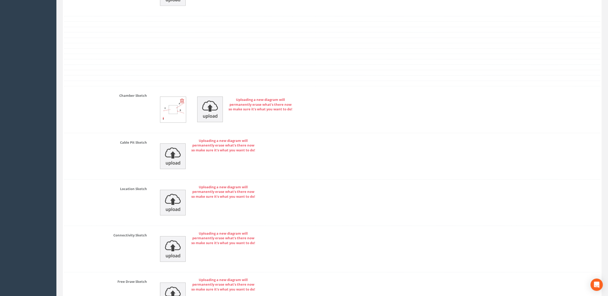
click at [175, 114] on img at bounding box center [173, 110] width 26 height 26
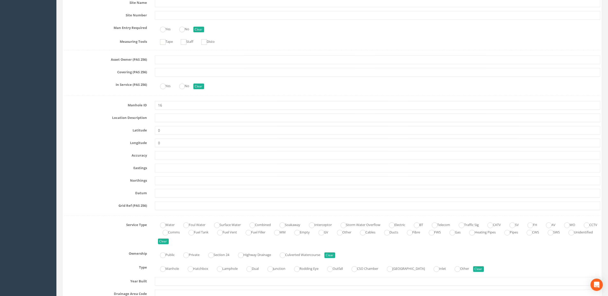
scroll to position [0, 0]
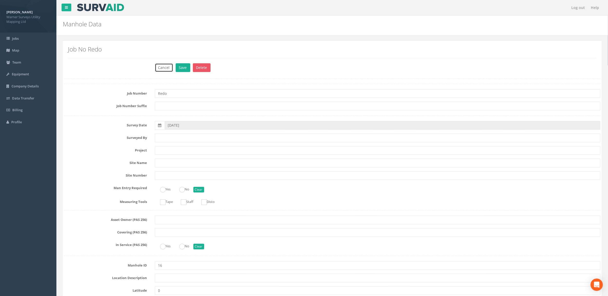
click at [167, 69] on button "Cancel" at bounding box center [164, 67] width 18 height 9
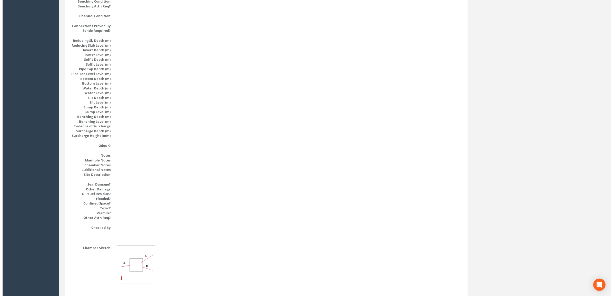
scroll to position [496, 0]
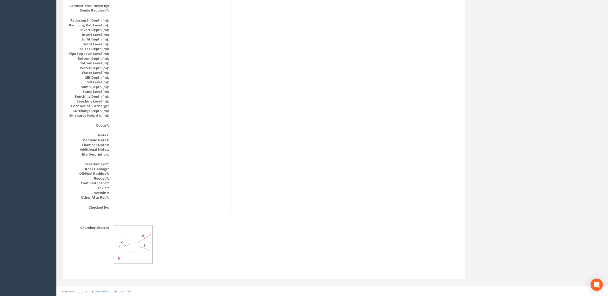
click at [131, 234] on img at bounding box center [133, 245] width 38 height 38
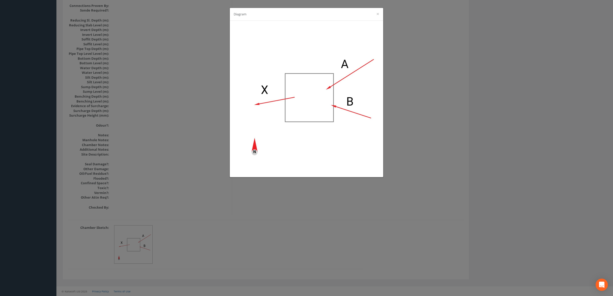
click at [168, 66] on div "Diagram ×" at bounding box center [306, 148] width 613 height 296
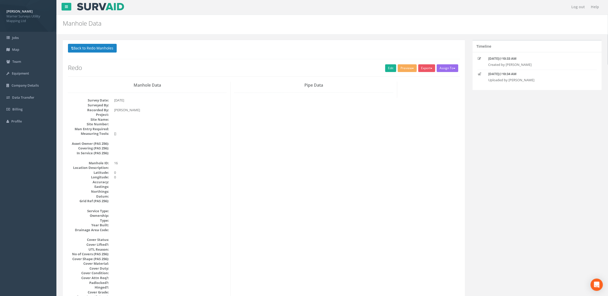
scroll to position [0, 0]
click at [94, 47] on button "Back to Redo Manholes" at bounding box center [92, 49] width 49 height 9
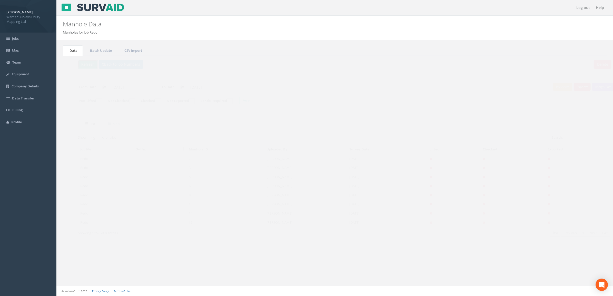
click at [84, 66] on button "Refresh" at bounding box center [78, 64] width 20 height 9
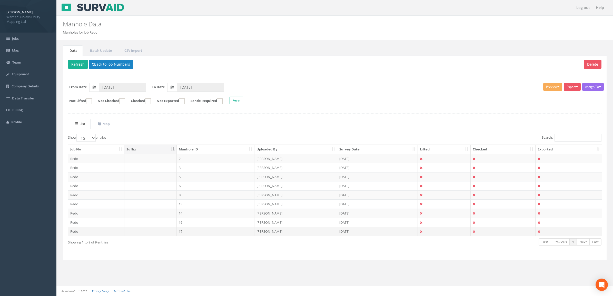
click at [190, 233] on td "17" at bounding box center [216, 231] width 78 height 9
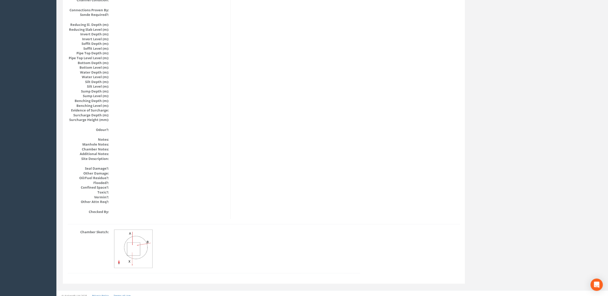
scroll to position [496, 0]
click at [129, 245] on img at bounding box center [133, 245] width 38 height 38
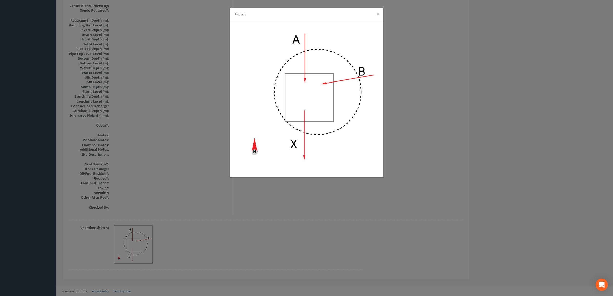
click at [467, 92] on div "Diagram ×" at bounding box center [306, 148] width 613 height 296
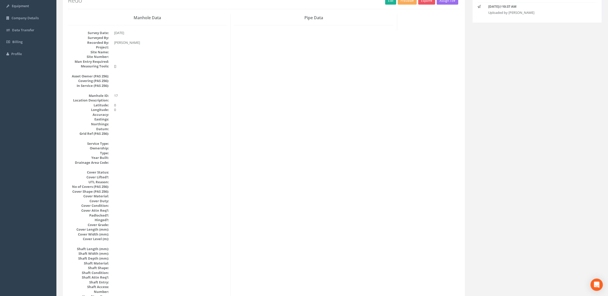
scroll to position [0, 0]
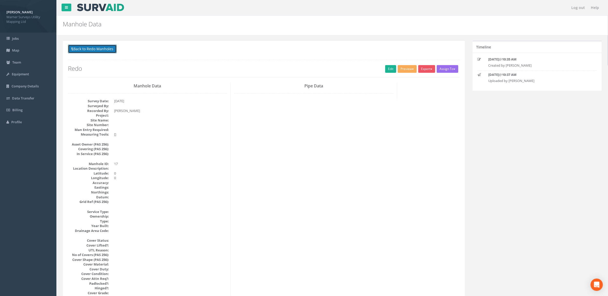
click at [97, 46] on button "Back to Redo Manholes" at bounding box center [92, 49] width 49 height 9
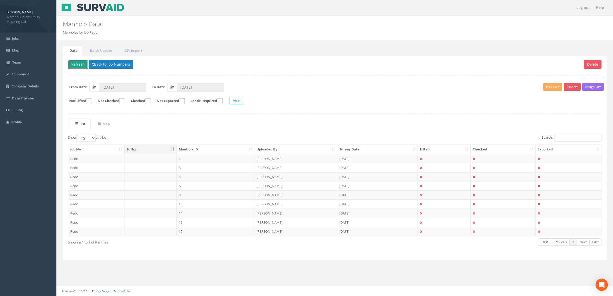
click at [83, 65] on button "Refresh" at bounding box center [78, 64] width 20 height 9
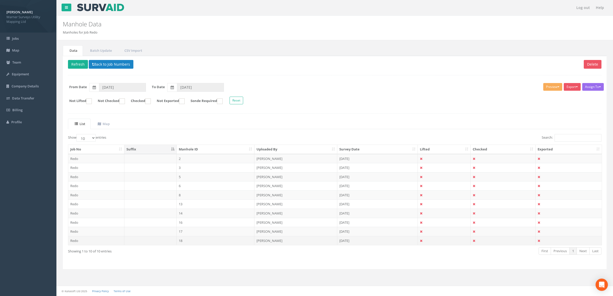
click at [185, 242] on td "18" at bounding box center [216, 240] width 78 height 9
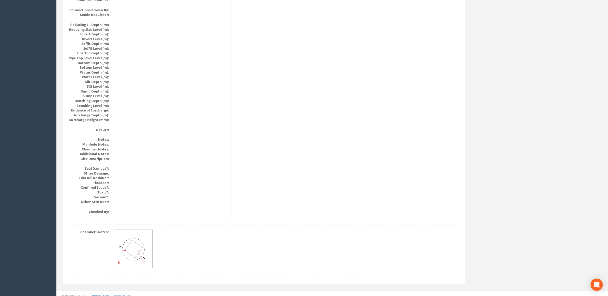
scroll to position [496, 0]
click at [134, 248] on img at bounding box center [133, 245] width 38 height 38
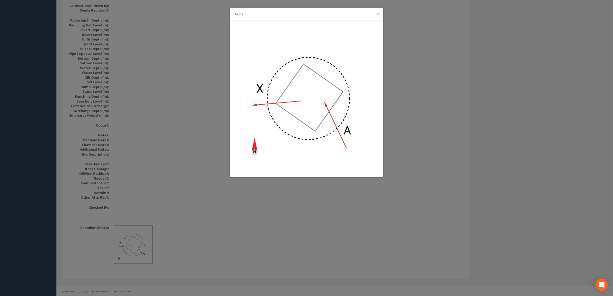
click at [190, 93] on div "Diagram ×" at bounding box center [306, 148] width 613 height 296
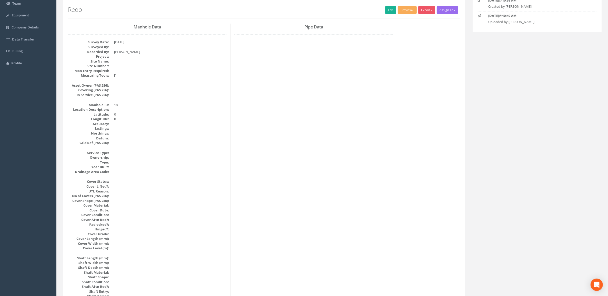
scroll to position [0, 0]
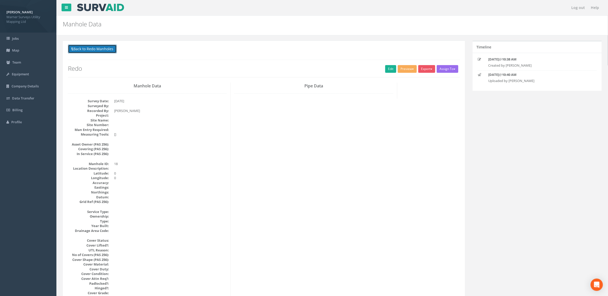
click at [99, 51] on button "Back to Redo Manholes" at bounding box center [92, 49] width 49 height 9
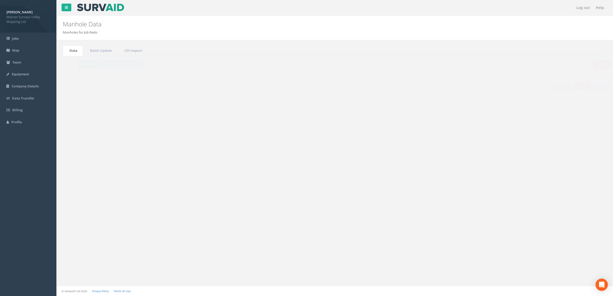
click at [83, 66] on button "Refresh" at bounding box center [78, 64] width 20 height 9
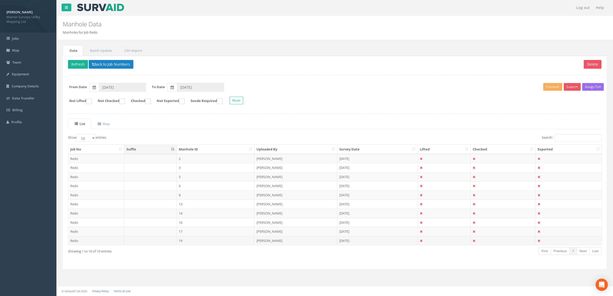
click at [191, 242] on td "19" at bounding box center [216, 240] width 78 height 9
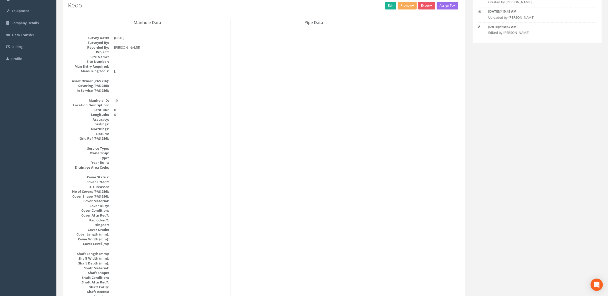
scroll to position [64, 0]
click at [391, 6] on link "Edit" at bounding box center [390, 5] width 11 height 8
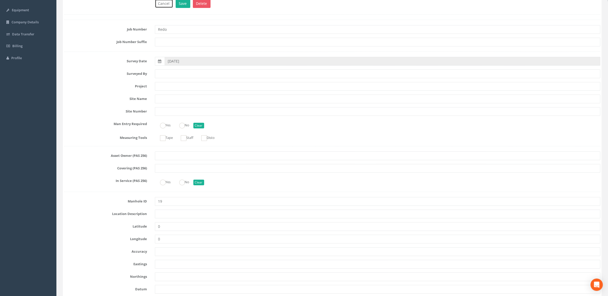
click at [169, 4] on button "Cancel" at bounding box center [164, 3] width 18 height 9
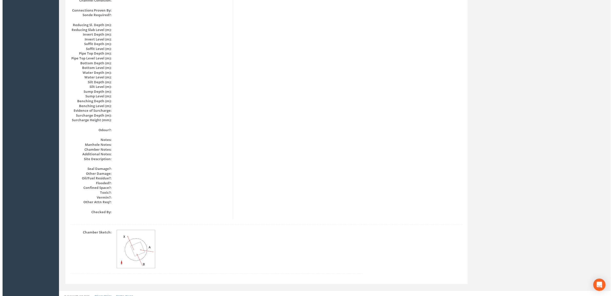
scroll to position [496, 0]
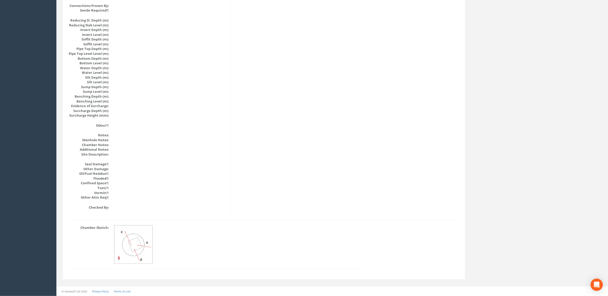
click at [131, 251] on img at bounding box center [133, 245] width 38 height 38
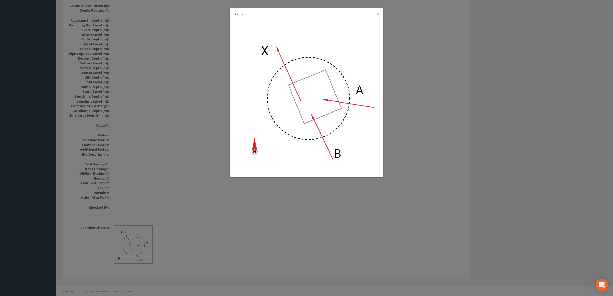
click at [199, 65] on div "Diagram ×" at bounding box center [306, 148] width 613 height 296
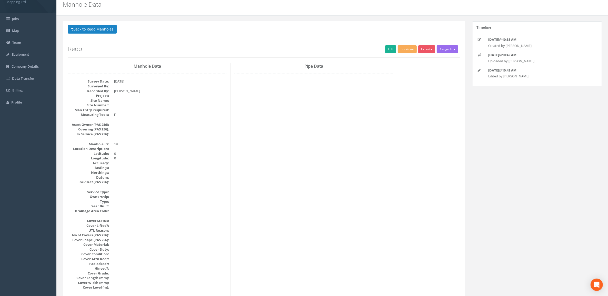
scroll to position [0, 0]
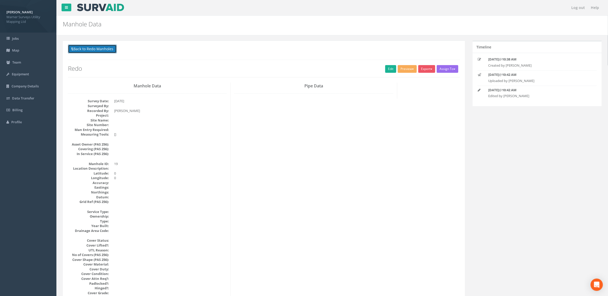
click at [107, 47] on button "Back to Redo Manholes" at bounding box center [92, 49] width 49 height 9
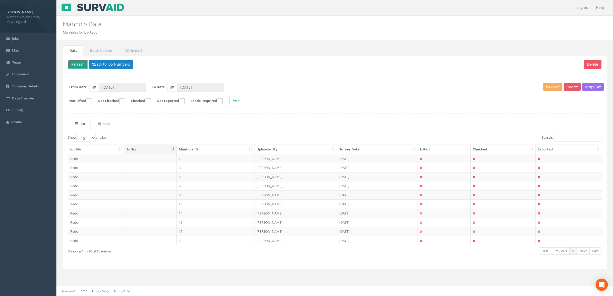
click at [82, 64] on button "Refresh" at bounding box center [78, 64] width 20 height 9
click at [80, 65] on button "Refresh" at bounding box center [78, 64] width 20 height 9
click at [82, 63] on button "Refresh" at bounding box center [78, 64] width 20 height 9
click at [89, 138] on select "10 25 50 100" at bounding box center [85, 138] width 19 height 8
select select "50"
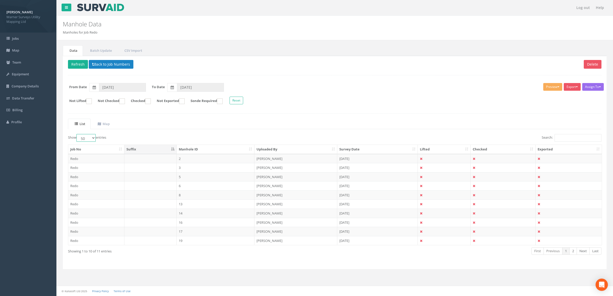
click at [77, 135] on select "10 25 50 100" at bounding box center [85, 138] width 19 height 8
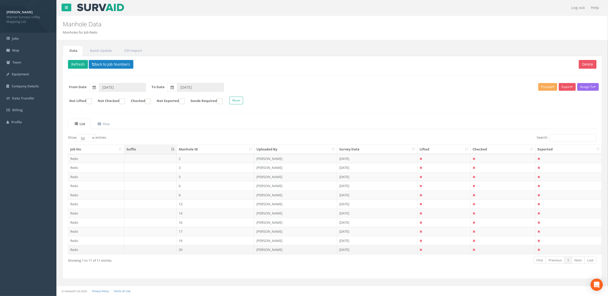
click at [198, 249] on td "20" at bounding box center [216, 249] width 78 height 9
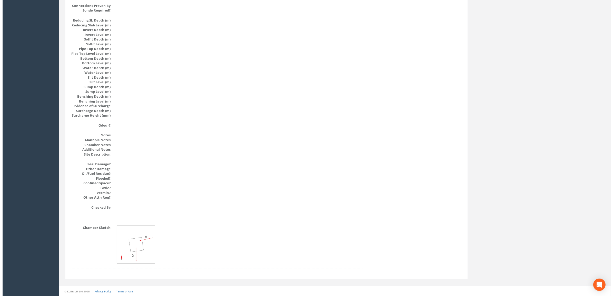
scroll to position [496, 0]
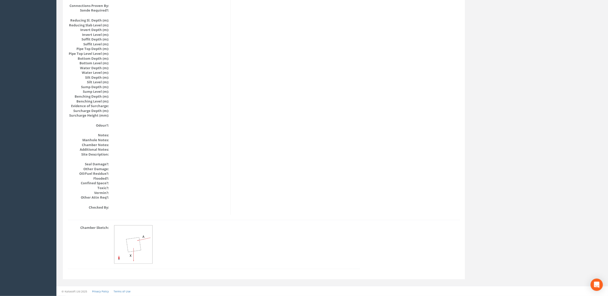
click at [126, 242] on img at bounding box center [133, 245] width 38 height 38
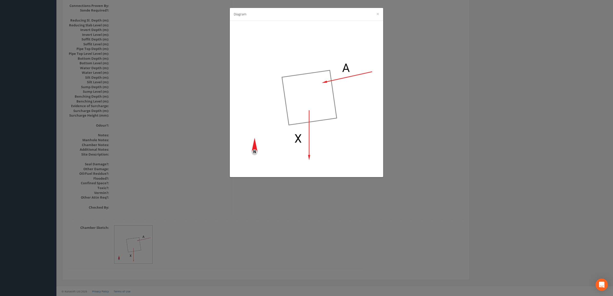
click at [162, 148] on div "Diagram ×" at bounding box center [306, 148] width 613 height 296
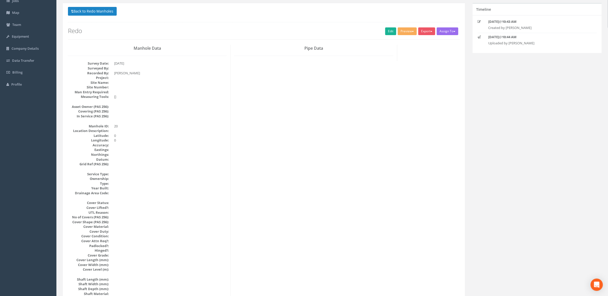
scroll to position [0, 0]
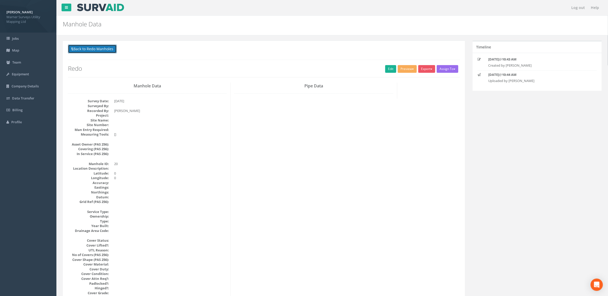
click at [93, 51] on button "Back to Redo Manholes" at bounding box center [92, 49] width 49 height 9
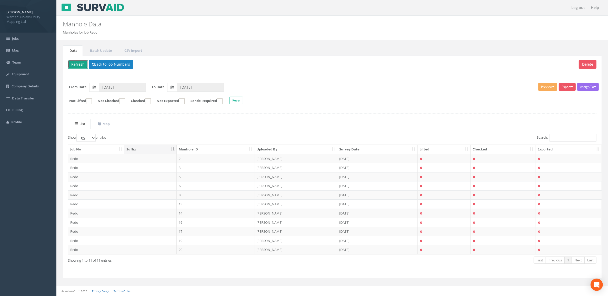
click at [76, 65] on button "Refresh" at bounding box center [78, 64] width 20 height 9
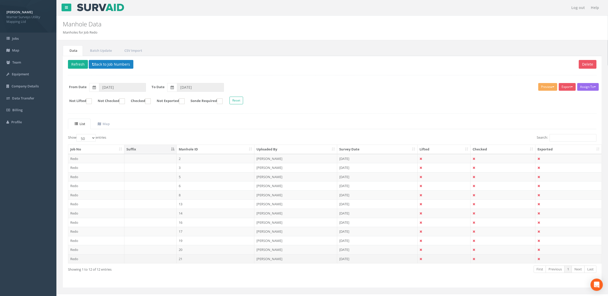
click at [190, 263] on td "21" at bounding box center [216, 259] width 78 height 9
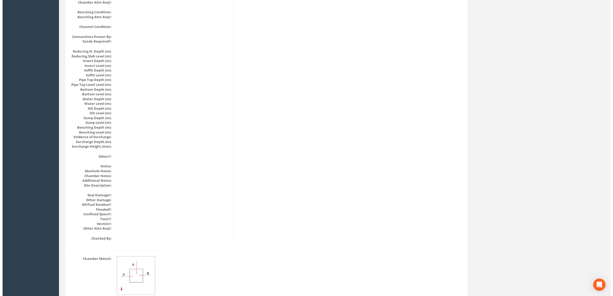
scroll to position [496, 0]
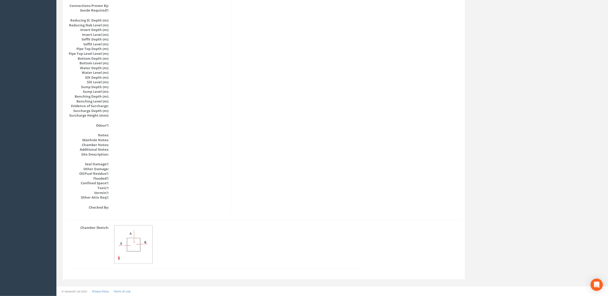
click at [128, 244] on img at bounding box center [133, 245] width 38 height 38
